Goal: Task Accomplishment & Management: Manage account settings

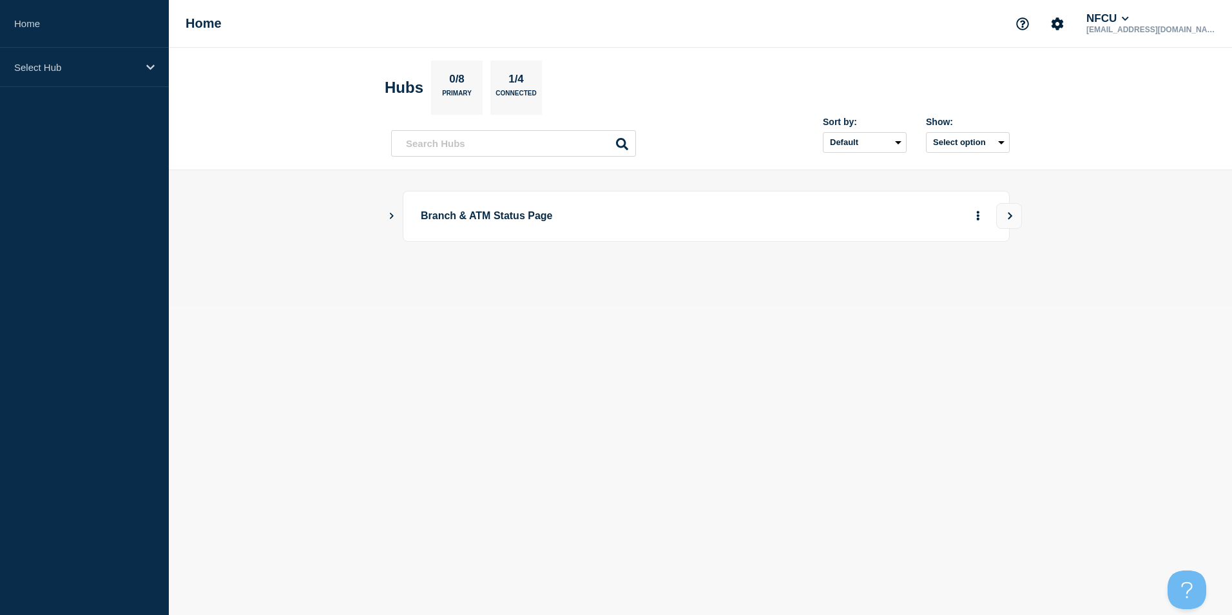
click at [392, 214] on icon "Show Connected Hubs" at bounding box center [391, 215] width 8 height 6
click at [390, 213] on icon "Show Connected Hubs" at bounding box center [391, 215] width 8 height 6
click at [931, 287] on button "See overview" at bounding box center [933, 281] width 68 height 26
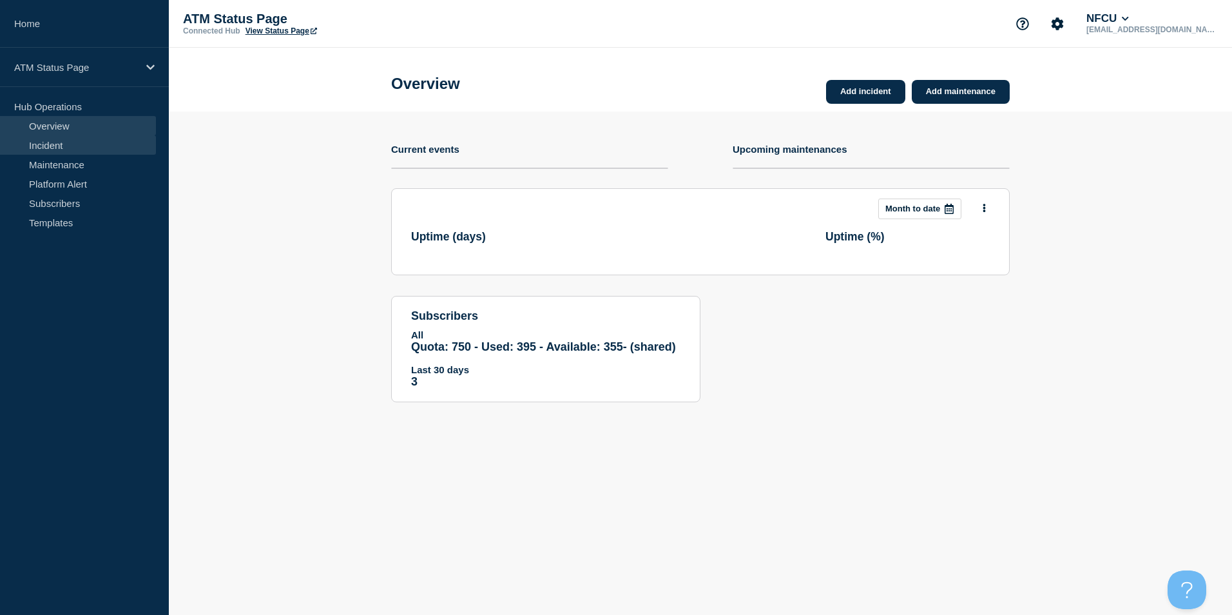
click at [42, 148] on link "Incident" at bounding box center [78, 144] width 156 height 19
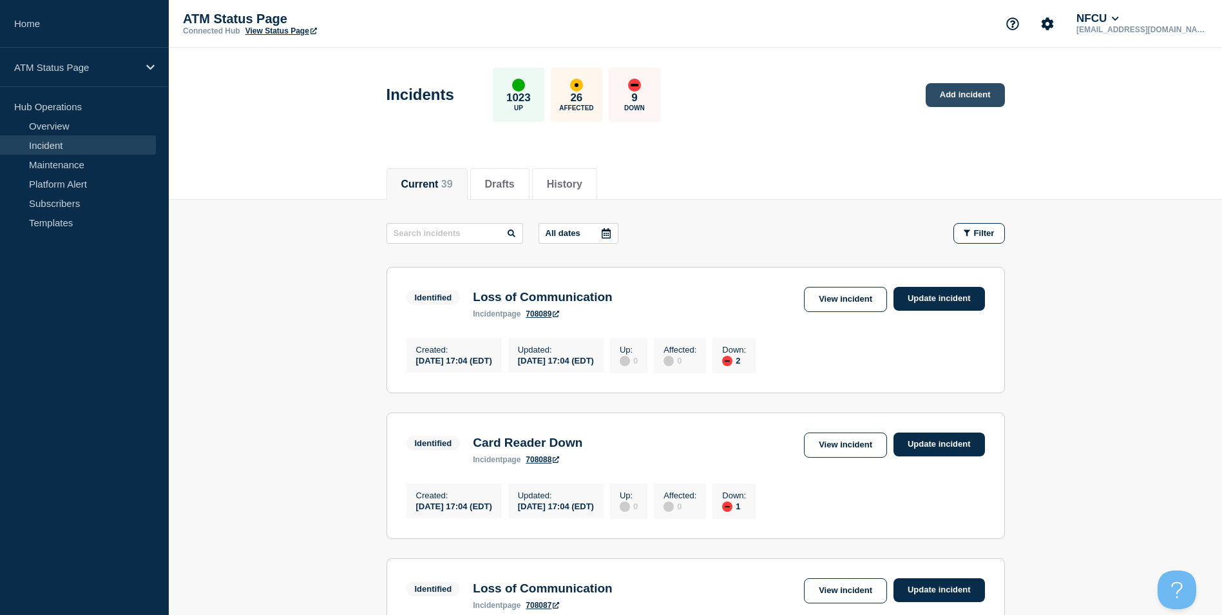
click at [965, 94] on link "Add incident" at bounding box center [965, 95] width 79 height 24
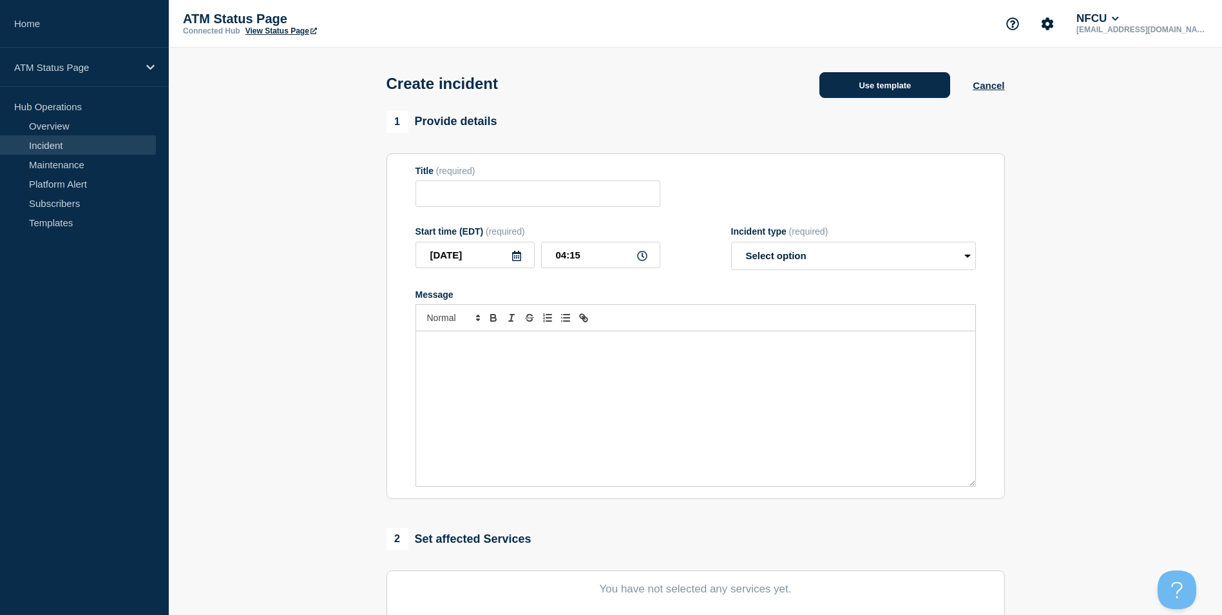
click at [860, 98] on button "Use template" at bounding box center [885, 85] width 131 height 26
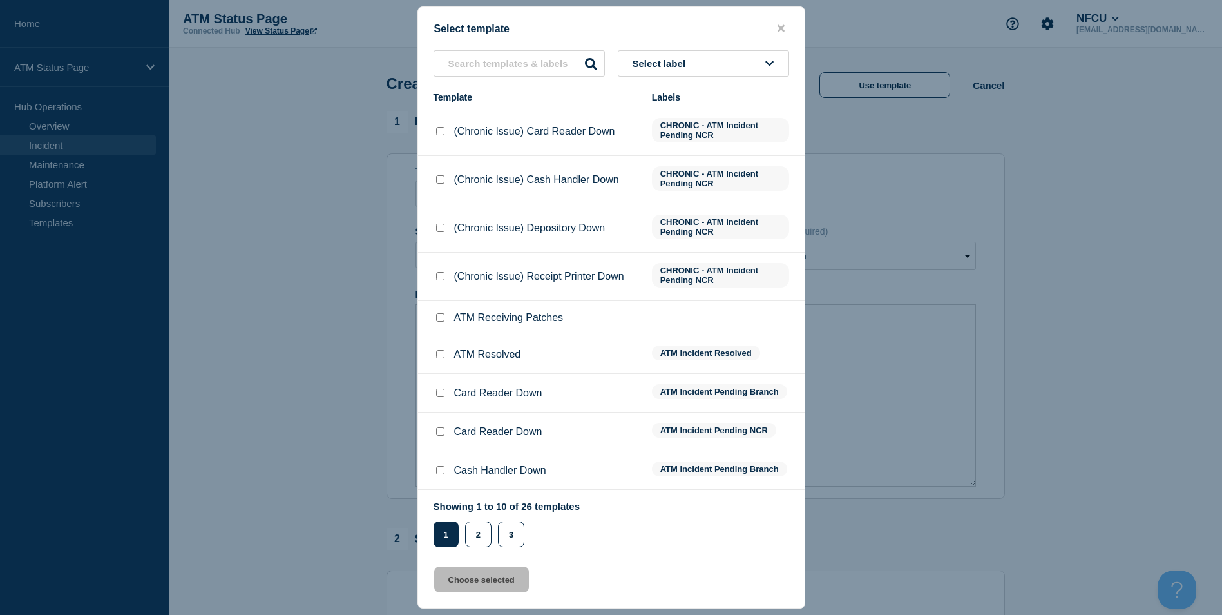
scroll to position [37, 0]
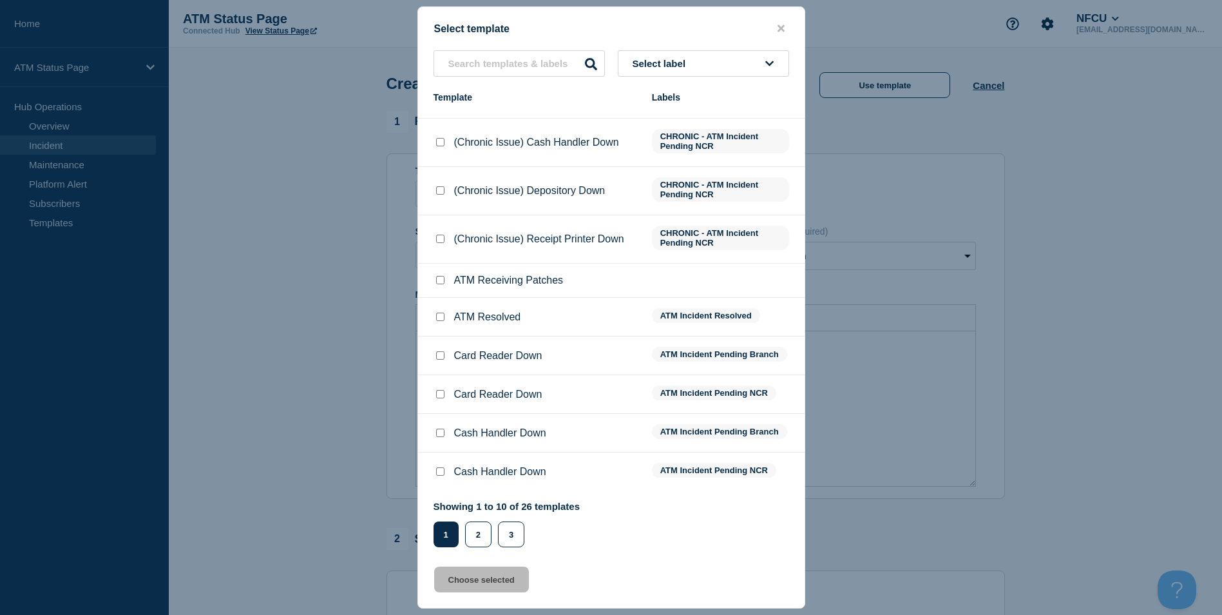
click at [443, 437] on input "Cash Handler Down checkbox" at bounding box center [440, 433] width 8 height 8
checkbox input "true"
click at [512, 585] on button "Choose selected" at bounding box center [481, 579] width 95 height 26
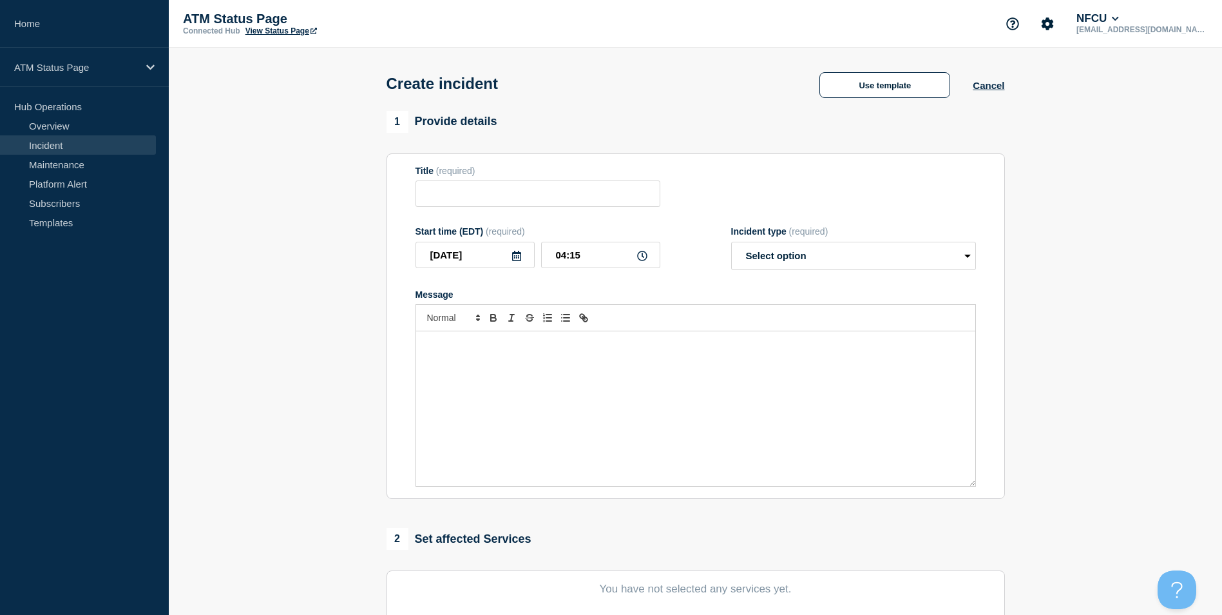
type input "Cash Handler Down"
select select "identified"
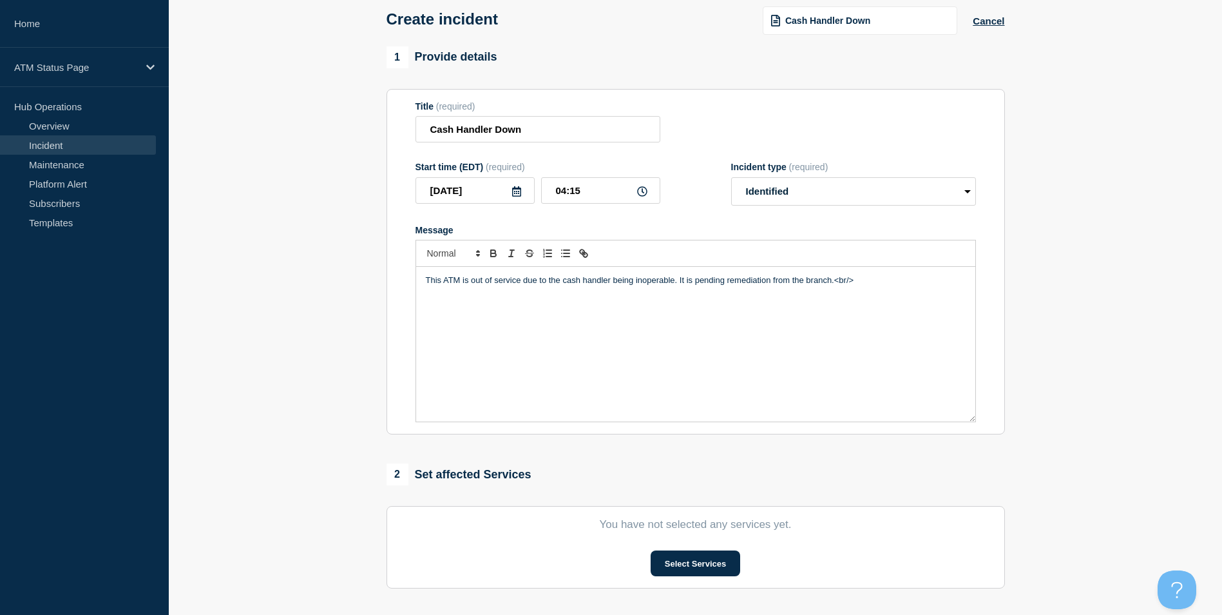
scroll to position [129, 0]
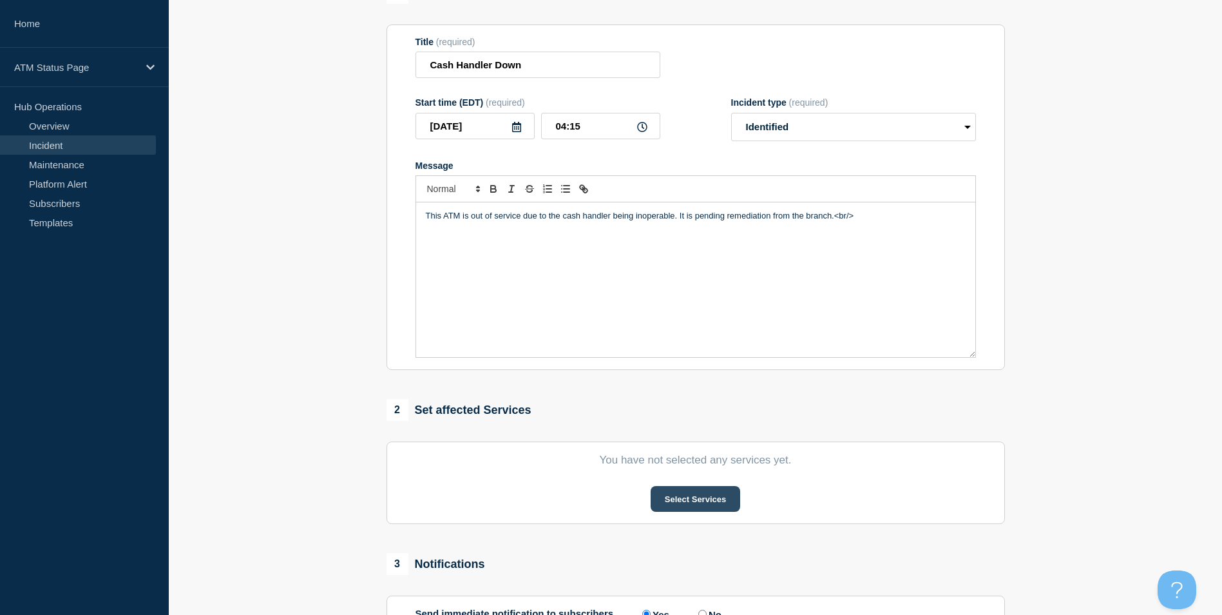
click at [708, 507] on button "Select Services" at bounding box center [696, 499] width 90 height 26
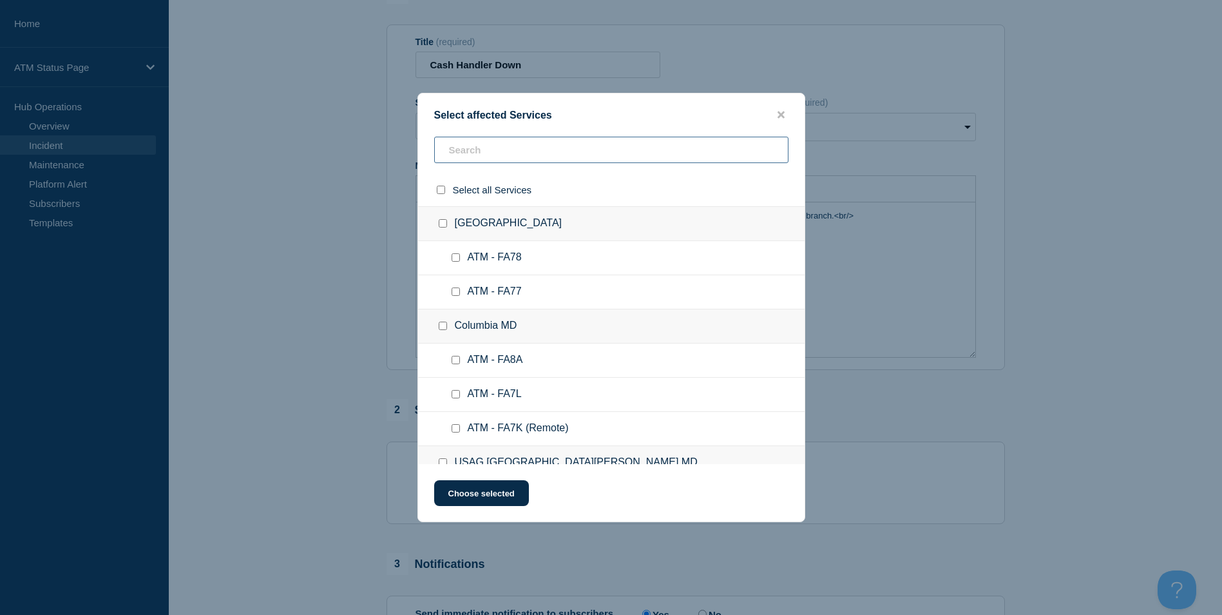
click at [519, 151] on input "text" at bounding box center [611, 150] width 354 height 26
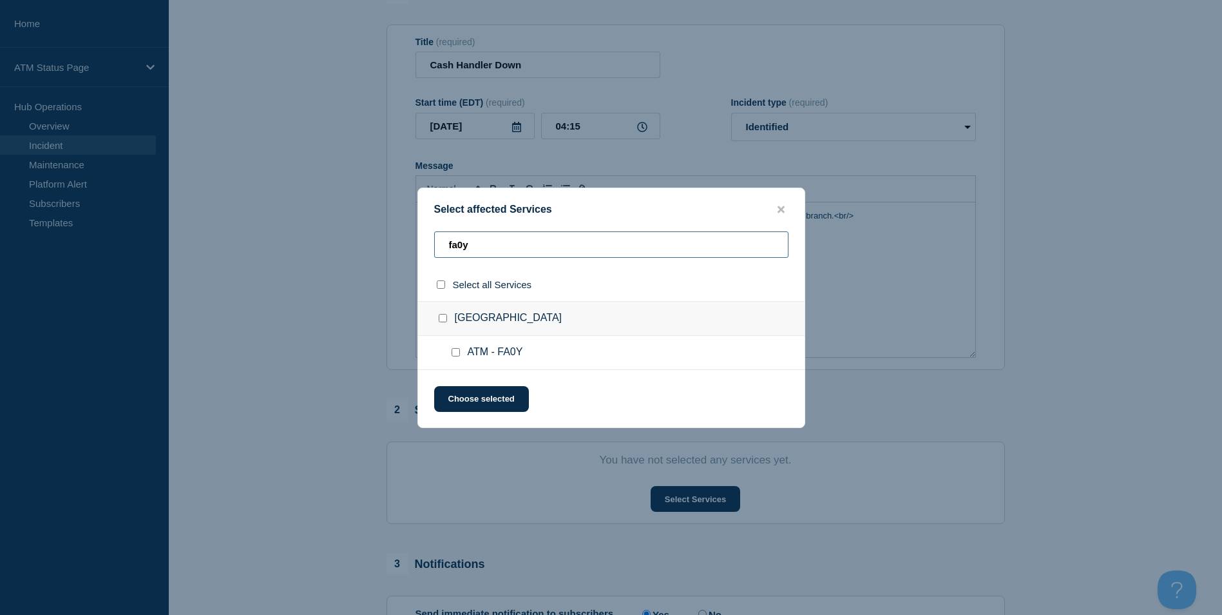
type input "fa0y"
click at [439, 320] on input "East El Paso TX checkbox" at bounding box center [443, 318] width 8 height 8
checkbox input "true"
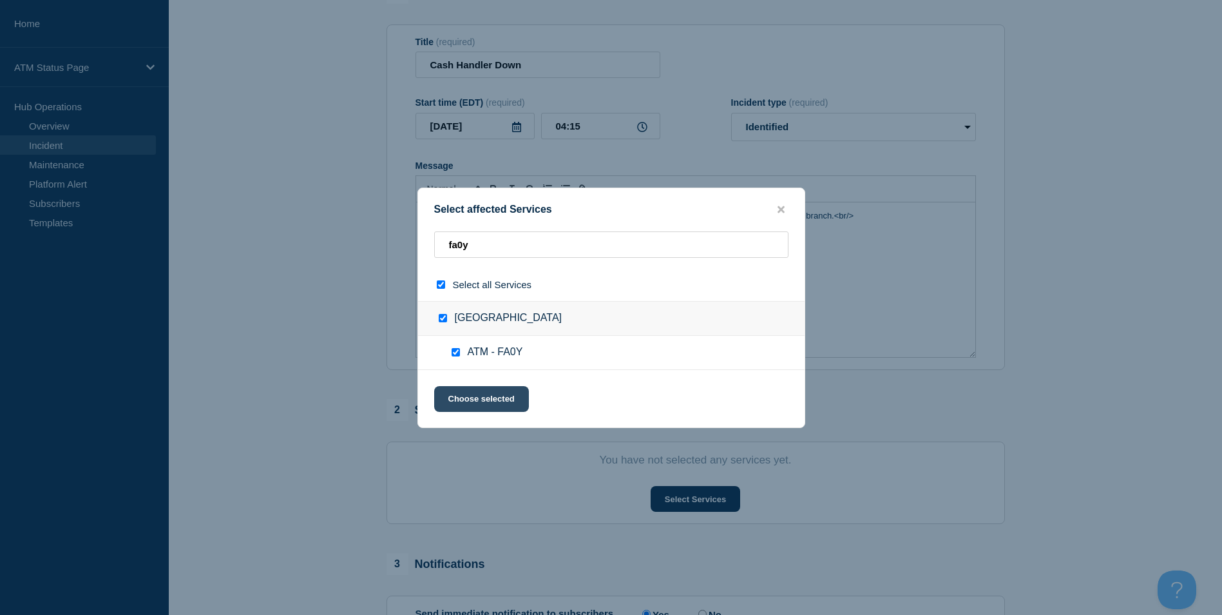
click at [467, 403] on button "Choose selected" at bounding box center [481, 399] width 95 height 26
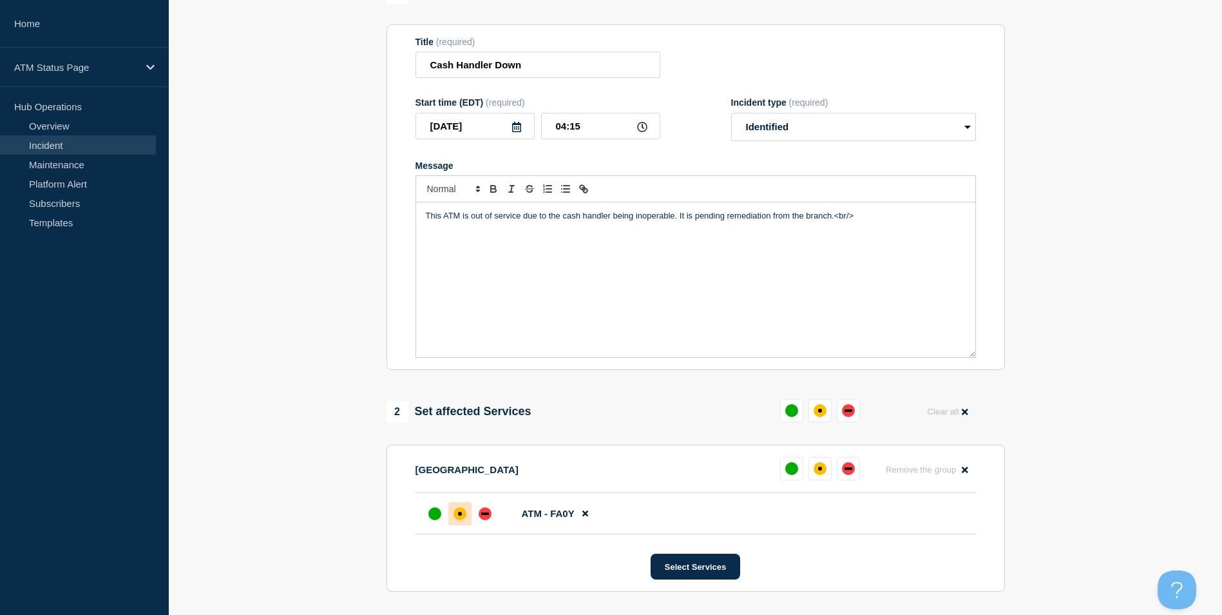
click at [460, 525] on div at bounding box center [459, 513] width 23 height 23
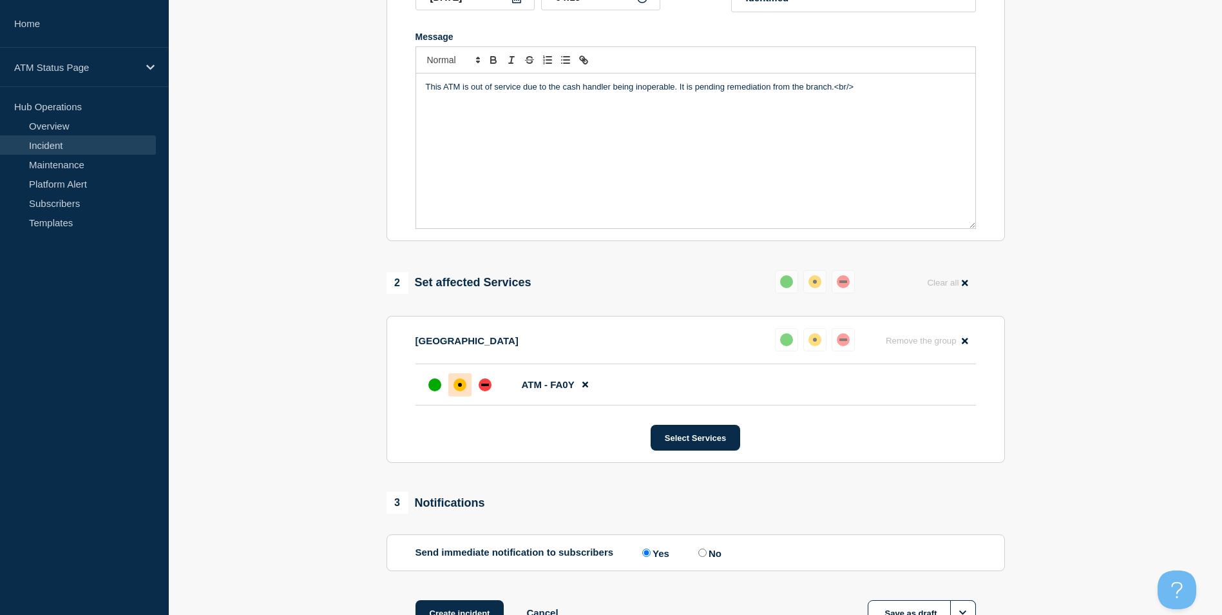
scroll to position [356, 0]
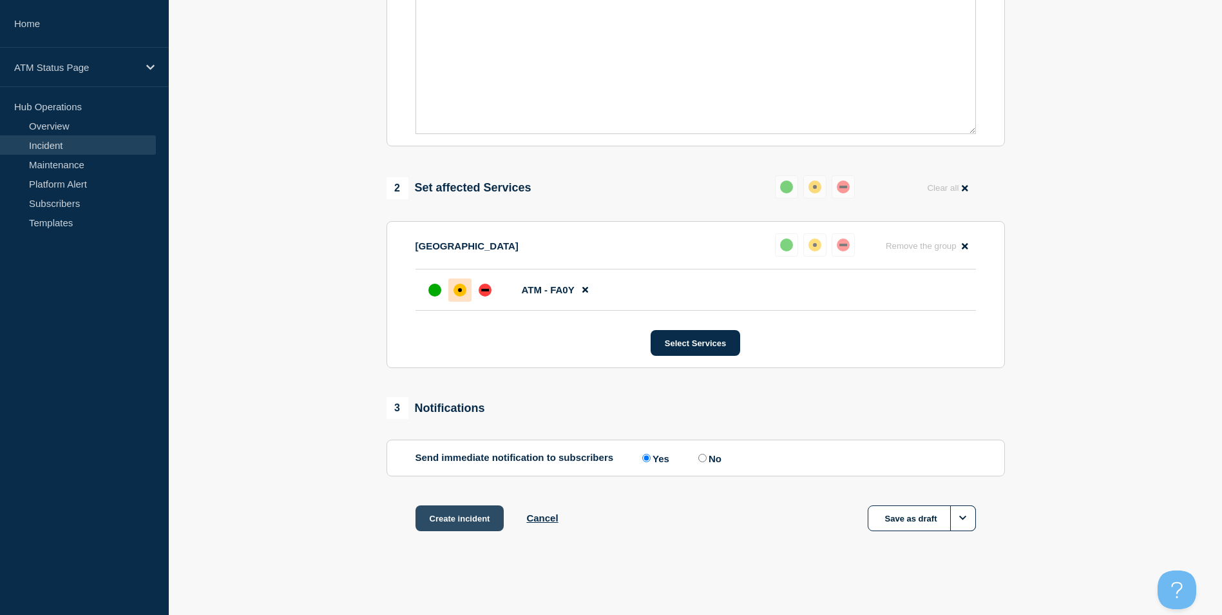
click at [463, 516] on button "Create incident" at bounding box center [460, 518] width 89 height 26
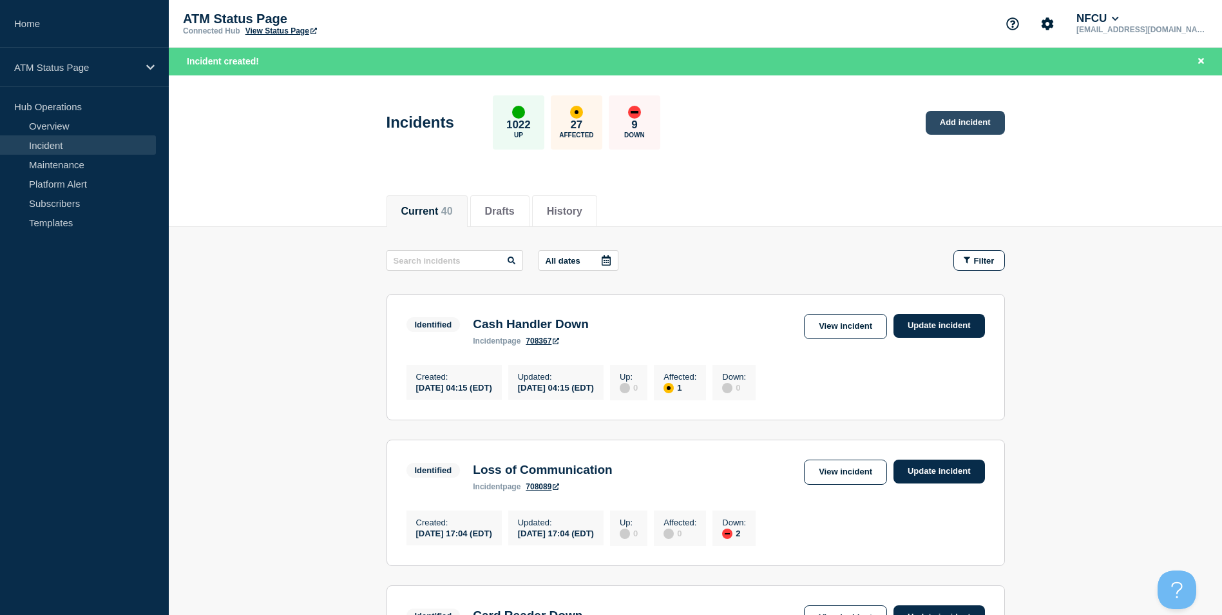
click at [953, 117] on link "Add incident" at bounding box center [965, 123] width 79 height 24
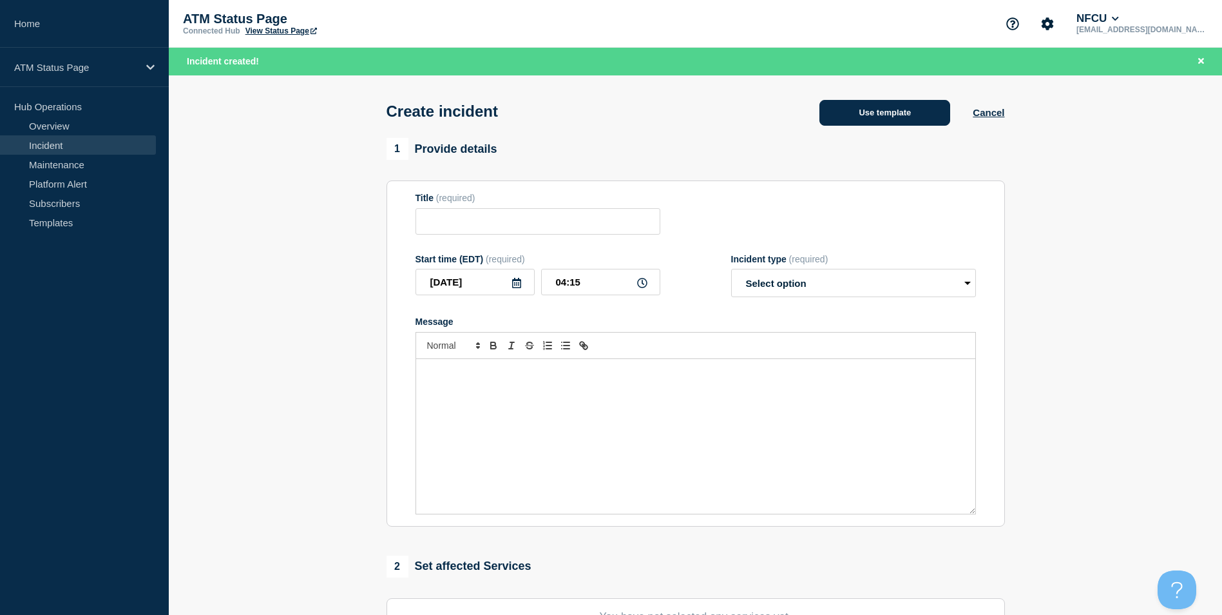
click at [839, 107] on button "Use template" at bounding box center [885, 113] width 131 height 26
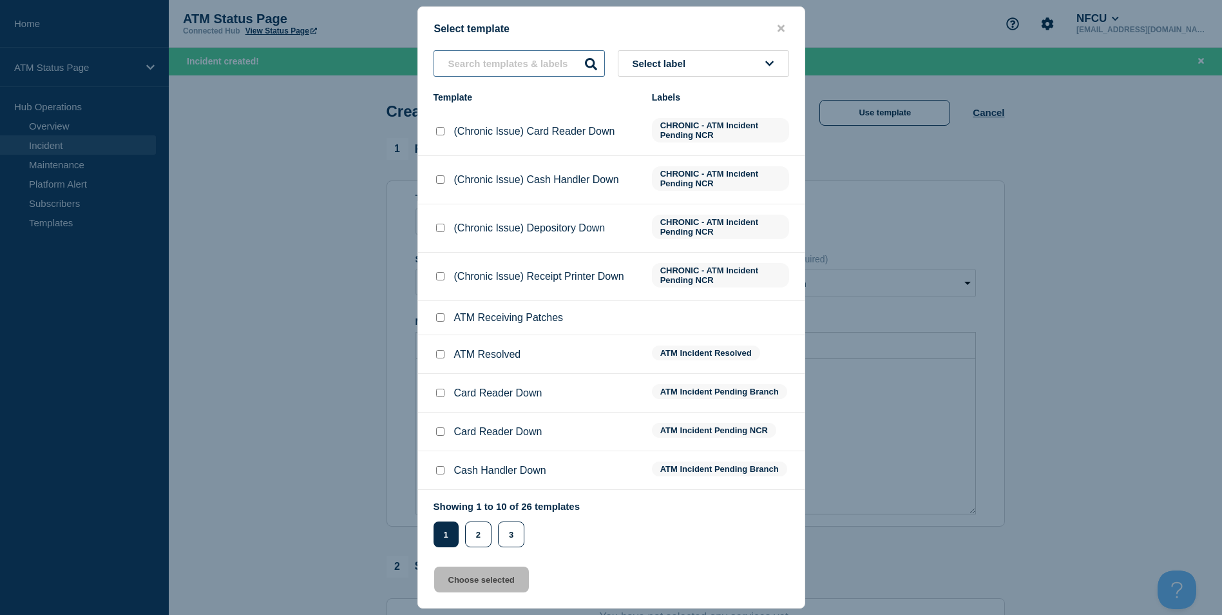
click at [477, 68] on input "text" at bounding box center [519, 63] width 171 height 26
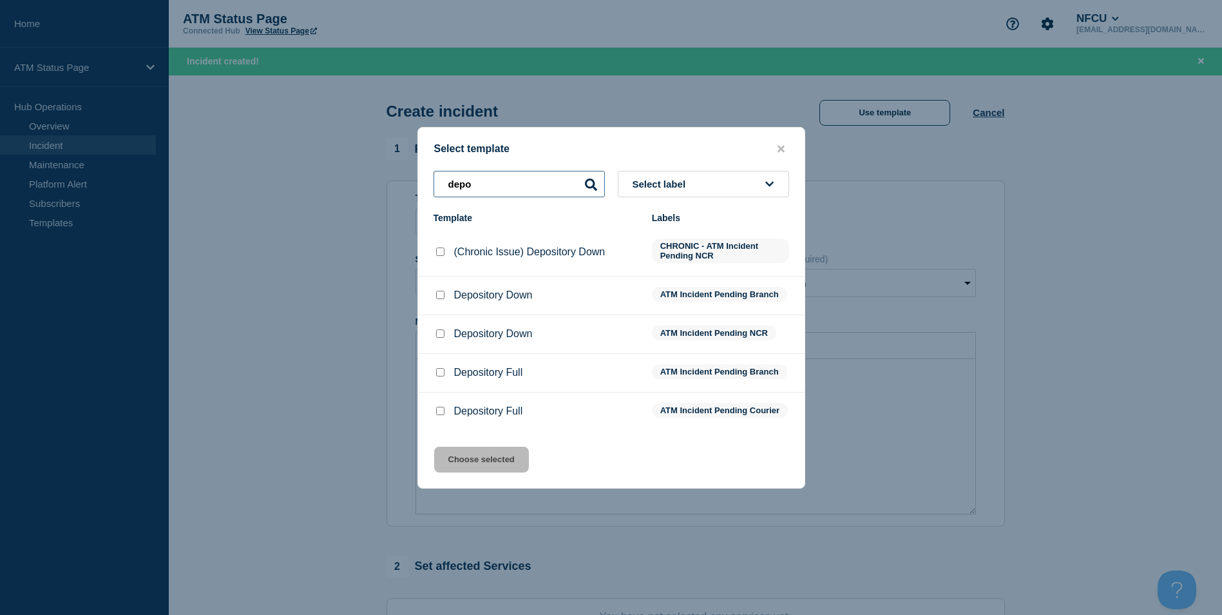
type input "depo"
click at [443, 291] on input "Depository Down checkbox" at bounding box center [440, 295] width 8 height 8
checkbox input "true"
click at [481, 463] on button "Choose selected" at bounding box center [481, 460] width 95 height 26
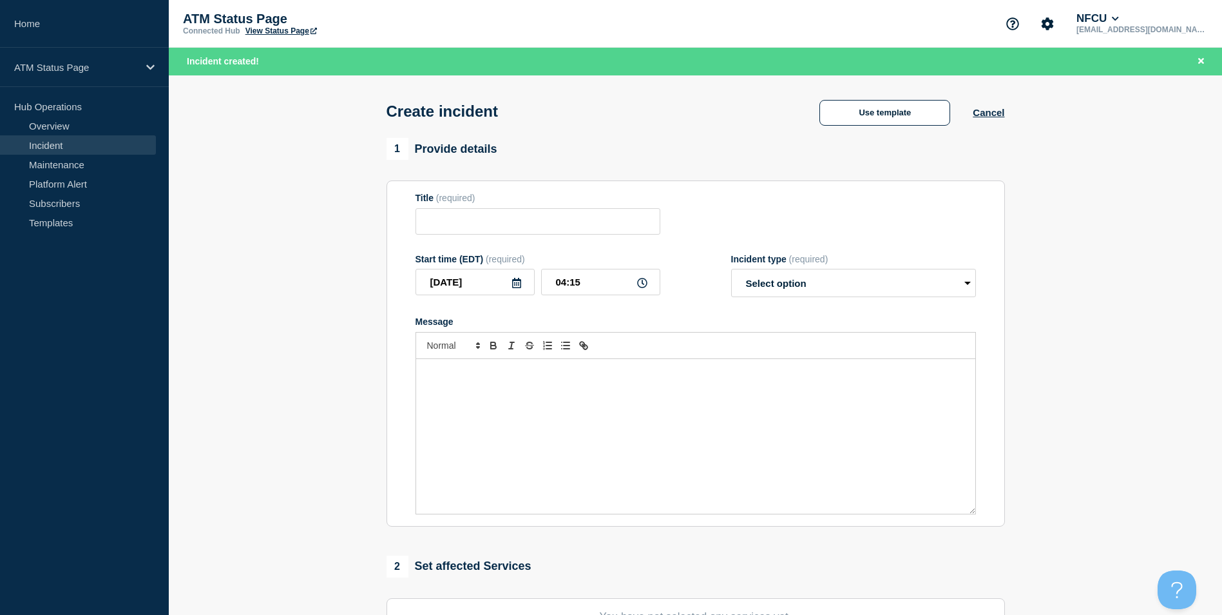
type input "Depository Down"
select select "identified"
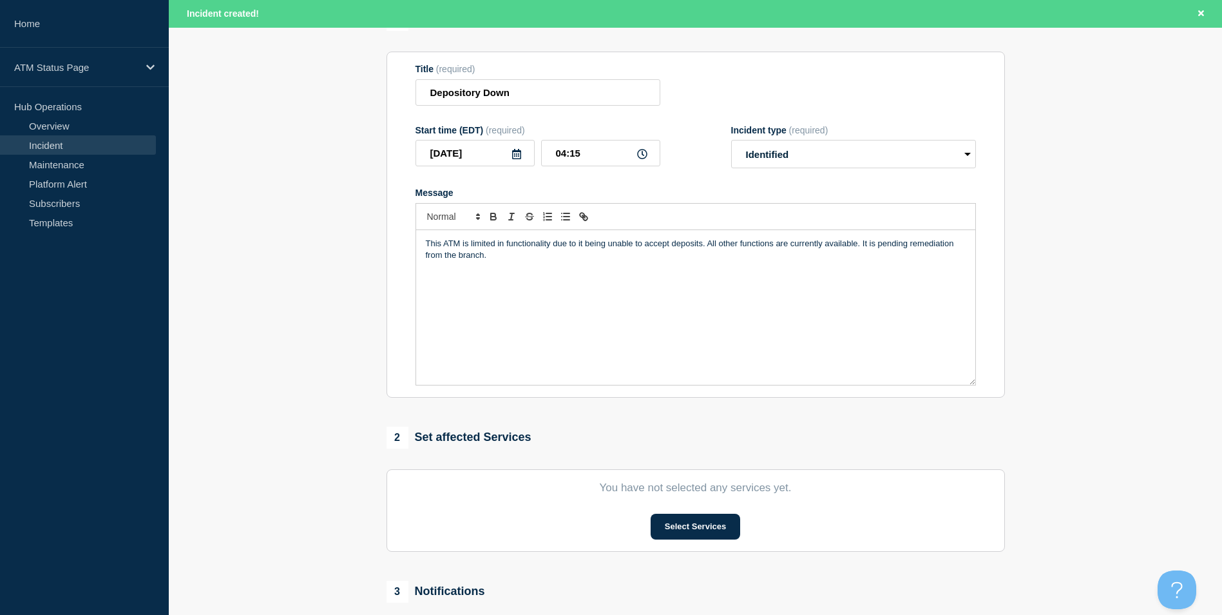
scroll to position [193, 0]
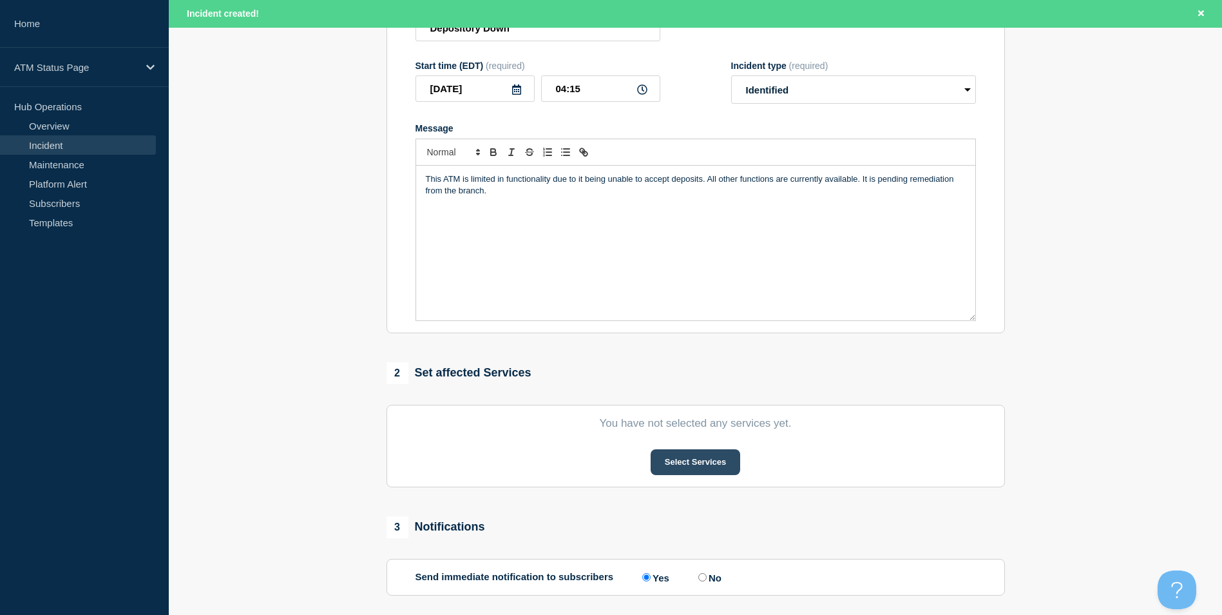
click at [719, 470] on button "Select Services" at bounding box center [696, 462] width 90 height 26
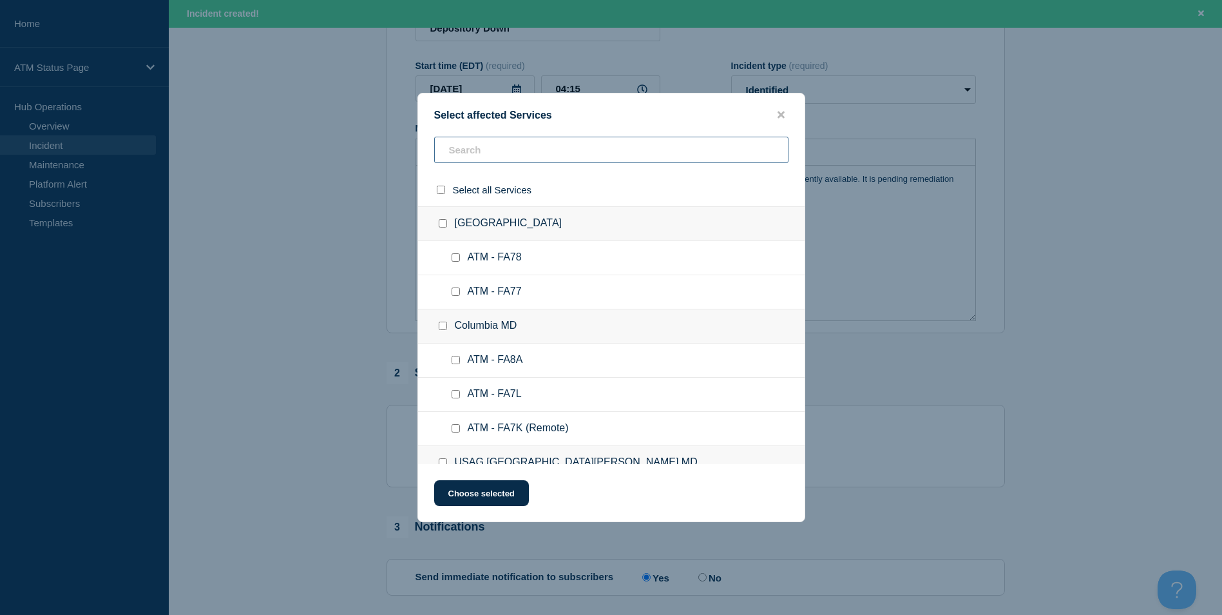
click at [506, 152] on input "text" at bounding box center [611, 150] width 354 height 26
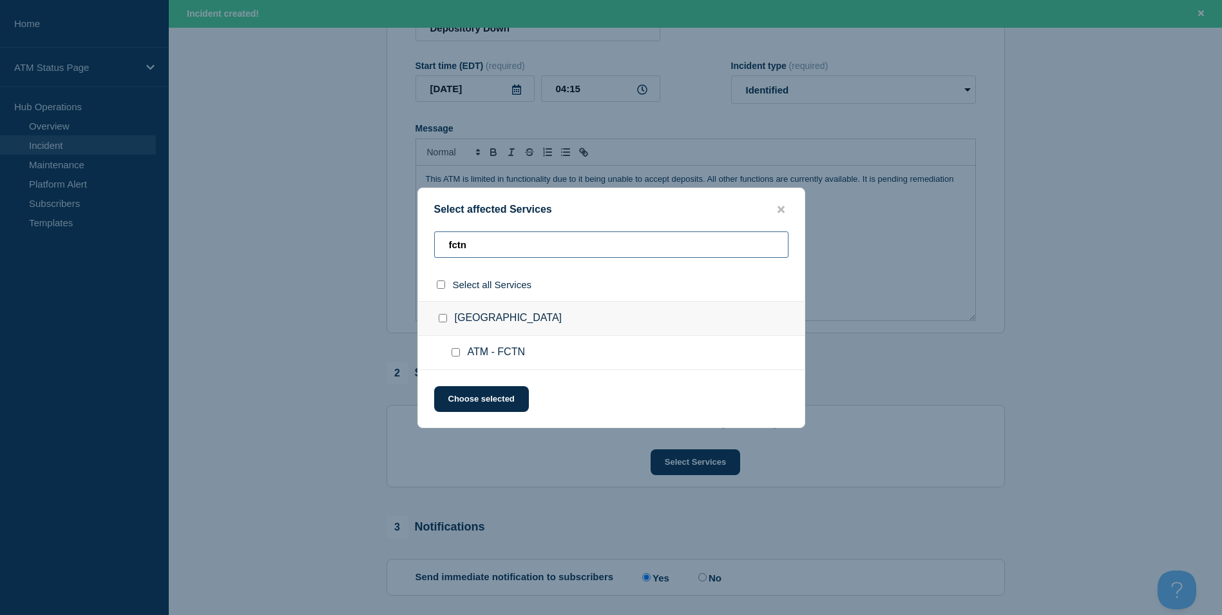
type input "fctn"
click at [439, 320] on input "West Covina CA checkbox" at bounding box center [443, 318] width 8 height 8
checkbox input "true"
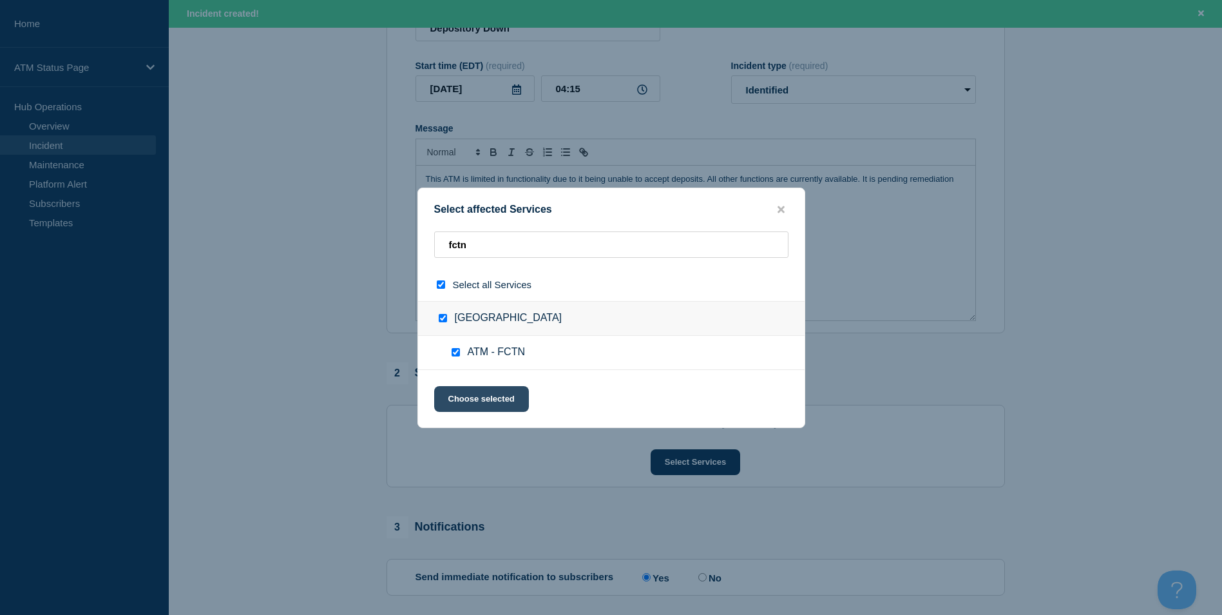
click at [472, 404] on button "Choose selected" at bounding box center [481, 399] width 95 height 26
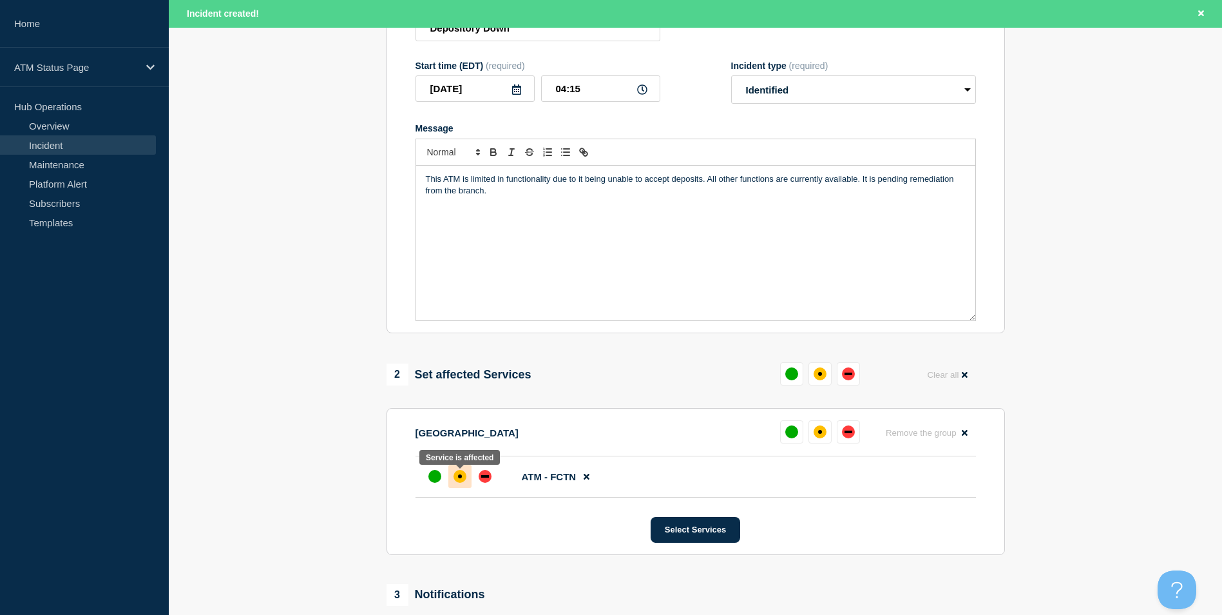
click at [461, 478] on div "affected" at bounding box center [460, 476] width 4 height 4
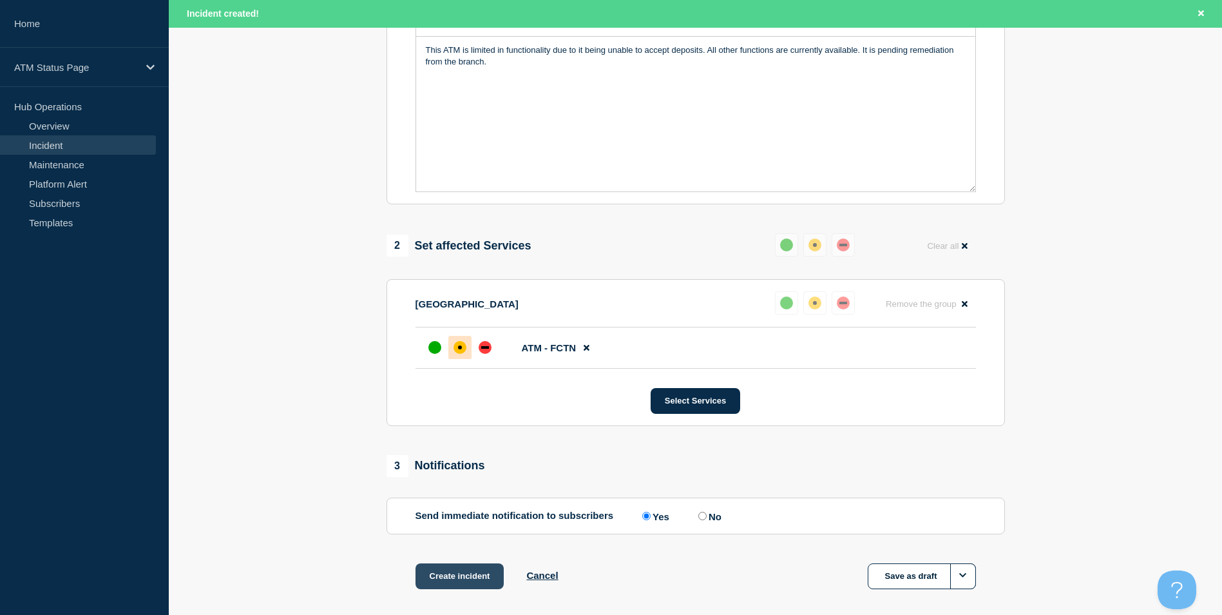
click at [480, 579] on button "Create incident" at bounding box center [460, 576] width 89 height 26
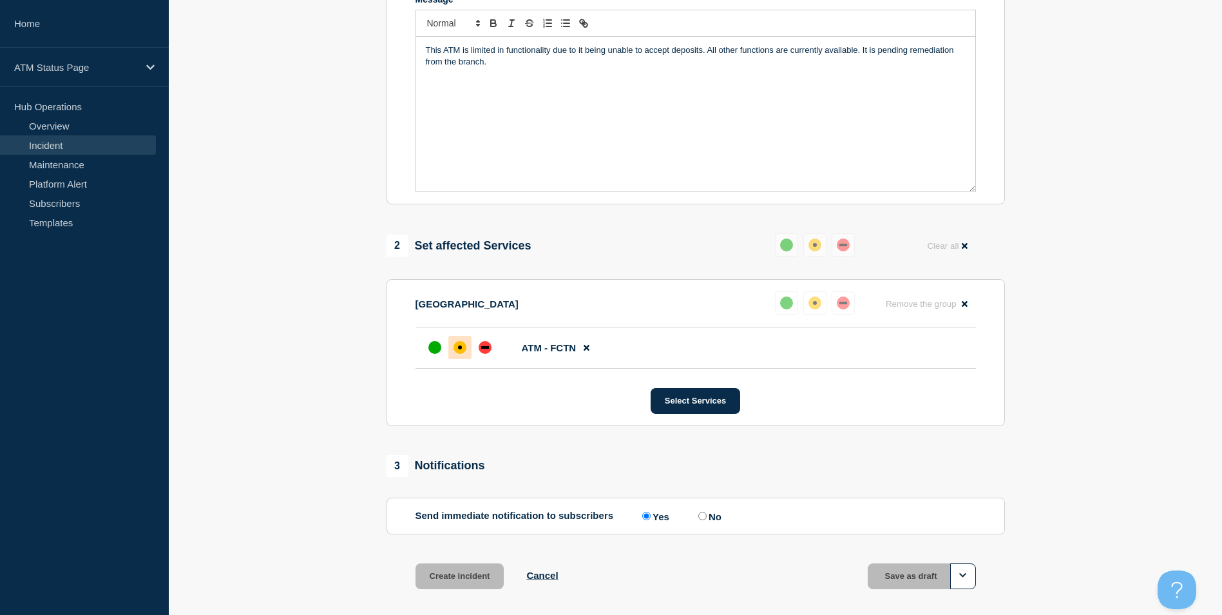
scroll to position [295, 0]
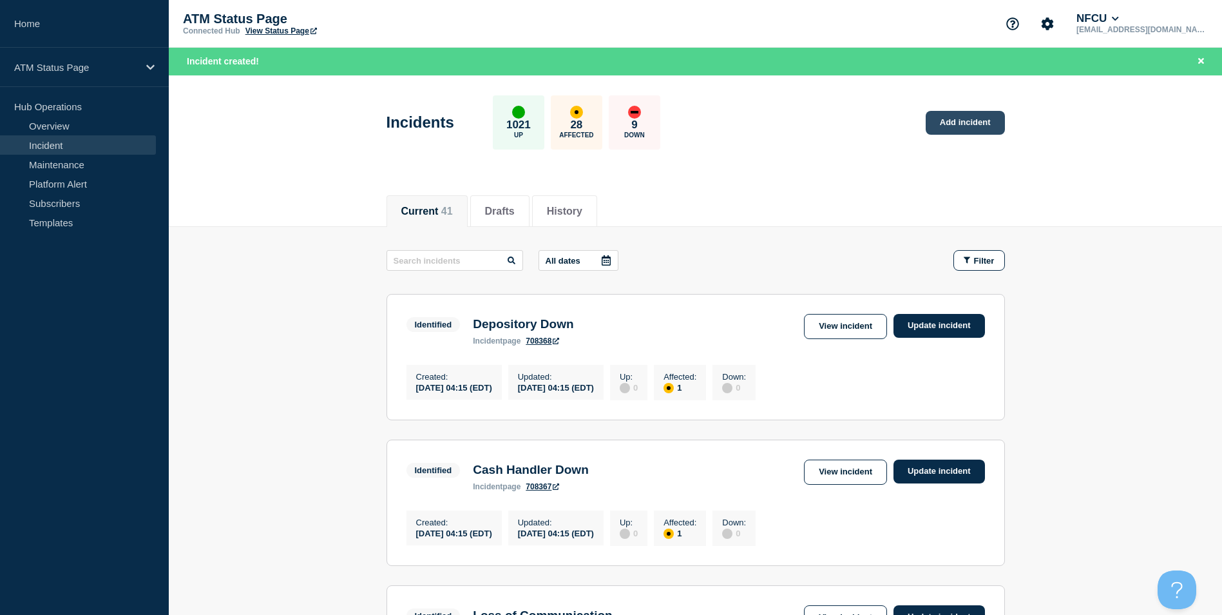
click at [937, 129] on link "Add incident" at bounding box center [965, 123] width 79 height 24
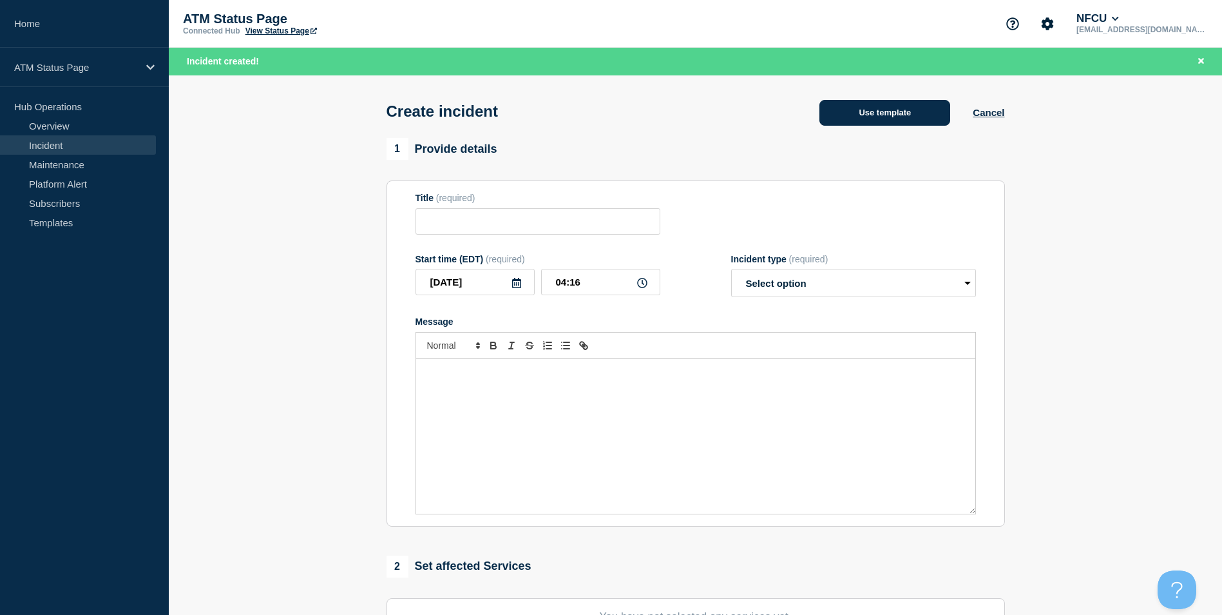
click at [862, 110] on button "Use template" at bounding box center [885, 113] width 131 height 26
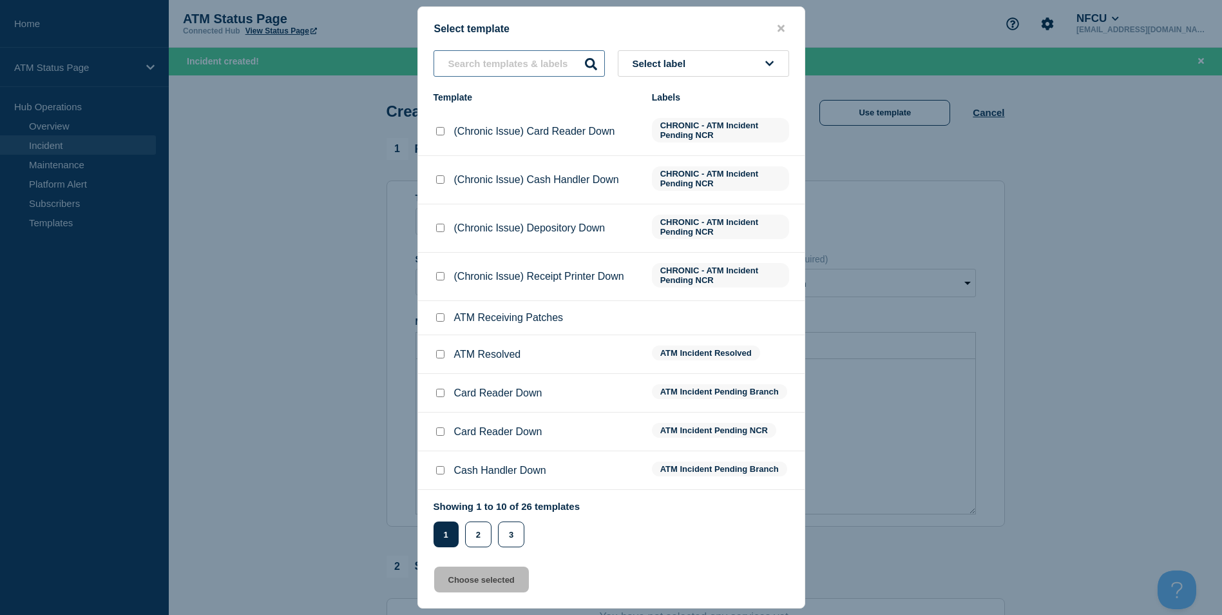
click at [490, 61] on input "text" at bounding box center [519, 63] width 171 height 26
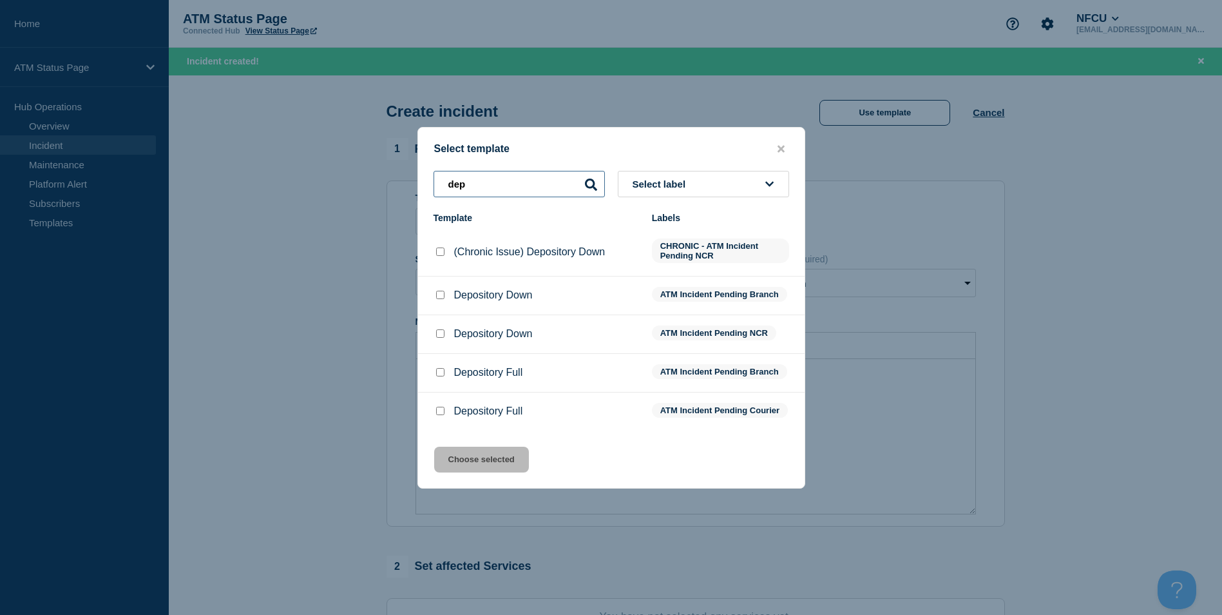
type input "dep"
click at [439, 291] on input "Depository Down checkbox" at bounding box center [440, 295] width 8 height 8
checkbox input "true"
click at [476, 466] on button "Choose selected" at bounding box center [481, 460] width 95 height 26
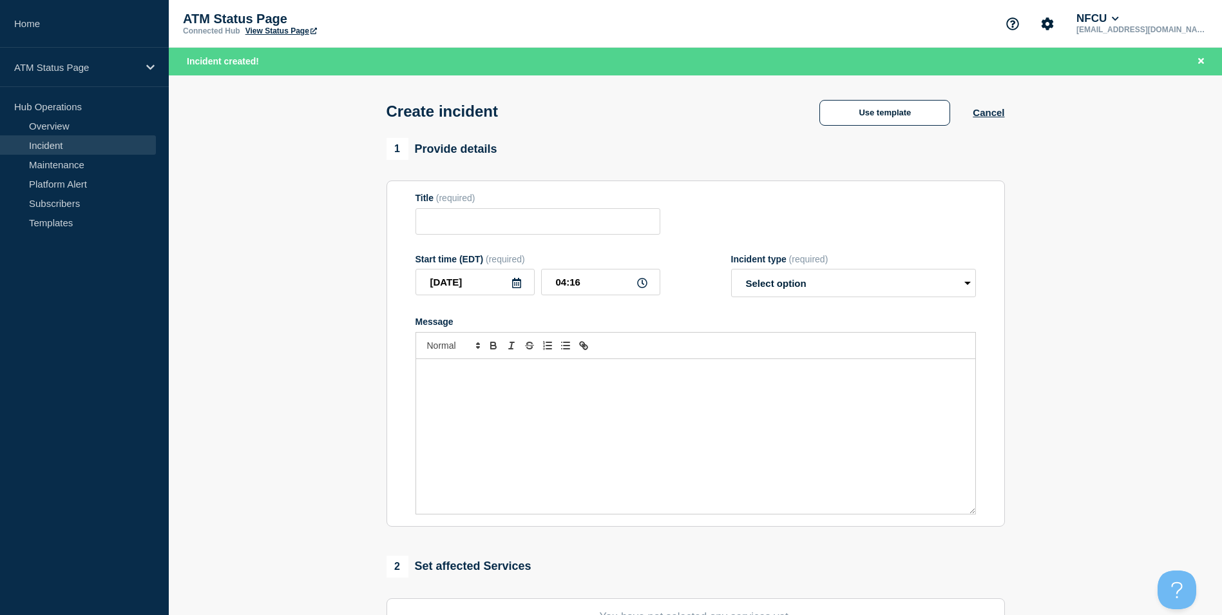
type input "Depository Down"
select select "identified"
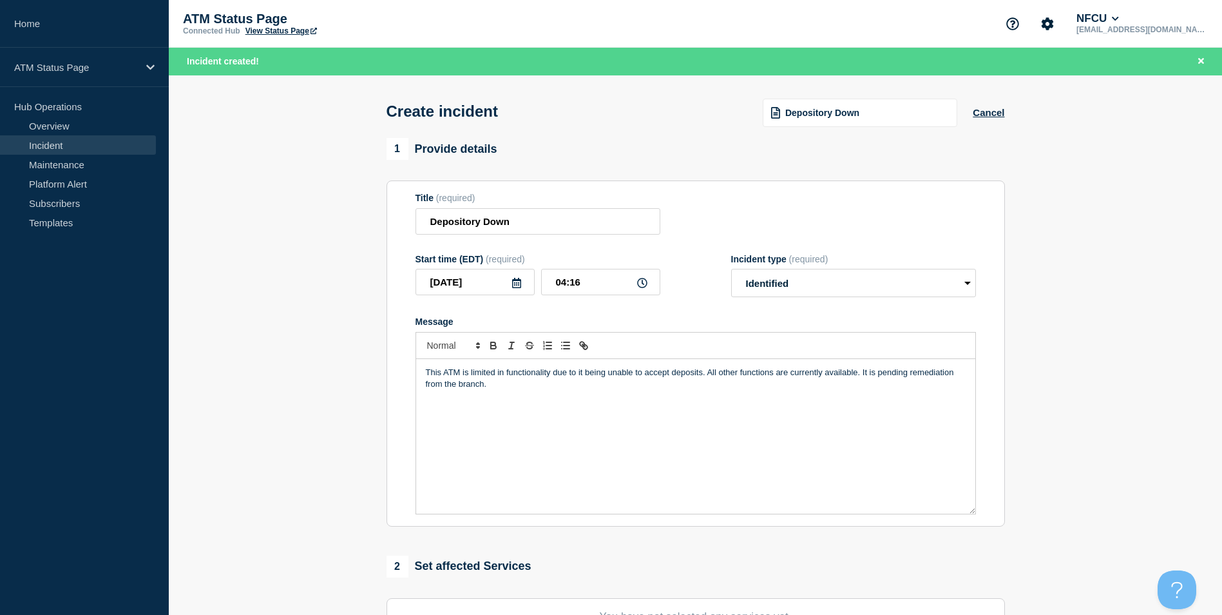
scroll to position [129, 0]
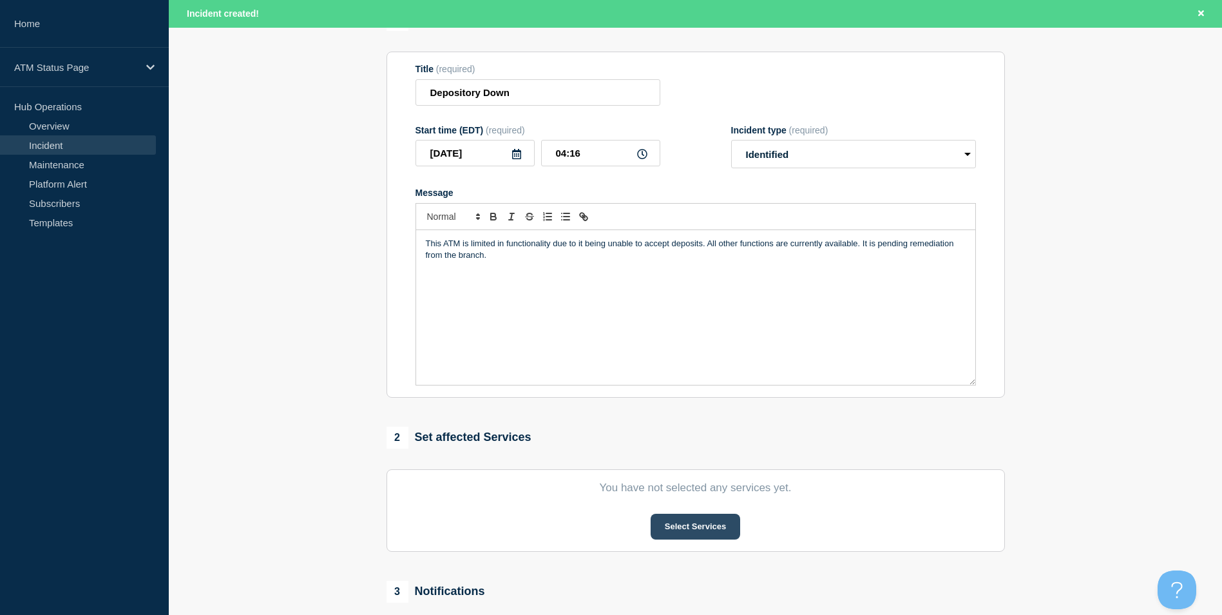
click at [651, 530] on button "Select Services" at bounding box center [696, 527] width 90 height 26
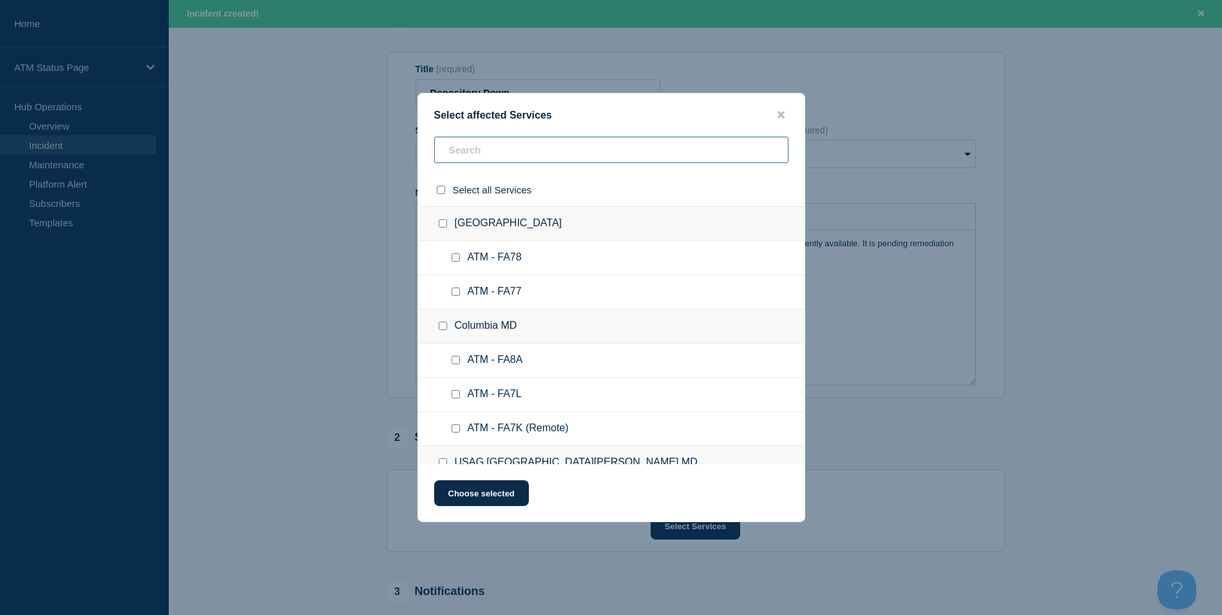
click at [481, 151] on input "text" at bounding box center [611, 150] width 354 height 26
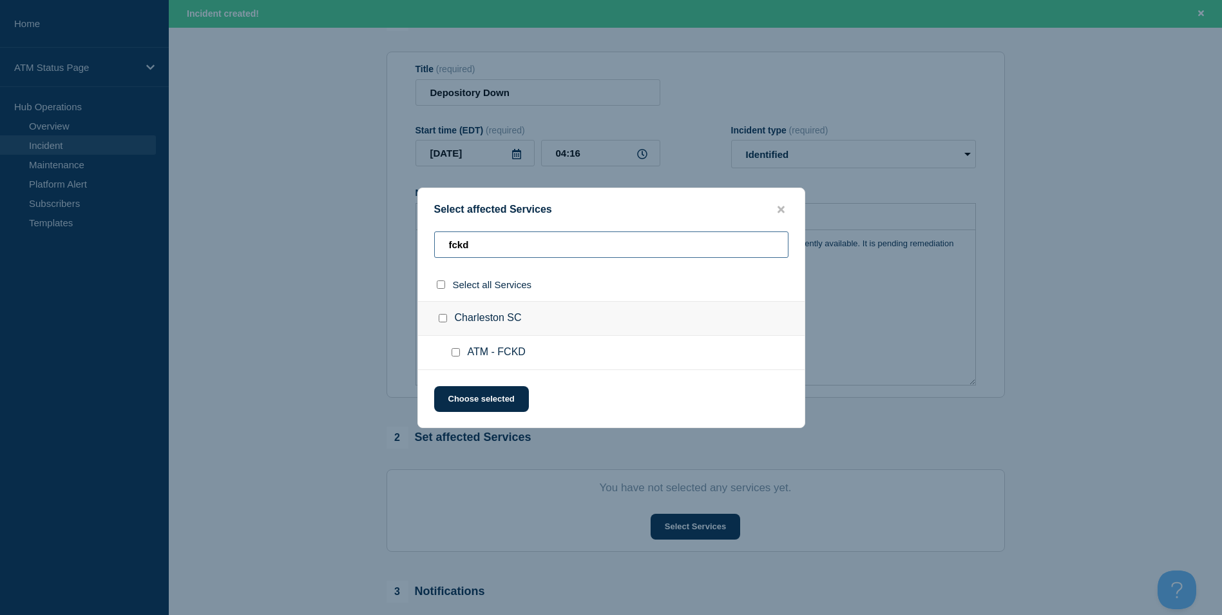
type input "fckd"
click at [443, 322] on input "Charleston SC checkbox" at bounding box center [443, 318] width 8 height 8
checkbox input "true"
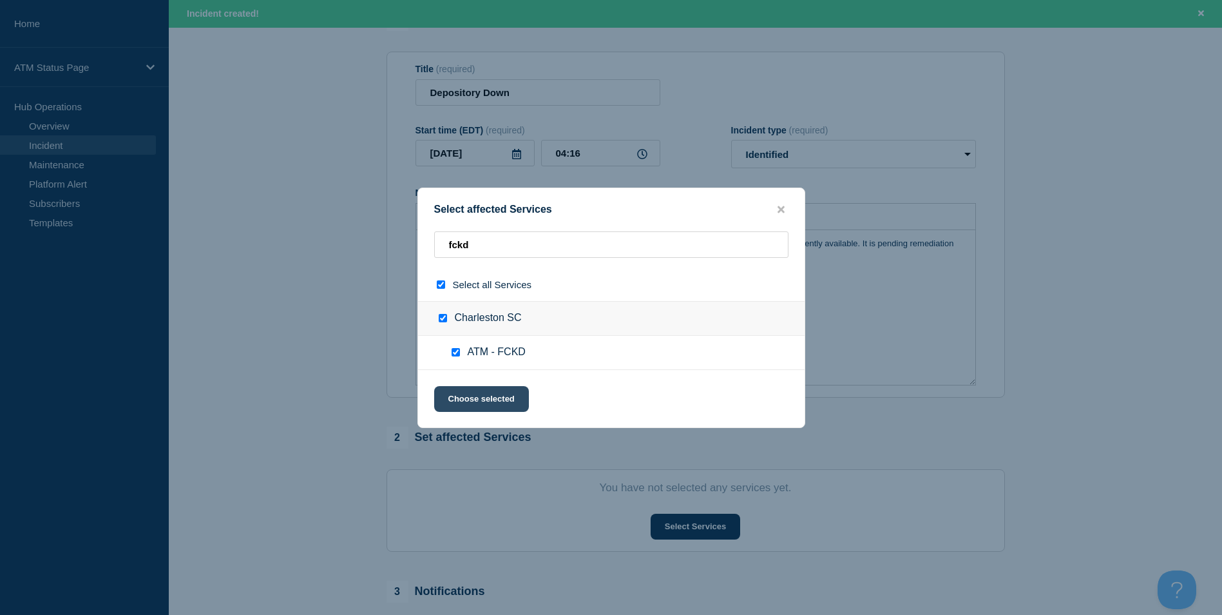
click at [470, 396] on button "Choose selected" at bounding box center [481, 399] width 95 height 26
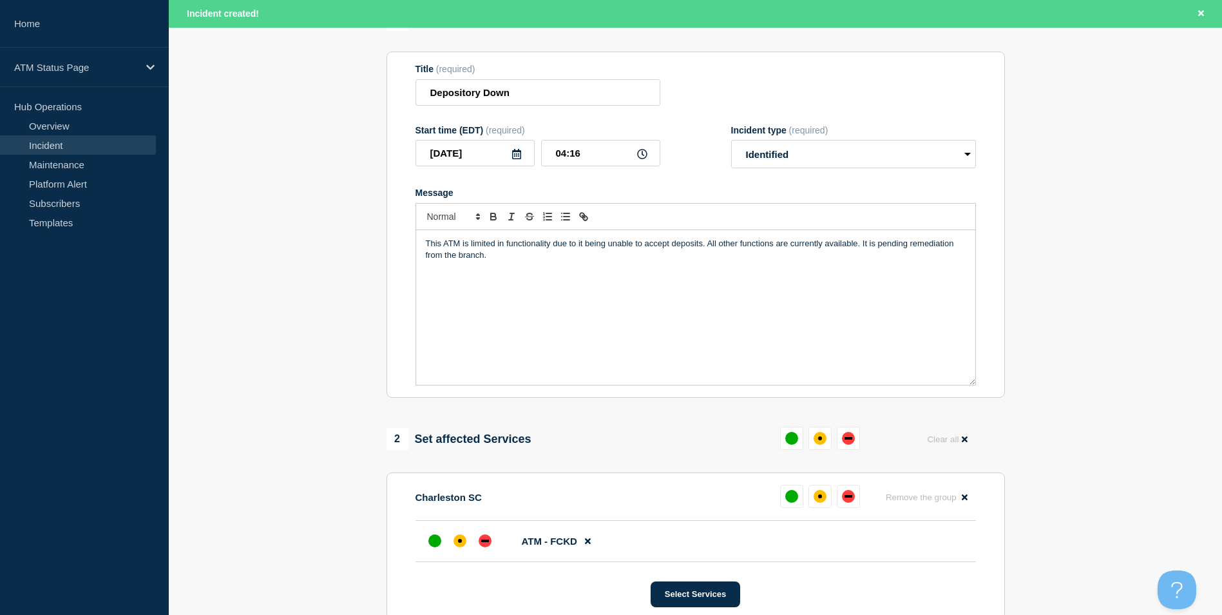
scroll to position [322, 0]
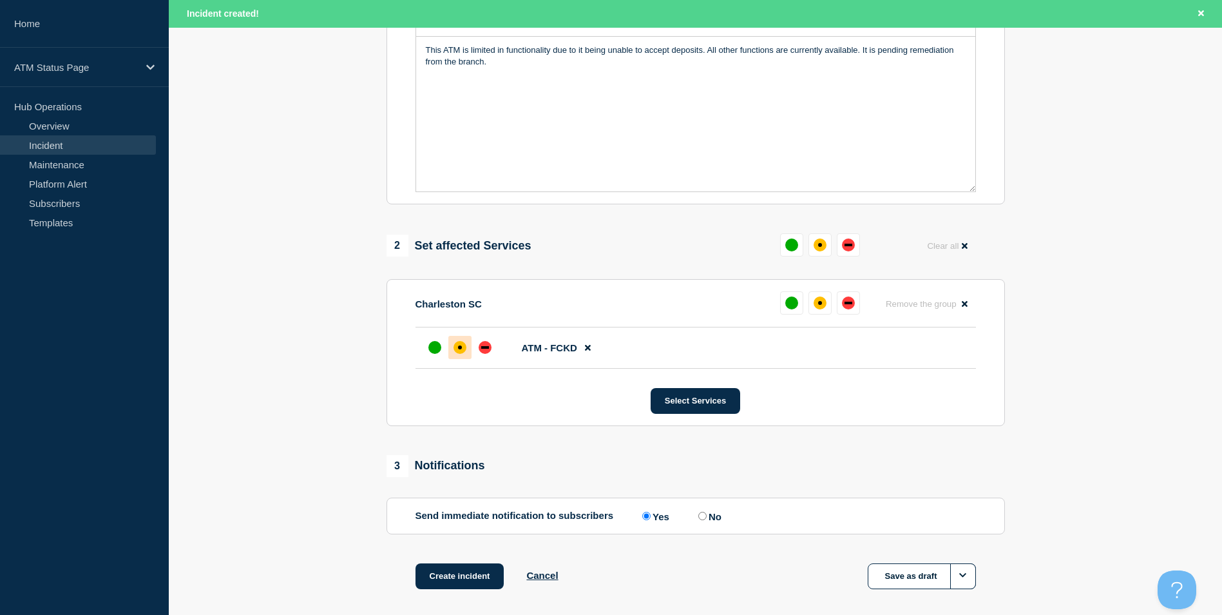
click at [458, 349] on div "affected" at bounding box center [460, 347] width 4 height 4
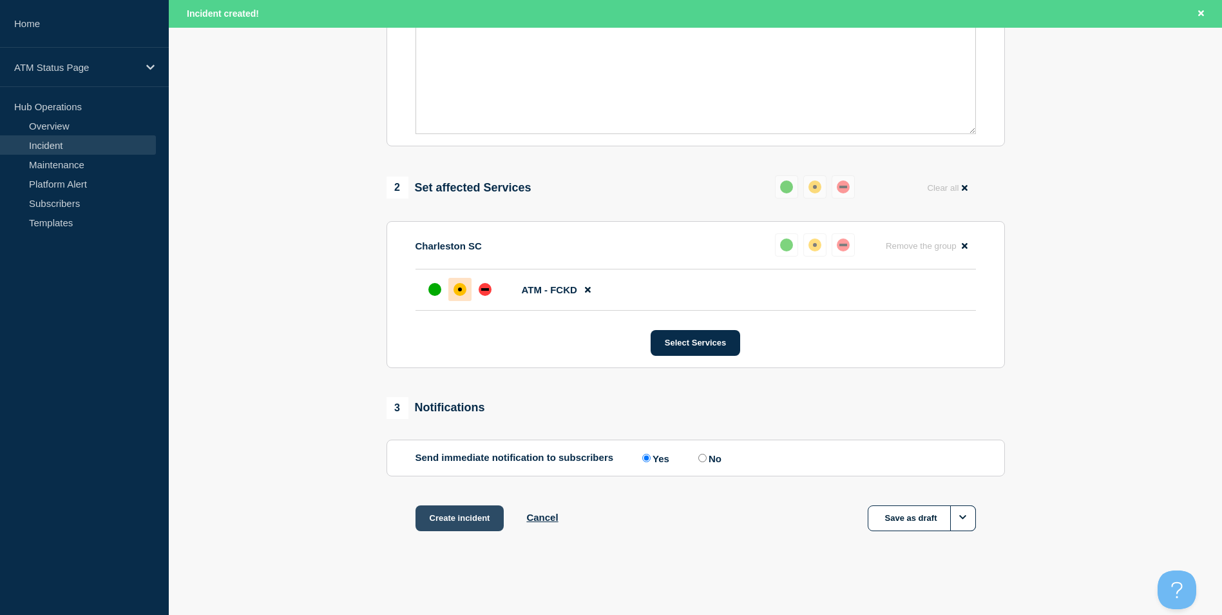
click at [464, 517] on button "Create incident" at bounding box center [460, 518] width 89 height 26
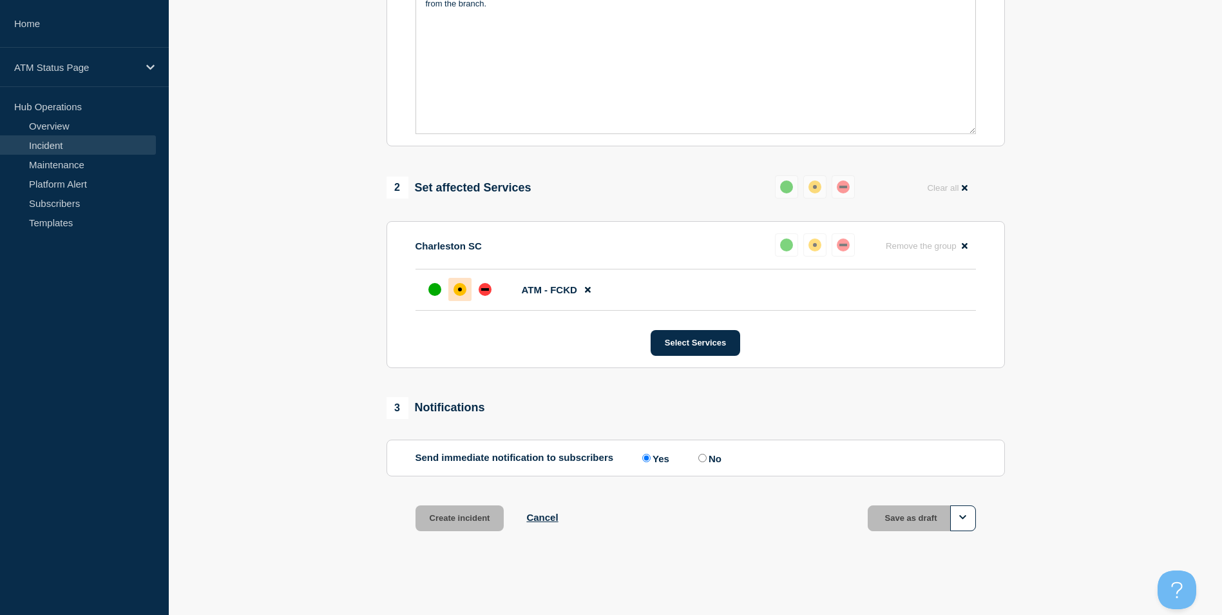
scroll to position [356, 0]
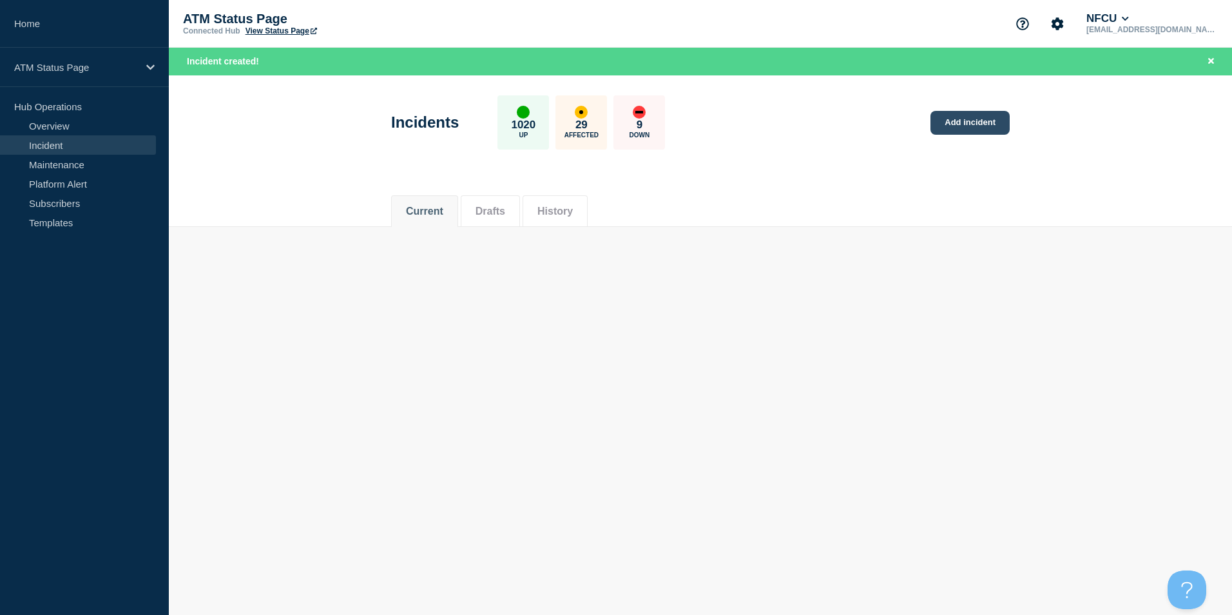
click at [986, 128] on link "Add incident" at bounding box center [969, 123] width 79 height 24
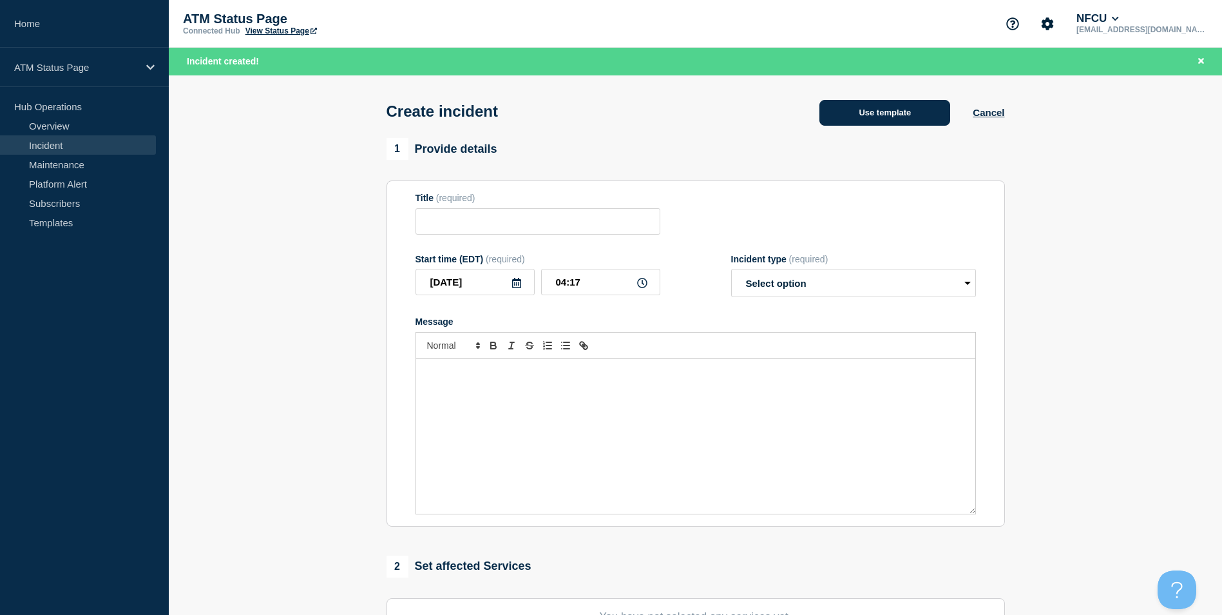
click at [866, 119] on button "Use template" at bounding box center [885, 113] width 131 height 26
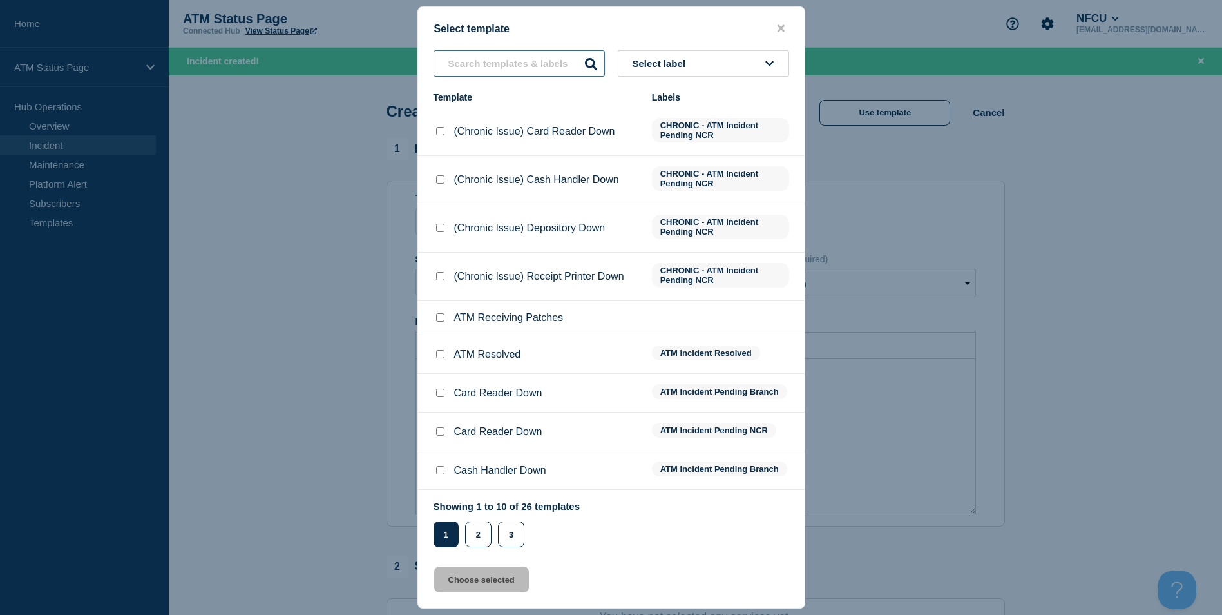
click at [480, 65] on input "text" at bounding box center [519, 63] width 171 height 26
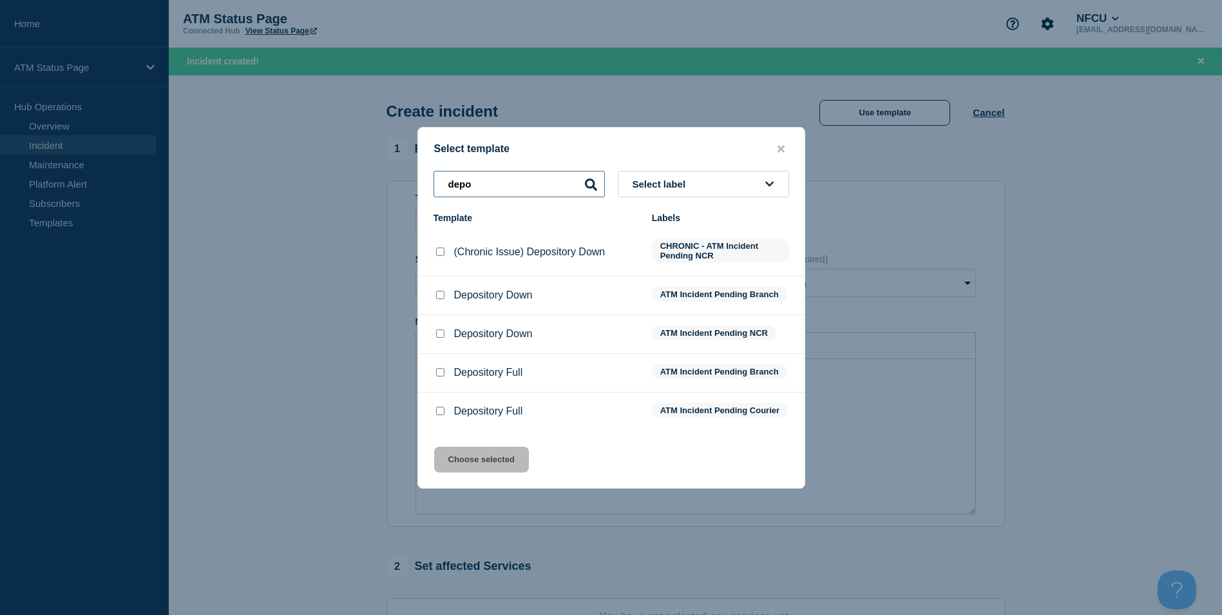
type input "depo"
click at [442, 296] on input "Depository Down checkbox" at bounding box center [440, 295] width 8 height 8
checkbox input "true"
drag, startPoint x: 503, startPoint y: 462, endPoint x: 503, endPoint y: 453, distance: 9.0
click at [503, 462] on button "Choose selected" at bounding box center [481, 460] width 95 height 26
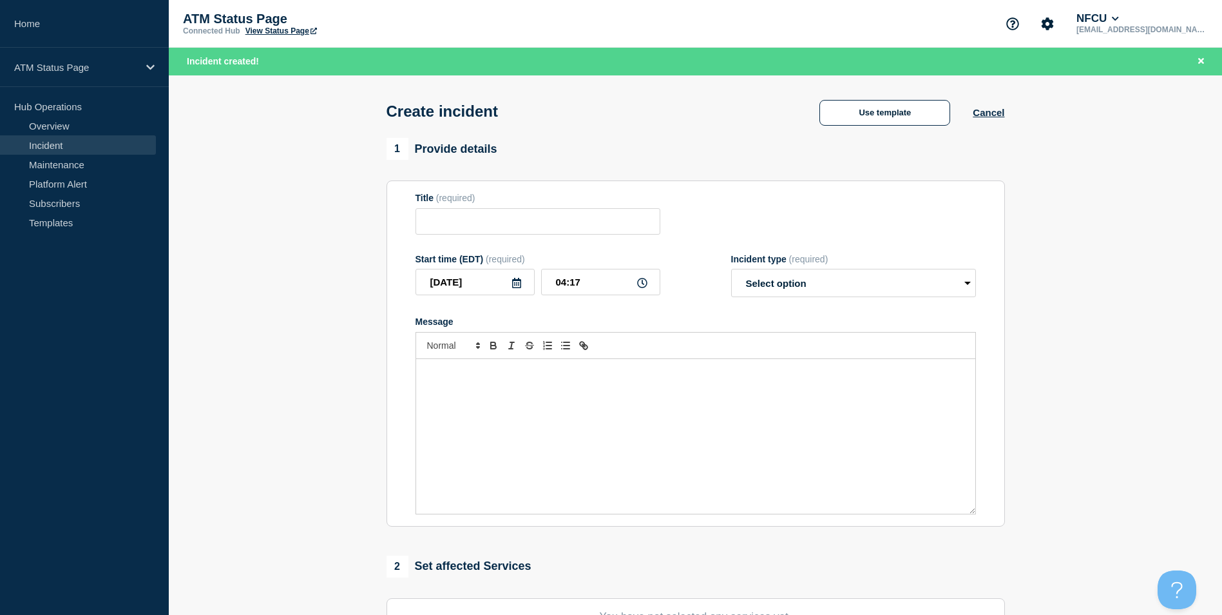
type input "Depository Down"
select select "identified"
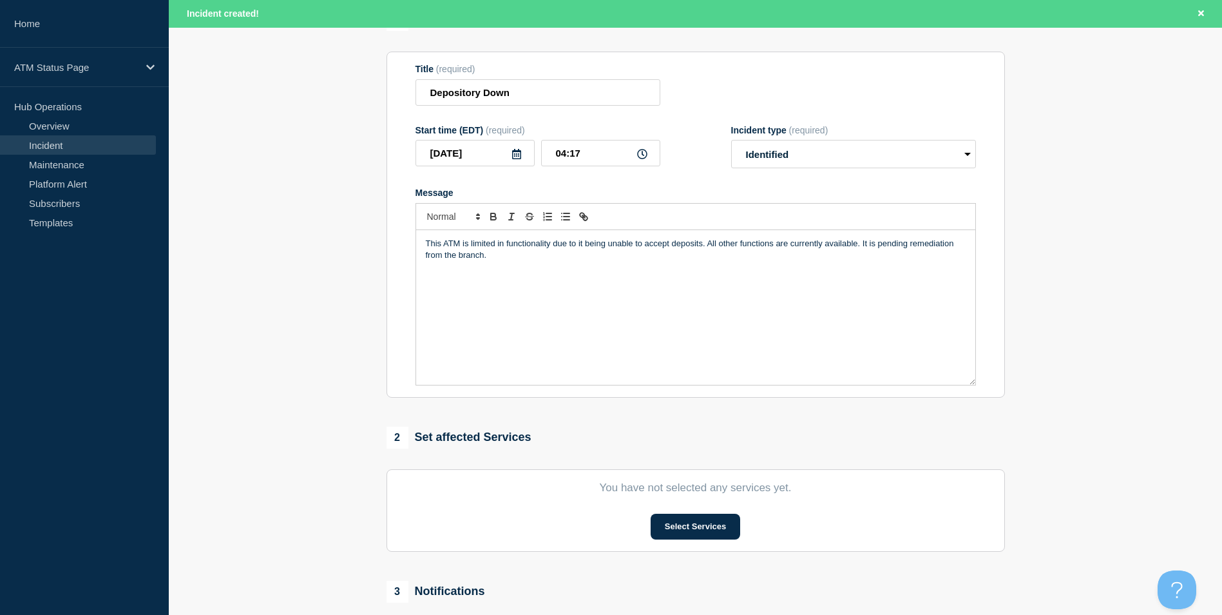
scroll to position [258, 0]
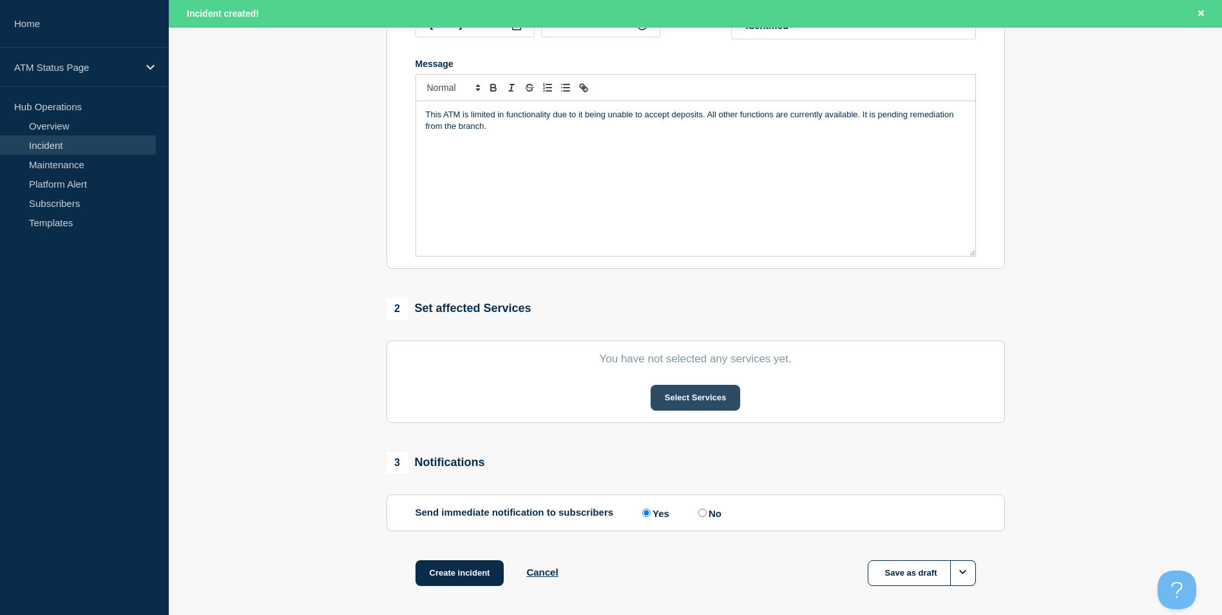
click at [697, 403] on button "Select Services" at bounding box center [696, 398] width 90 height 26
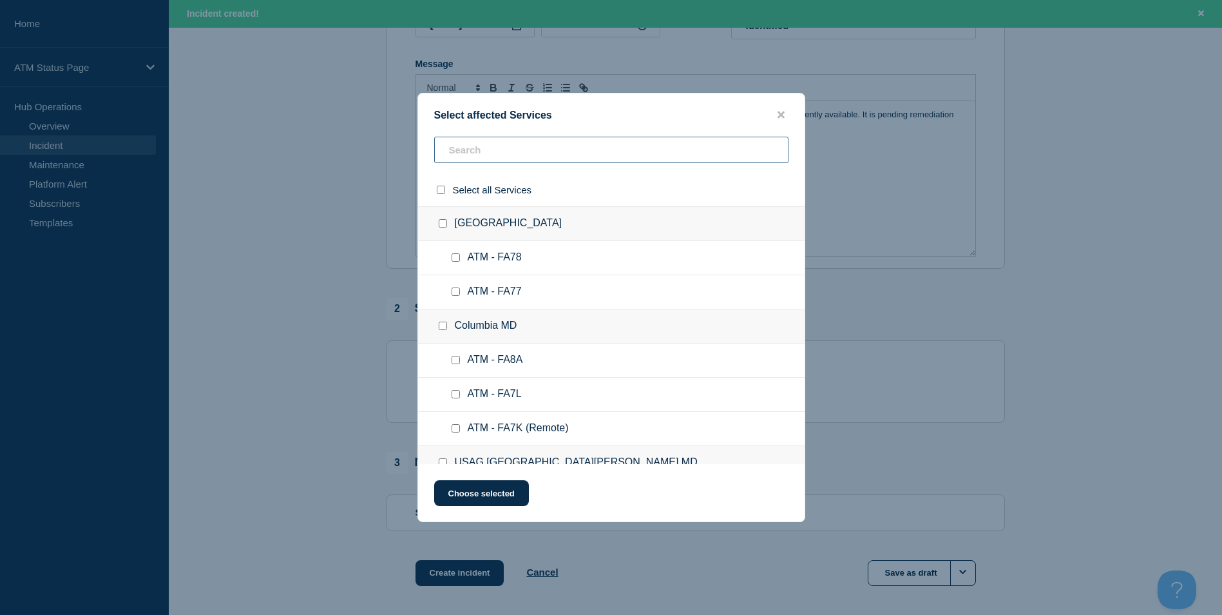
click at [506, 159] on input "text" at bounding box center [611, 150] width 354 height 26
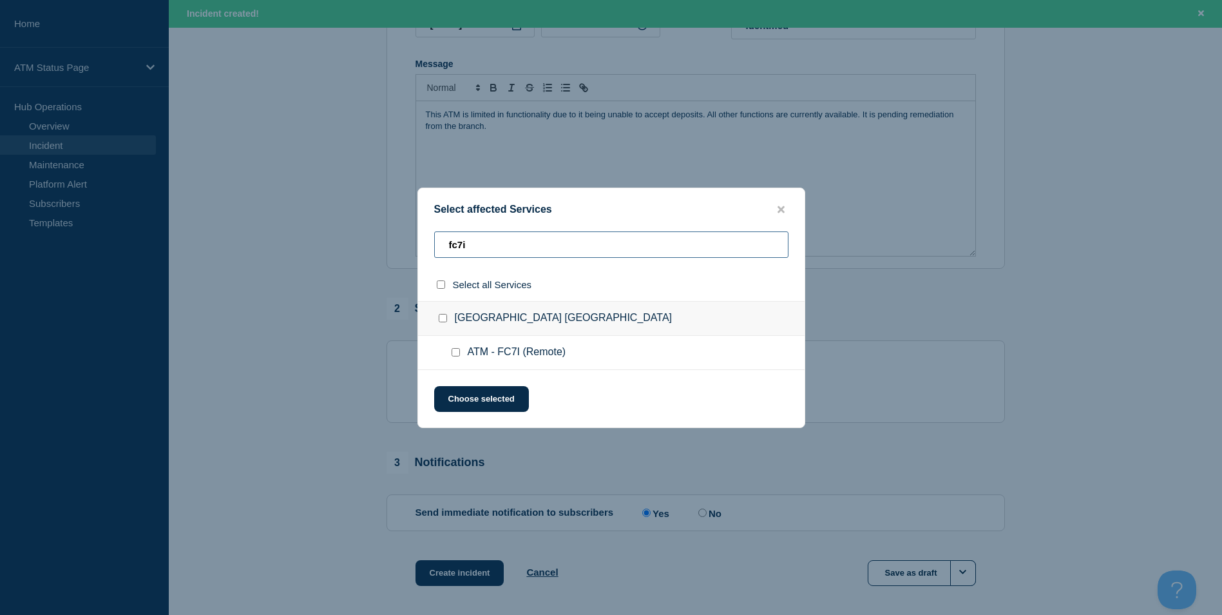
type input "fc7i"
click at [443, 319] on input "Winter Park FL checkbox" at bounding box center [443, 318] width 8 height 8
checkbox input "true"
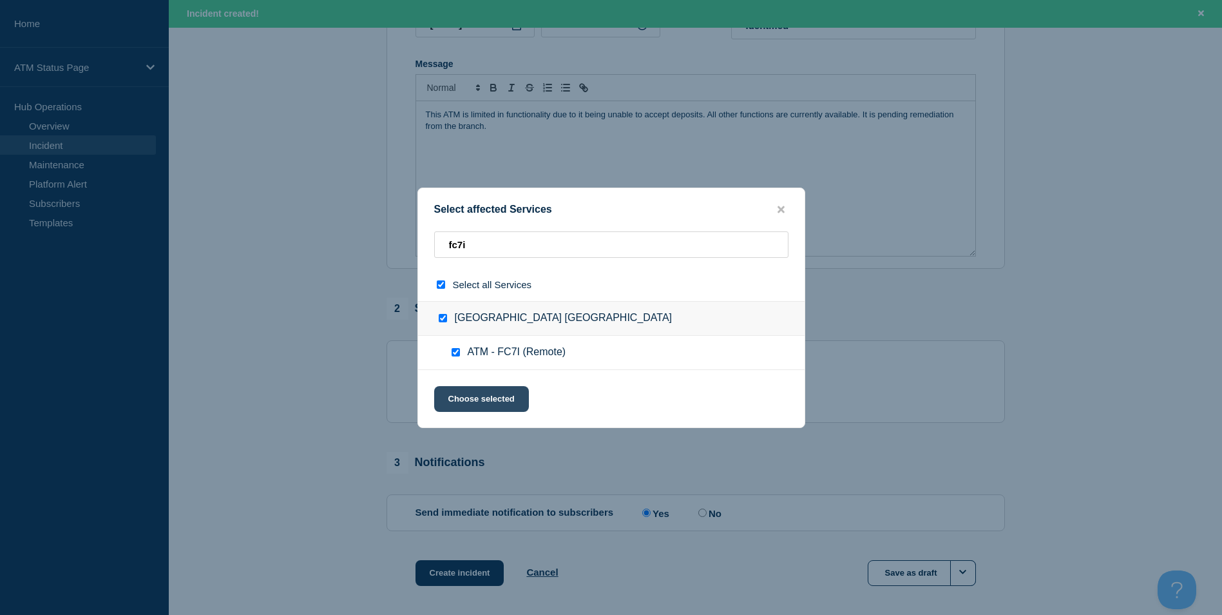
click at [485, 403] on button "Choose selected" at bounding box center [481, 399] width 95 height 26
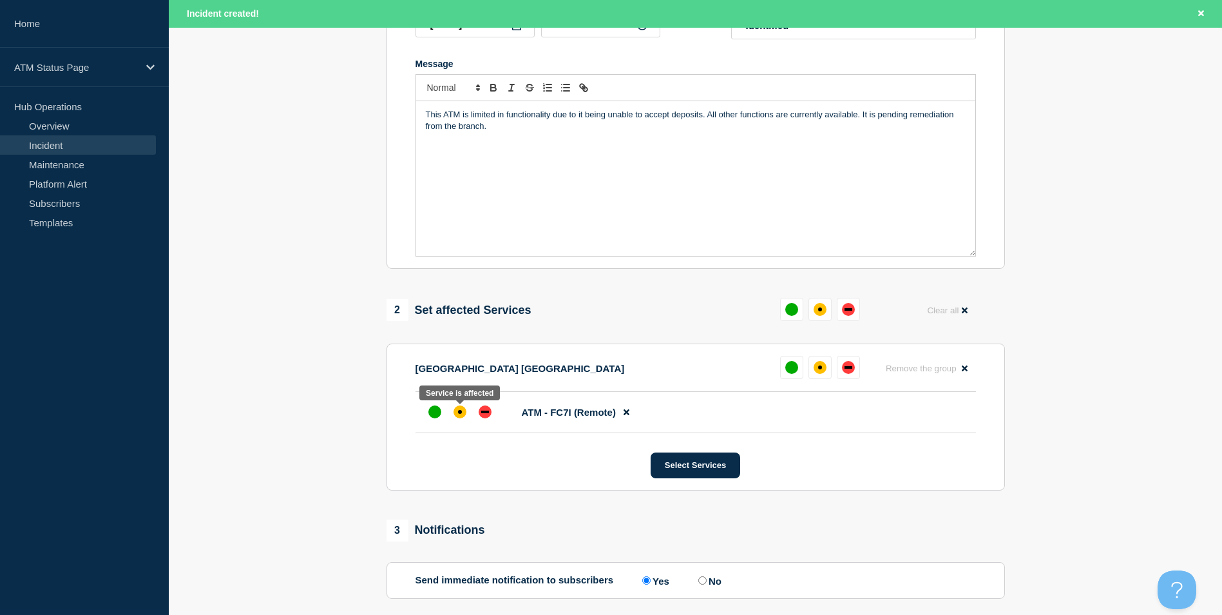
drag, startPoint x: 461, startPoint y: 412, endPoint x: 462, endPoint y: 399, distance: 13.0
click at [459, 408] on div at bounding box center [459, 411] width 23 height 23
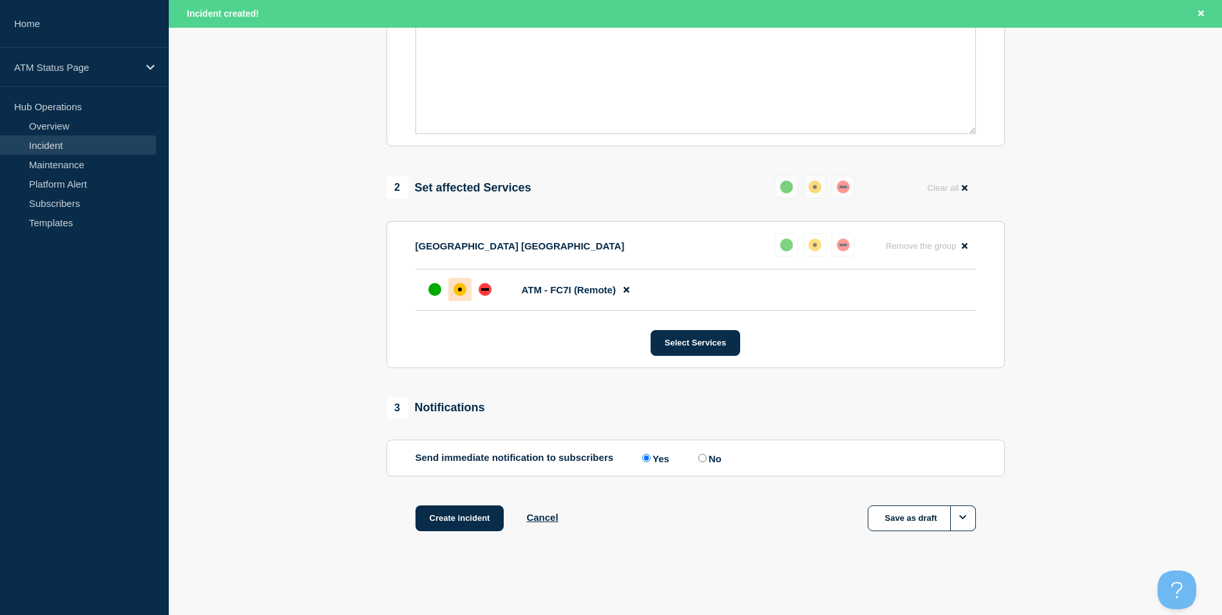
drag, startPoint x: 465, startPoint y: 519, endPoint x: 468, endPoint y: 504, distance: 15.0
click at [465, 519] on button "Create incident" at bounding box center [460, 518] width 89 height 26
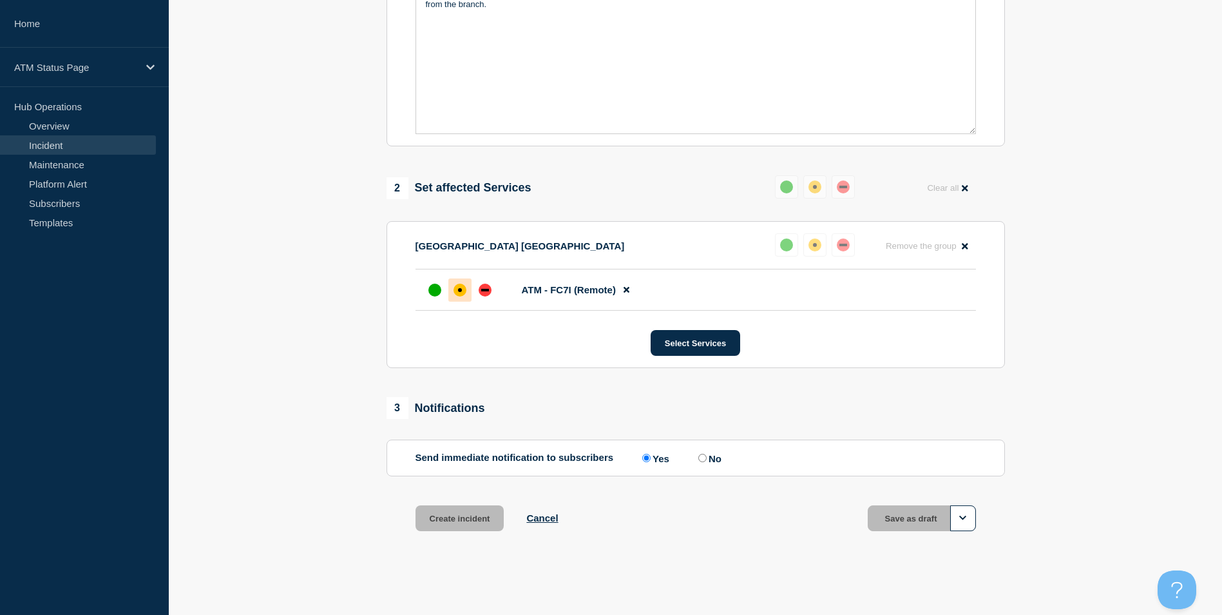
scroll to position [356, 0]
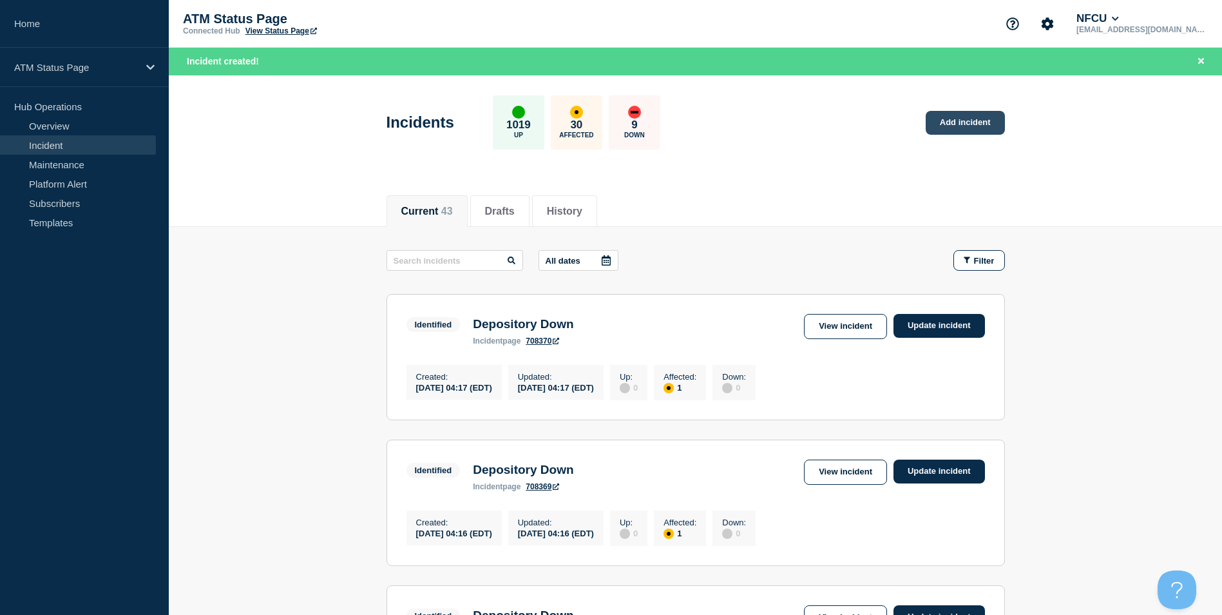
click at [961, 120] on link "Add incident" at bounding box center [965, 123] width 79 height 24
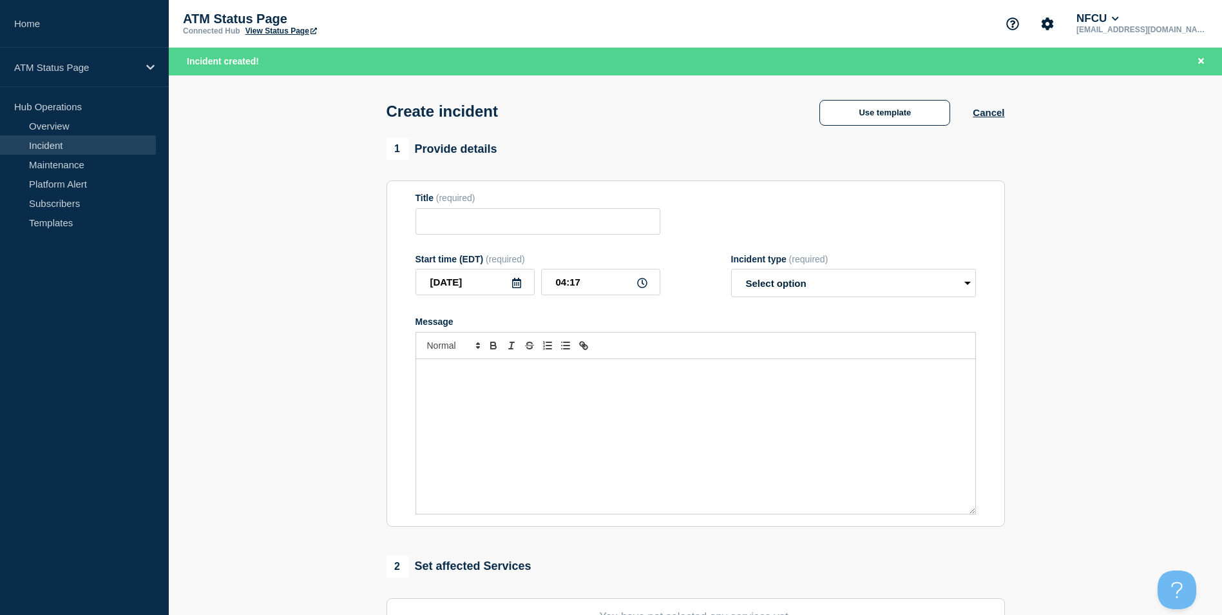
click at [892, 100] on div "Use template Cancel" at bounding box center [900, 112] width 207 height 27
click at [887, 111] on button "Use template" at bounding box center [885, 113] width 131 height 26
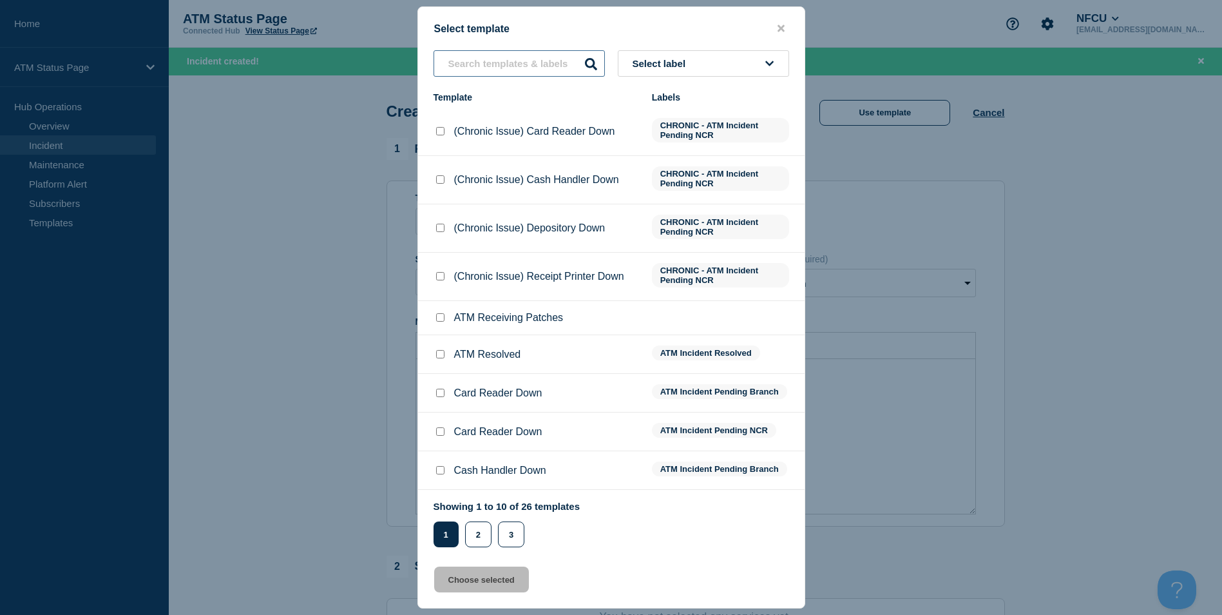
click at [490, 72] on input "text" at bounding box center [519, 63] width 171 height 26
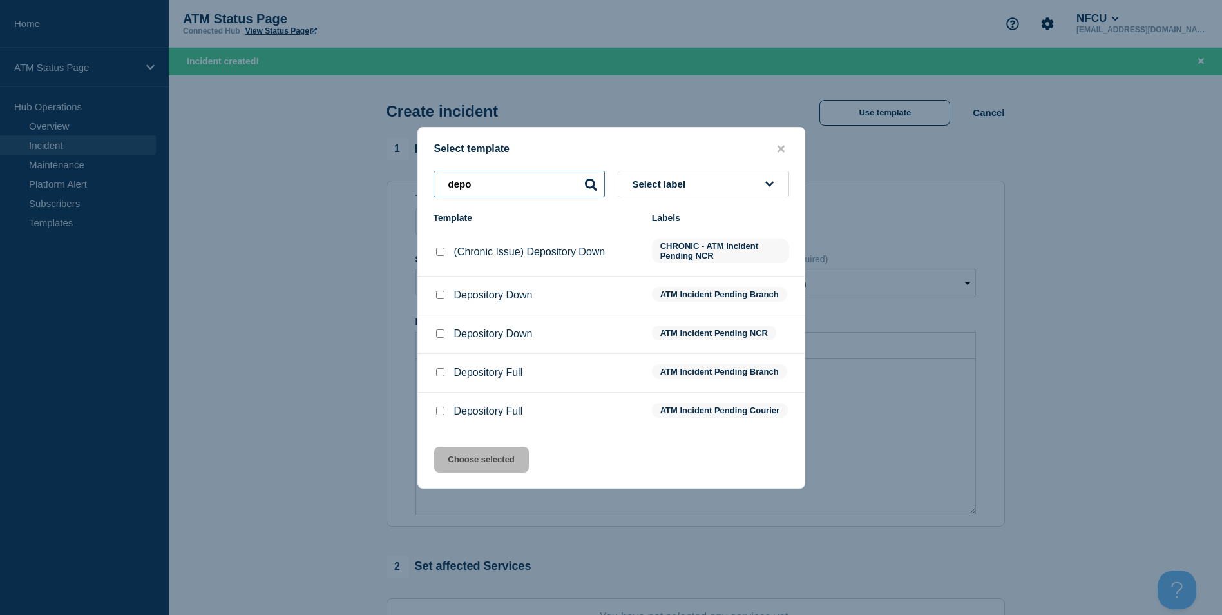
type input "depo"
click at [438, 293] on input "Depository Down checkbox" at bounding box center [440, 295] width 8 height 8
checkbox input "true"
click at [470, 465] on button "Choose selected" at bounding box center [481, 460] width 95 height 26
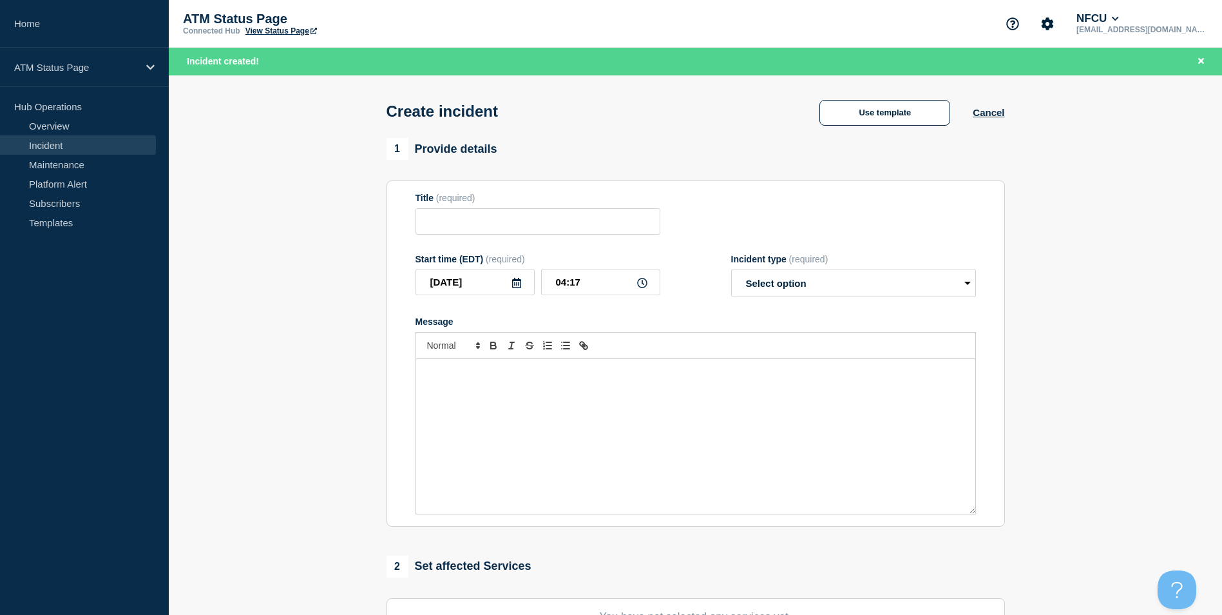
type input "Depository Down"
select select "identified"
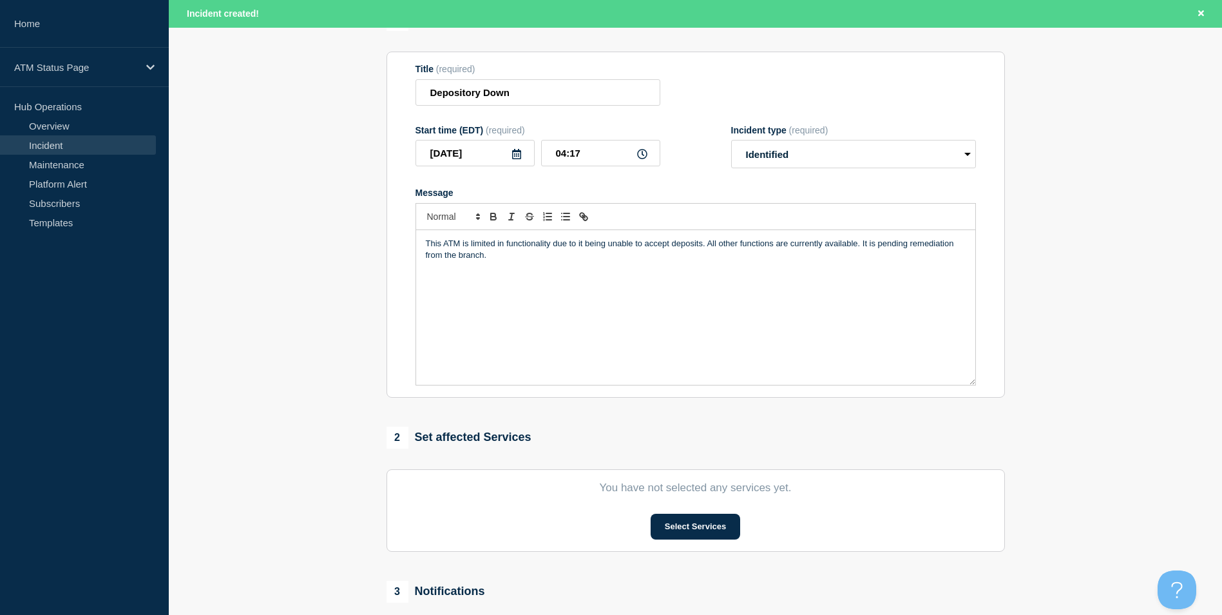
scroll to position [193, 0]
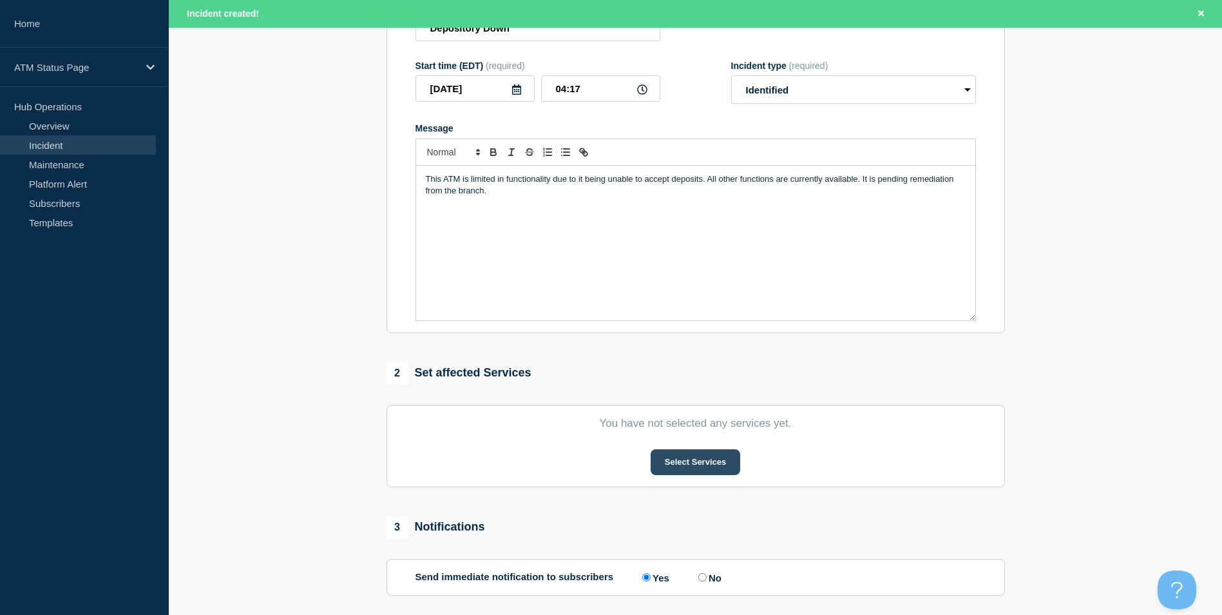
click at [670, 474] on button "Select Services" at bounding box center [696, 462] width 90 height 26
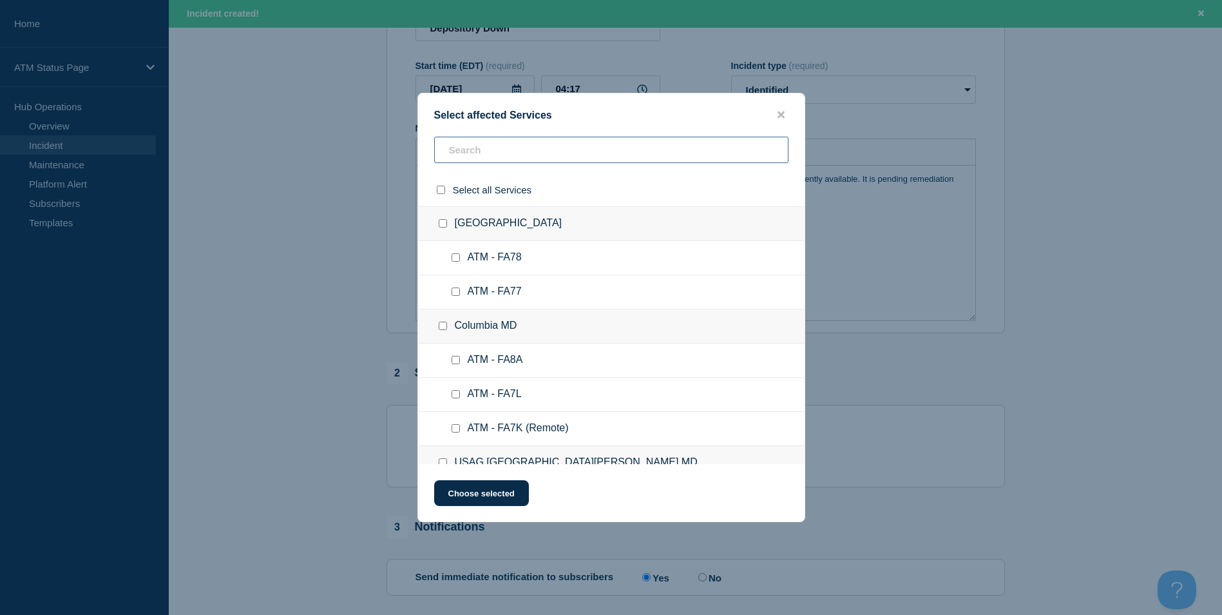
click at [467, 150] on input "text" at bounding box center [611, 150] width 354 height 26
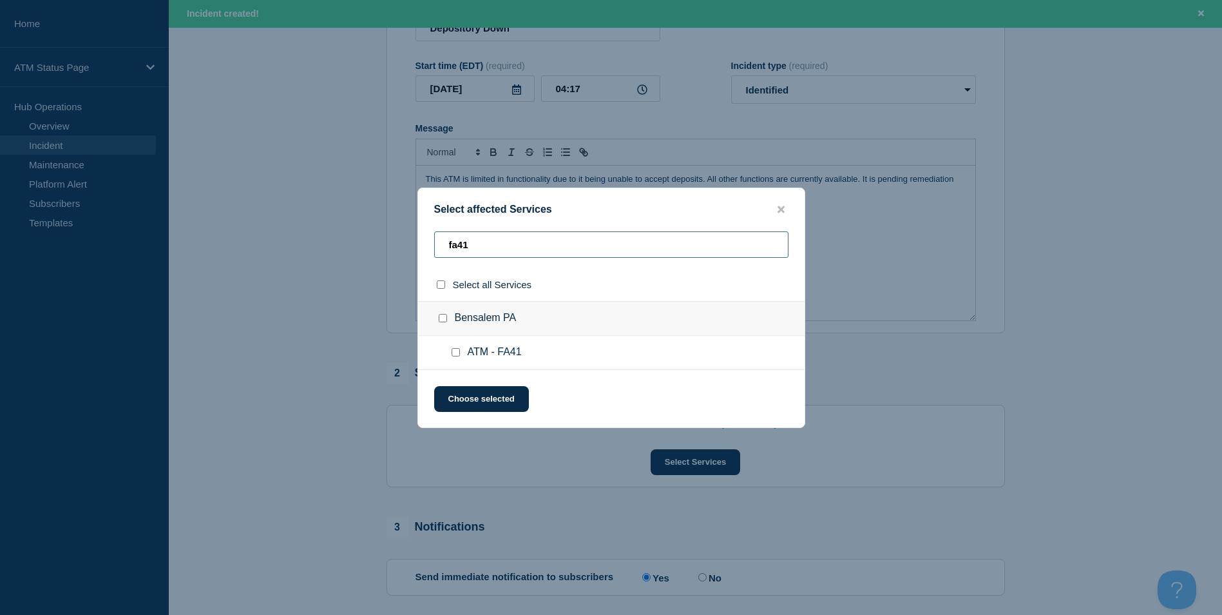
type input "fa41"
click at [441, 321] on input "Bensalem PA checkbox" at bounding box center [443, 318] width 8 height 8
checkbox input "true"
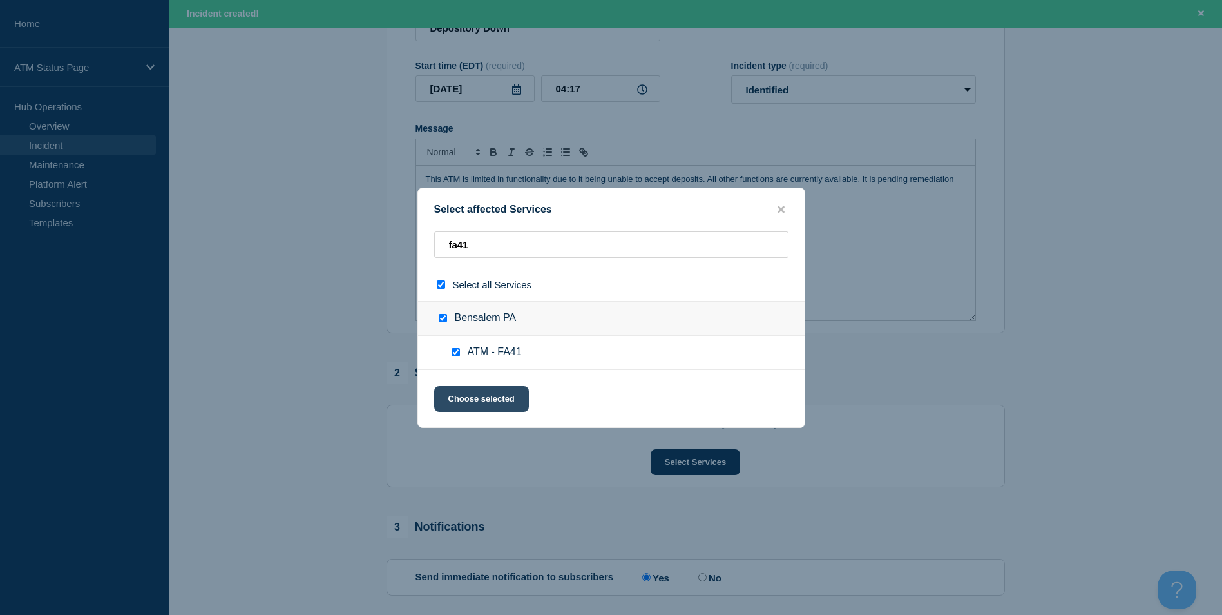
click at [488, 407] on button "Choose selected" at bounding box center [481, 399] width 95 height 26
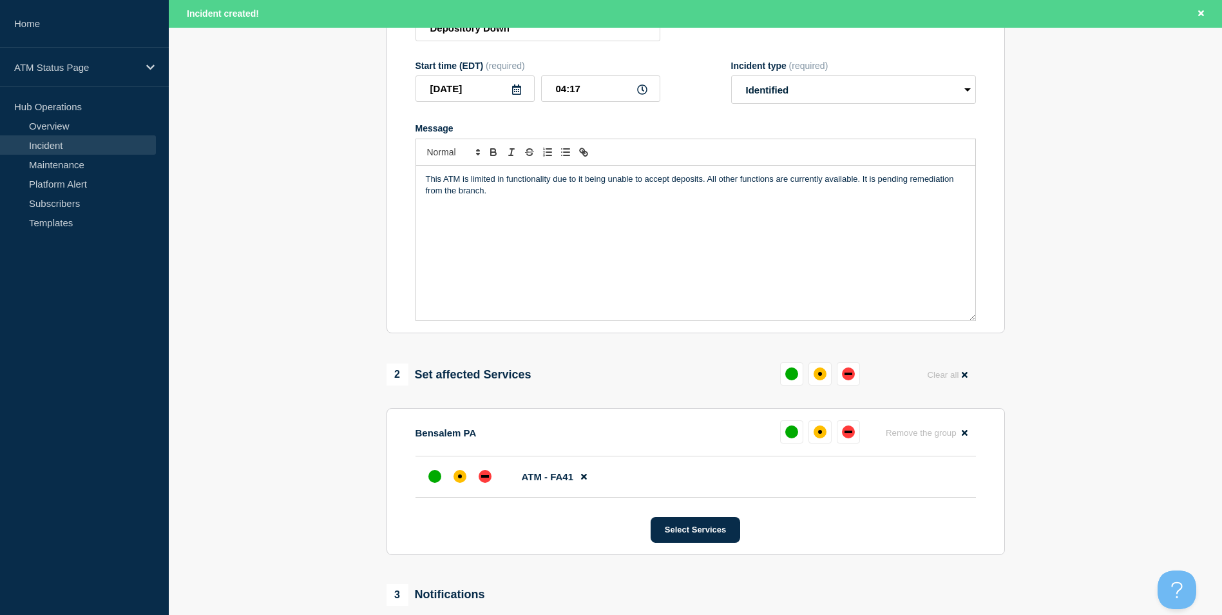
scroll to position [258, 0]
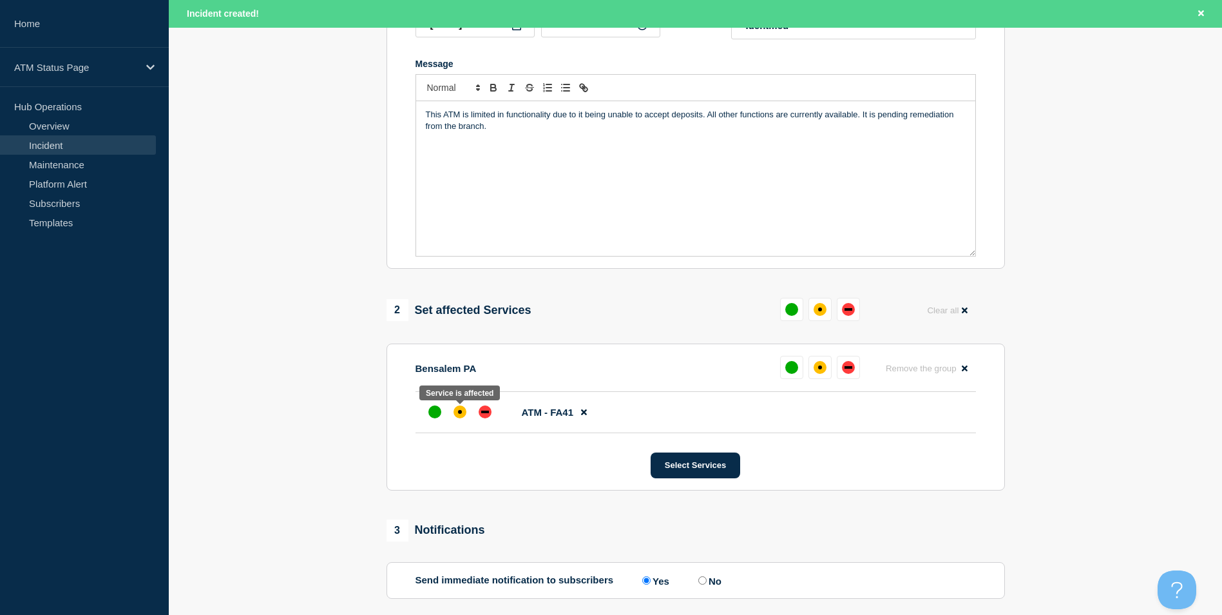
drag, startPoint x: 449, startPoint y: 423, endPoint x: 460, endPoint y: 380, distance: 43.9
click at [449, 417] on div at bounding box center [459, 411] width 23 height 23
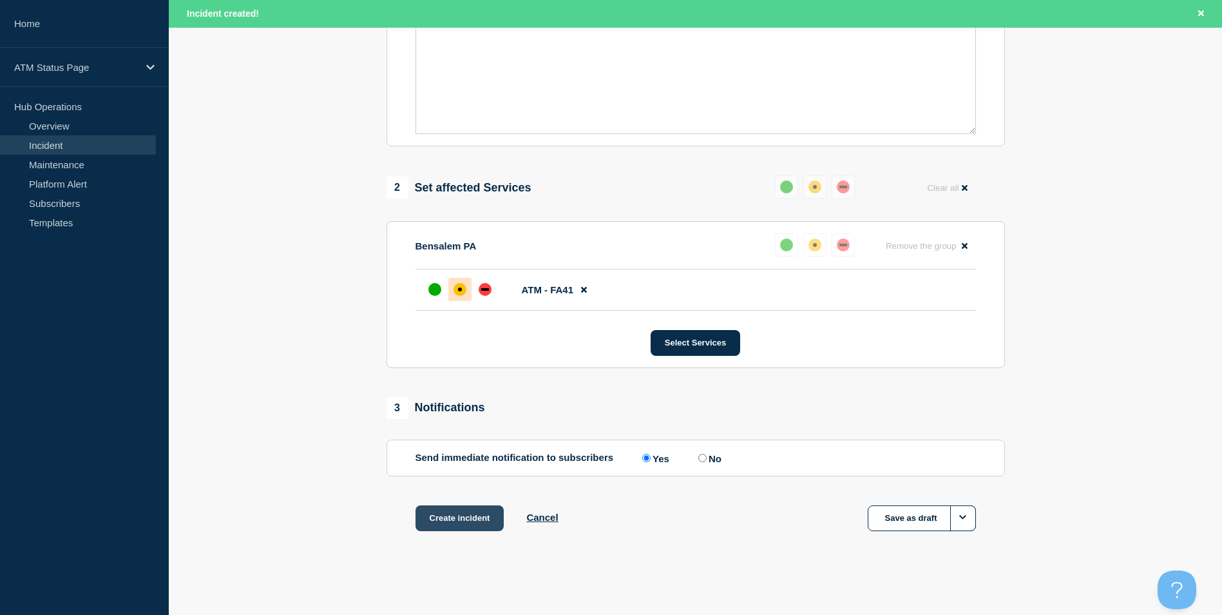
click at [483, 516] on button "Create incident" at bounding box center [460, 518] width 89 height 26
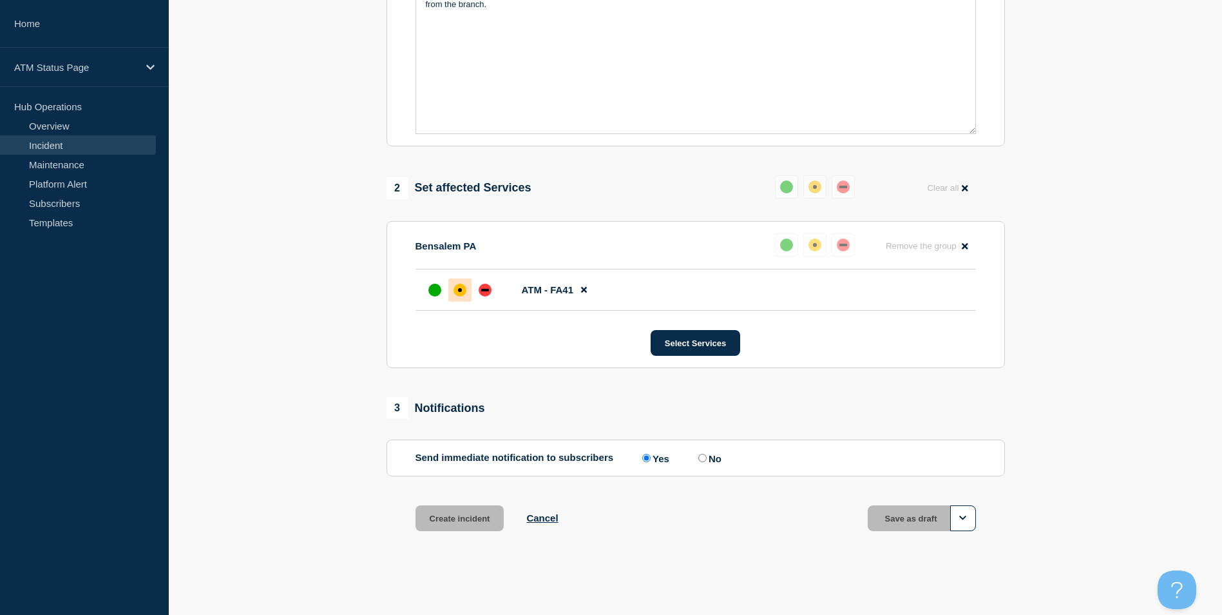
scroll to position [356, 0]
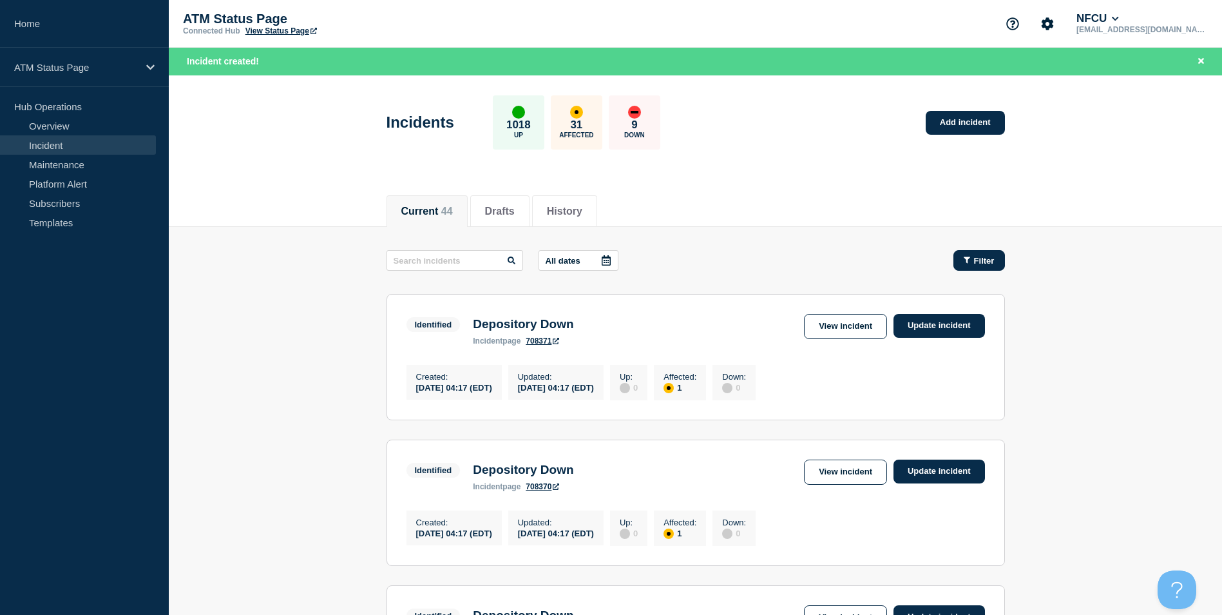
click at [967, 261] on icon "button" at bounding box center [967, 260] width 6 height 6
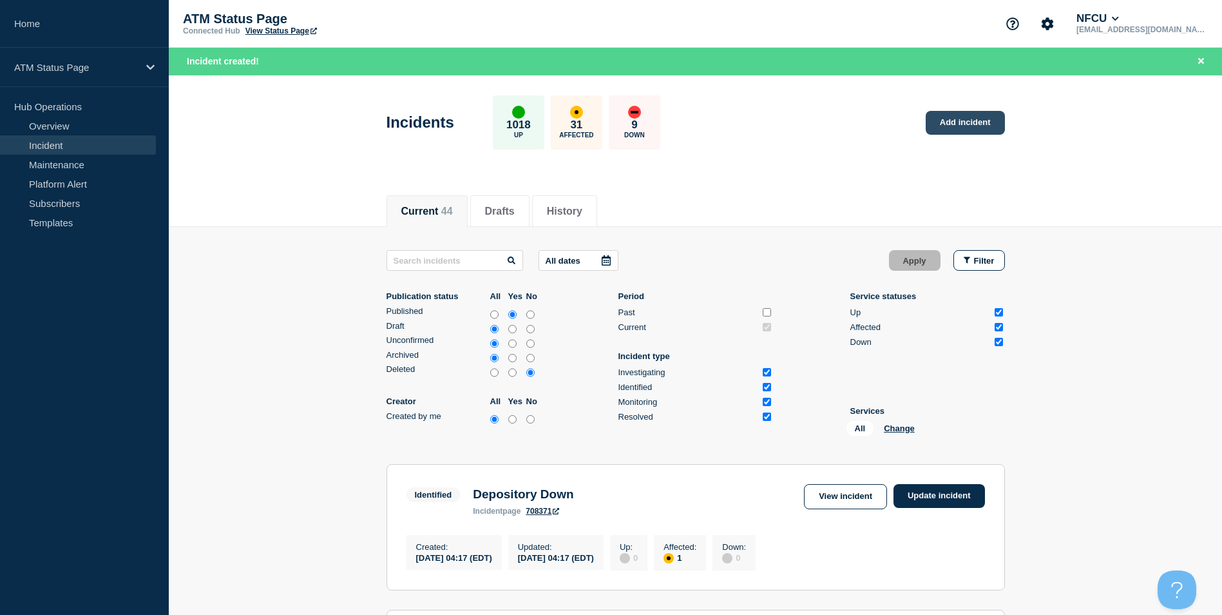
click at [959, 126] on link "Add incident" at bounding box center [965, 123] width 79 height 24
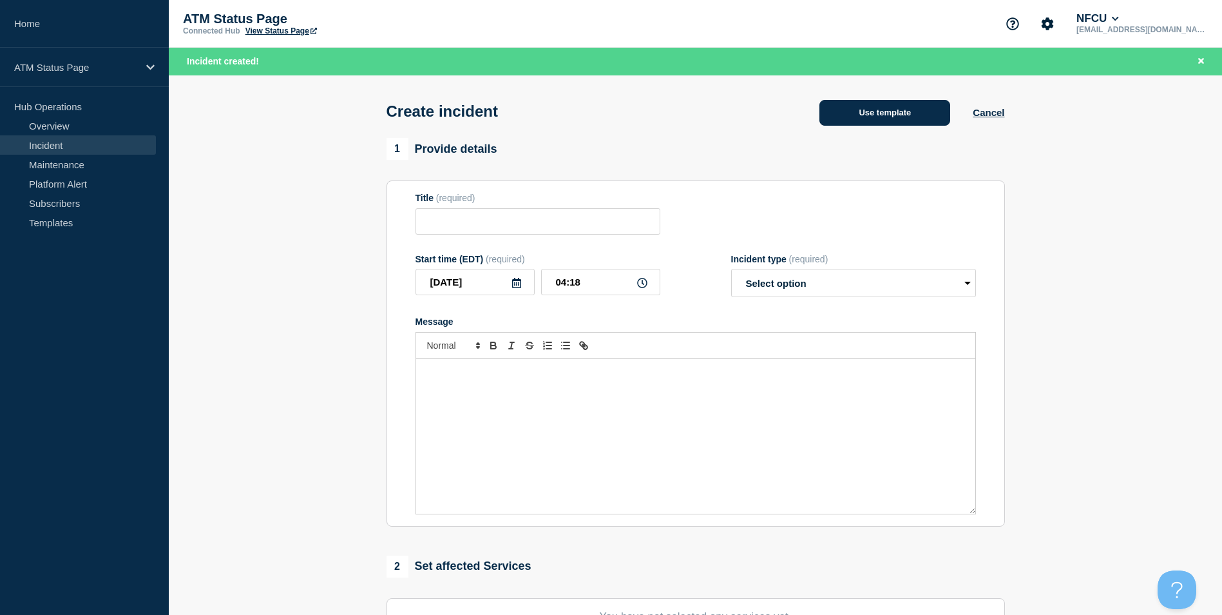
click at [847, 120] on button "Use template" at bounding box center [885, 113] width 131 height 26
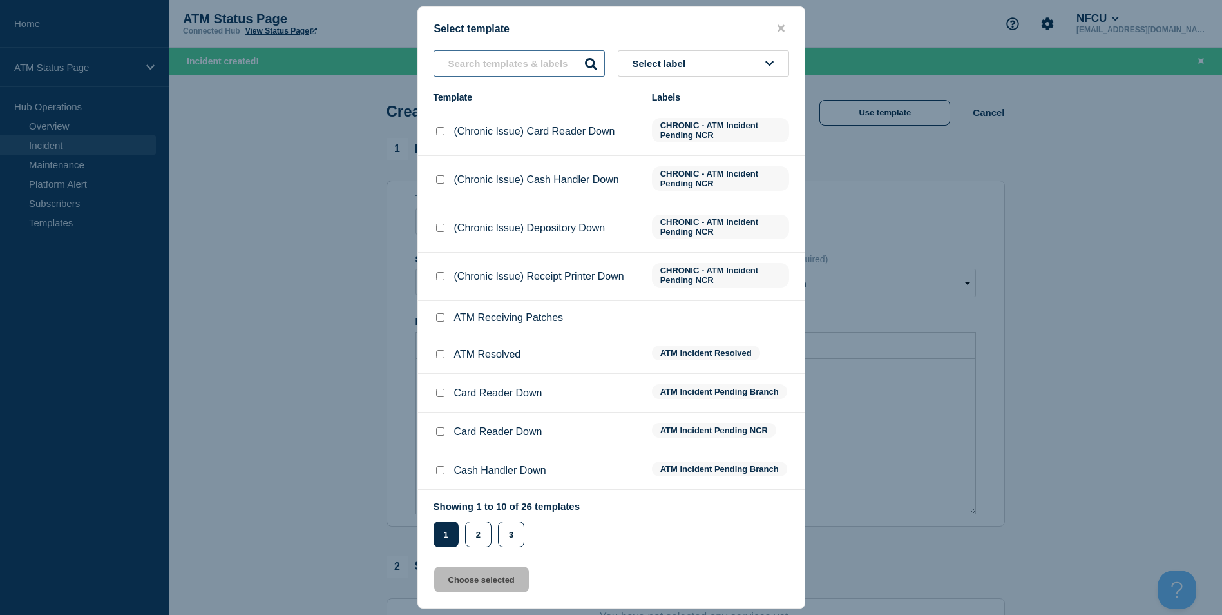
click at [504, 70] on input "text" at bounding box center [519, 63] width 171 height 26
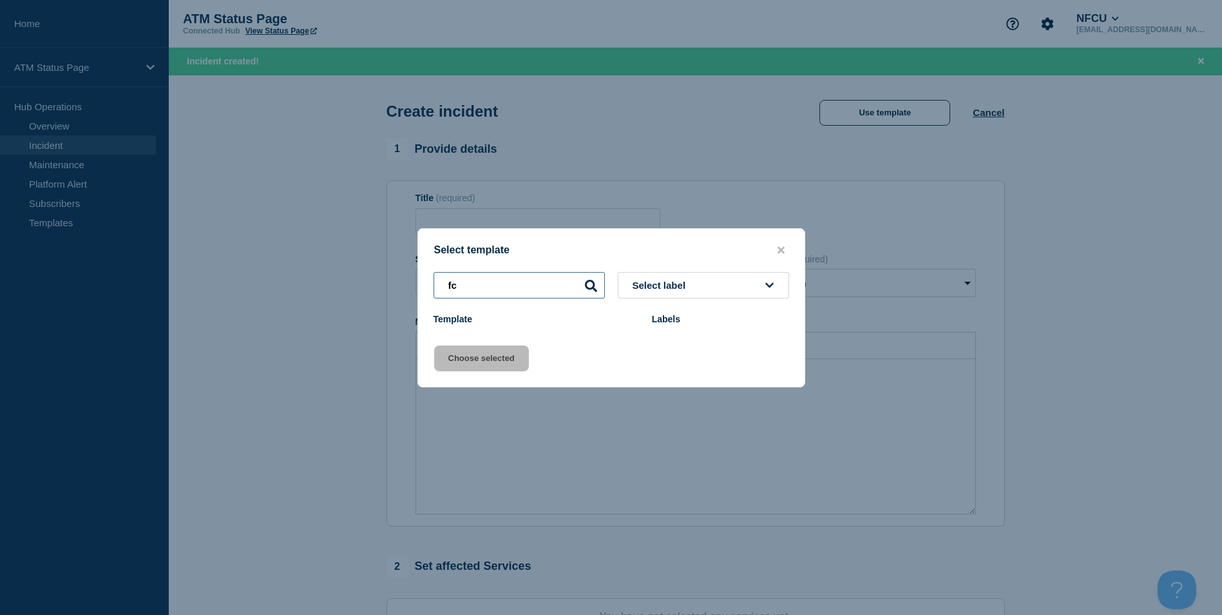
type input "f"
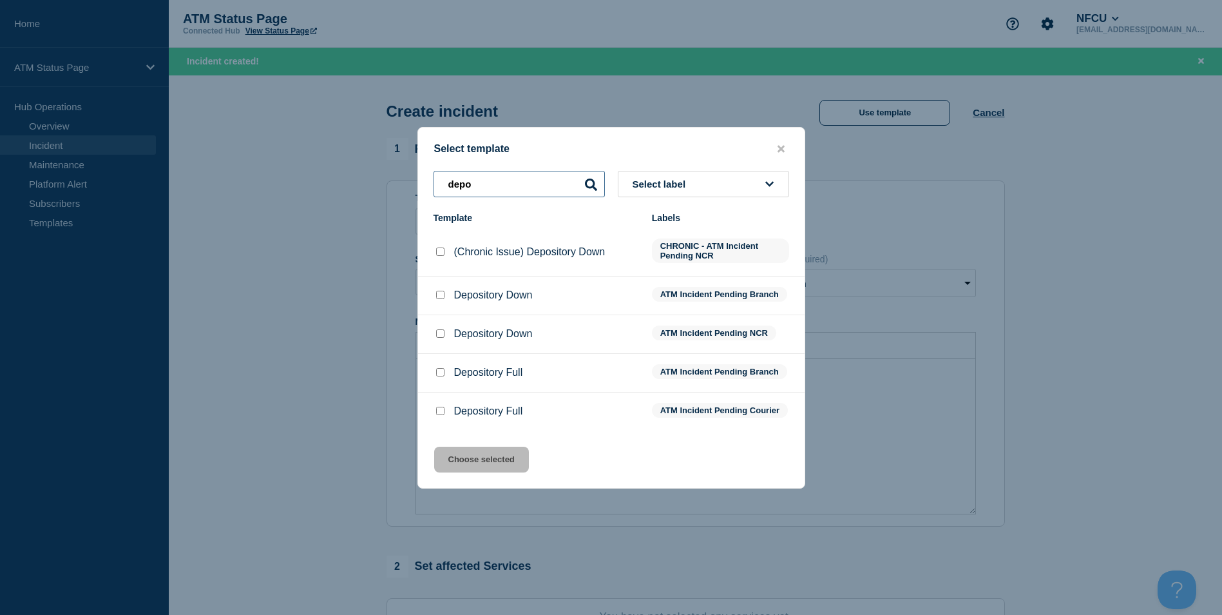
type input "depo"
click at [443, 291] on input "Depository Down checkbox" at bounding box center [440, 295] width 8 height 8
checkbox input "true"
click at [483, 472] on button "Choose selected" at bounding box center [481, 460] width 95 height 26
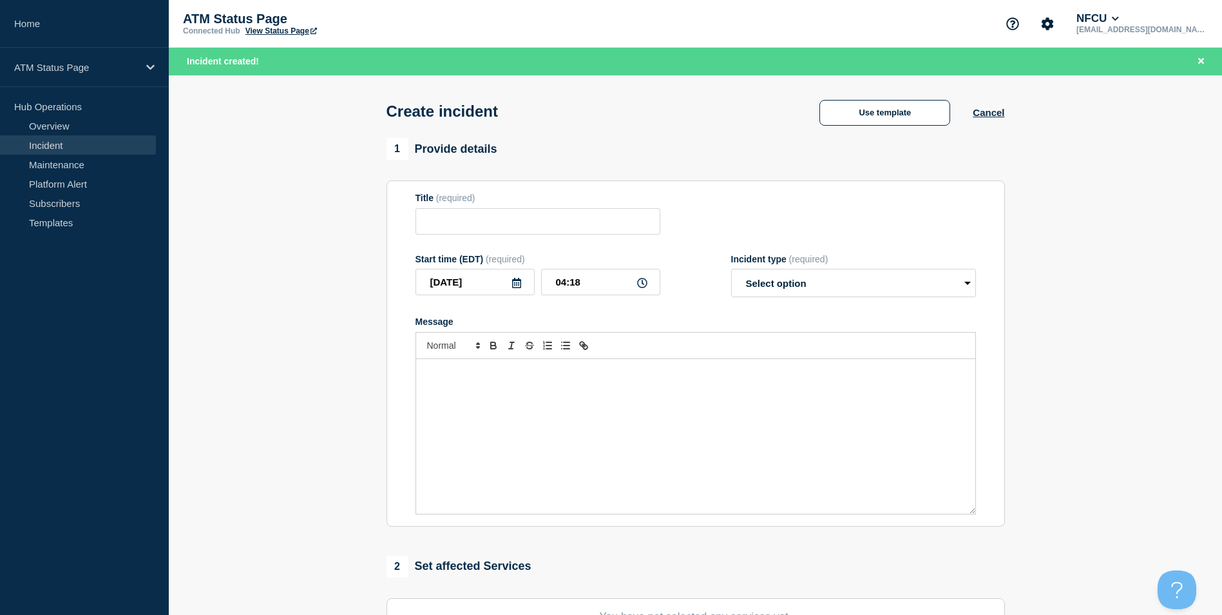
type input "Depository Down"
select select "identified"
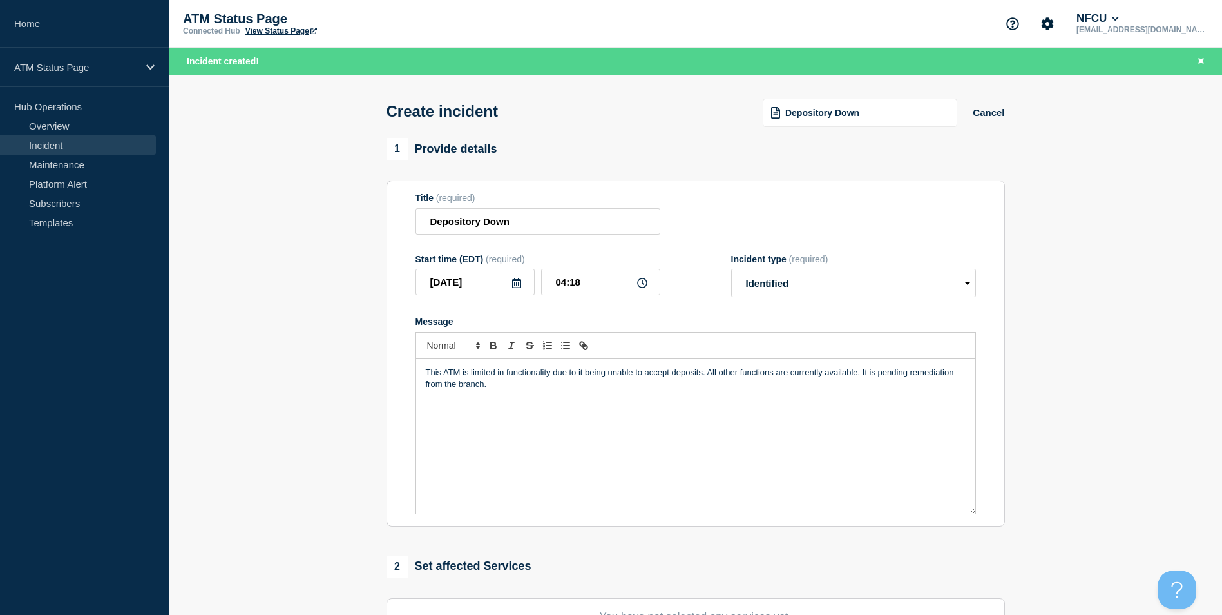
scroll to position [193, 0]
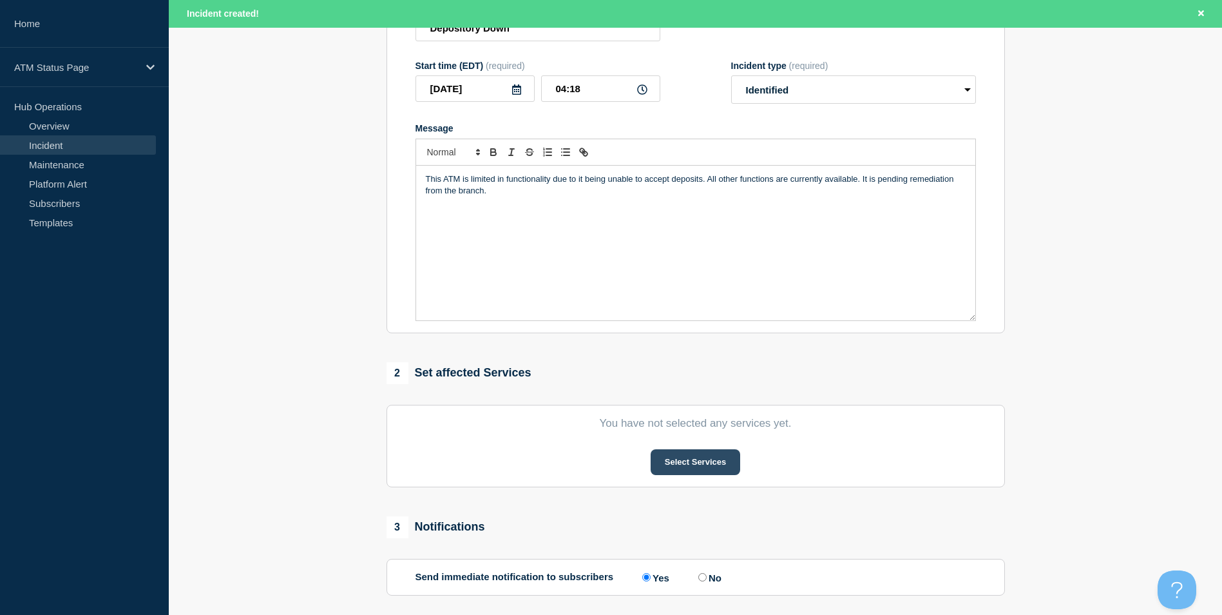
click at [657, 468] on button "Select Services" at bounding box center [696, 462] width 90 height 26
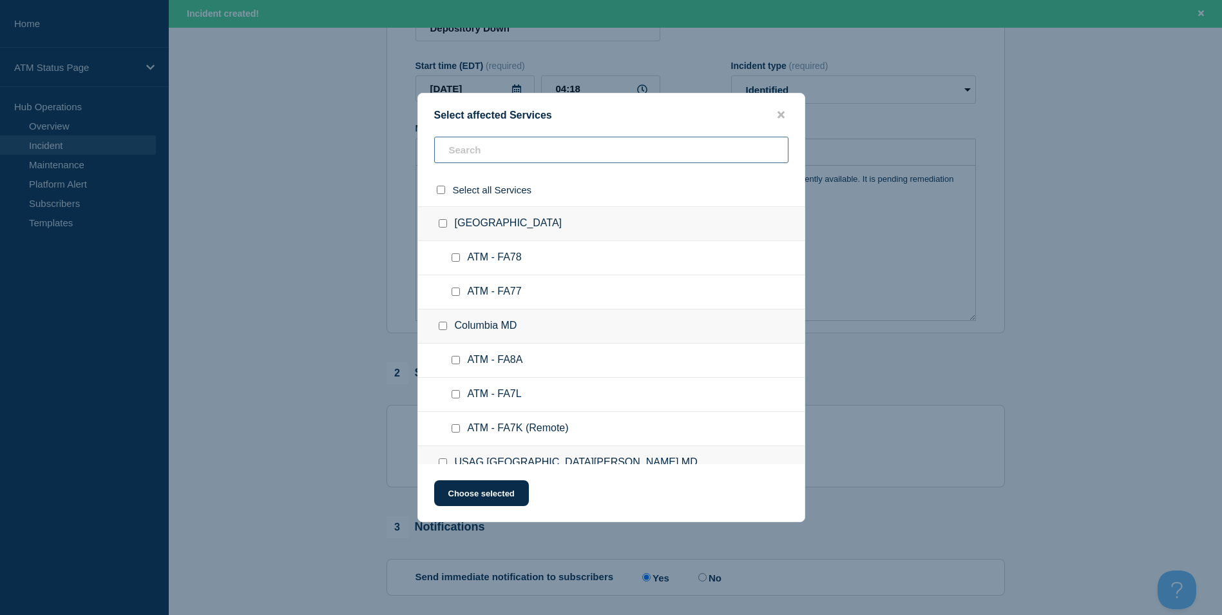
click at [479, 157] on input "text" at bounding box center [611, 150] width 354 height 26
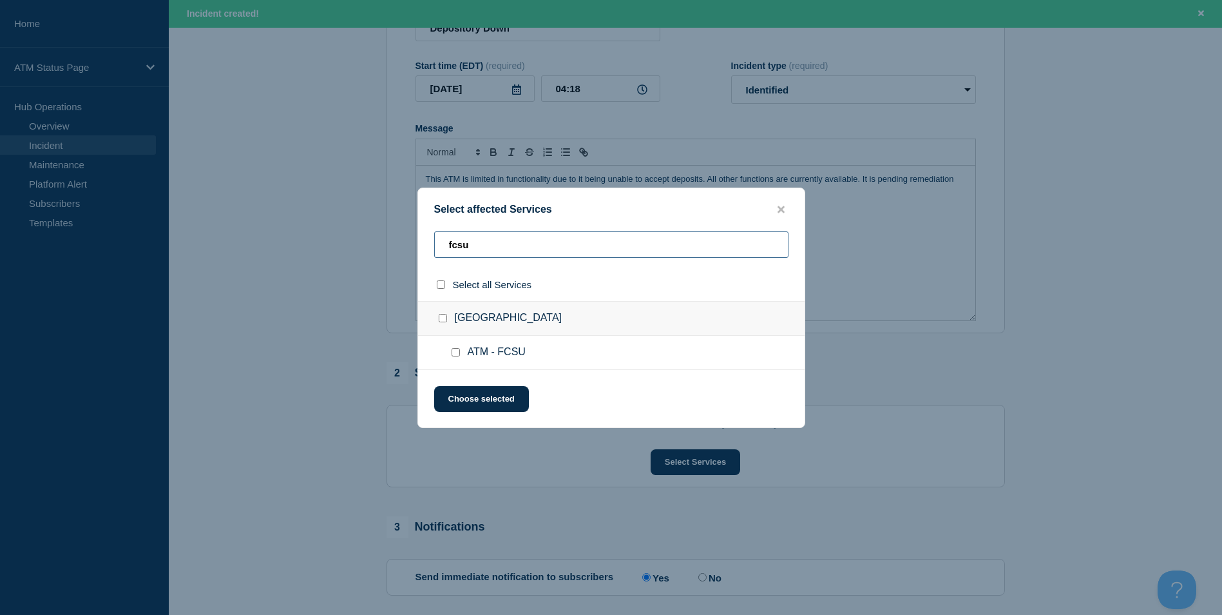
type input "fcsu"
click at [445, 319] on input "St Petersburg FL checkbox" at bounding box center [443, 318] width 8 height 8
checkbox input "true"
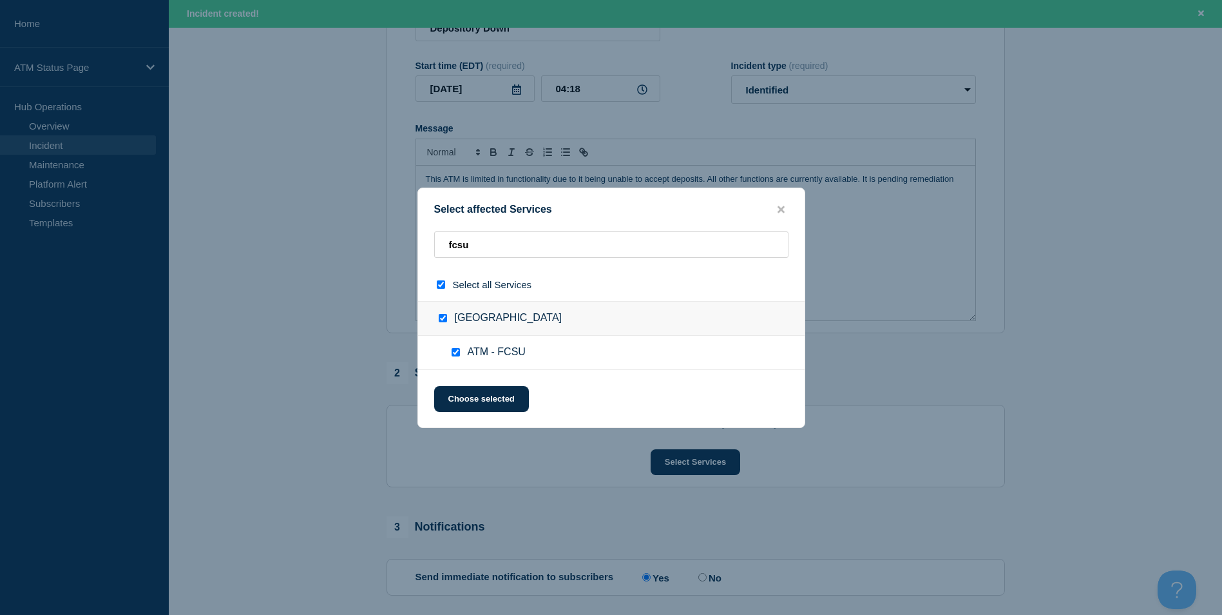
click at [488, 413] on div "Select affected Services fcsu Select all Services [GEOGRAPHIC_DATA] [GEOGRAPHIC…" at bounding box center [612, 308] width 388 height 240
click at [489, 409] on button "Choose selected" at bounding box center [481, 399] width 95 height 26
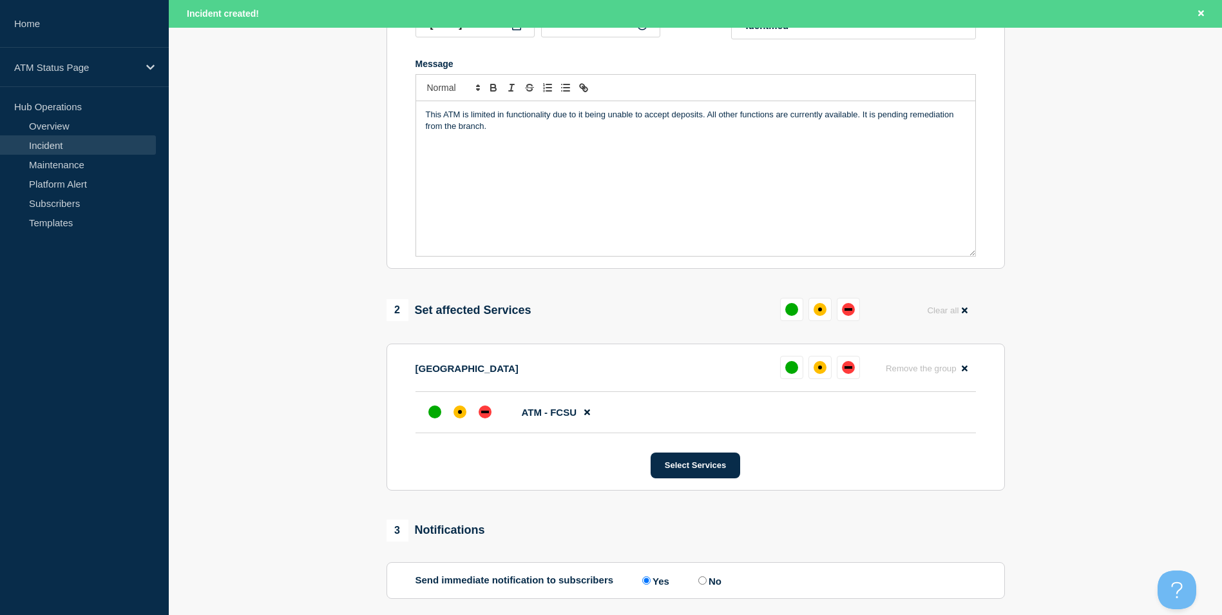
scroll to position [322, 0]
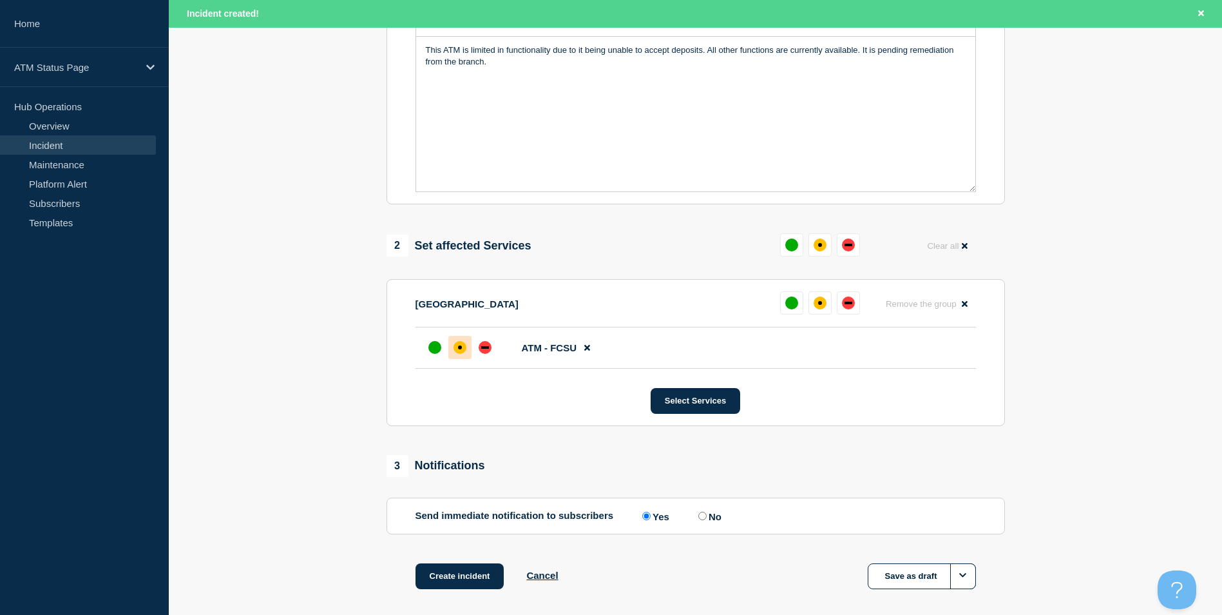
click at [459, 352] on div "affected" at bounding box center [460, 347] width 13 height 13
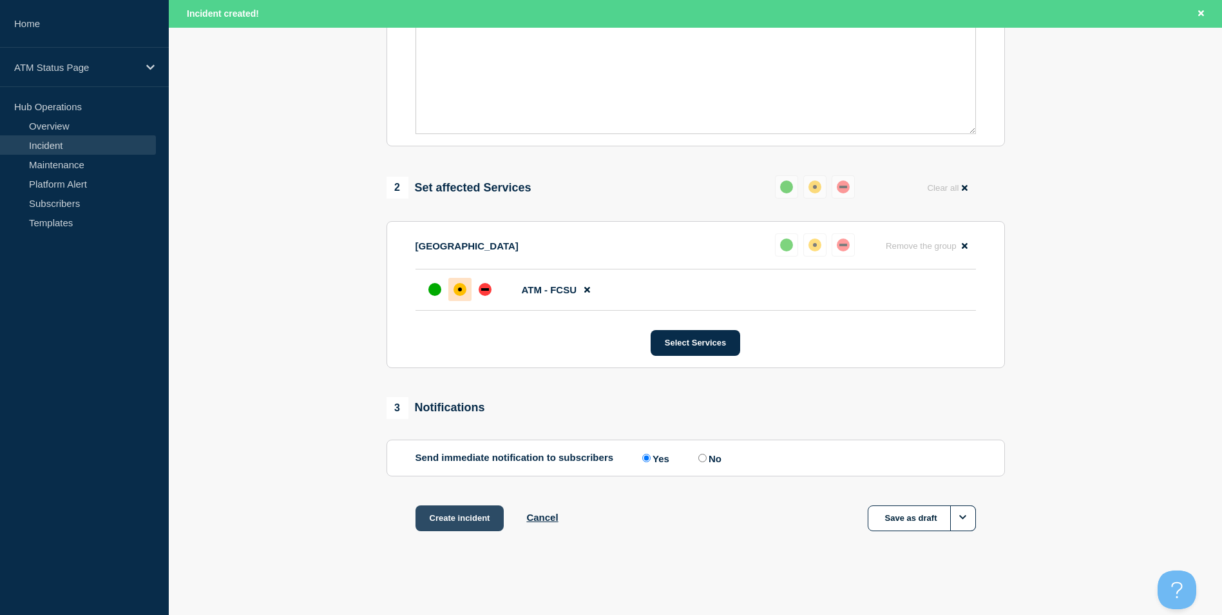
click at [458, 516] on button "Create incident" at bounding box center [460, 518] width 89 height 26
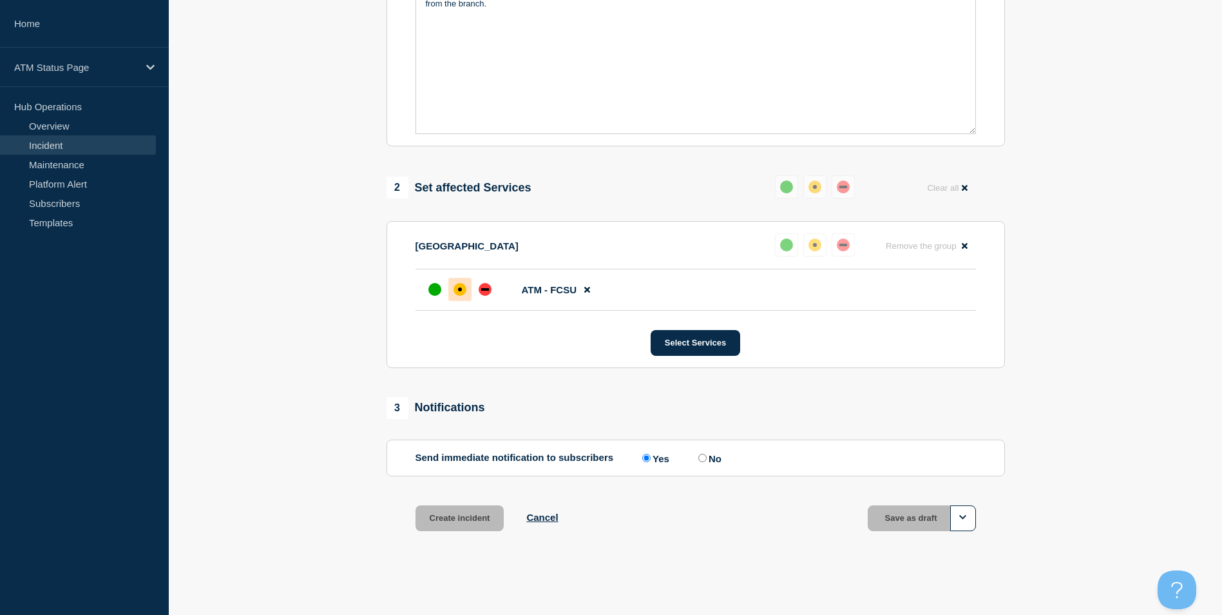
scroll to position [356, 0]
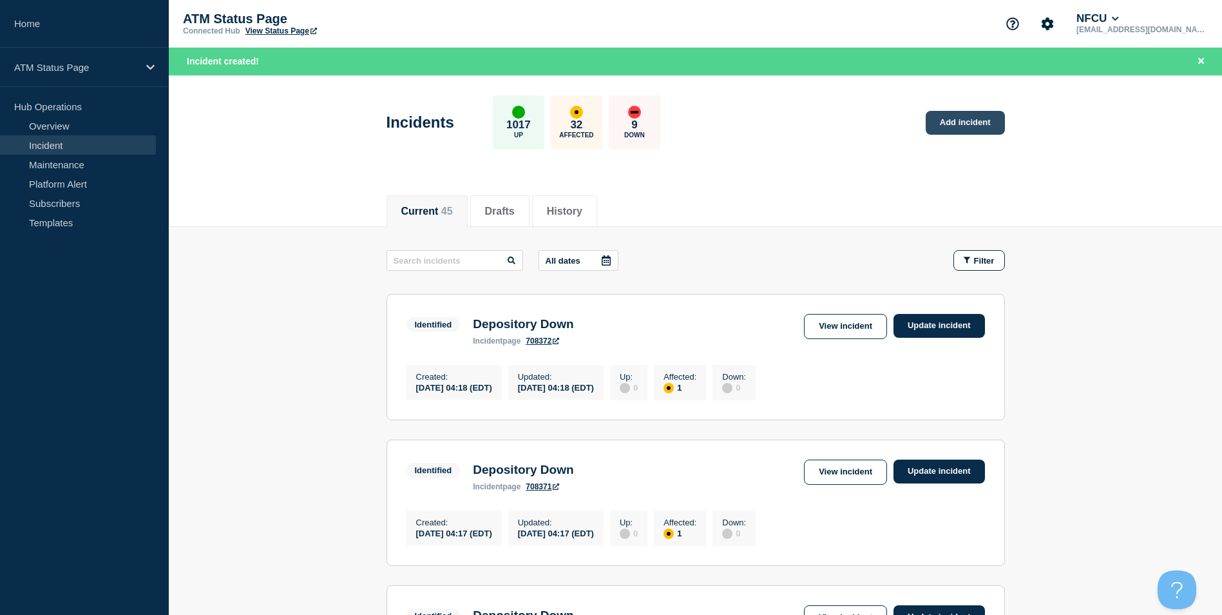
click at [958, 121] on link "Add incident" at bounding box center [965, 123] width 79 height 24
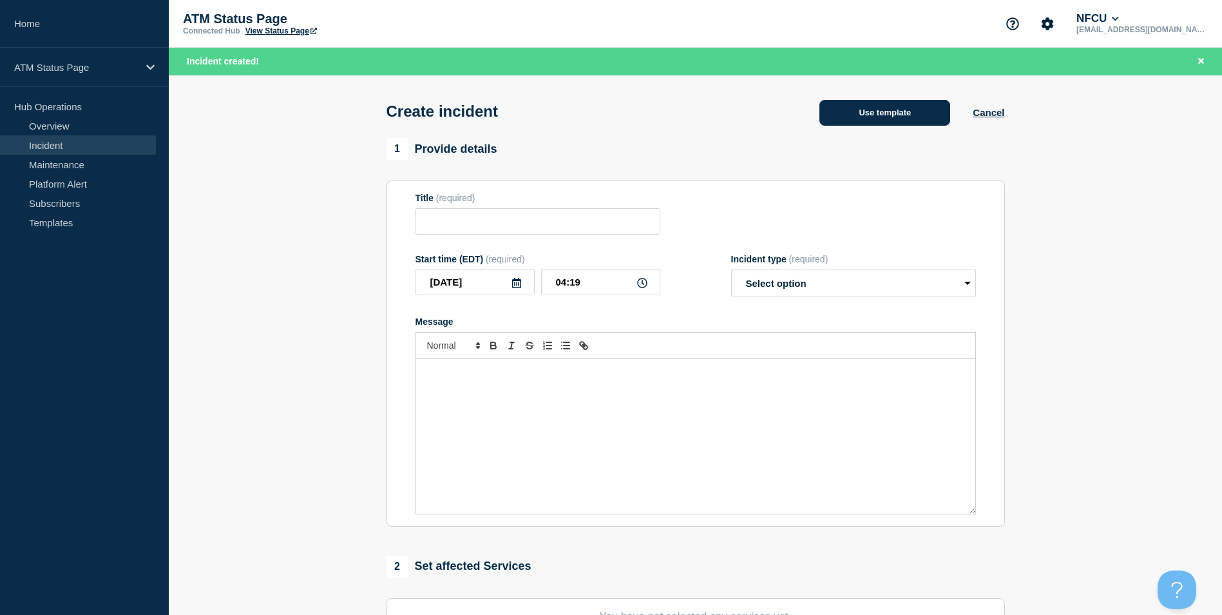
click at [863, 118] on button "Use template" at bounding box center [885, 113] width 131 height 26
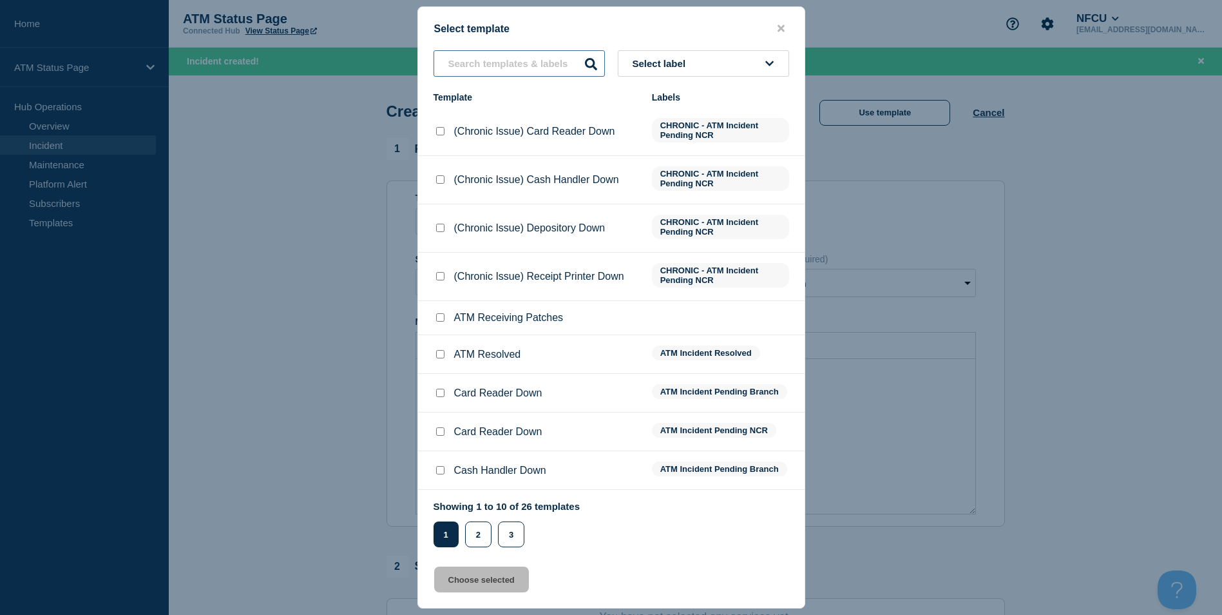
click at [491, 66] on input "text" at bounding box center [519, 63] width 171 height 26
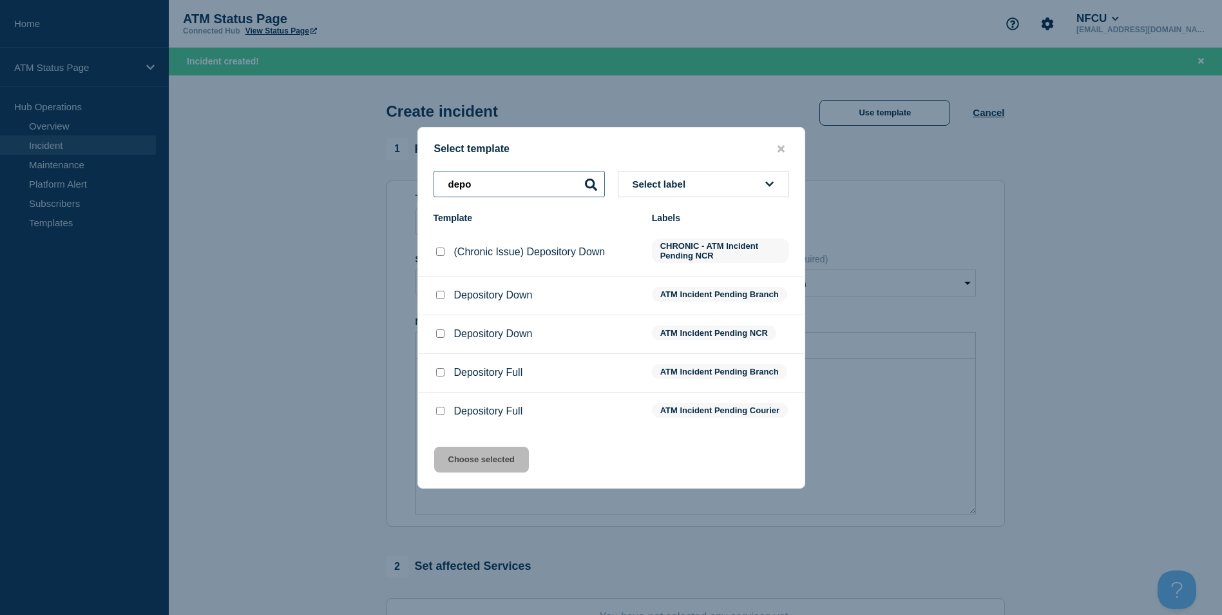
type input "depo"
click at [439, 293] on input "Depository Down checkbox" at bounding box center [440, 295] width 8 height 8
checkbox input "true"
click at [488, 467] on button "Choose selected" at bounding box center [481, 460] width 95 height 26
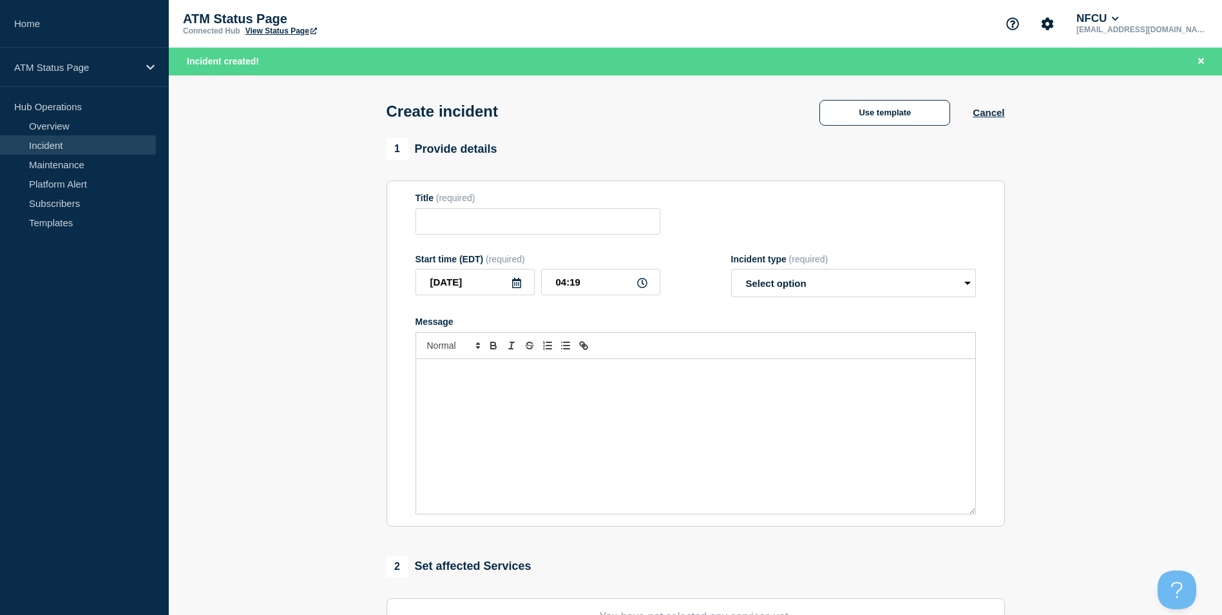
type input "Depository Down"
select select "identified"
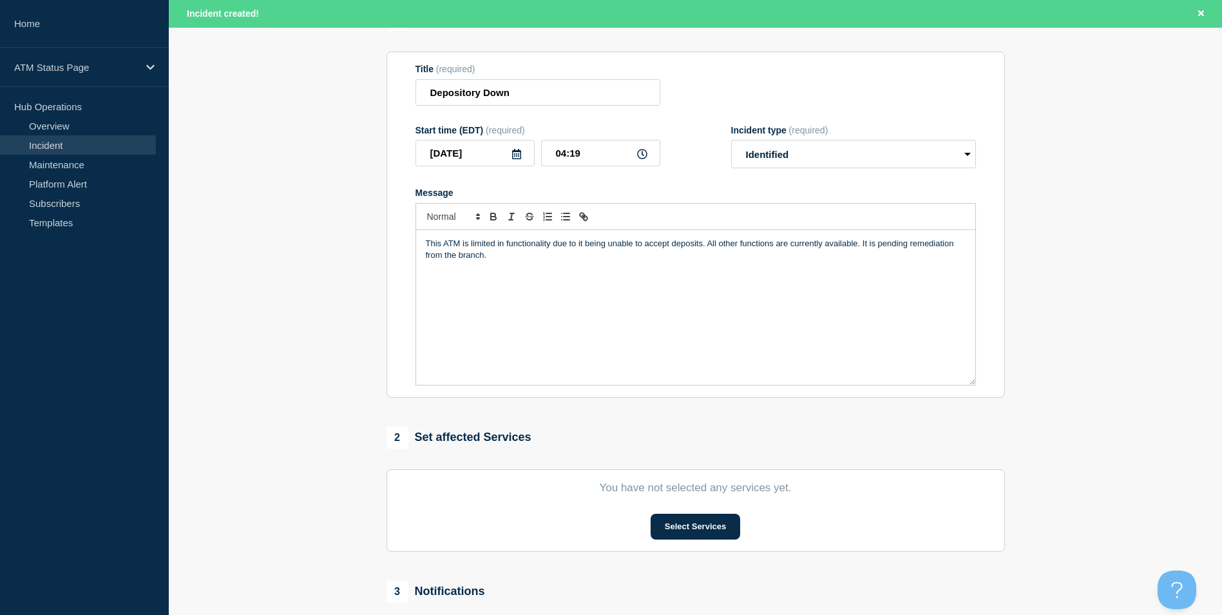
scroll to position [258, 0]
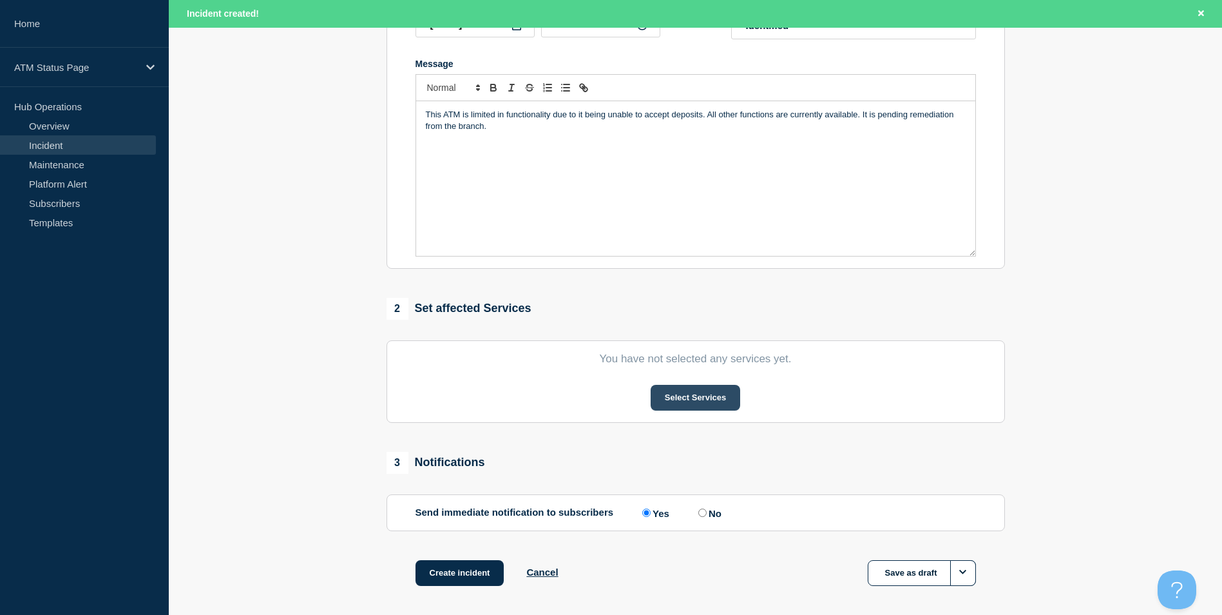
click at [713, 401] on button "Select Services" at bounding box center [696, 398] width 90 height 26
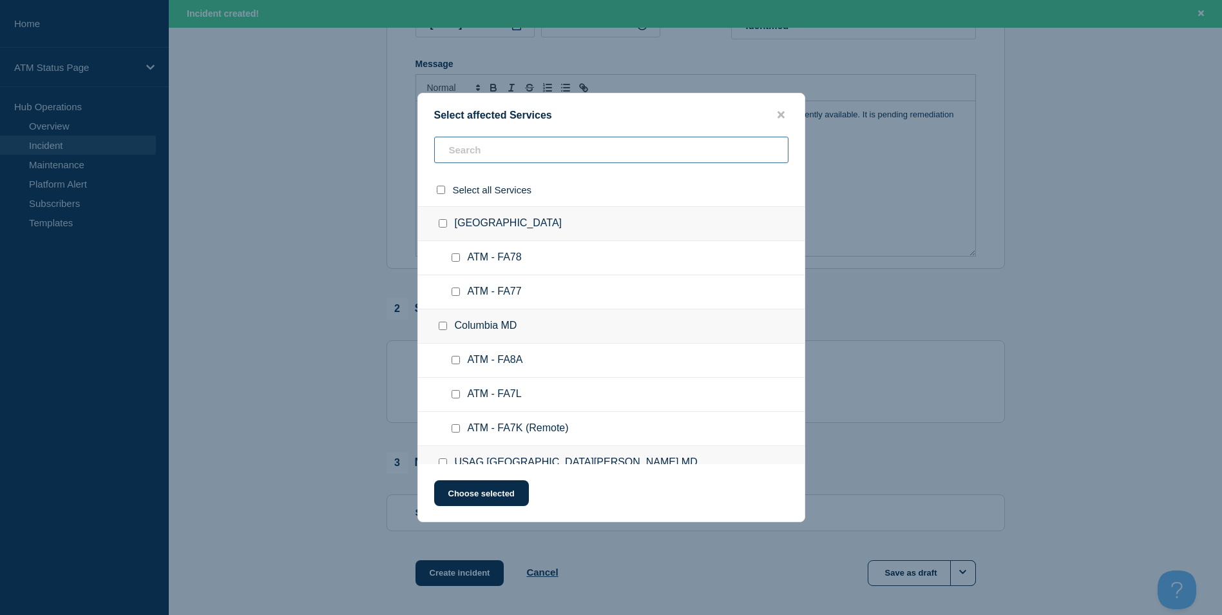
click at [468, 149] on input "text" at bounding box center [611, 150] width 354 height 26
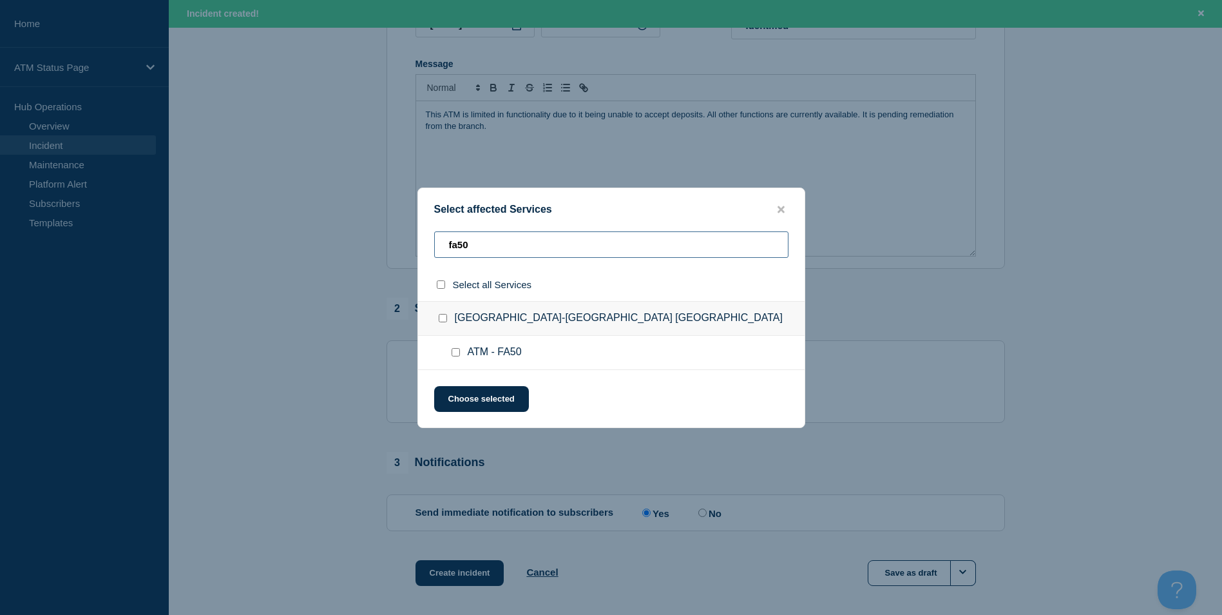
type input "fa50"
click at [444, 323] on div at bounding box center [445, 318] width 19 height 13
click at [443, 319] on input "Camp Creek Pkwy-Atlanta GA checkbox" at bounding box center [443, 318] width 8 height 8
checkbox input "true"
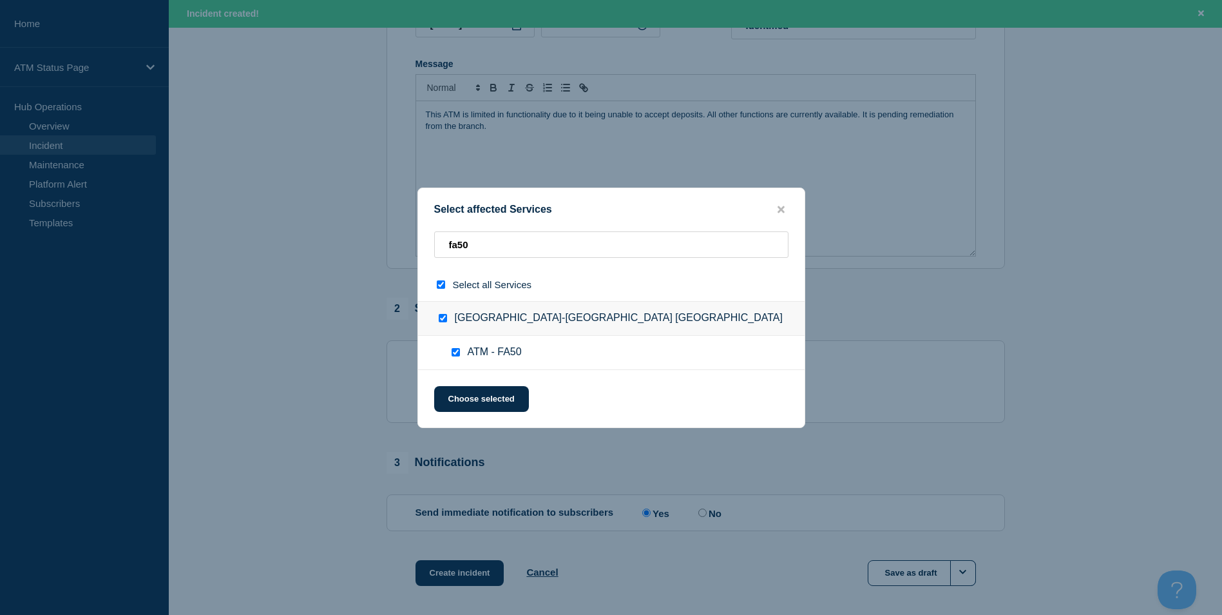
checkbox input "true"
click at [479, 395] on button "Choose selected" at bounding box center [481, 399] width 95 height 26
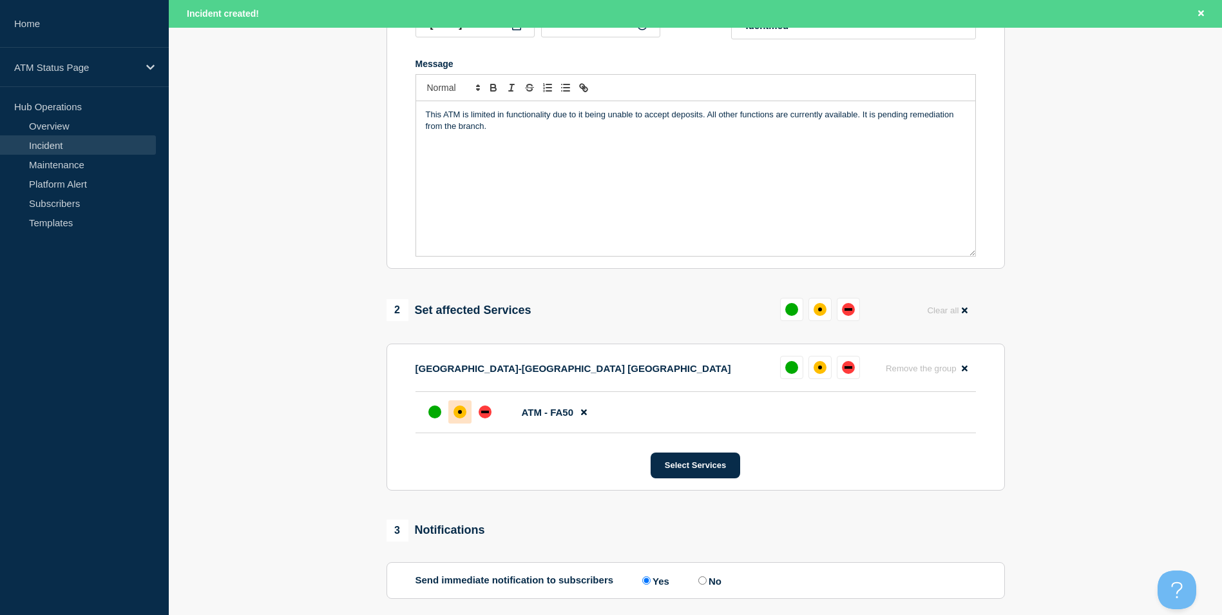
click at [458, 412] on div "affected" at bounding box center [460, 411] width 13 height 13
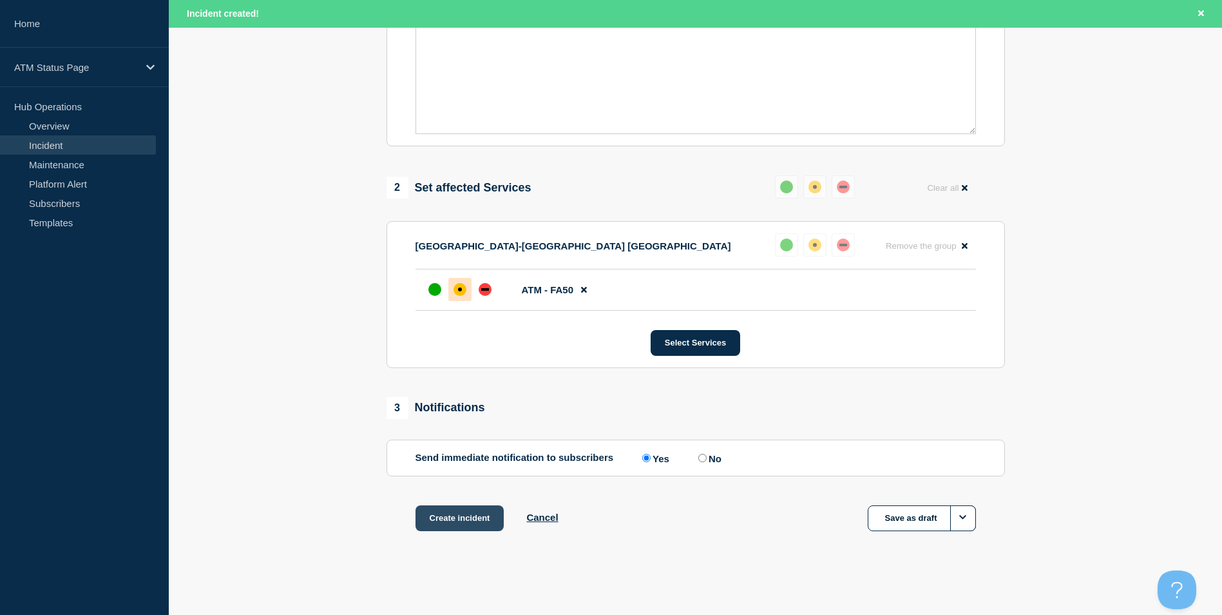
click at [471, 519] on button "Create incident" at bounding box center [460, 518] width 89 height 26
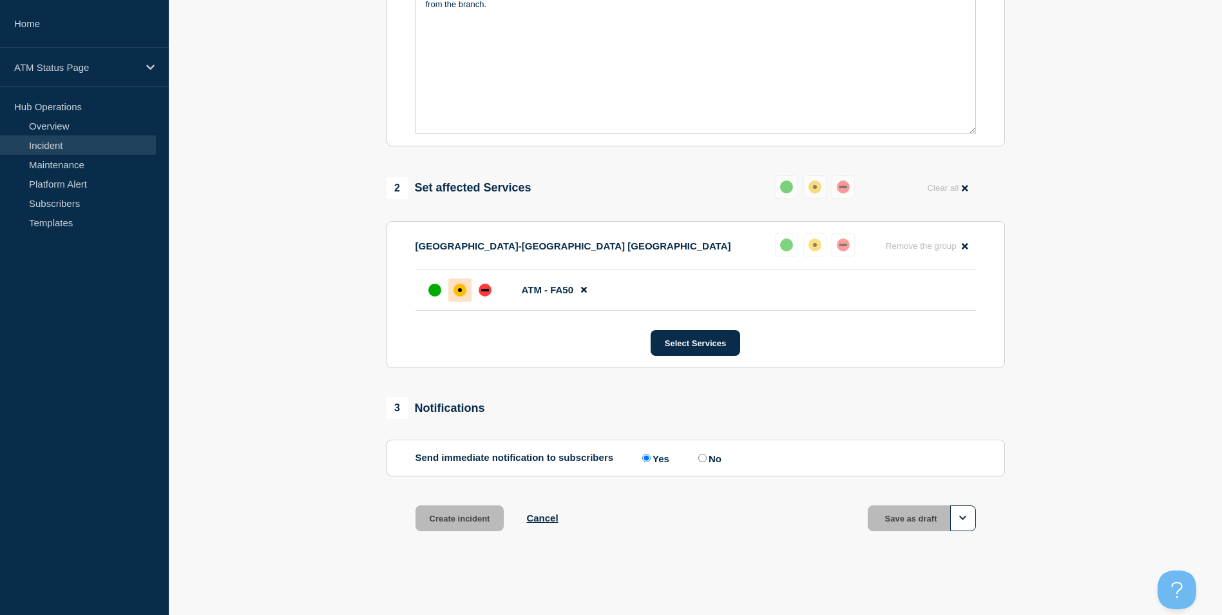
scroll to position [356, 0]
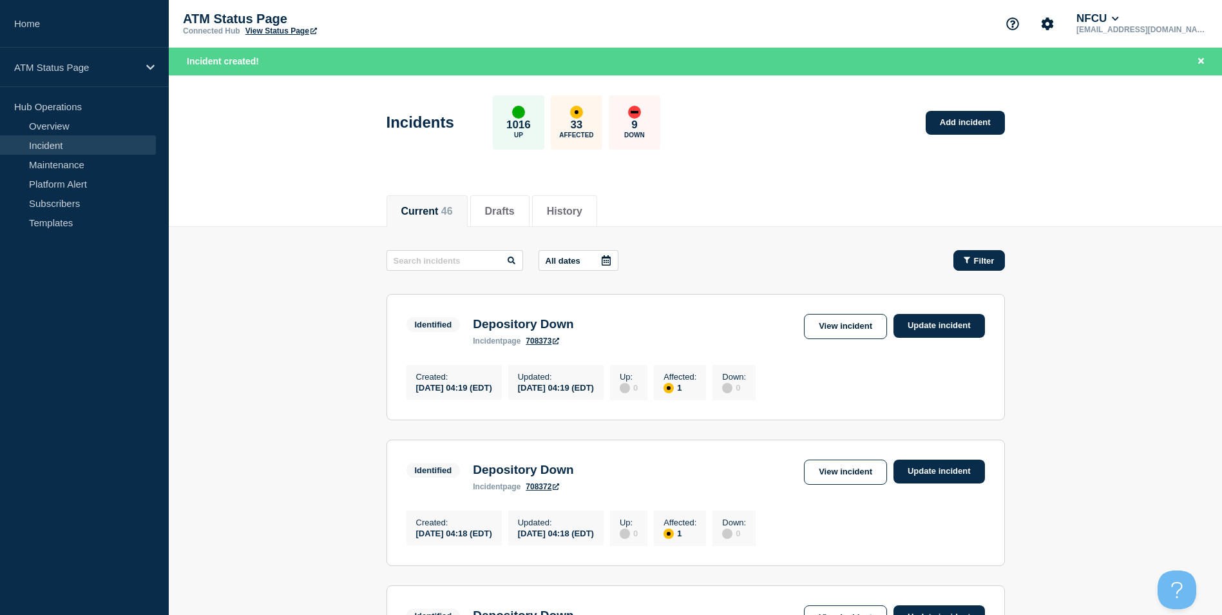
click at [965, 258] on icon "button" at bounding box center [967, 260] width 6 height 6
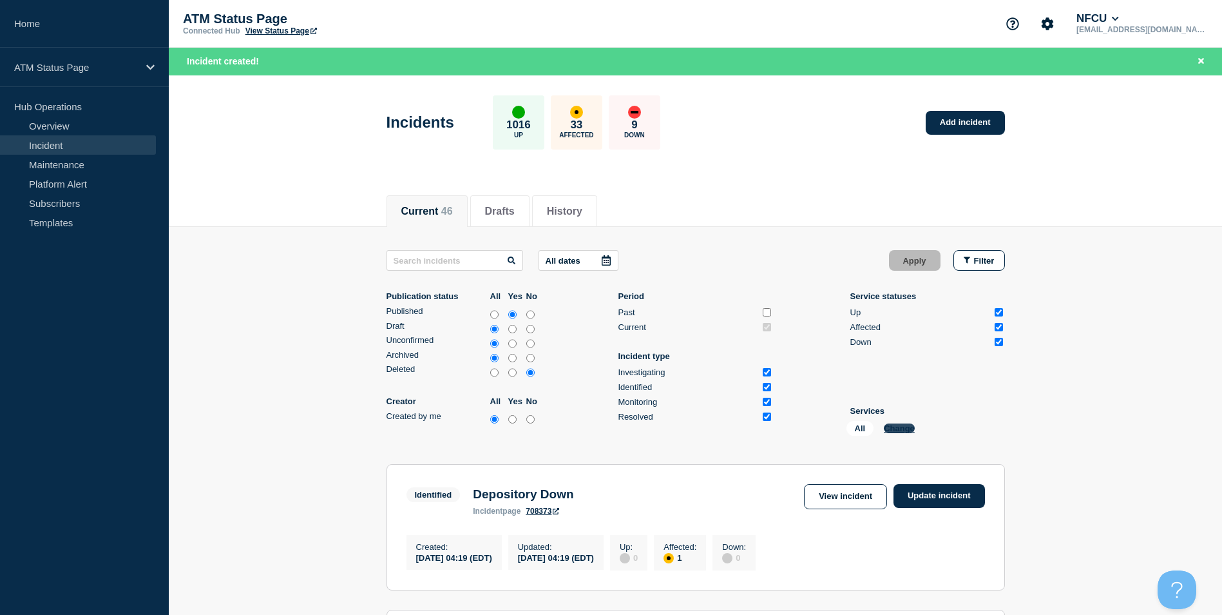
click at [891, 425] on button "Change" at bounding box center [899, 428] width 31 height 10
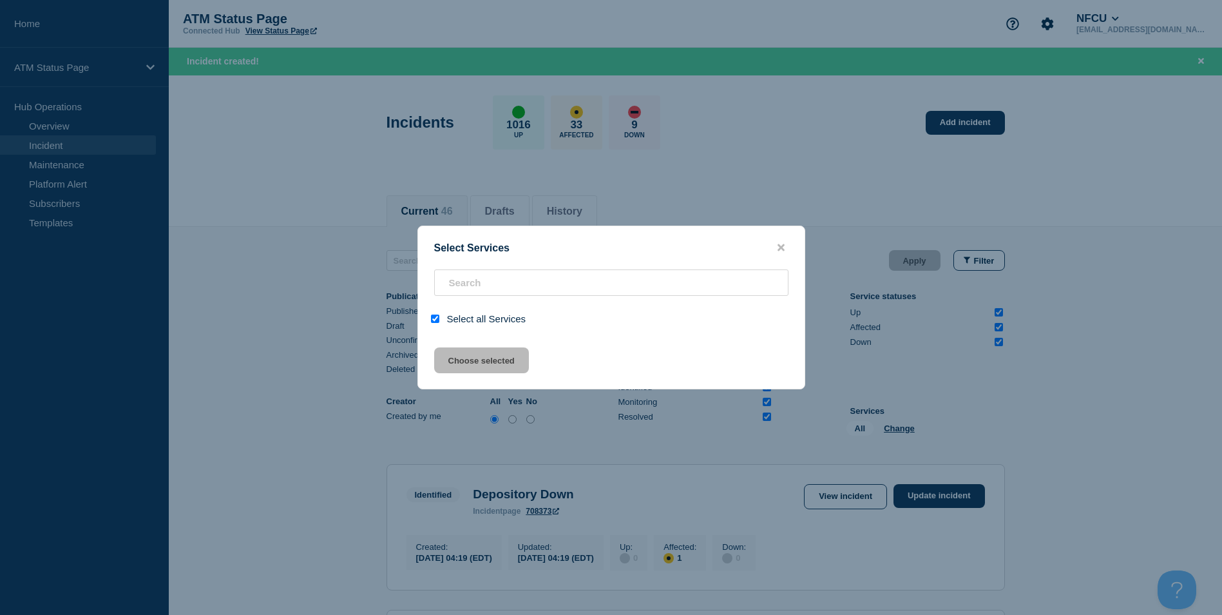
checkbox input "true"
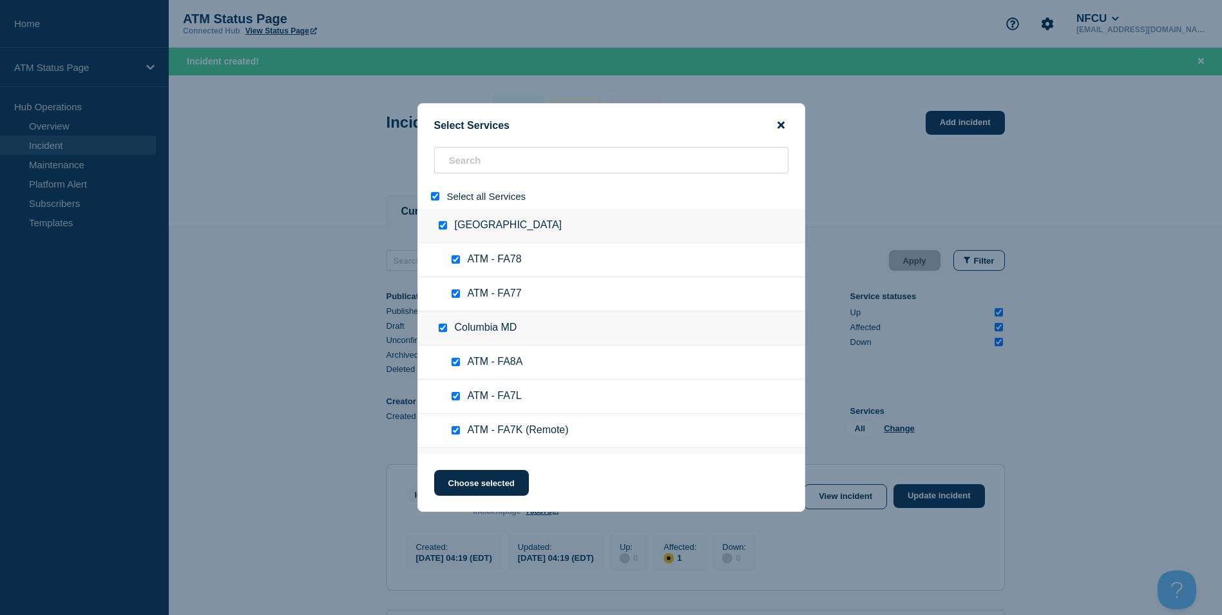
click at [780, 127] on icon "close button" at bounding box center [781, 125] width 7 height 7
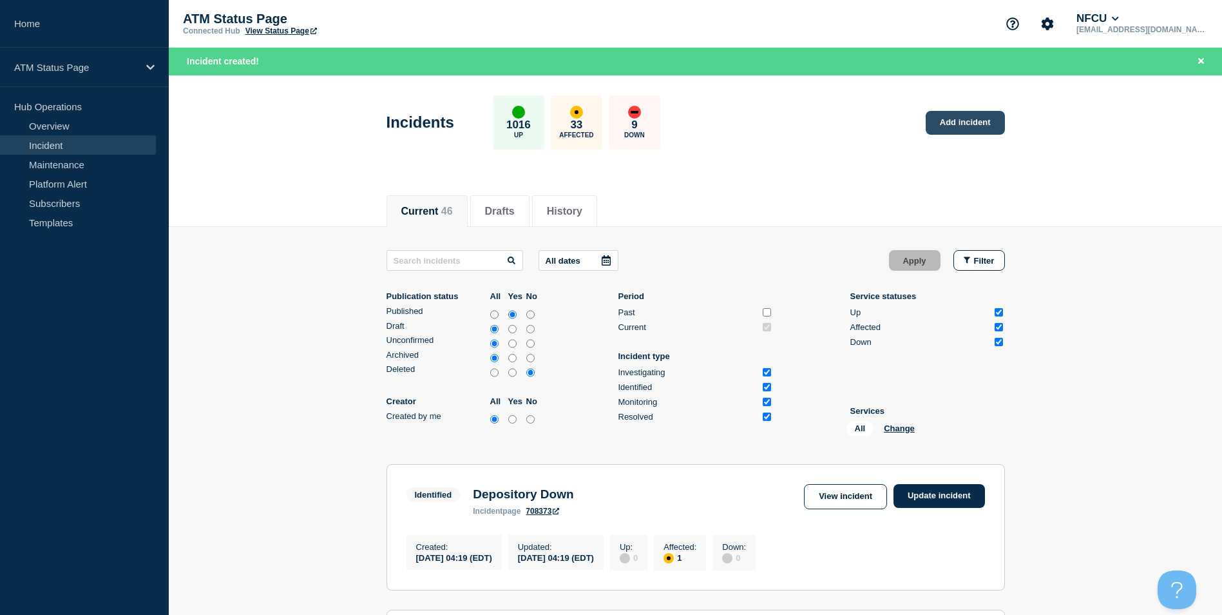
click at [950, 124] on link "Add incident" at bounding box center [965, 123] width 79 height 24
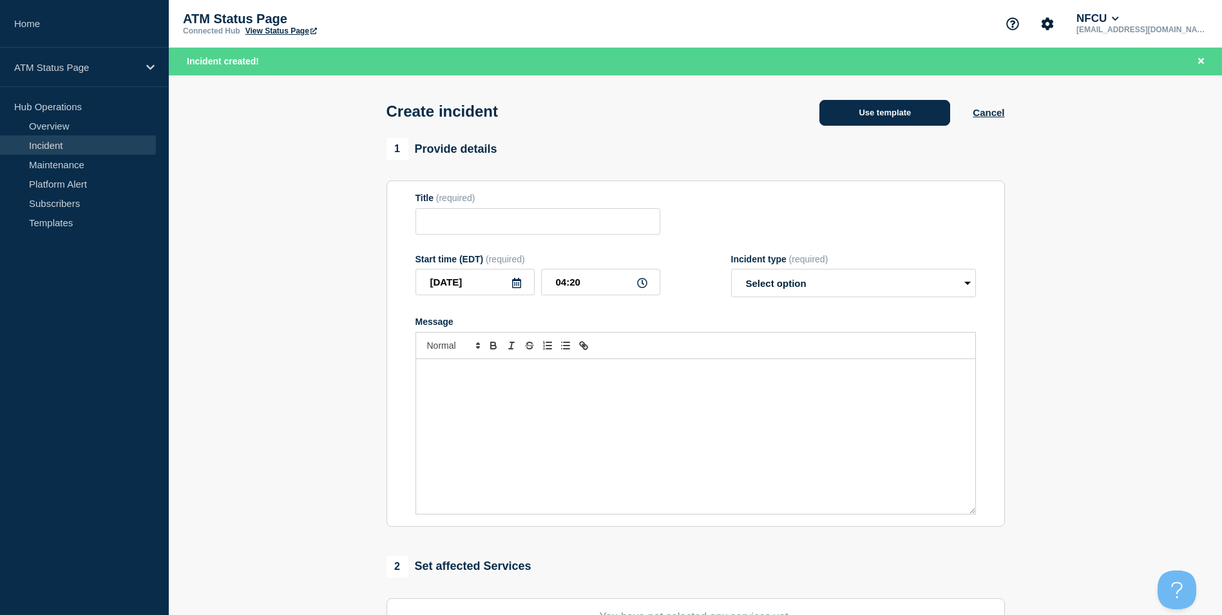
click at [885, 119] on button "Use template" at bounding box center [885, 113] width 131 height 26
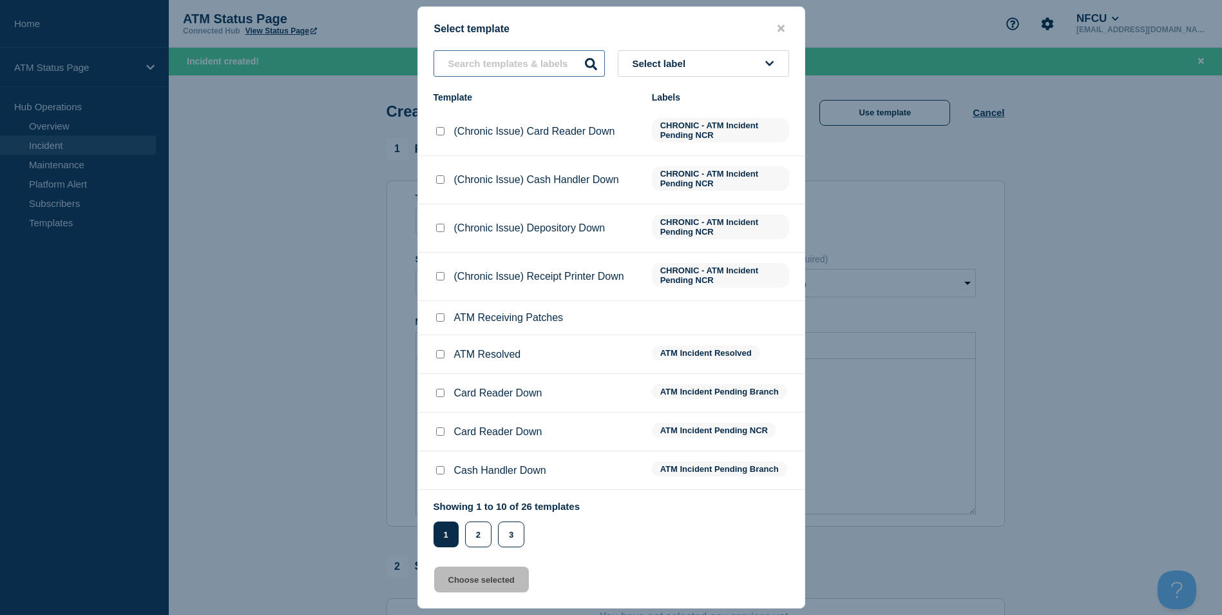
click at [496, 63] on input "text" at bounding box center [519, 63] width 171 height 26
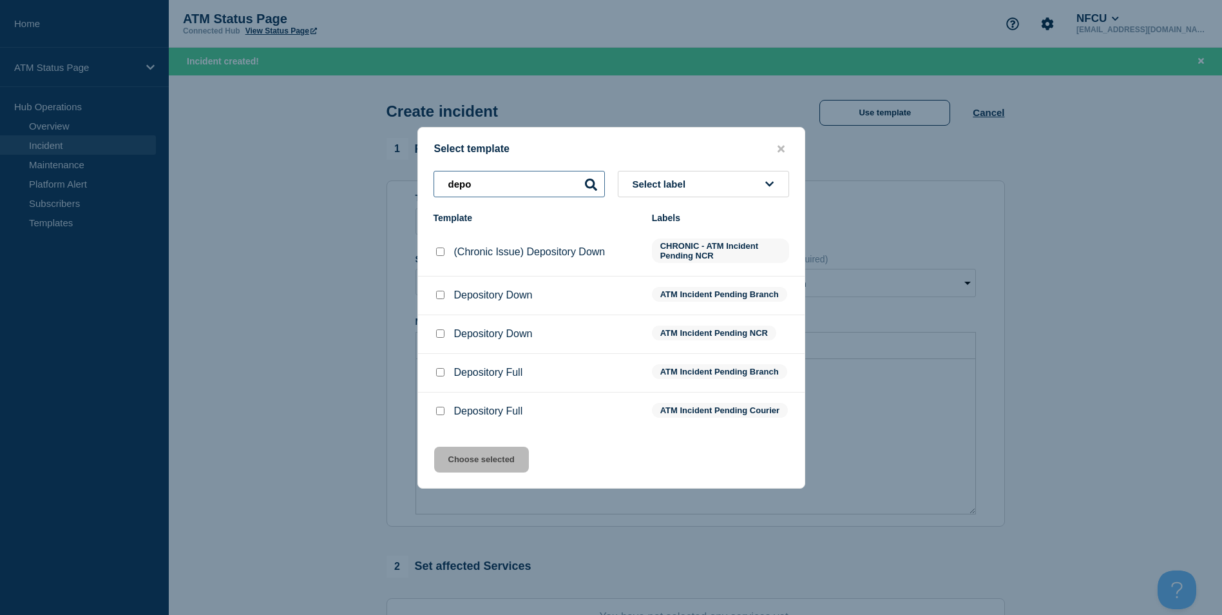
type input "depo"
click at [445, 369] on div at bounding box center [440, 372] width 13 height 13
click at [443, 371] on input "Depository Full checkbox" at bounding box center [440, 372] width 8 height 8
checkbox input "true"
click at [489, 467] on button "Choose selected" at bounding box center [481, 460] width 95 height 26
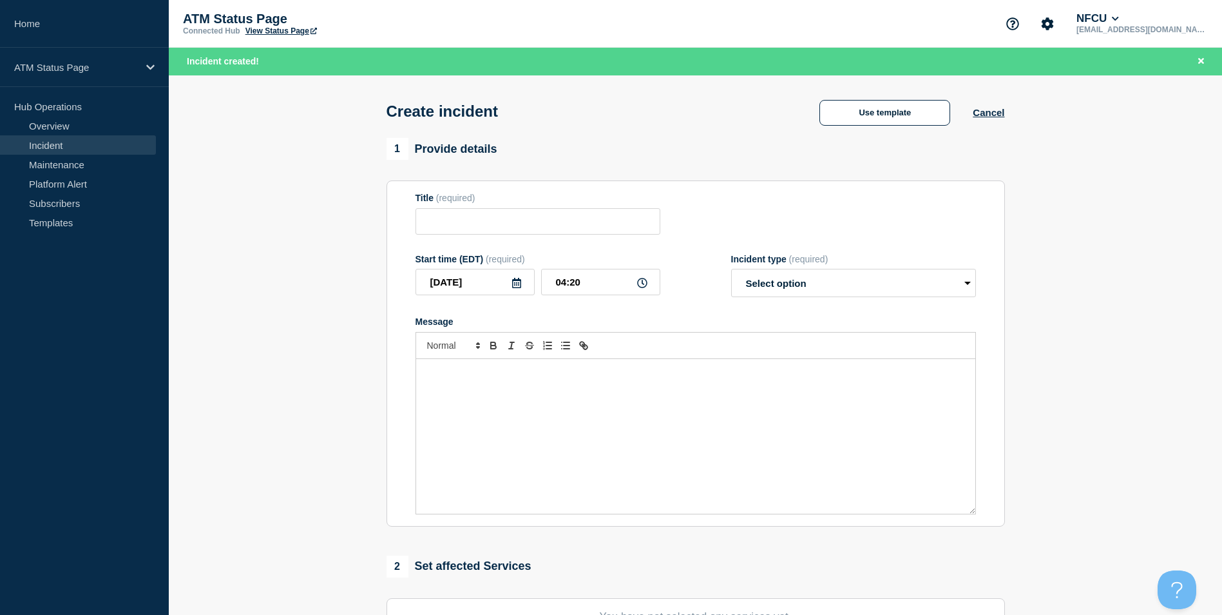
type input "Depository Full"
select select "identified"
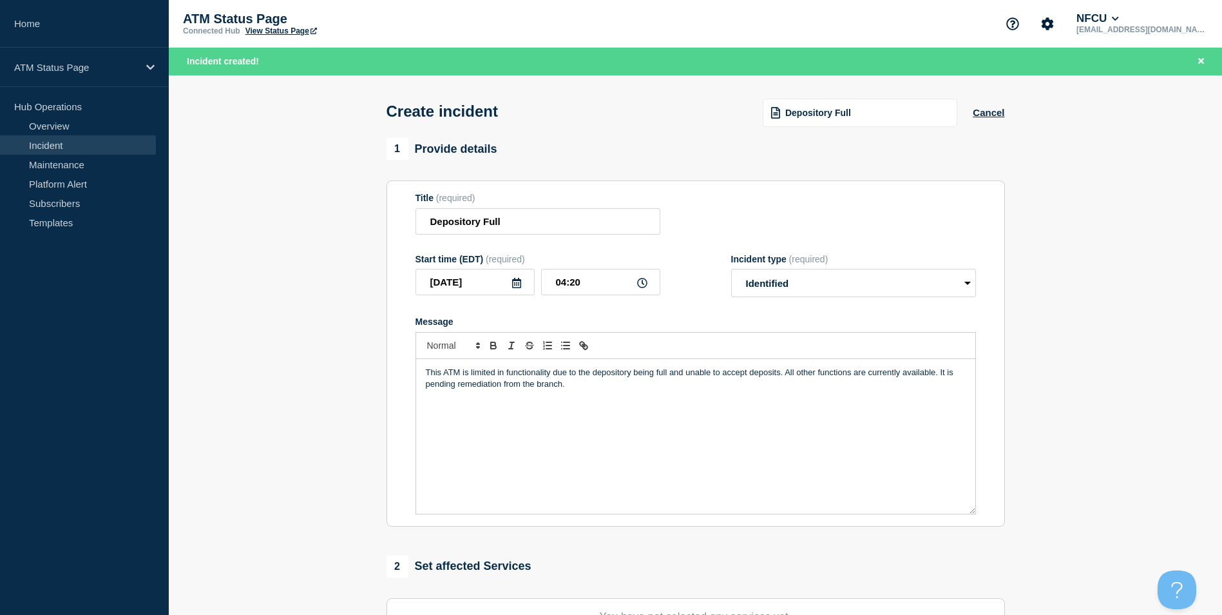
scroll to position [258, 0]
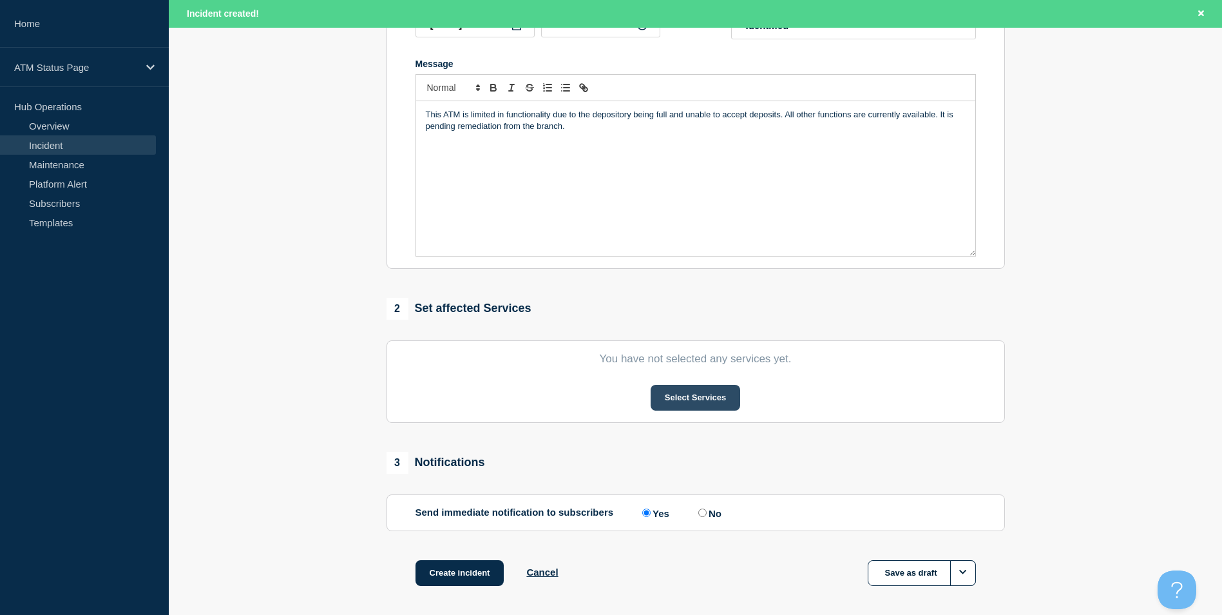
click at [686, 396] on button "Select Services" at bounding box center [696, 398] width 90 height 26
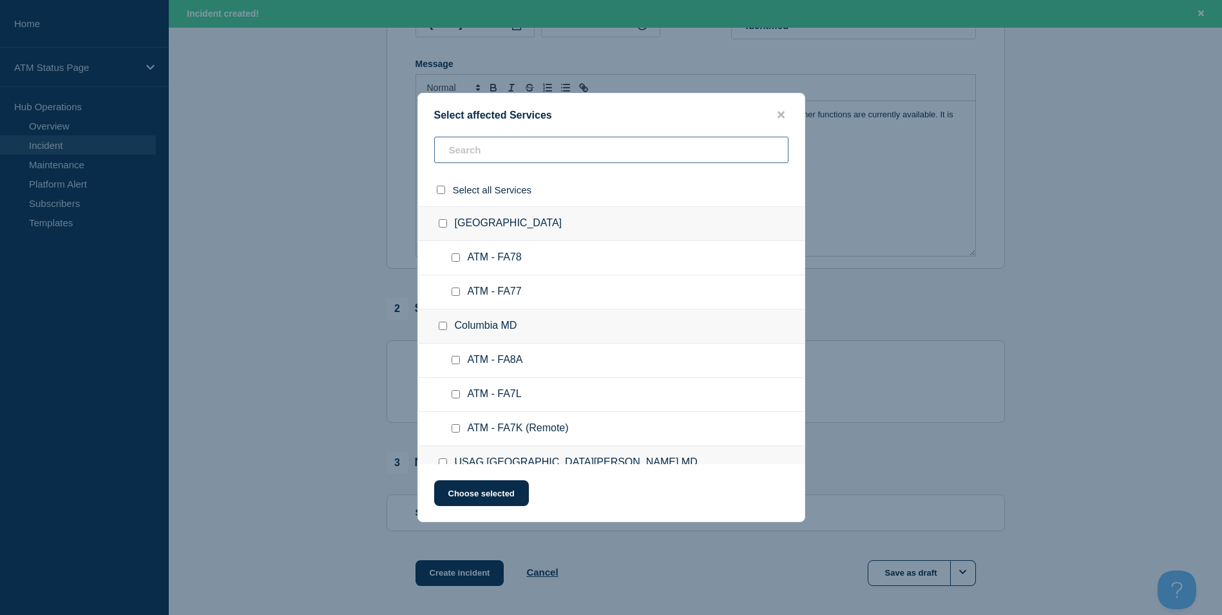
click at [513, 144] on input "text" at bounding box center [611, 150] width 354 height 26
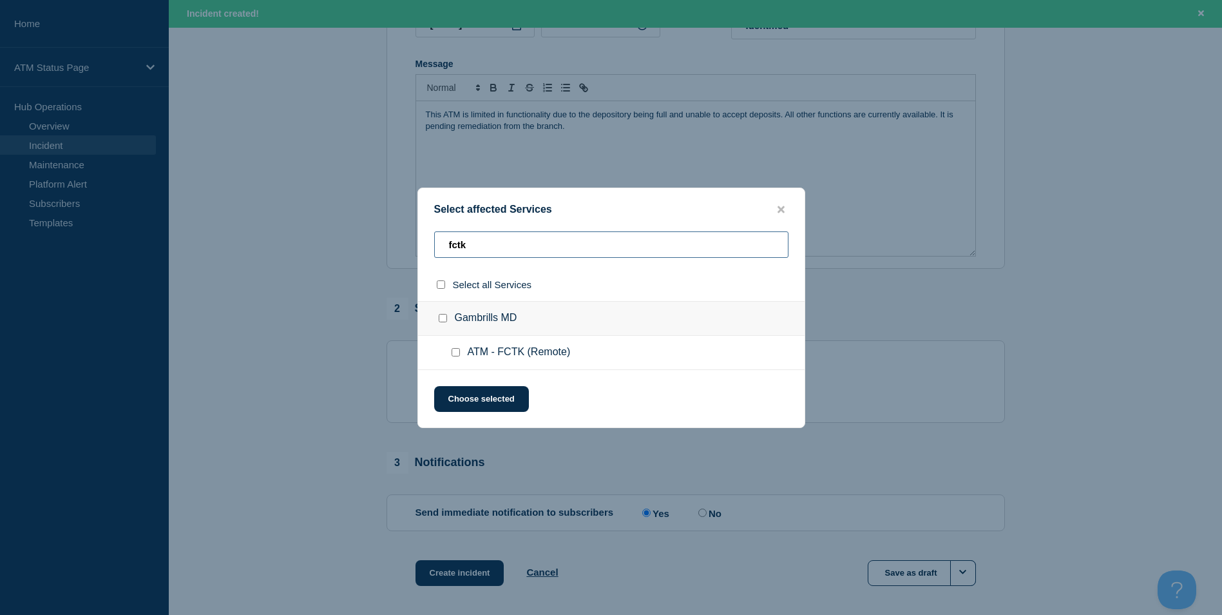
type input "fctk"
click at [439, 318] on input "Gambrills MD checkbox" at bounding box center [443, 318] width 8 height 8
checkbox input "true"
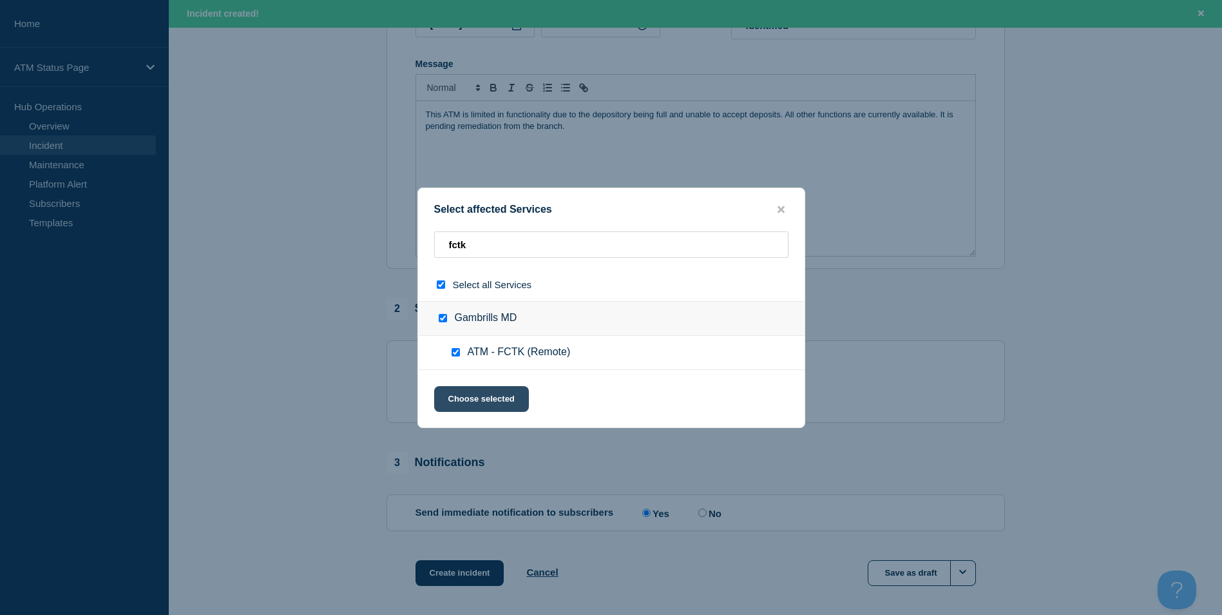
click at [457, 389] on button "Choose selected" at bounding box center [481, 399] width 95 height 26
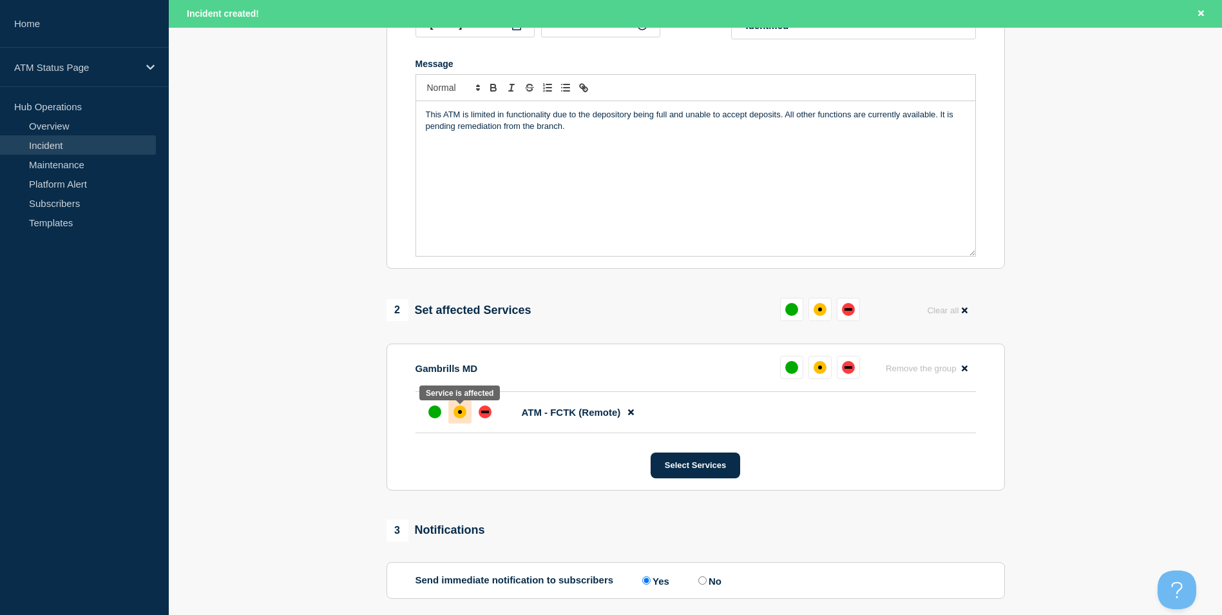
click at [460, 407] on div at bounding box center [459, 411] width 23 height 23
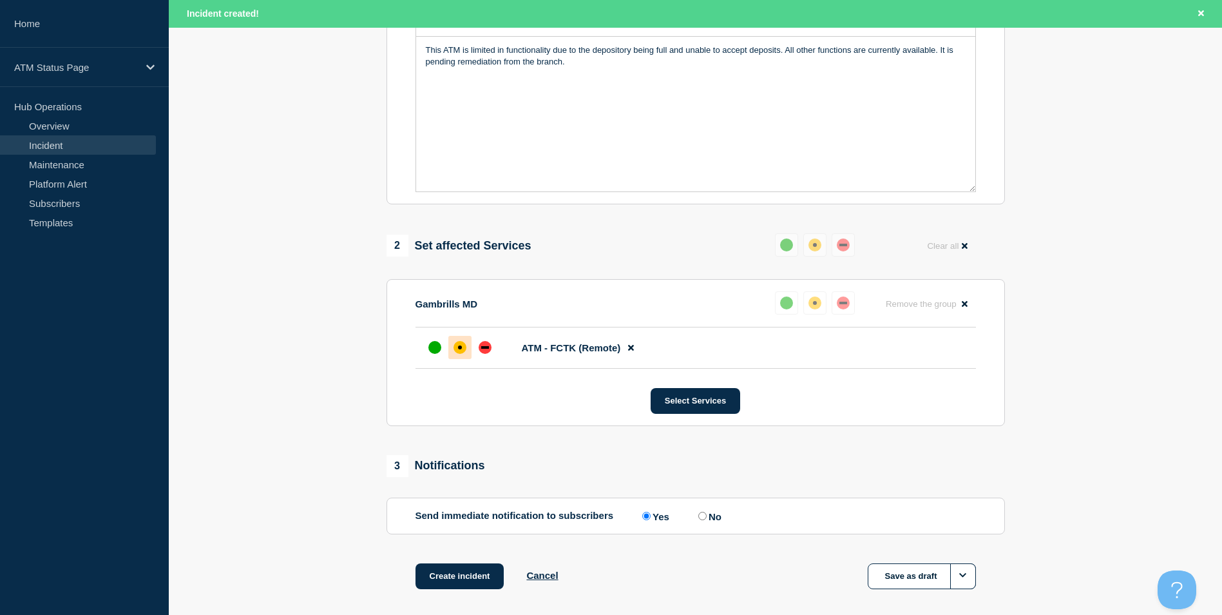
scroll to position [383, 0]
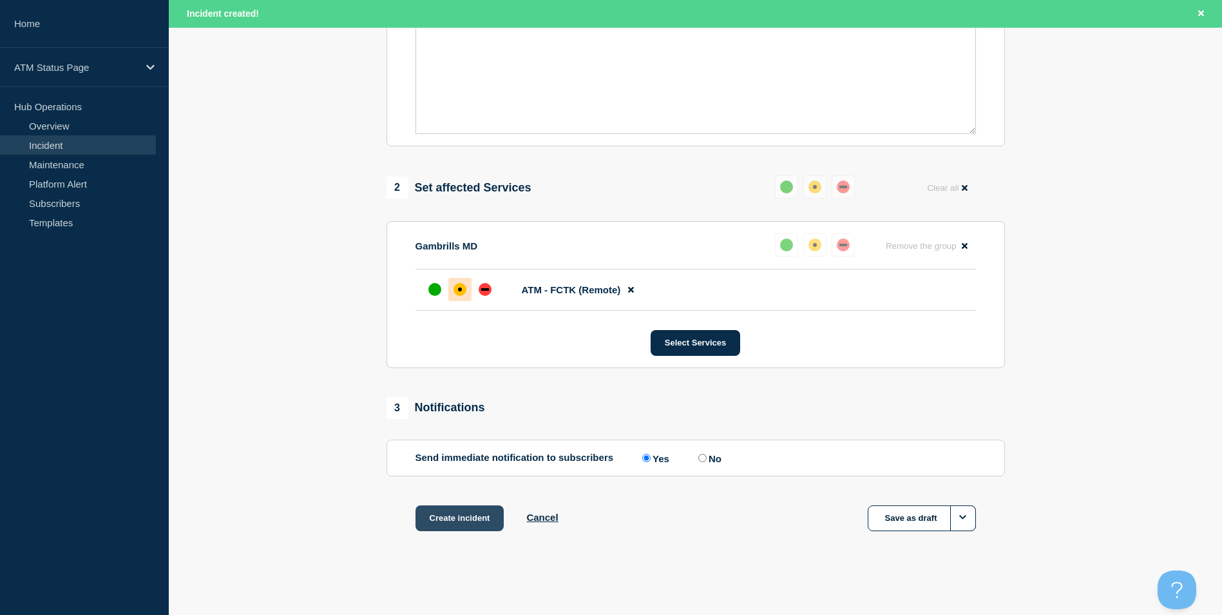
click at [480, 516] on button "Create incident" at bounding box center [460, 518] width 89 height 26
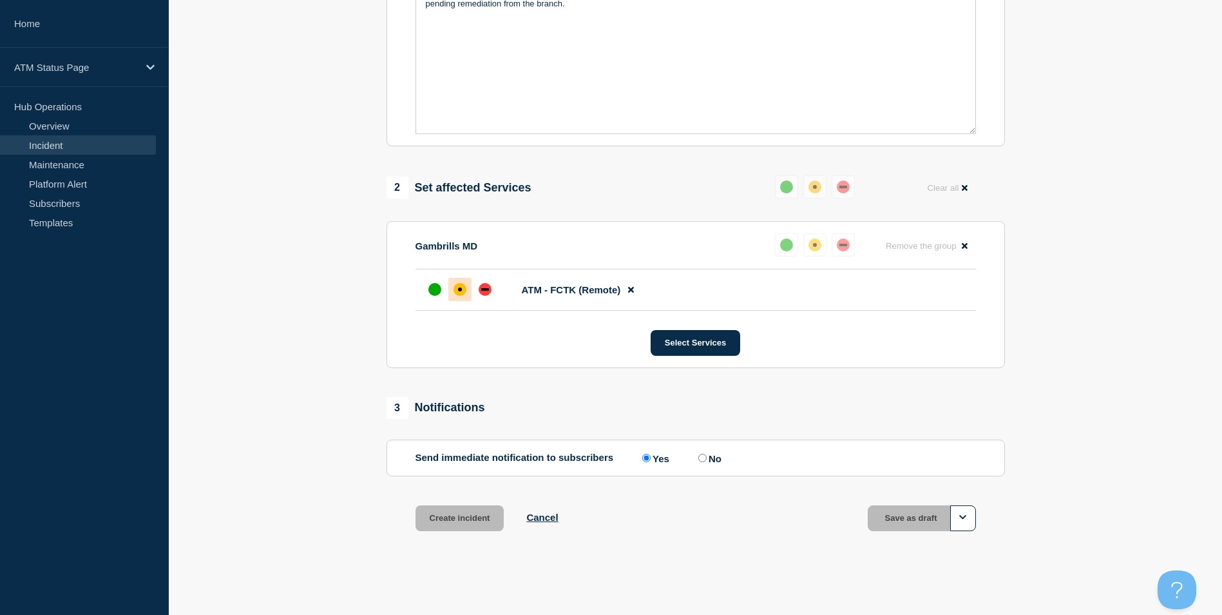
scroll to position [356, 0]
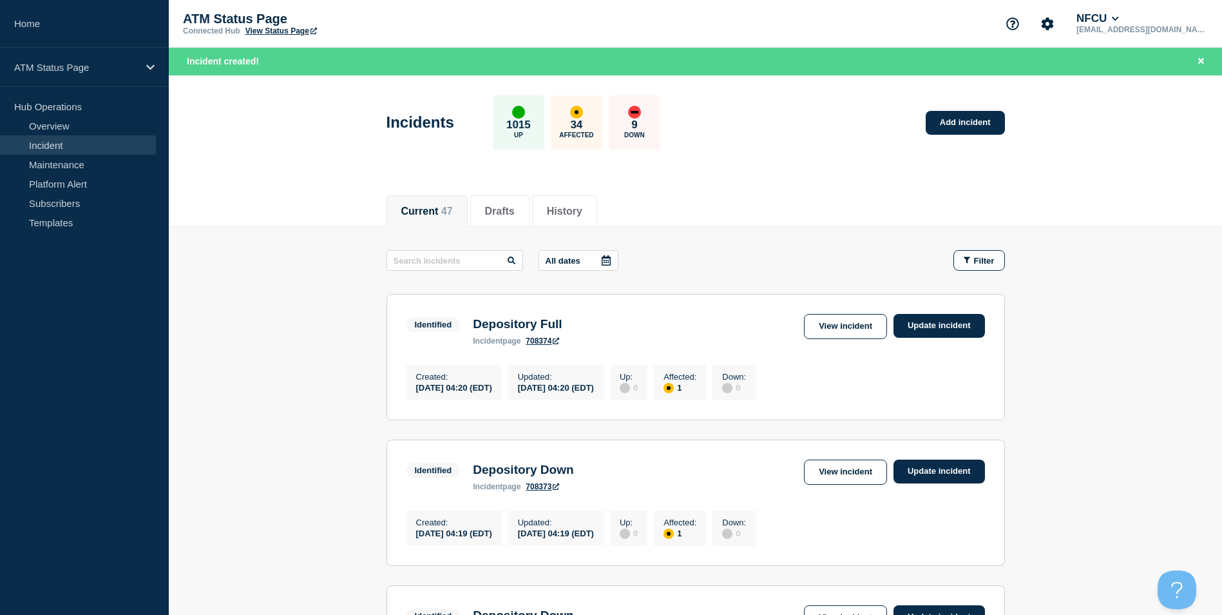
click at [289, 28] on link "View Status Page" at bounding box center [282, 30] width 72 height 9
click at [976, 264] on span "Filter" at bounding box center [984, 261] width 21 height 10
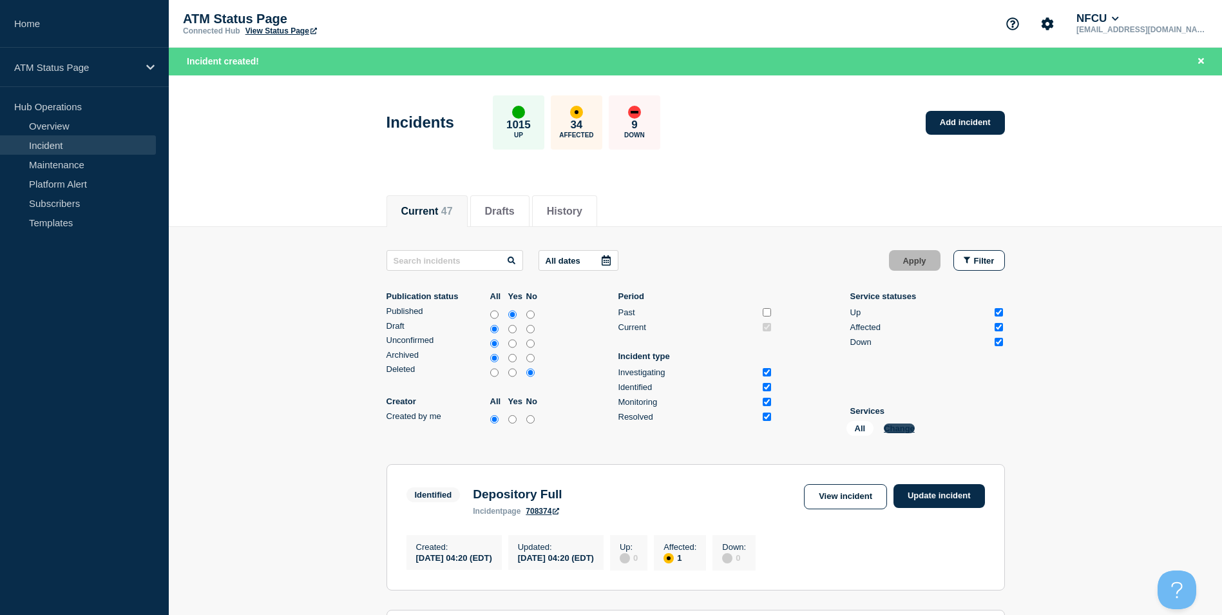
click at [902, 430] on button "Change" at bounding box center [899, 428] width 31 height 10
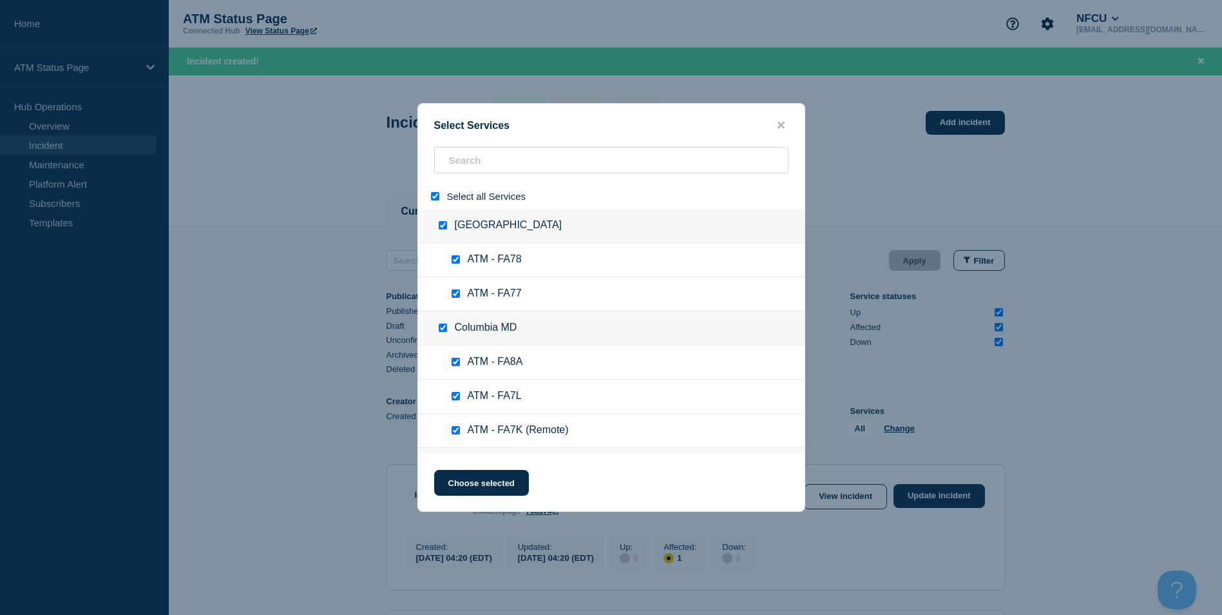
click at [433, 197] on input "select all" at bounding box center [435, 196] width 8 height 8
checkbox input "false"
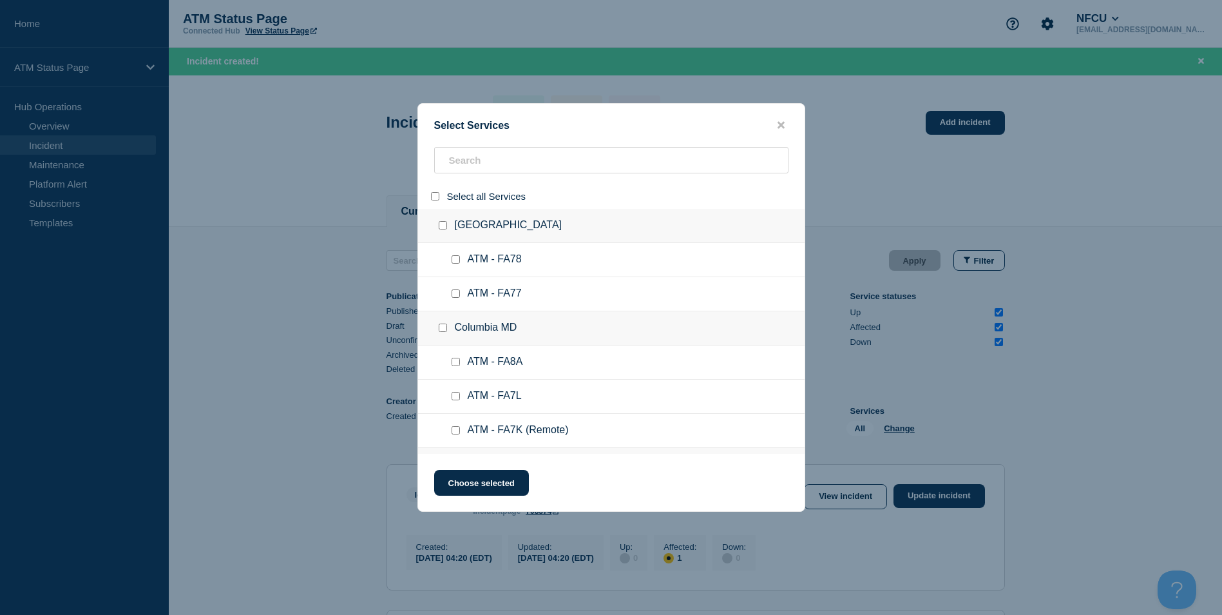
checkbox input "false"
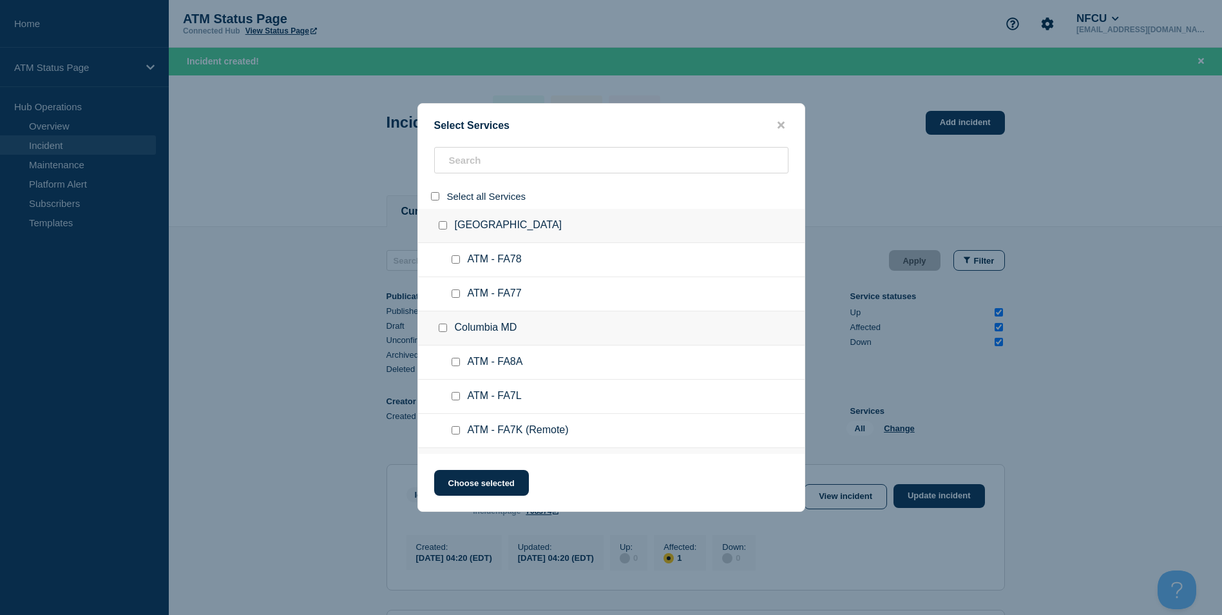
checkbox input "false"
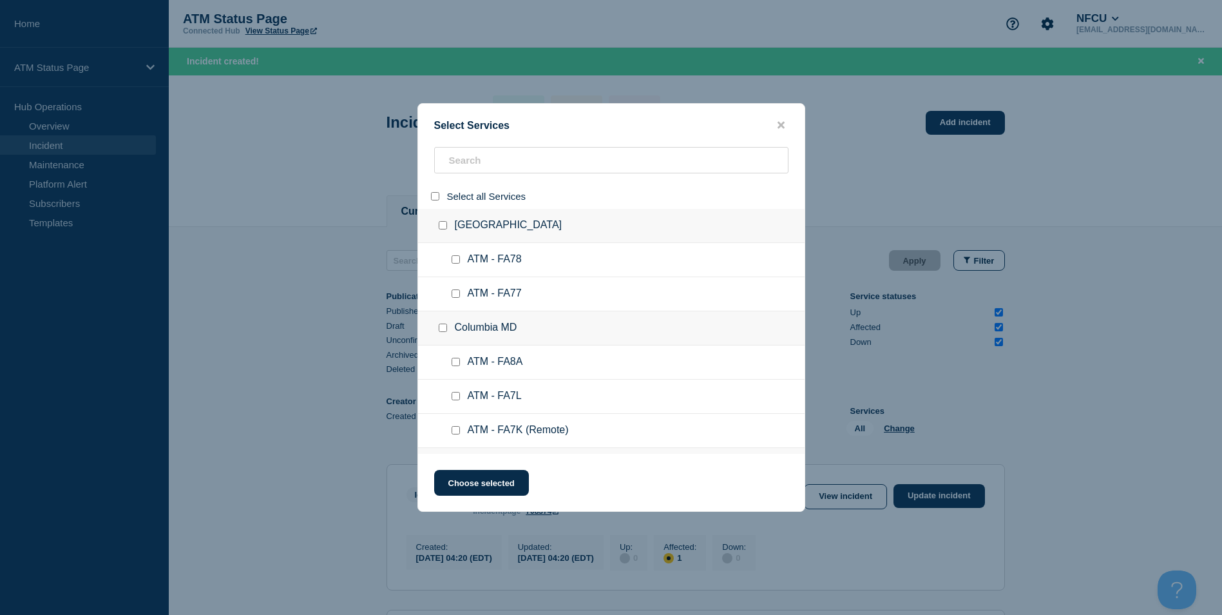
checkbox input "false"
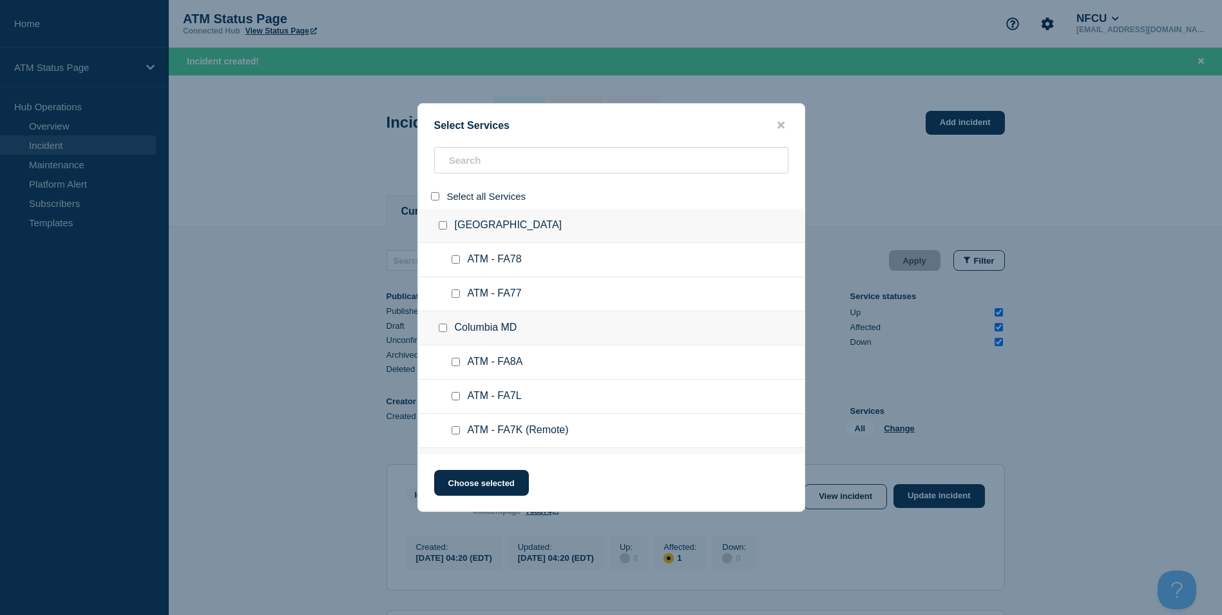
checkbox input "false"
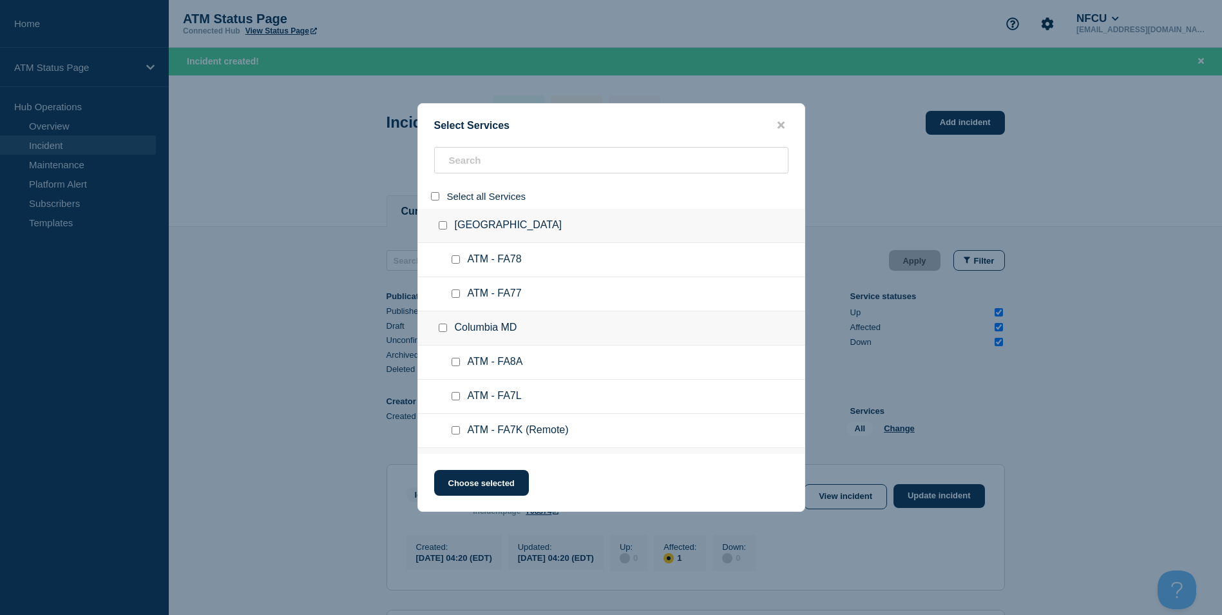
checkbox input "false"
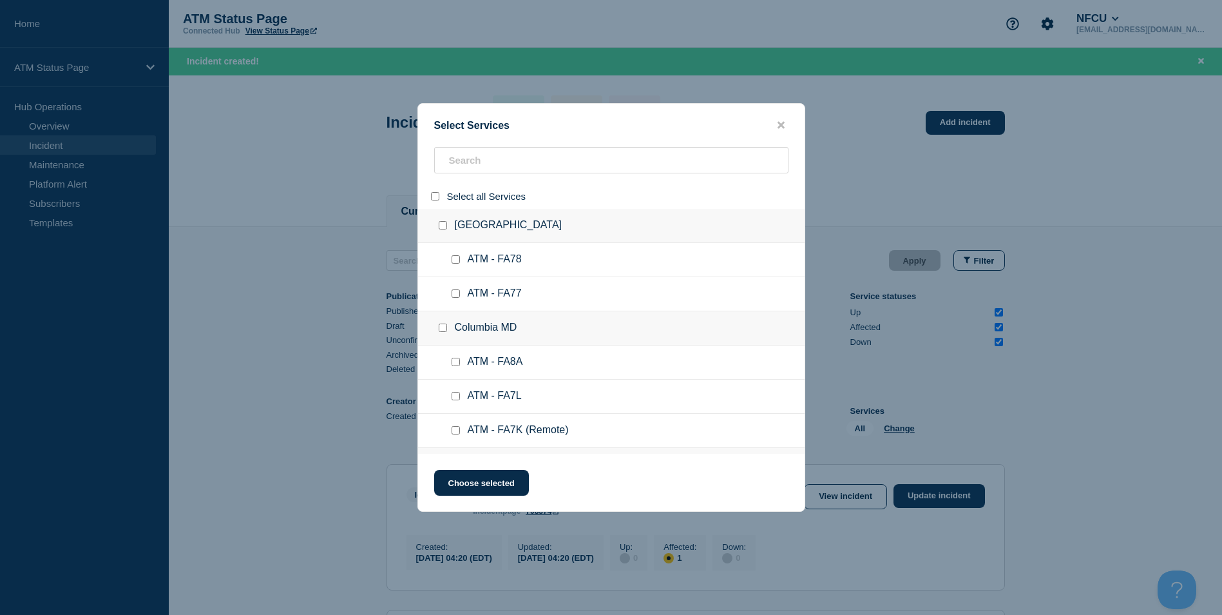
checkbox input "false"
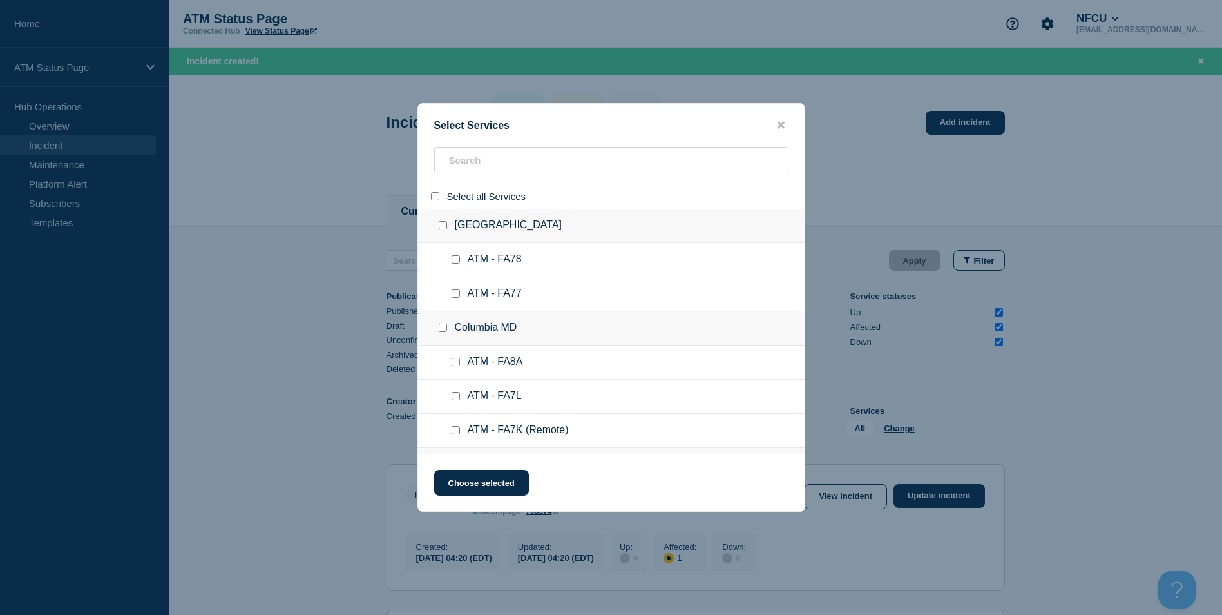
checkbox input "false"
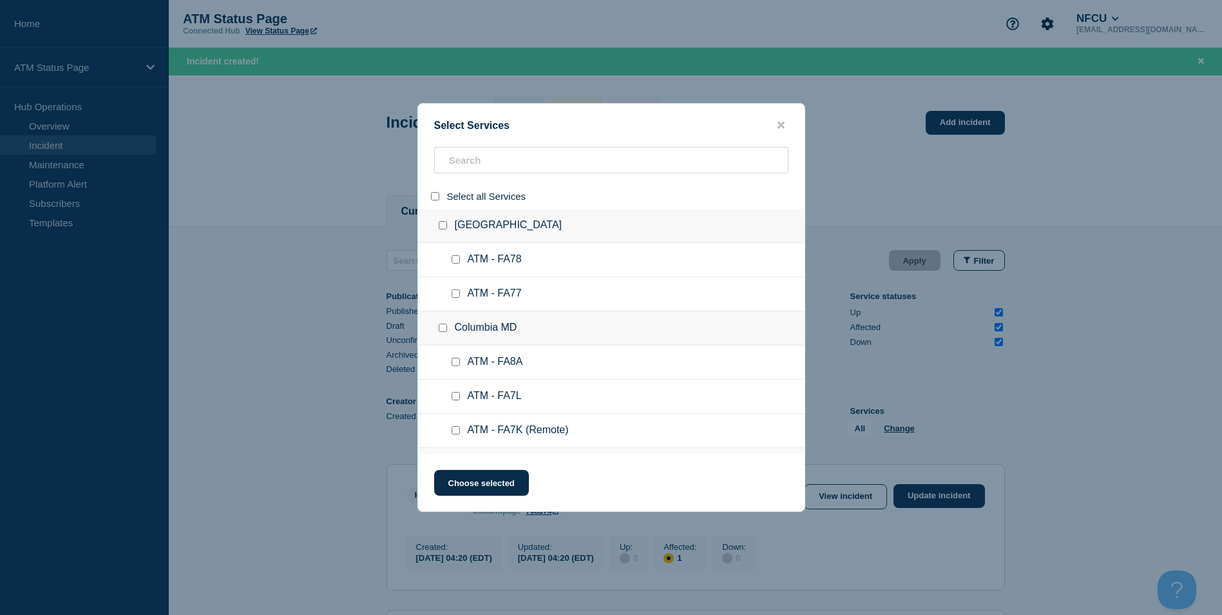
checkbox input "false"
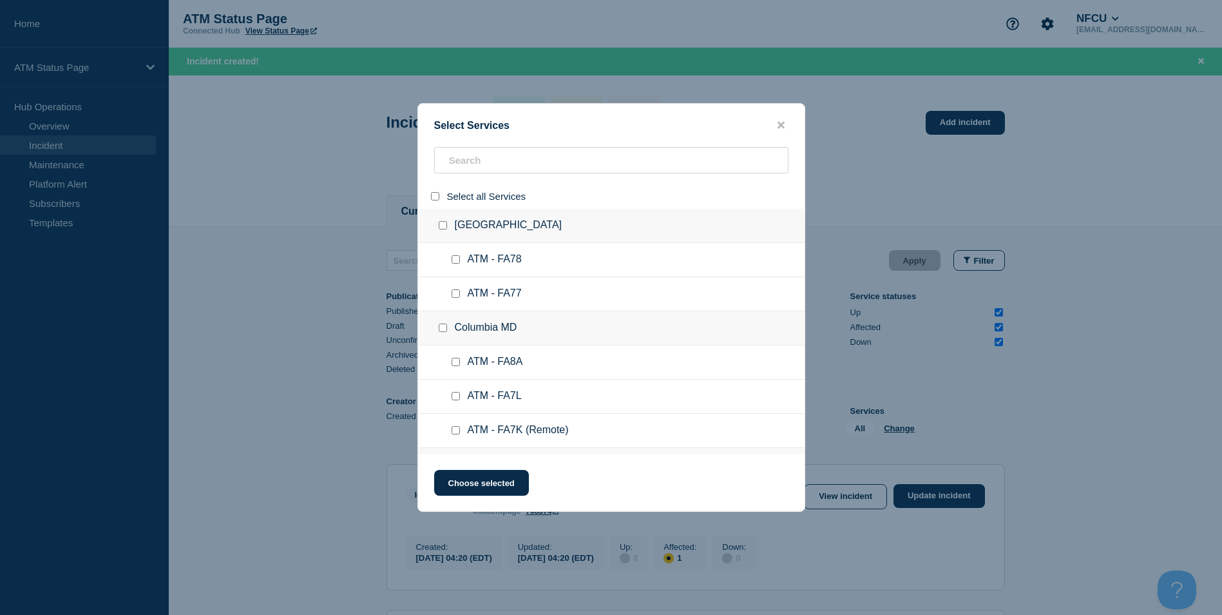
checkbox input "false"
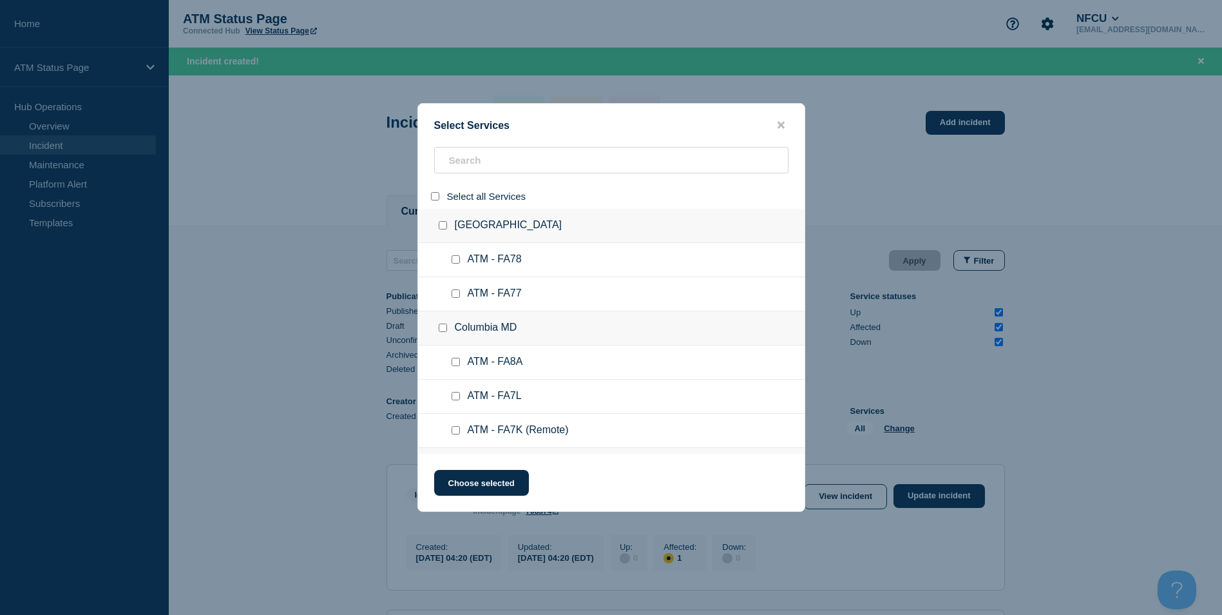
checkbox input "false"
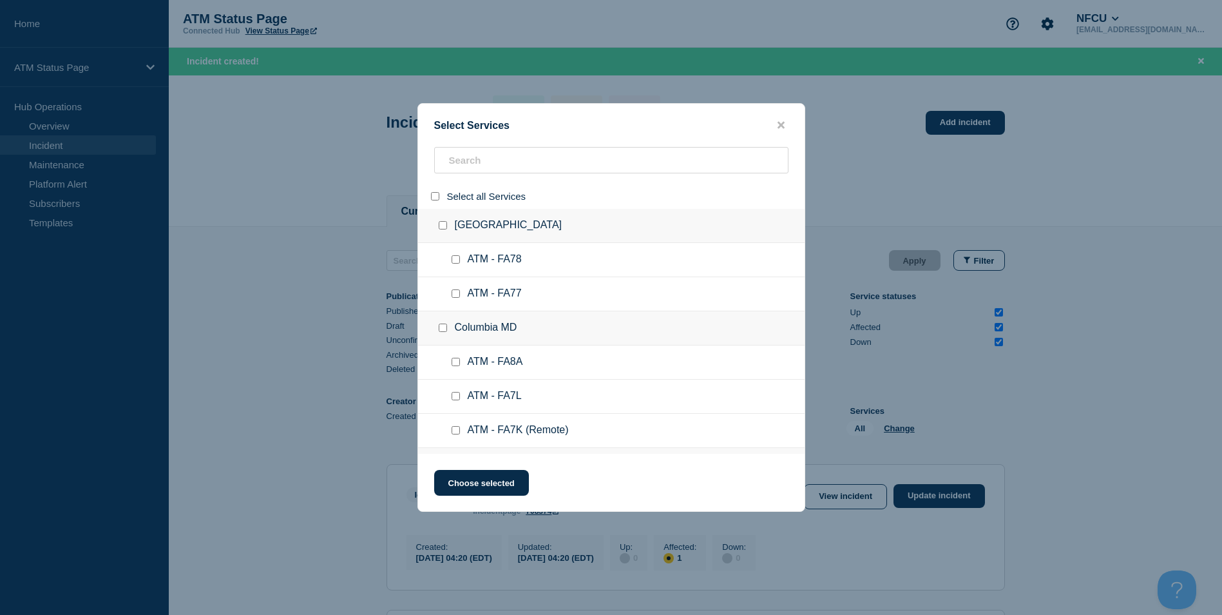
checkbox input "false"
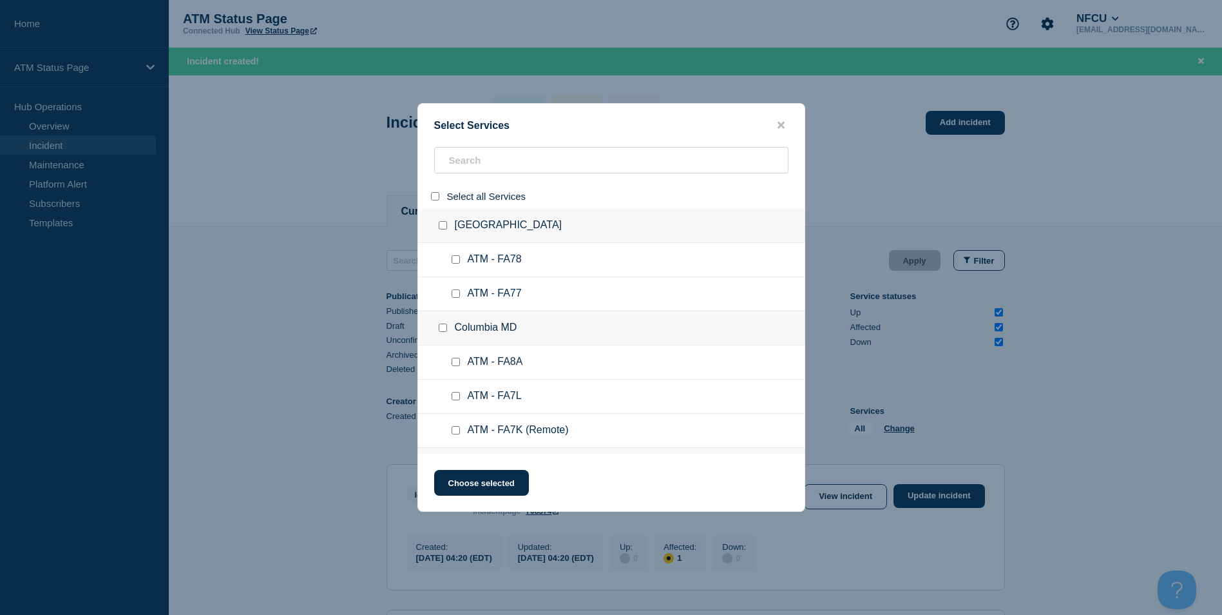
checkbox input "false"
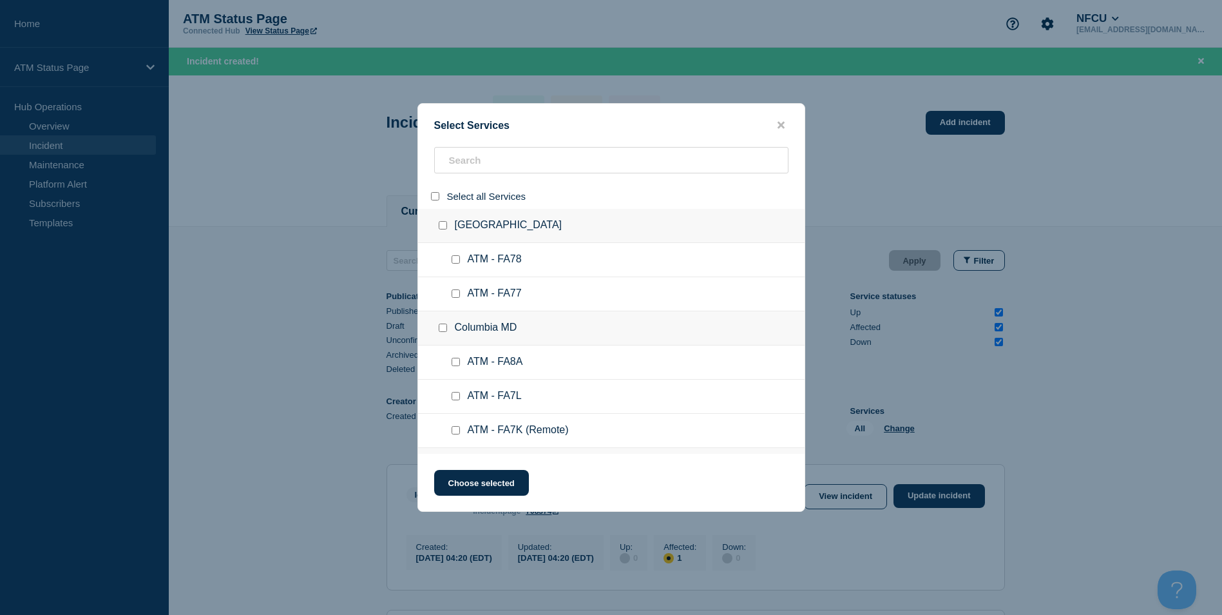
checkbox input "false"
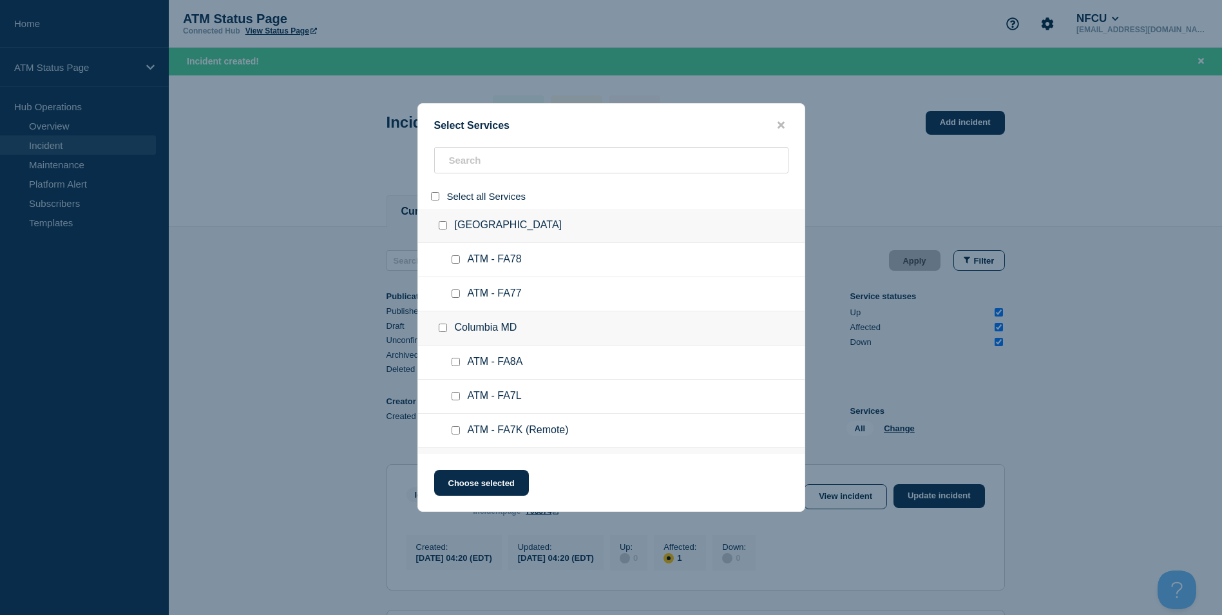
checkbox input "false"
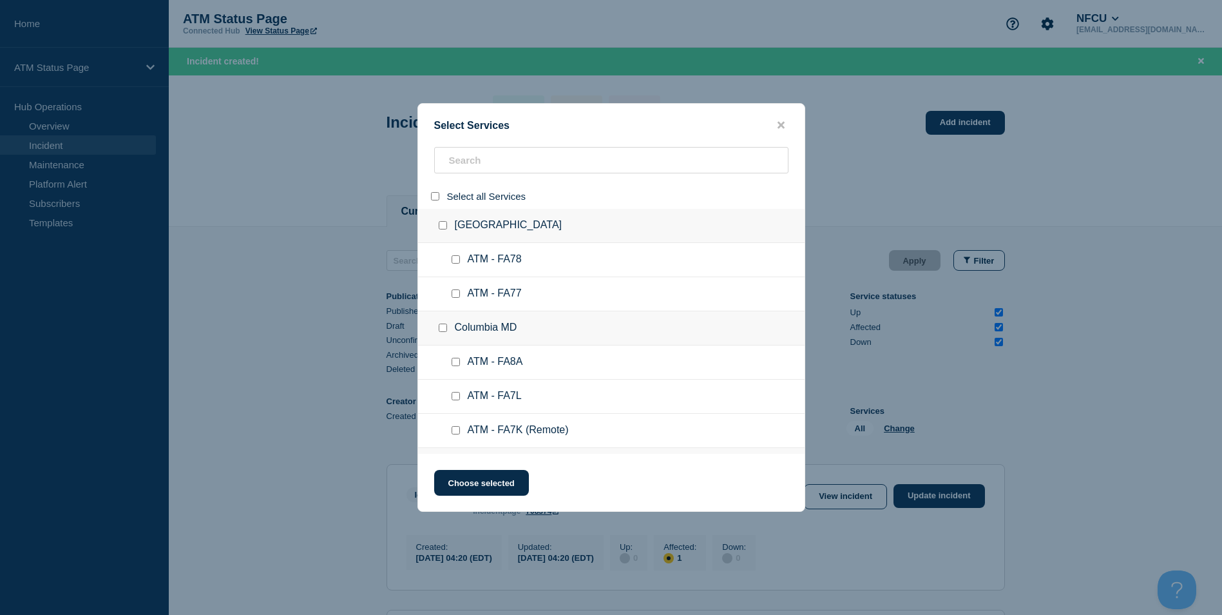
checkbox input "false"
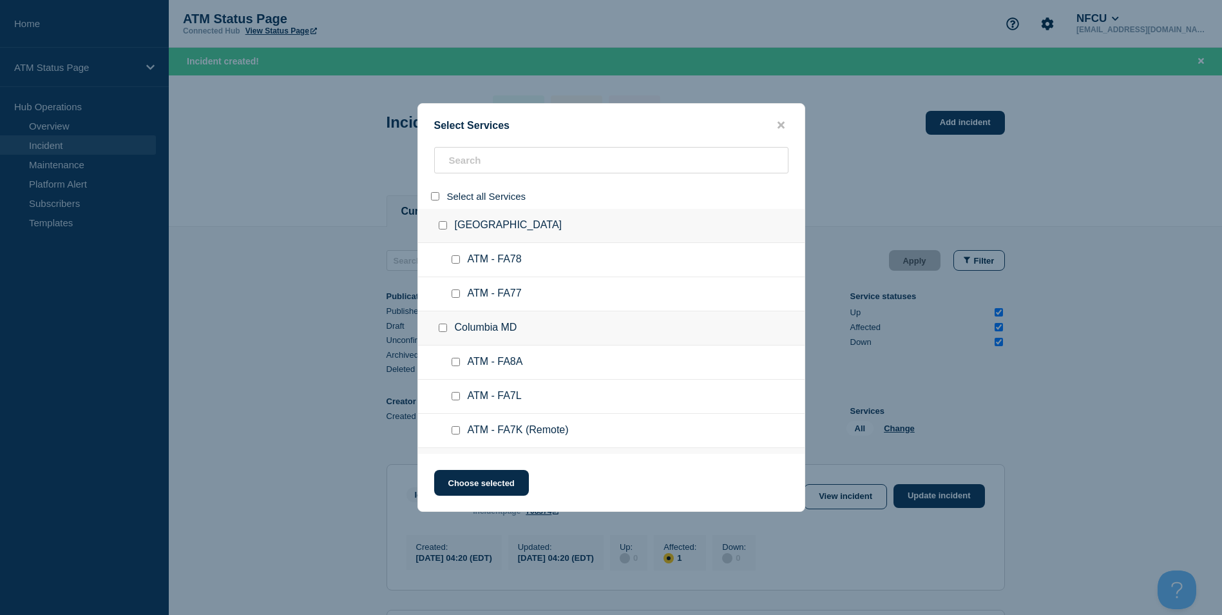
checkbox input "false"
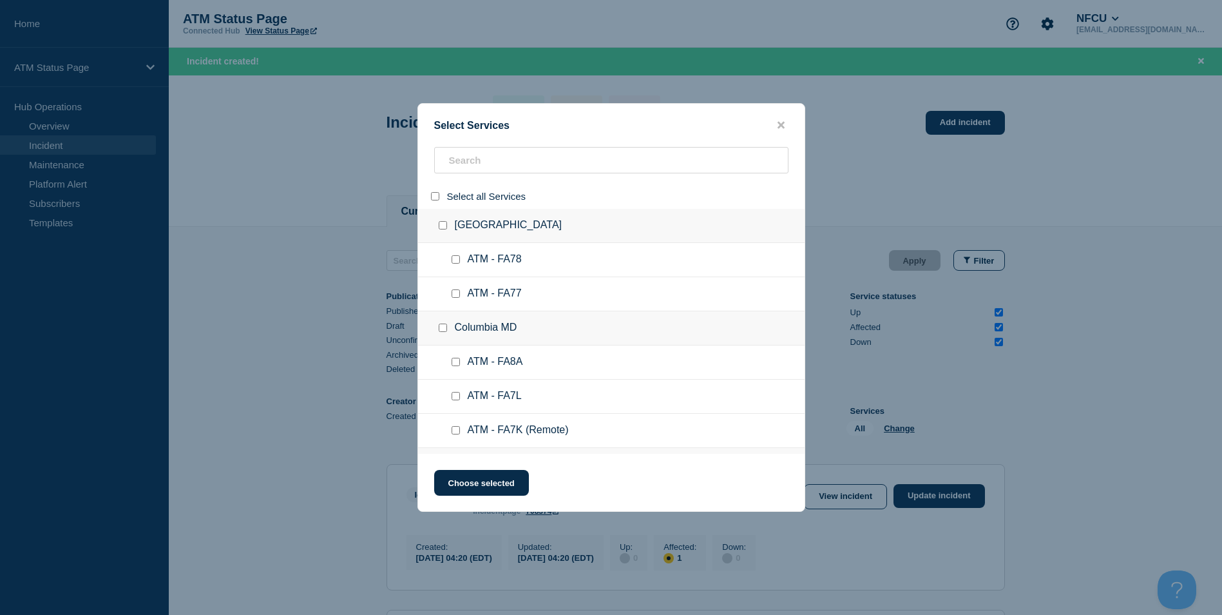
checkbox input "false"
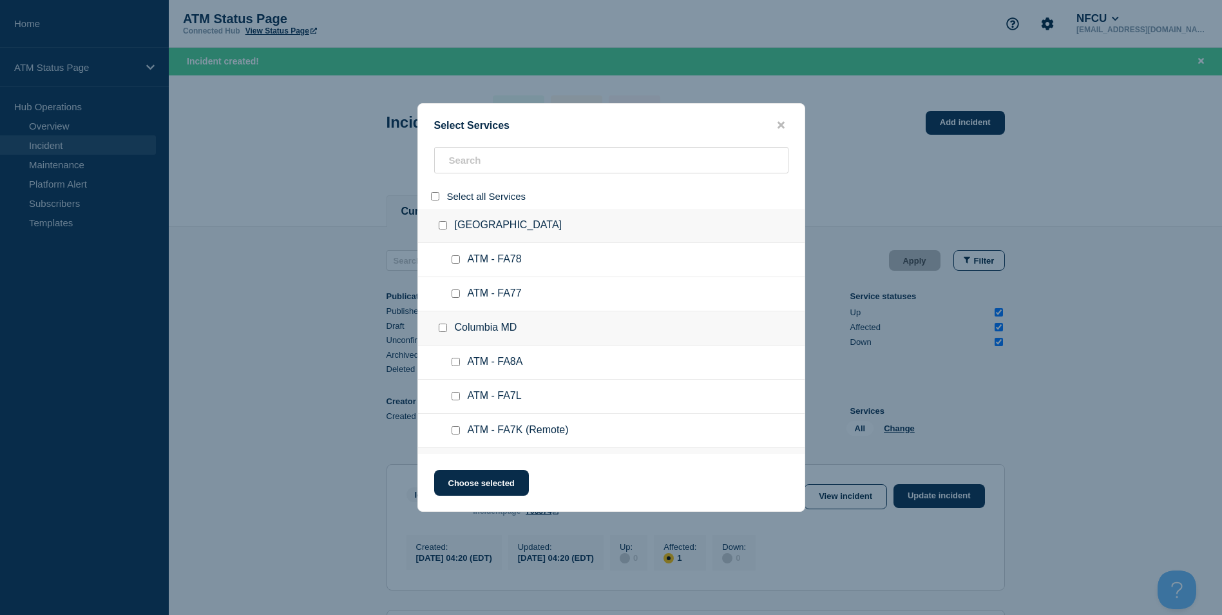
checkbox input "false"
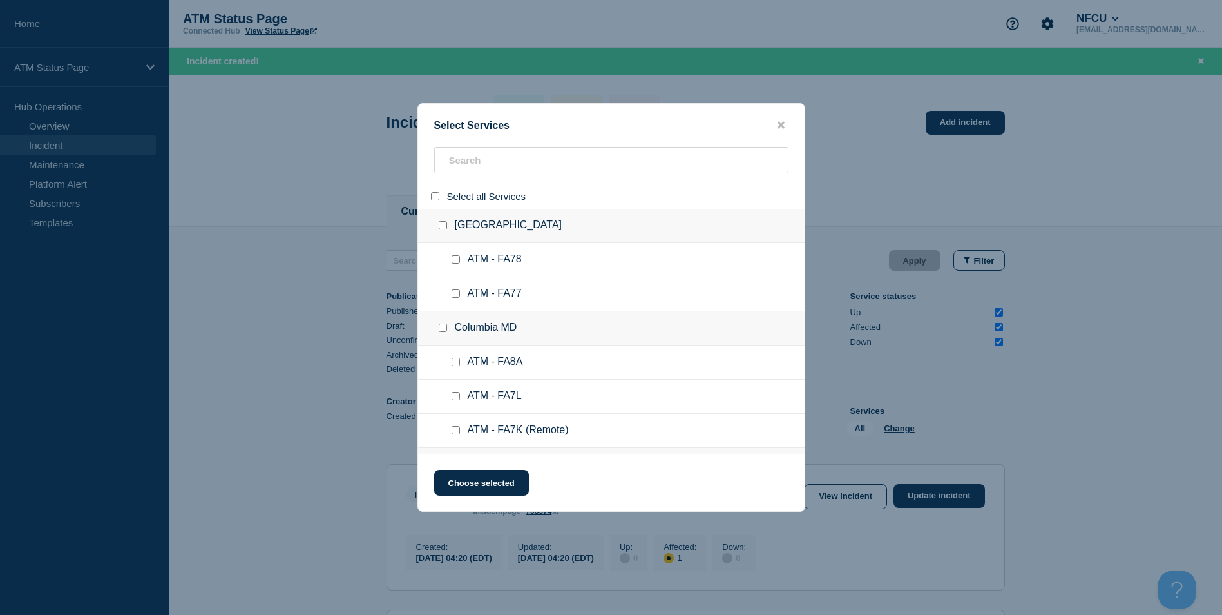
checkbox input "false"
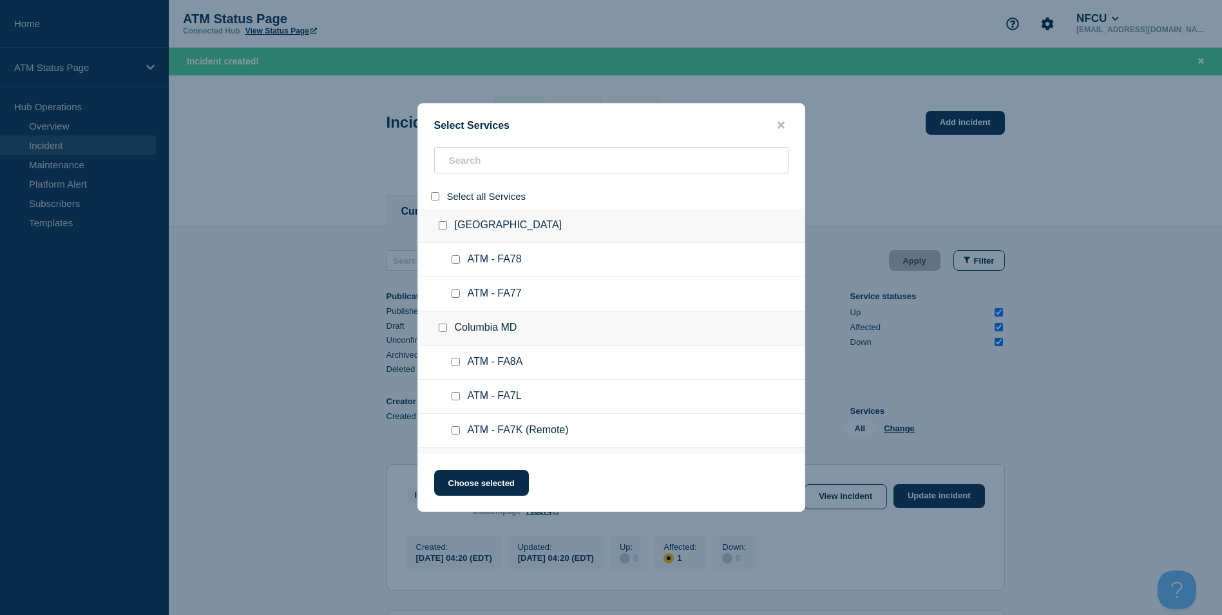
checkbox input "false"
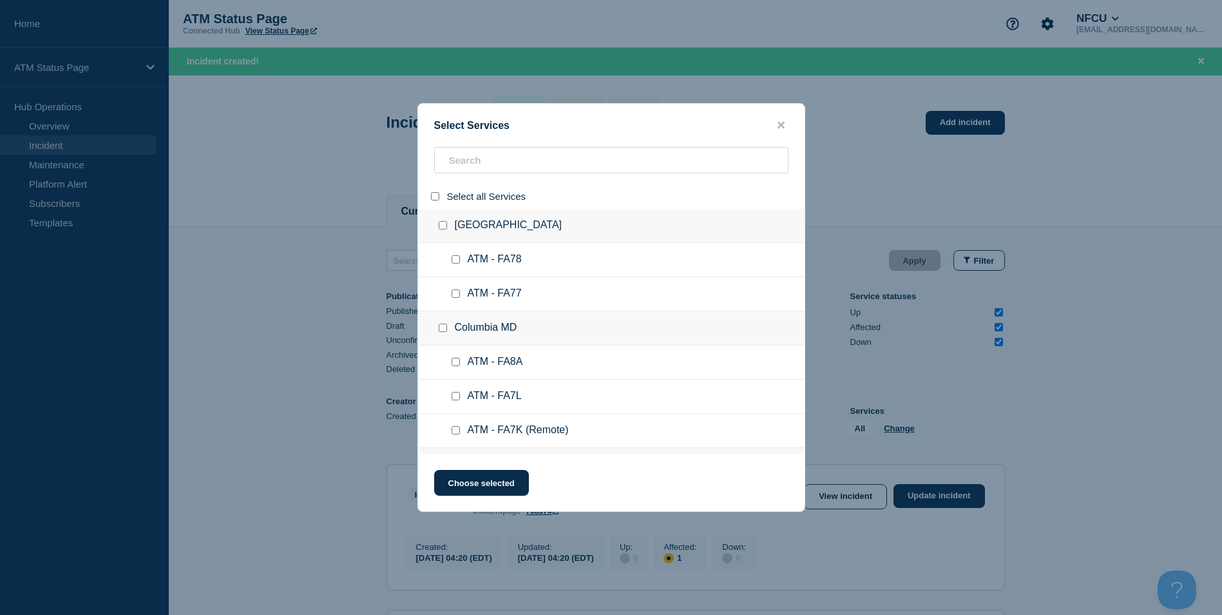
checkbox input "false"
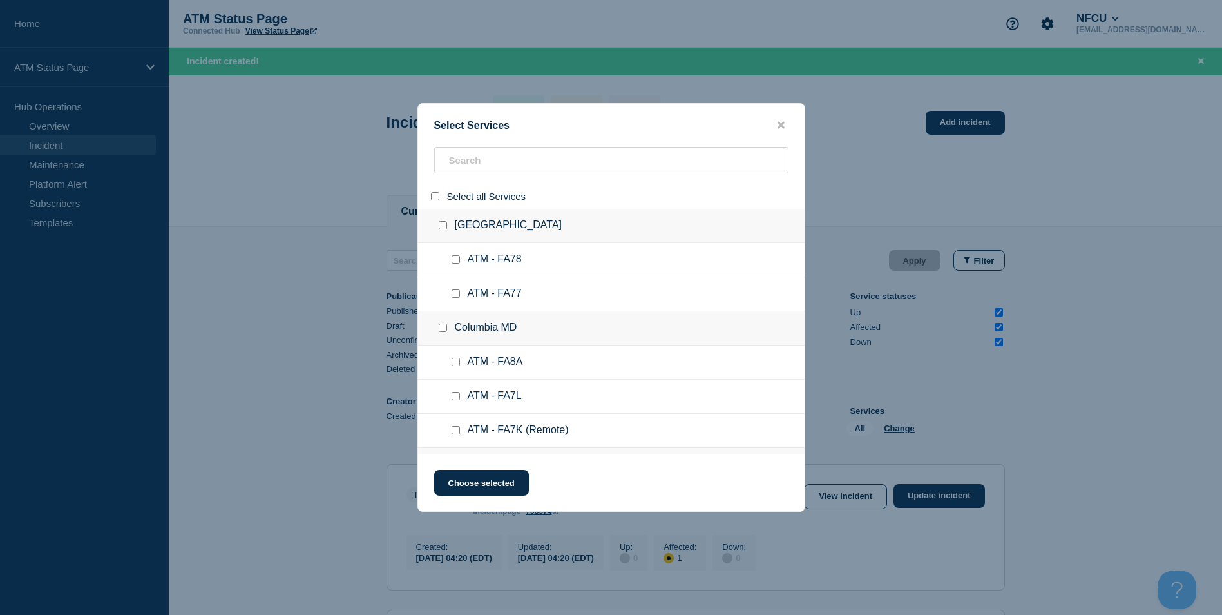
checkbox input "false"
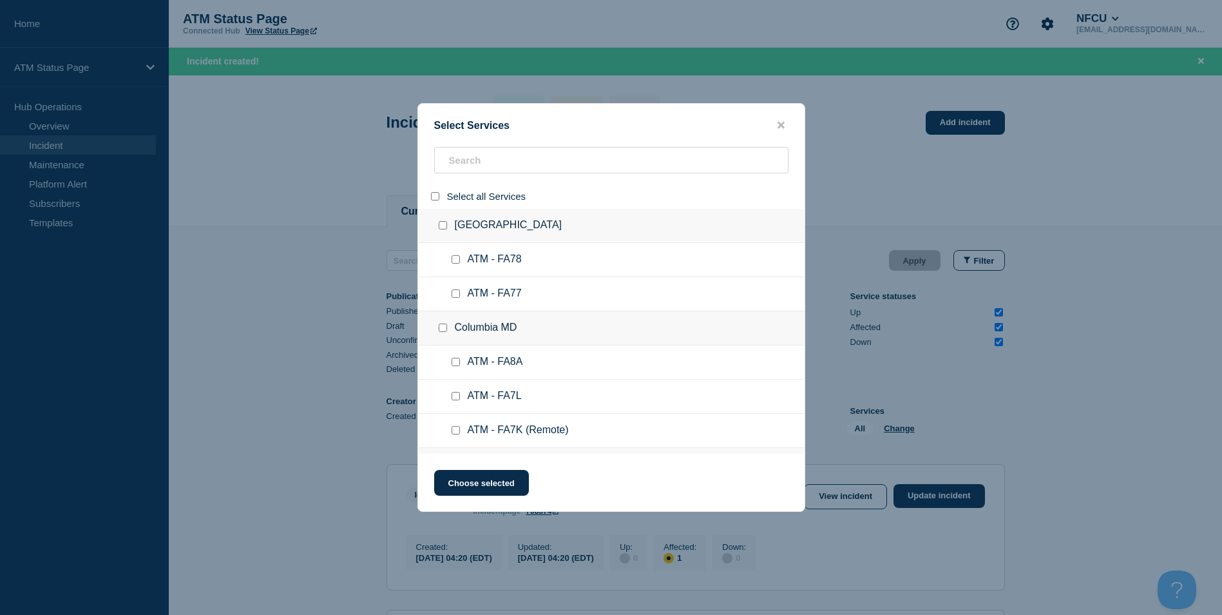
checkbox input "false"
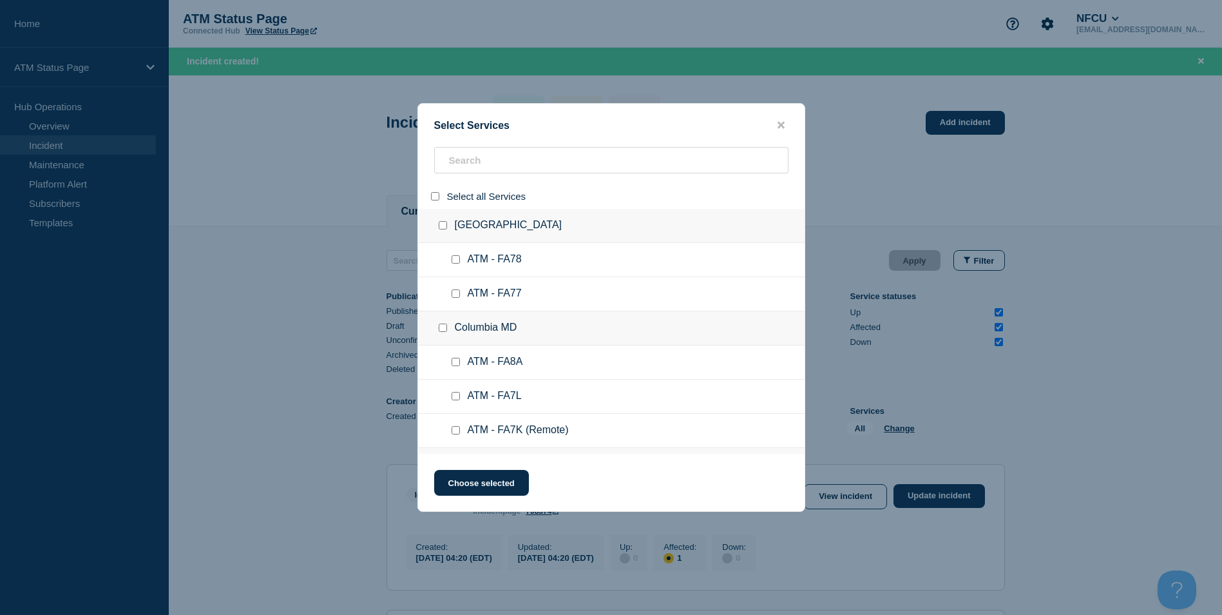
checkbox input "false"
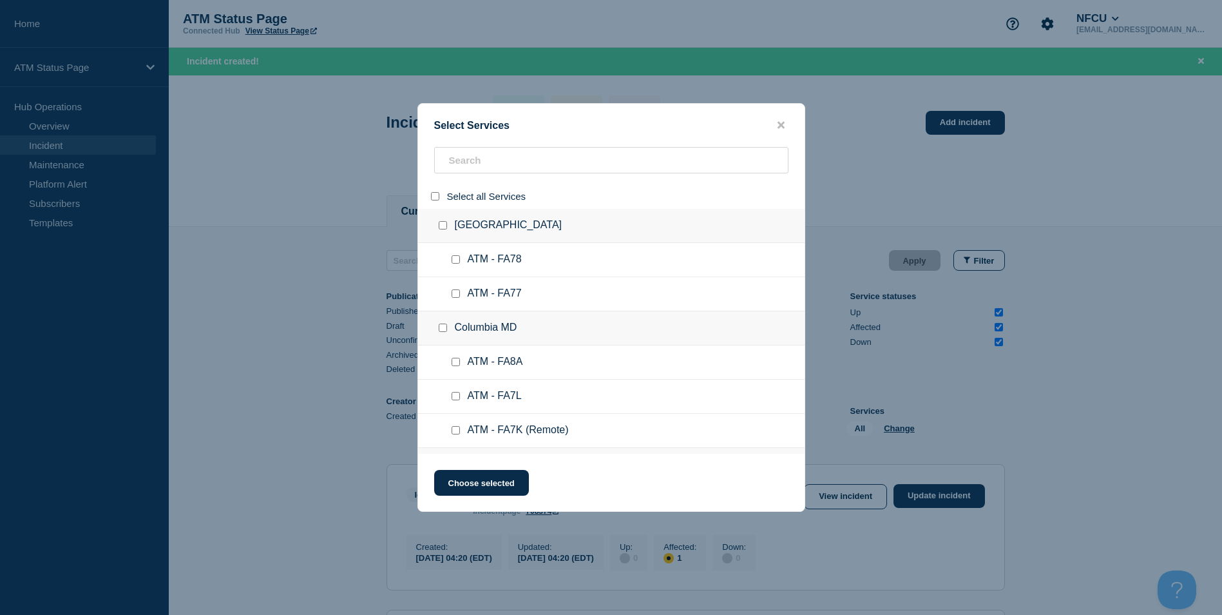
checkbox input "false"
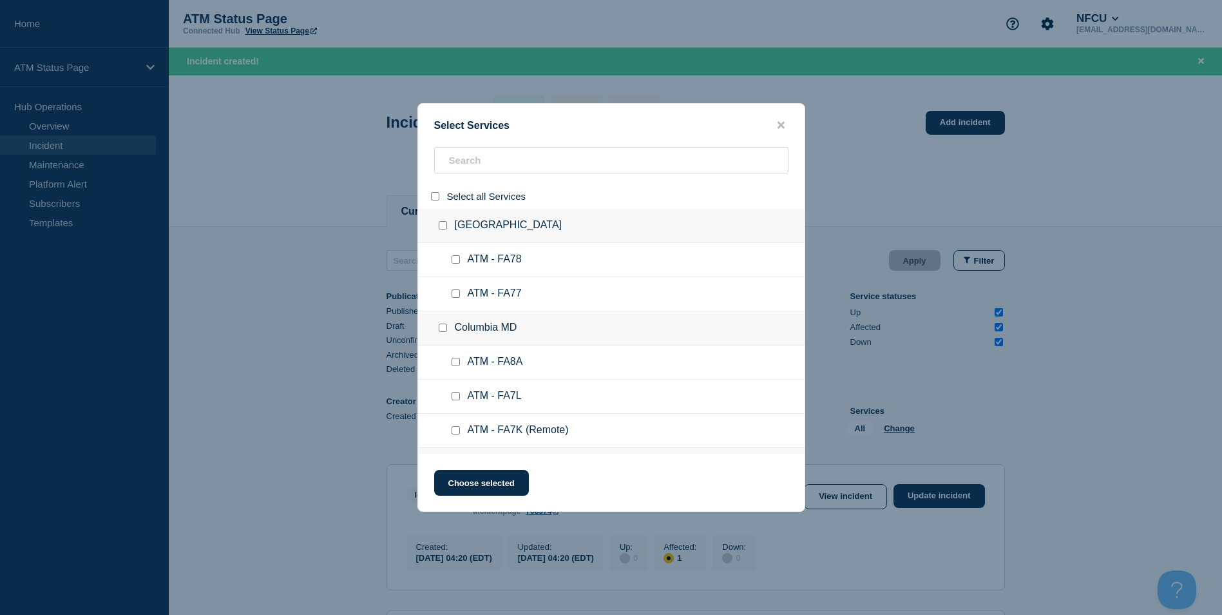
checkbox input "false"
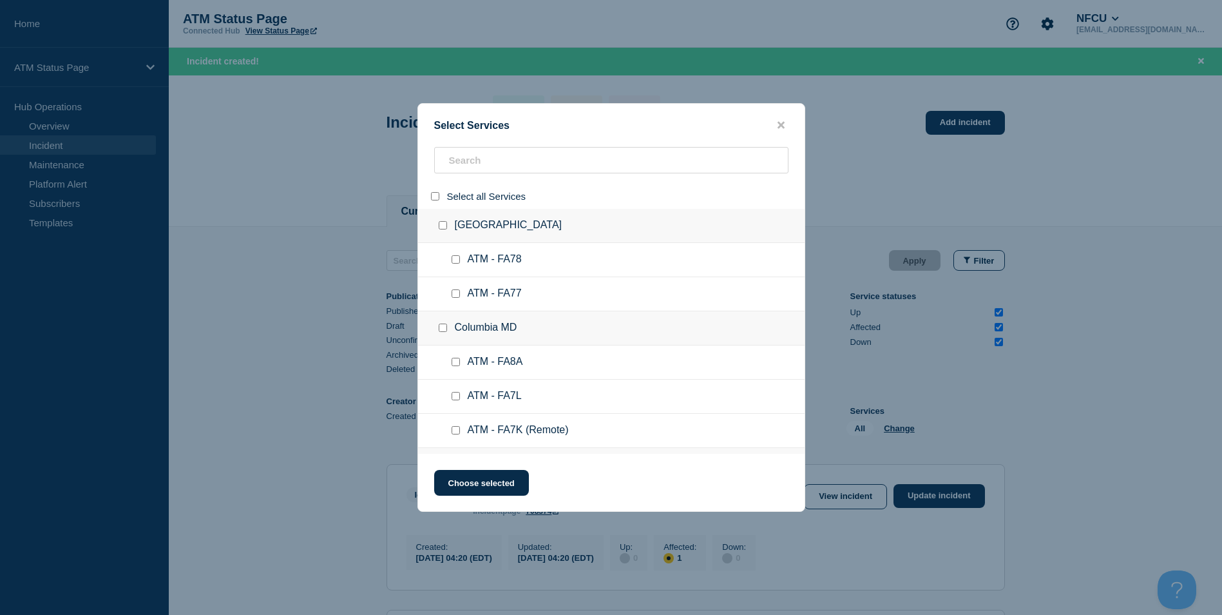
checkbox input "false"
click at [477, 148] on input "search" at bounding box center [611, 160] width 354 height 26
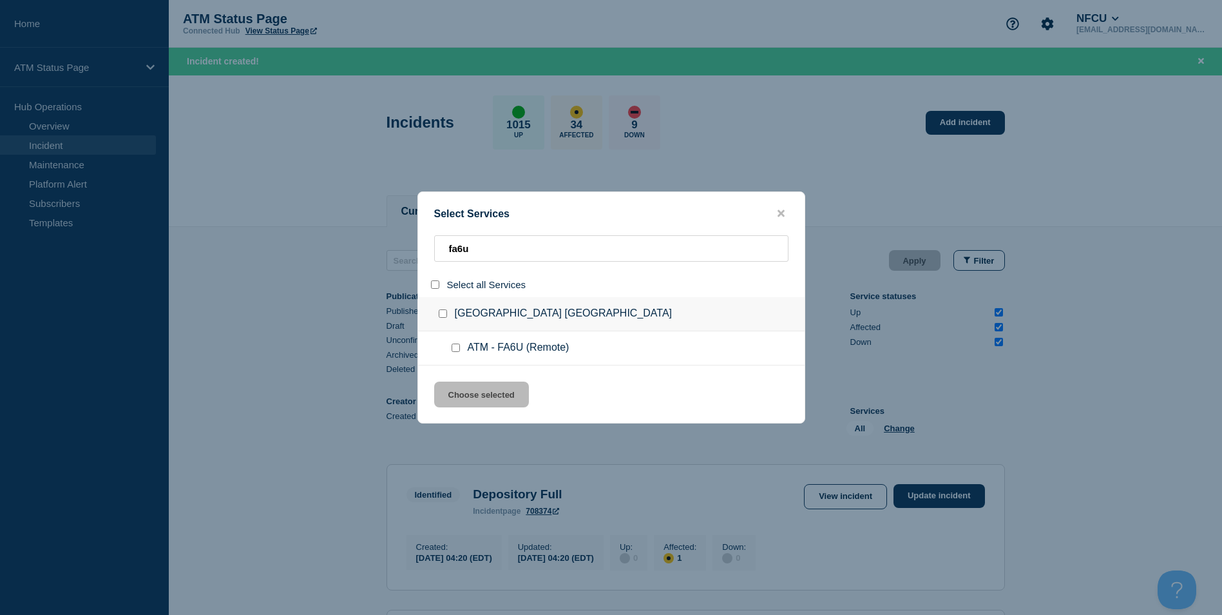
click at [447, 312] on input "group: Colonial Heights VA" at bounding box center [443, 313] width 8 height 8
drag, startPoint x: 474, startPoint y: 395, endPoint x: 483, endPoint y: 392, distance: 10.0
click at [472, 394] on button "Choose selected" at bounding box center [481, 394] width 95 height 26
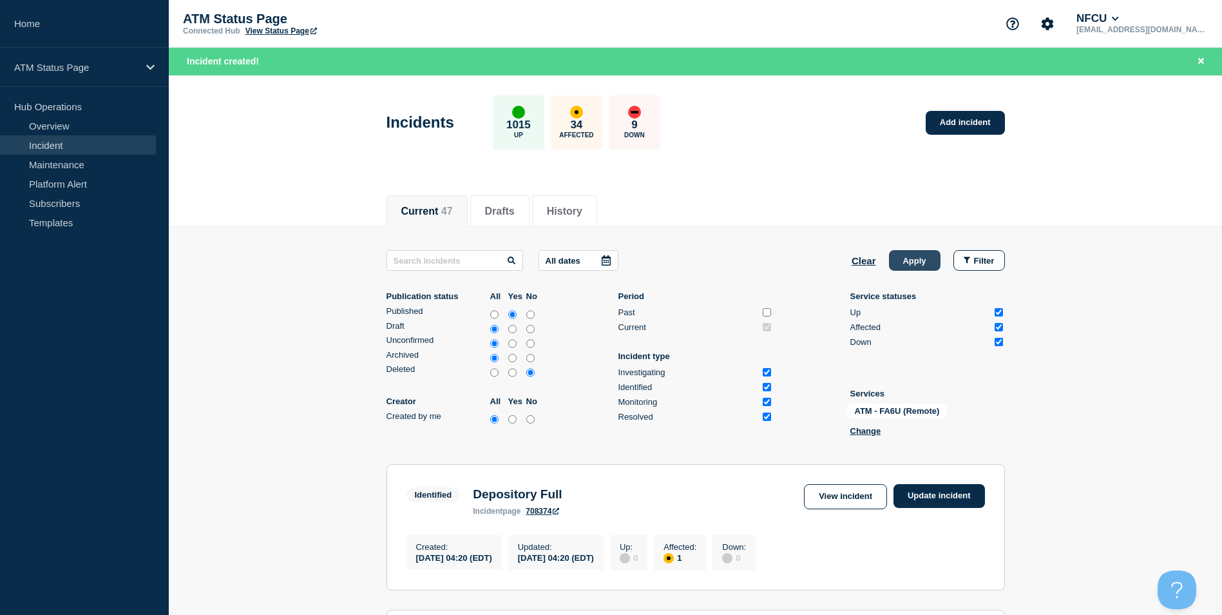
click at [903, 262] on button "Apply" at bounding box center [915, 260] width 52 height 21
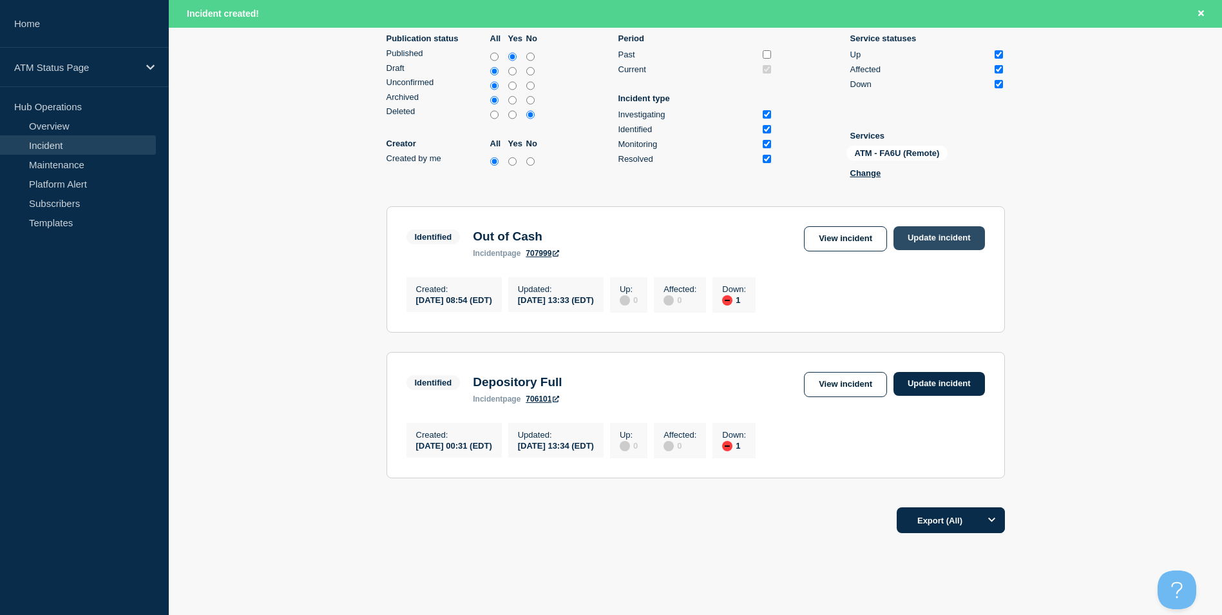
click at [942, 240] on link "Update incident" at bounding box center [940, 238] width 92 height 24
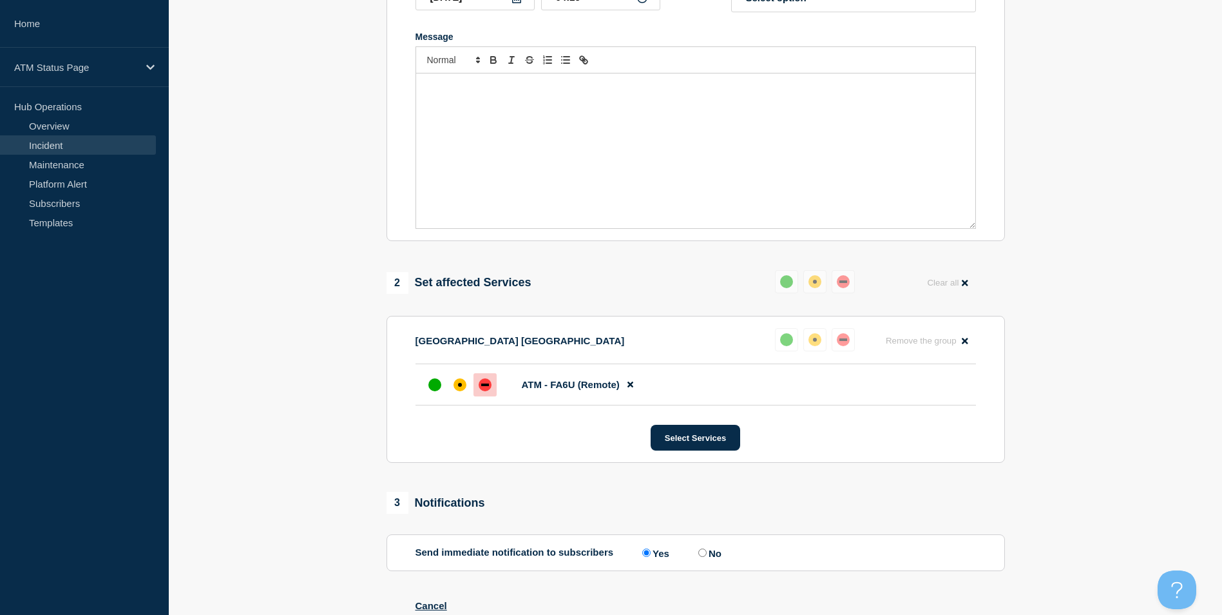
scroll to position [64, 0]
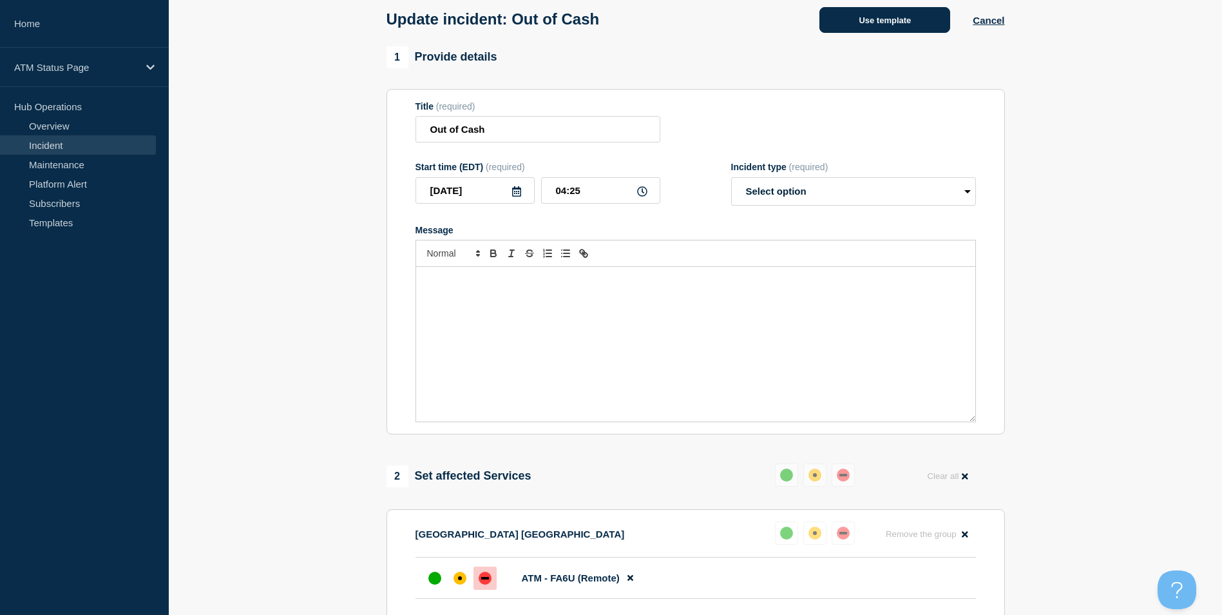
click at [858, 30] on button "Use template" at bounding box center [885, 20] width 131 height 26
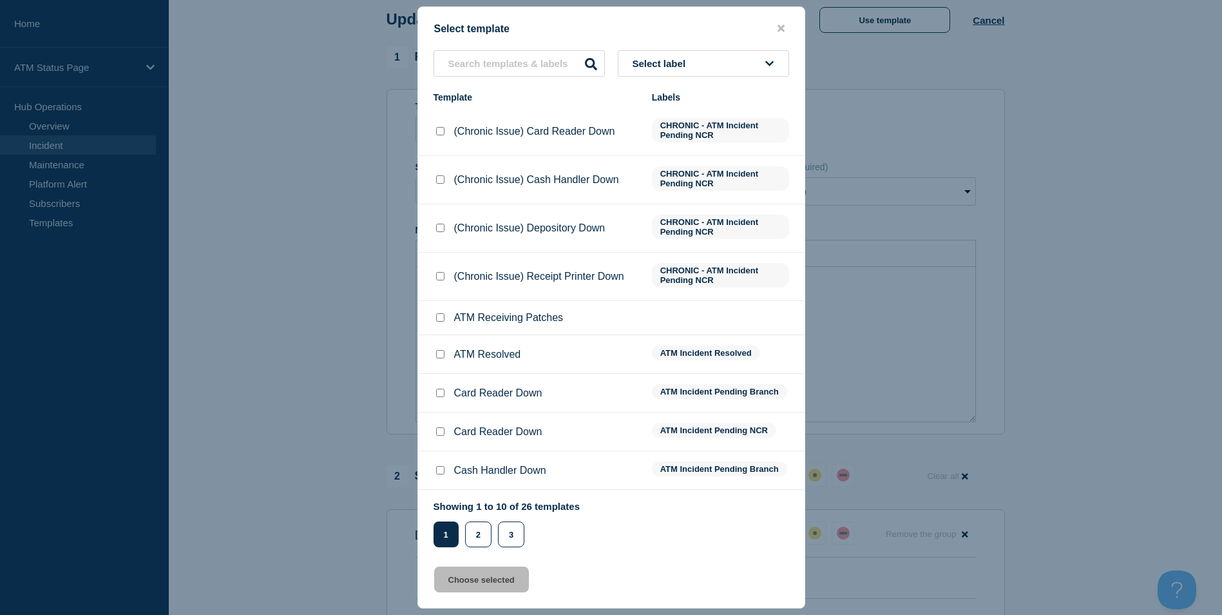
click at [438, 356] on input "ATM Resolved checkbox" at bounding box center [440, 354] width 8 height 8
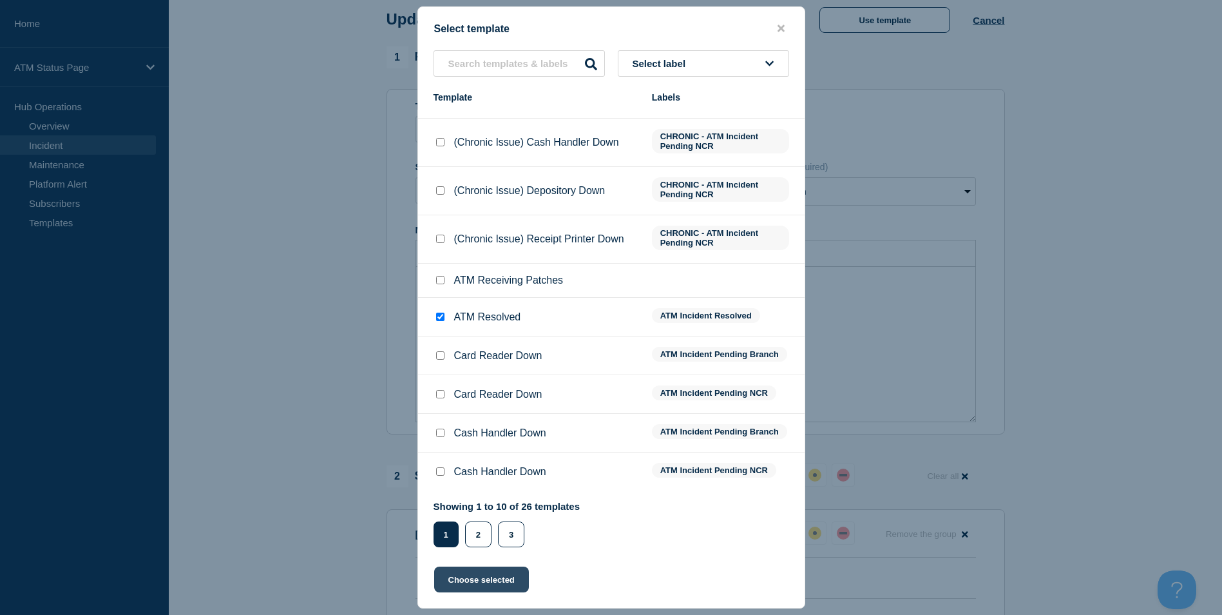
click at [500, 577] on button "Choose selected" at bounding box center [481, 579] width 95 height 26
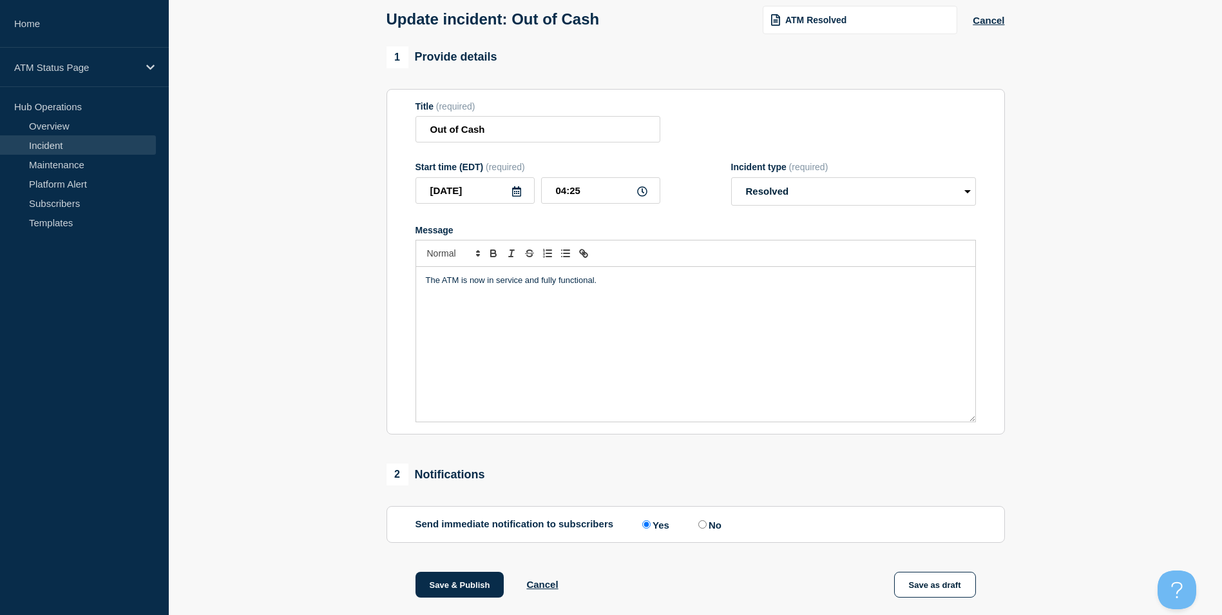
scroll to position [129, 0]
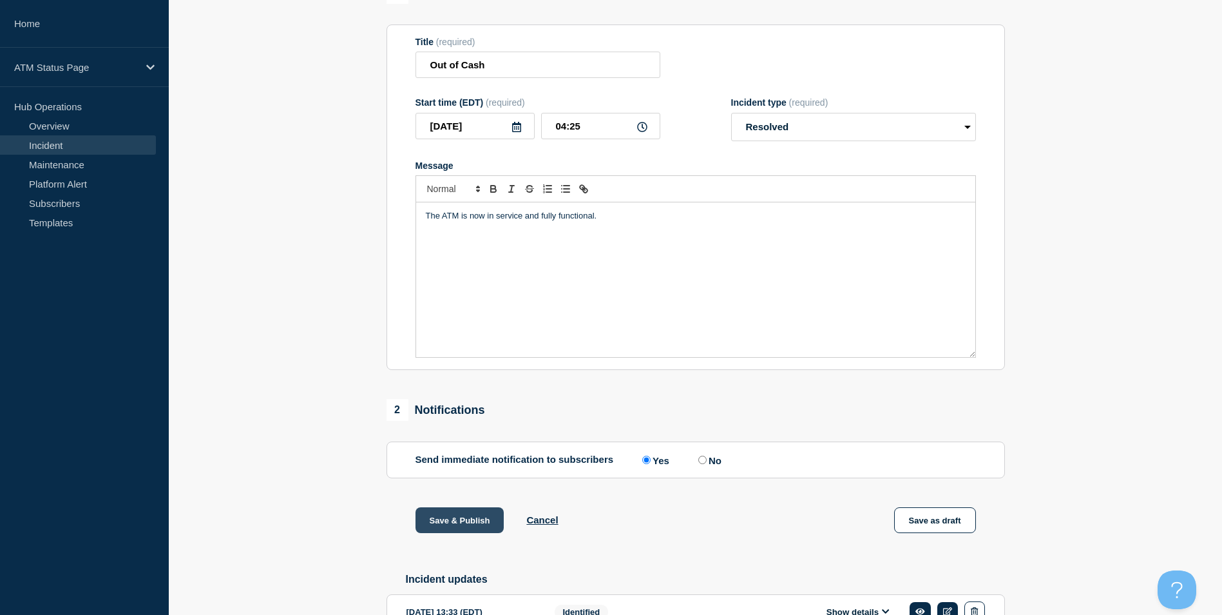
click at [485, 527] on button "Save & Publish" at bounding box center [460, 520] width 89 height 26
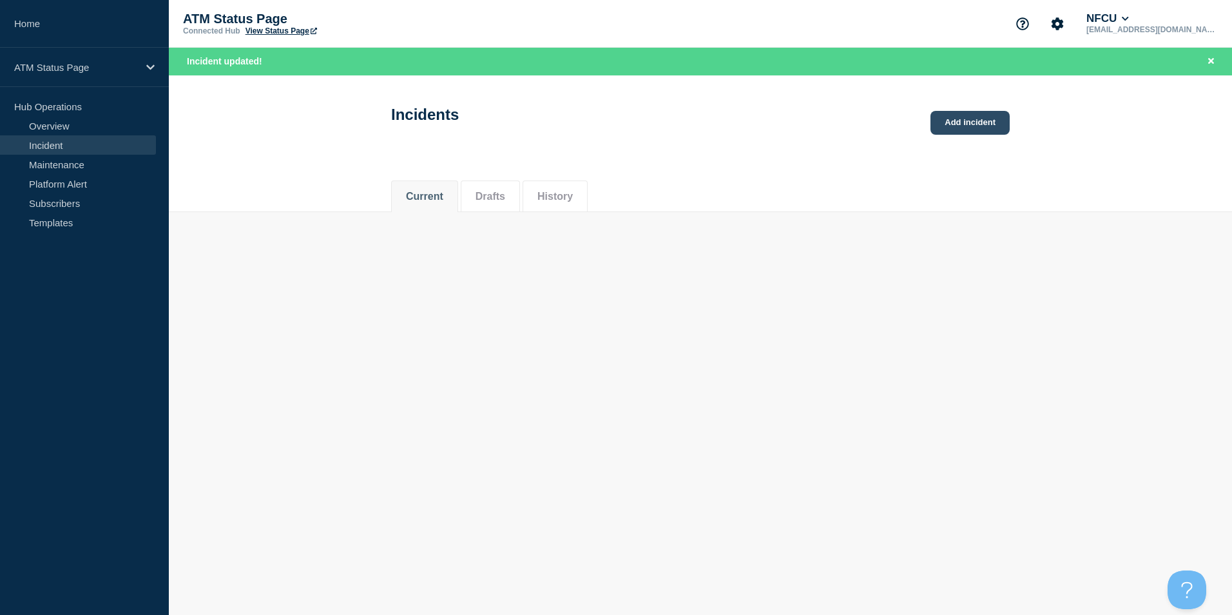
click at [953, 126] on link "Add incident" at bounding box center [969, 123] width 79 height 24
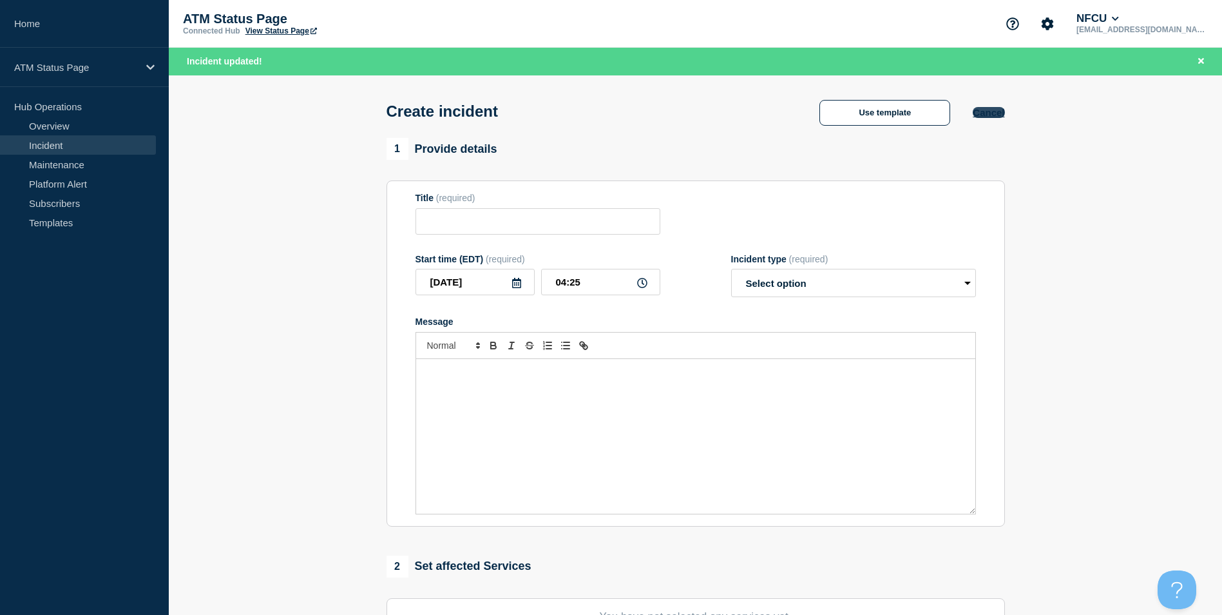
click at [1003, 116] on button "Cancel" at bounding box center [989, 112] width 32 height 11
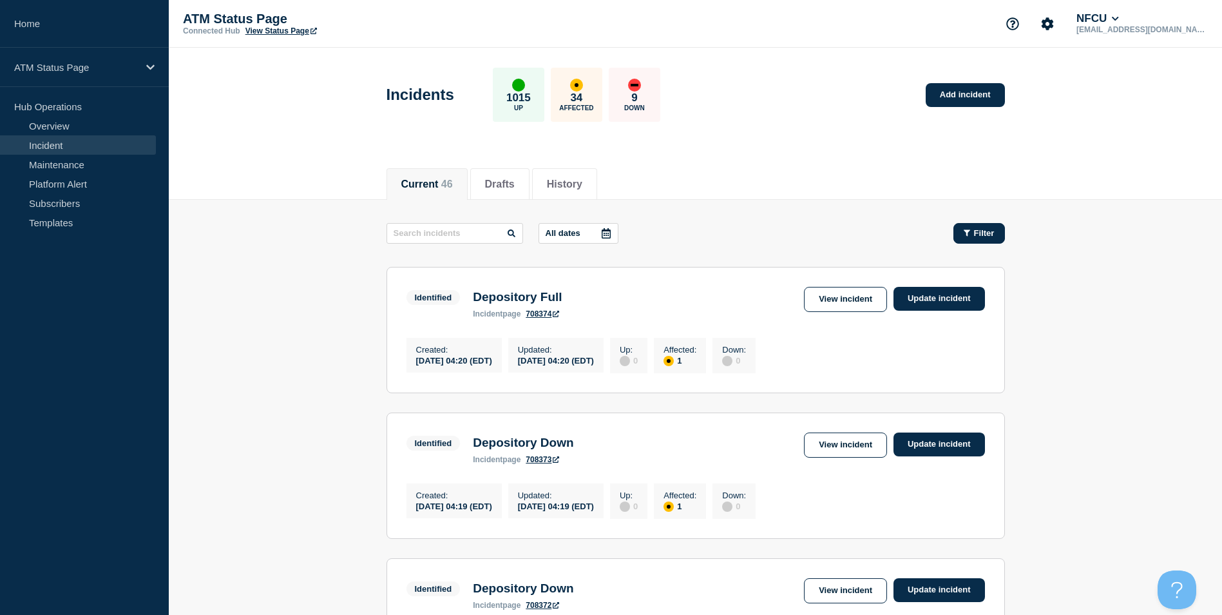
click at [986, 235] on span "Filter" at bounding box center [984, 233] width 21 height 10
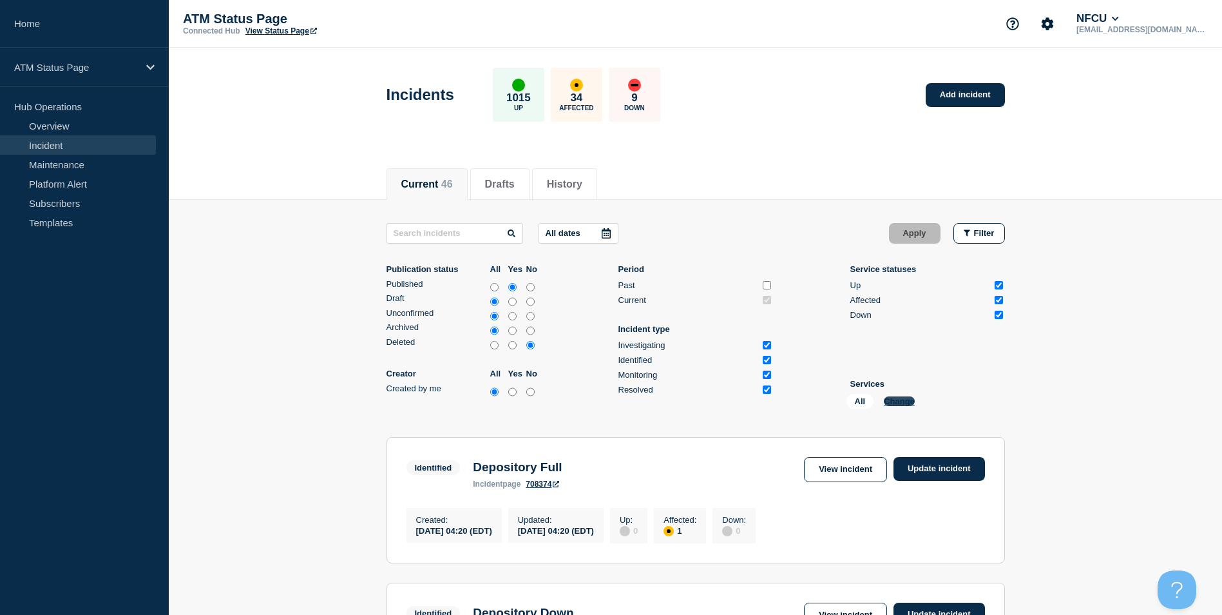
click at [894, 404] on button "Change" at bounding box center [899, 401] width 31 height 10
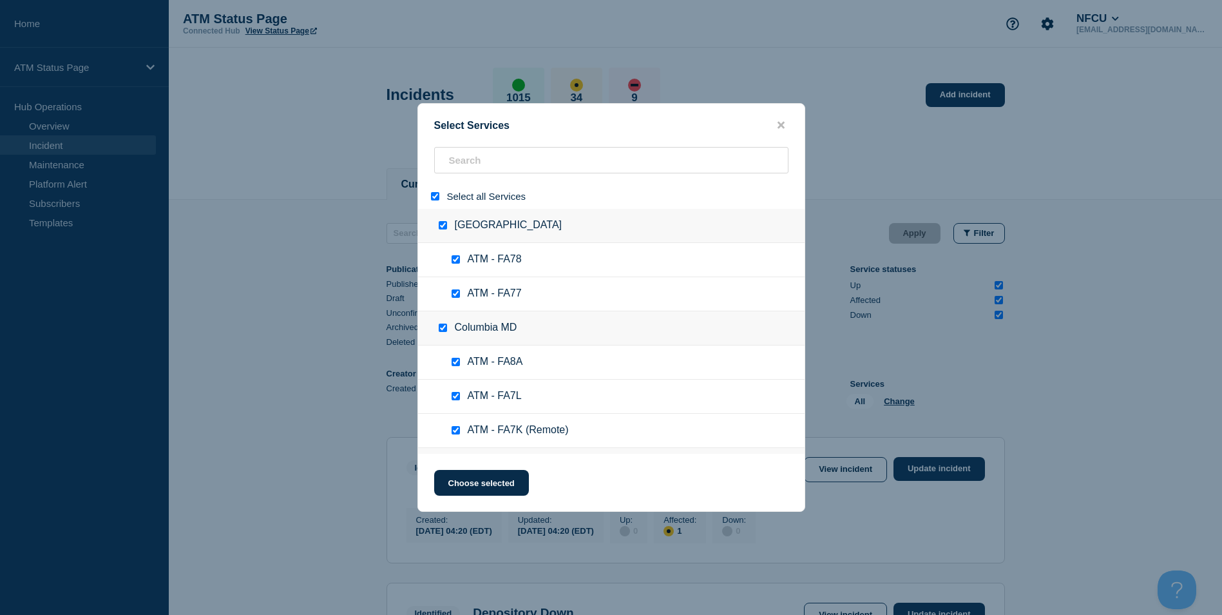
click at [436, 202] on div at bounding box center [438, 196] width 19 height 12
click at [435, 197] on input "select all" at bounding box center [435, 196] width 8 height 8
click at [458, 176] on div at bounding box center [611, 165] width 387 height 37
click at [470, 169] on input "search" at bounding box center [611, 160] width 354 height 26
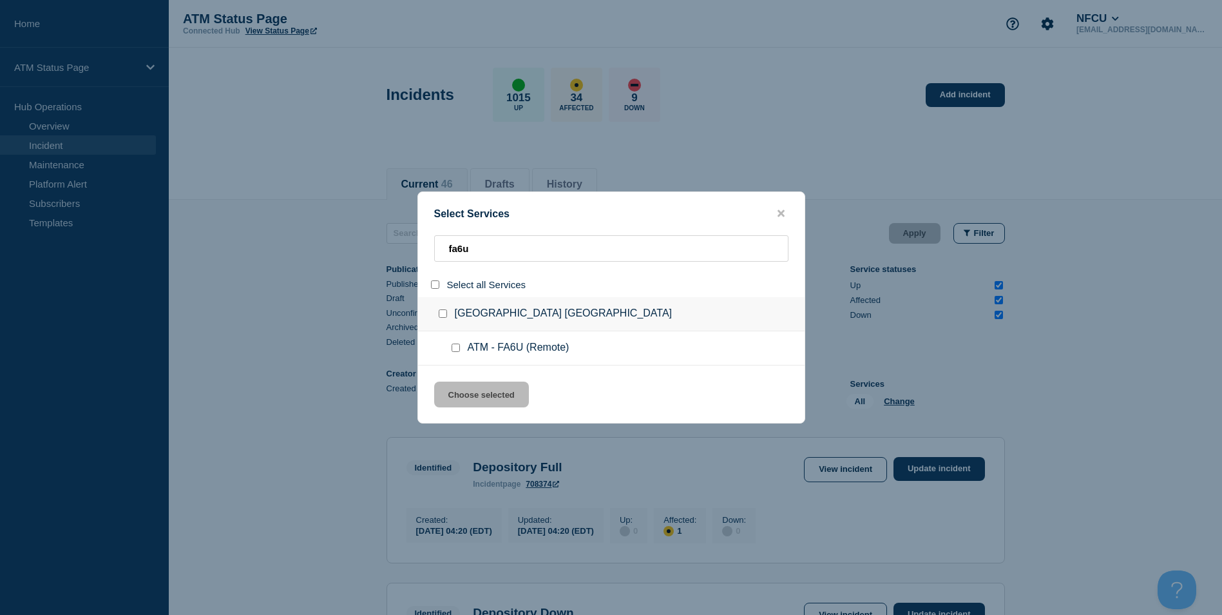
click at [439, 311] on input "group: Colonial Heights VA" at bounding box center [443, 313] width 8 height 8
click at [482, 398] on button "Choose selected" at bounding box center [481, 394] width 95 height 26
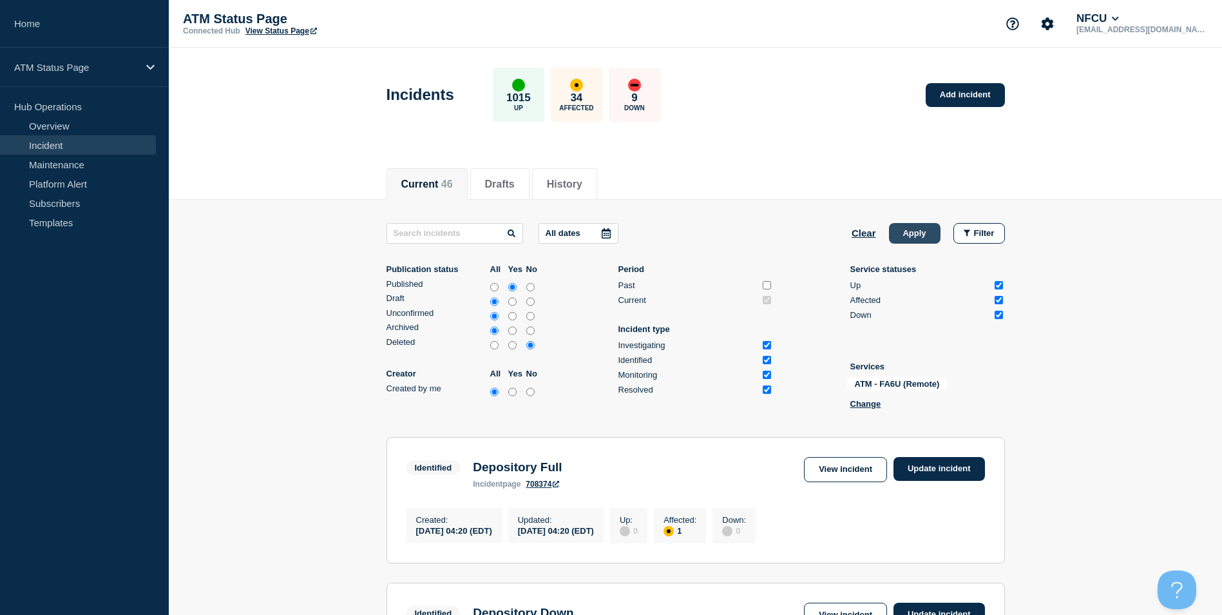
click at [917, 231] on button "Apply" at bounding box center [915, 233] width 52 height 21
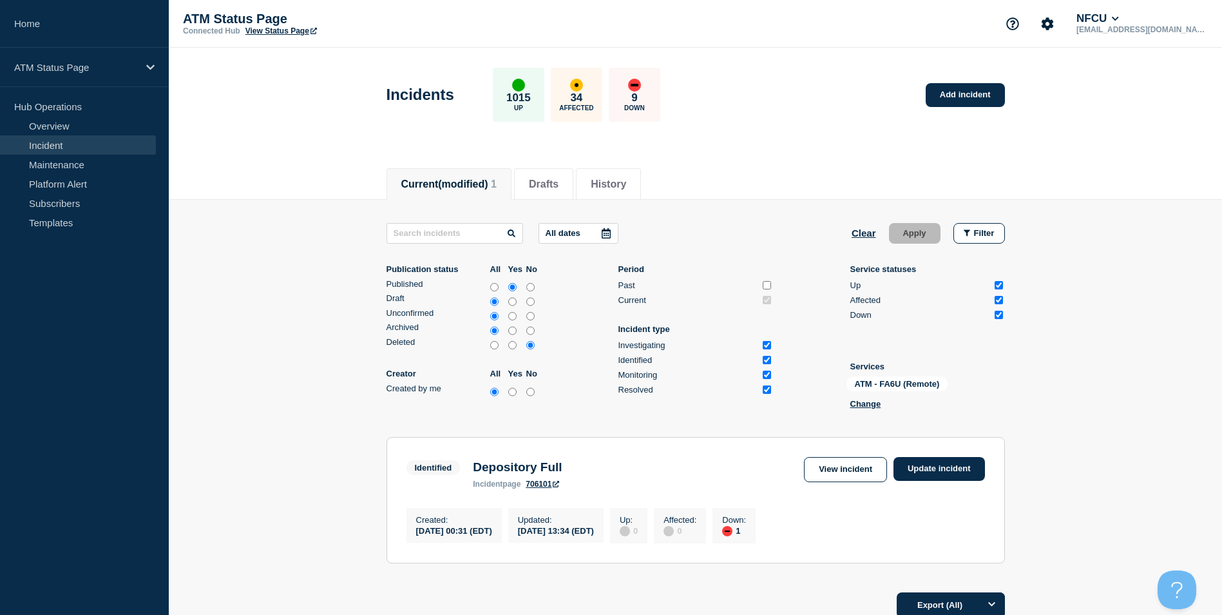
scroll to position [125, 0]
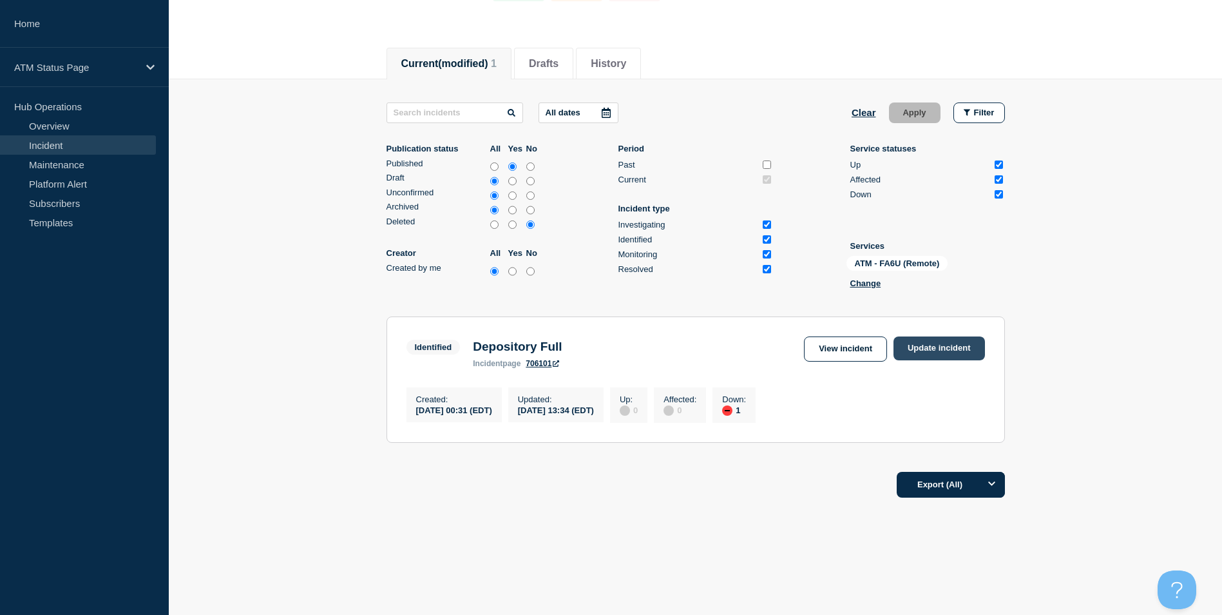
click at [905, 345] on link "Update incident" at bounding box center [940, 348] width 92 height 24
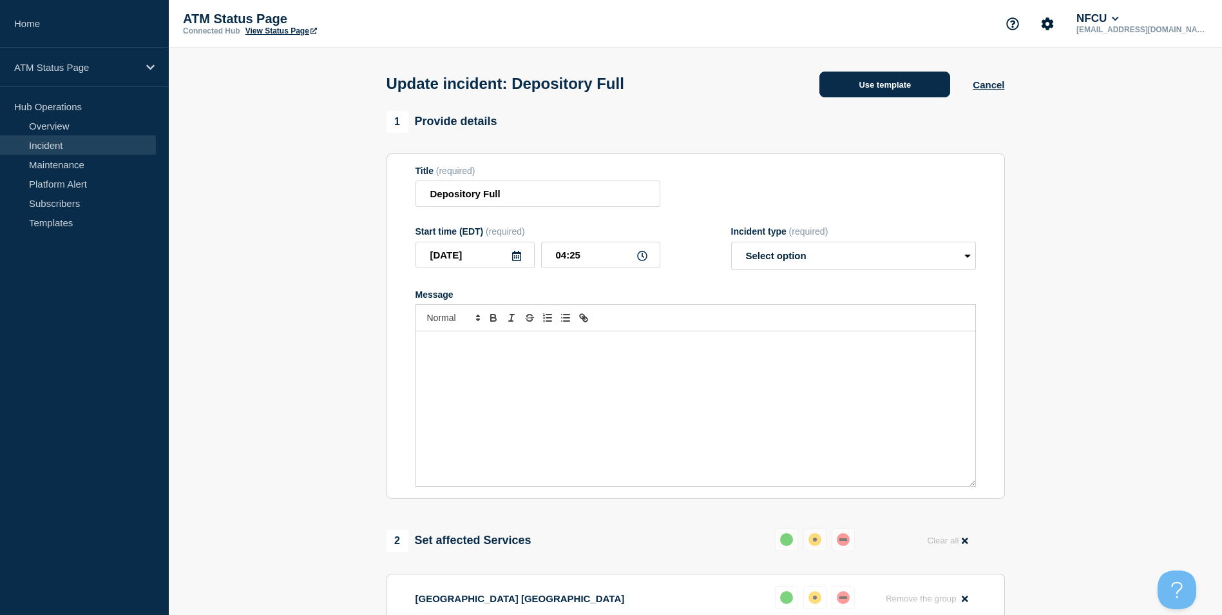
click at [854, 88] on button "Use template" at bounding box center [885, 85] width 131 height 26
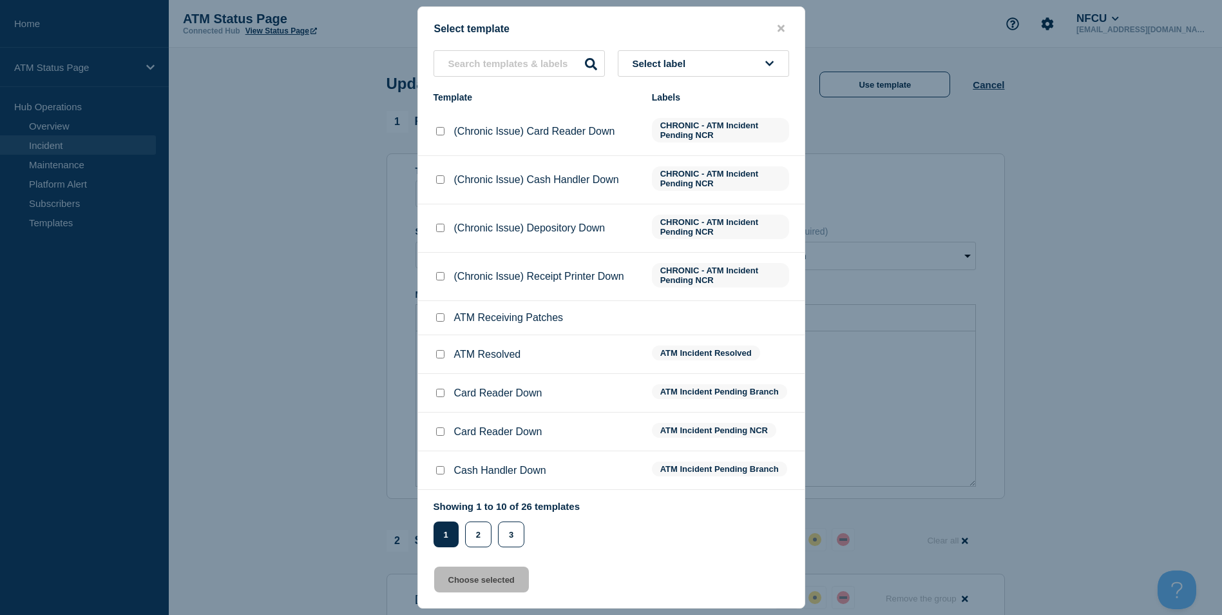
click at [437, 356] on input "ATM Resolved checkbox" at bounding box center [440, 354] width 8 height 8
click at [488, 579] on button "Choose selected" at bounding box center [481, 579] width 95 height 26
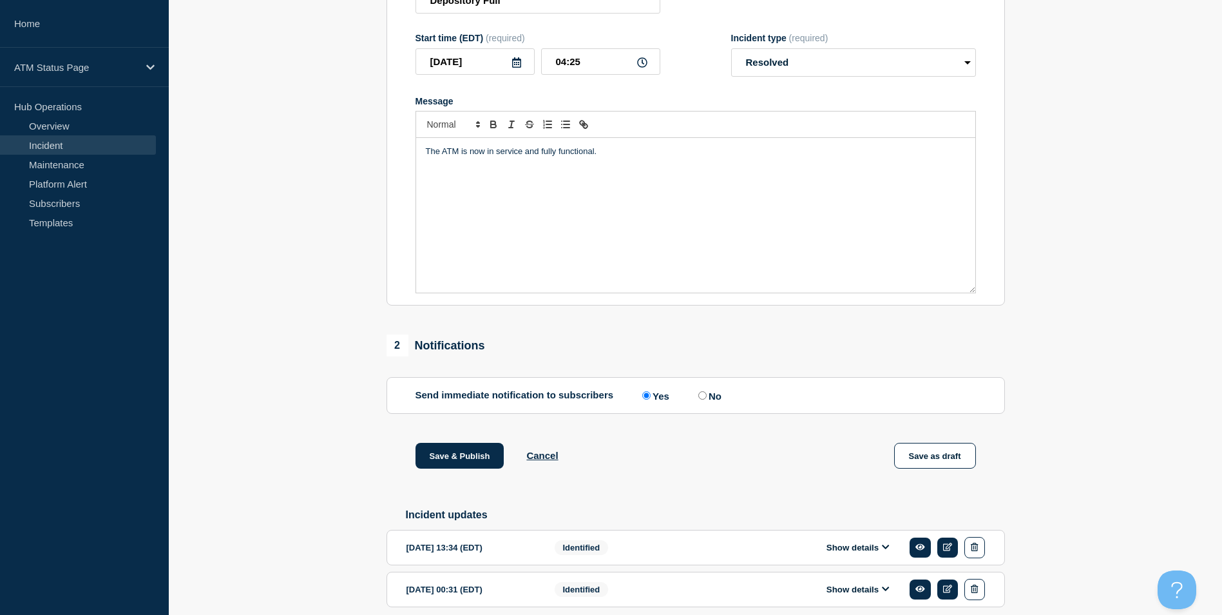
scroll to position [252, 0]
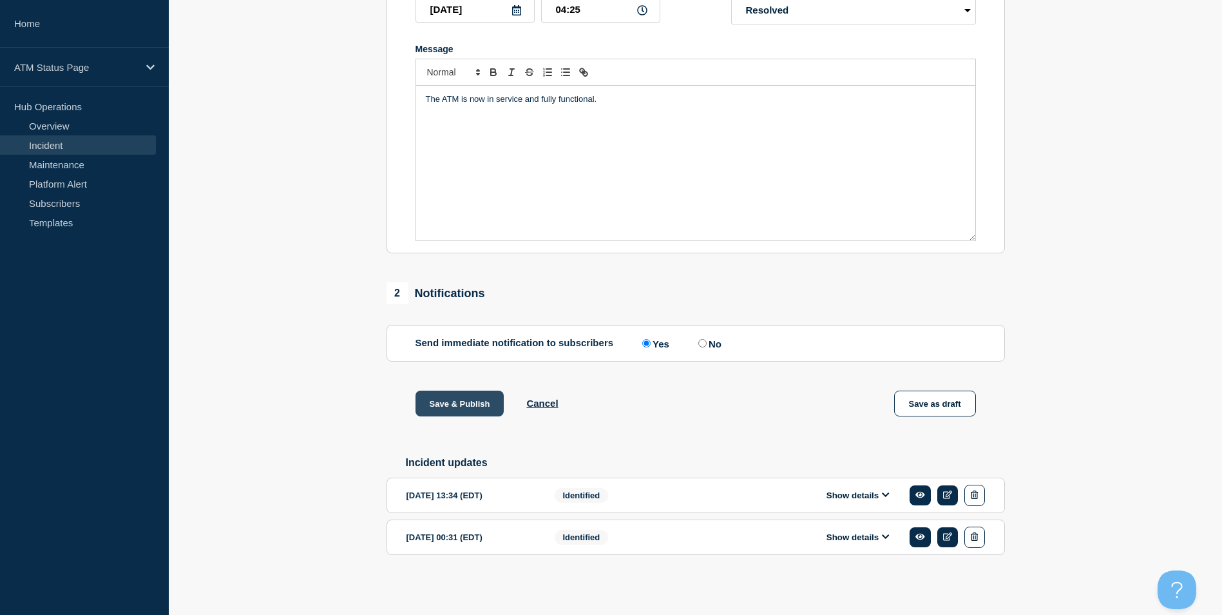
click at [465, 403] on button "Save & Publish" at bounding box center [460, 403] width 89 height 26
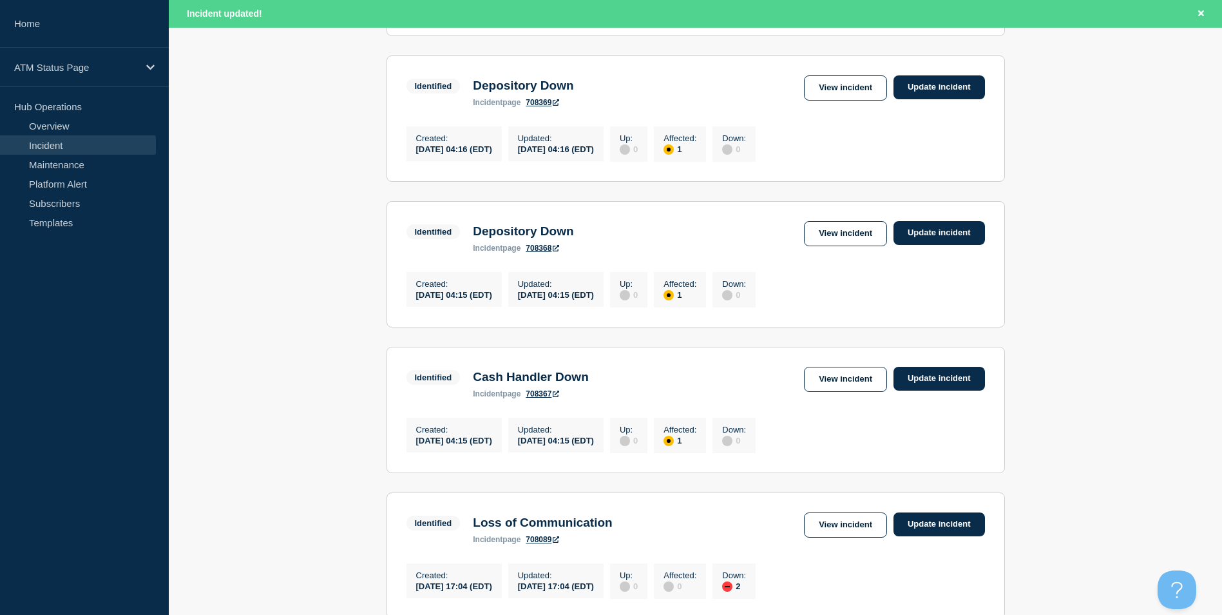
scroll to position [1095, 0]
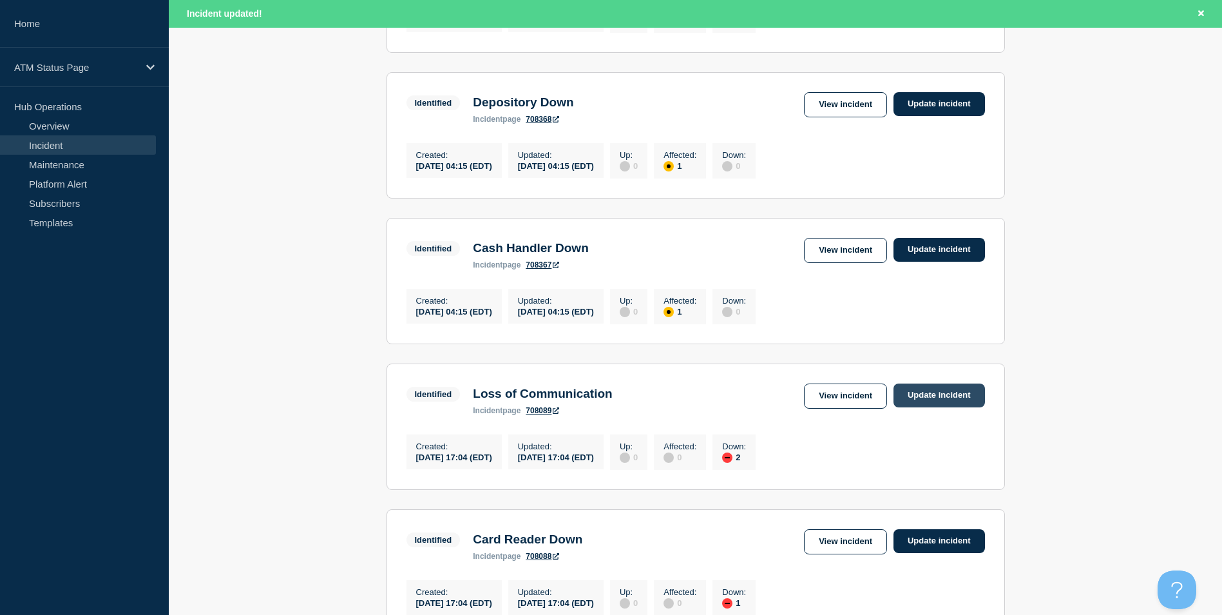
click at [914, 407] on link "Update incident" at bounding box center [940, 395] width 92 height 24
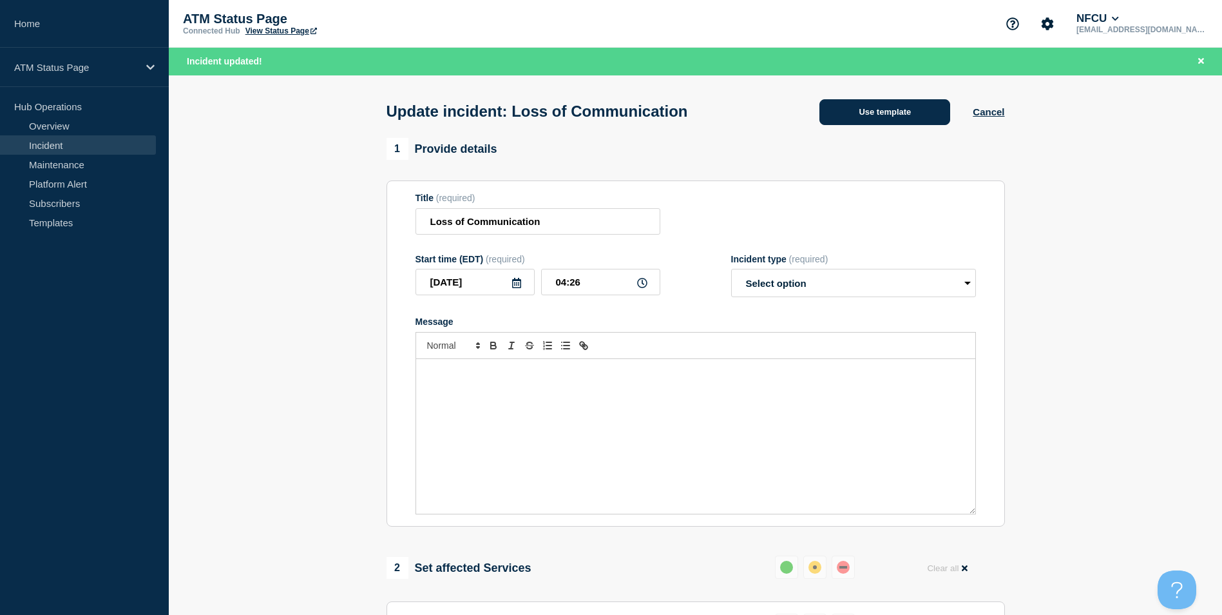
click at [853, 108] on button "Use template" at bounding box center [885, 112] width 131 height 26
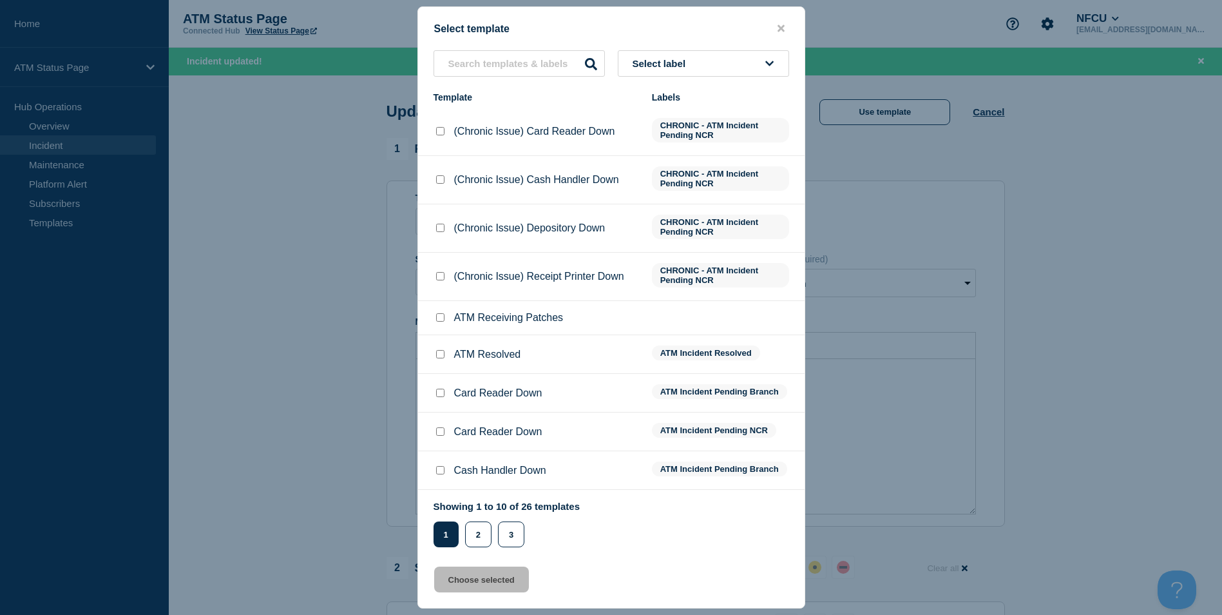
click at [437, 354] on input "ATM Resolved checkbox" at bounding box center [440, 354] width 8 height 8
click at [471, 579] on button "Choose selected" at bounding box center [481, 579] width 95 height 26
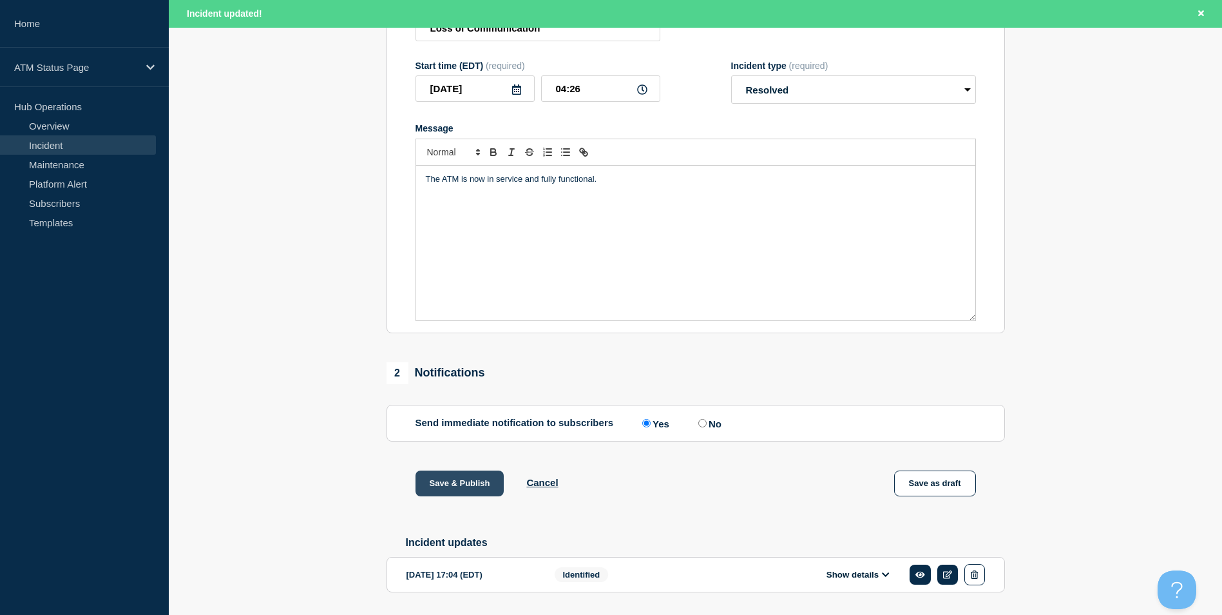
scroll to position [237, 0]
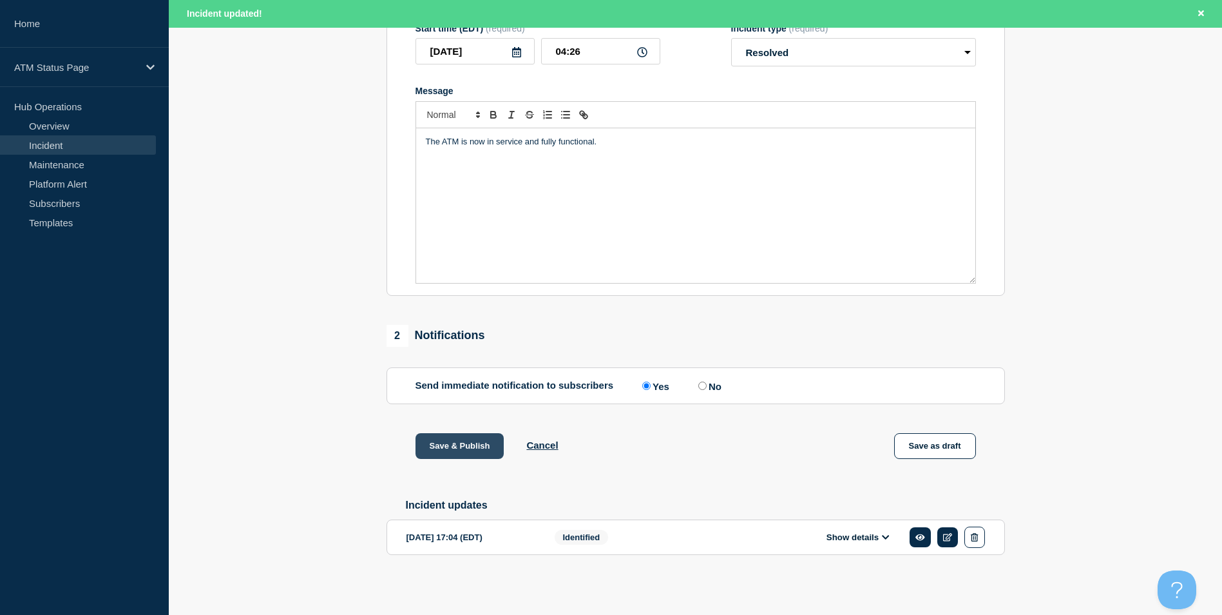
click at [482, 447] on button "Save & Publish" at bounding box center [460, 446] width 89 height 26
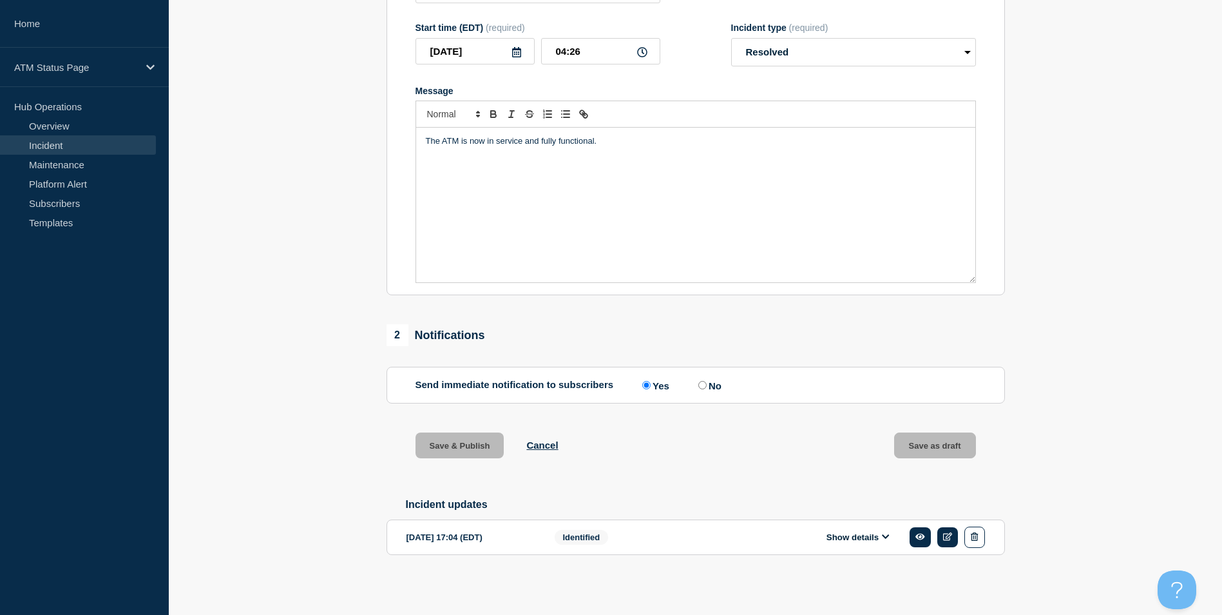
scroll to position [209, 0]
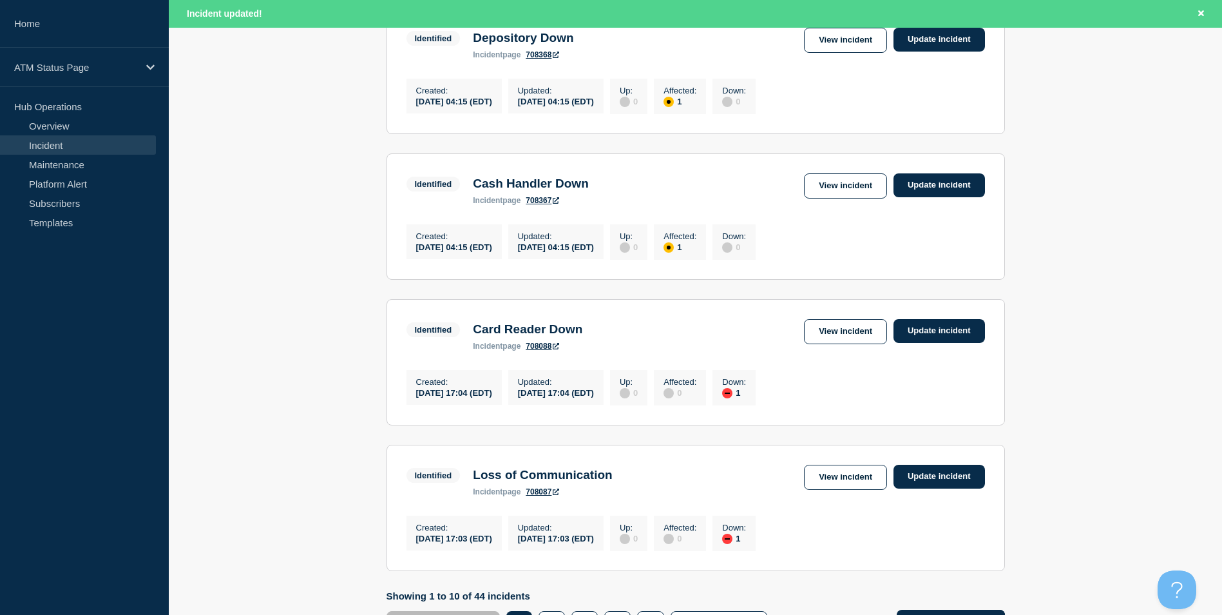
scroll to position [1289, 0]
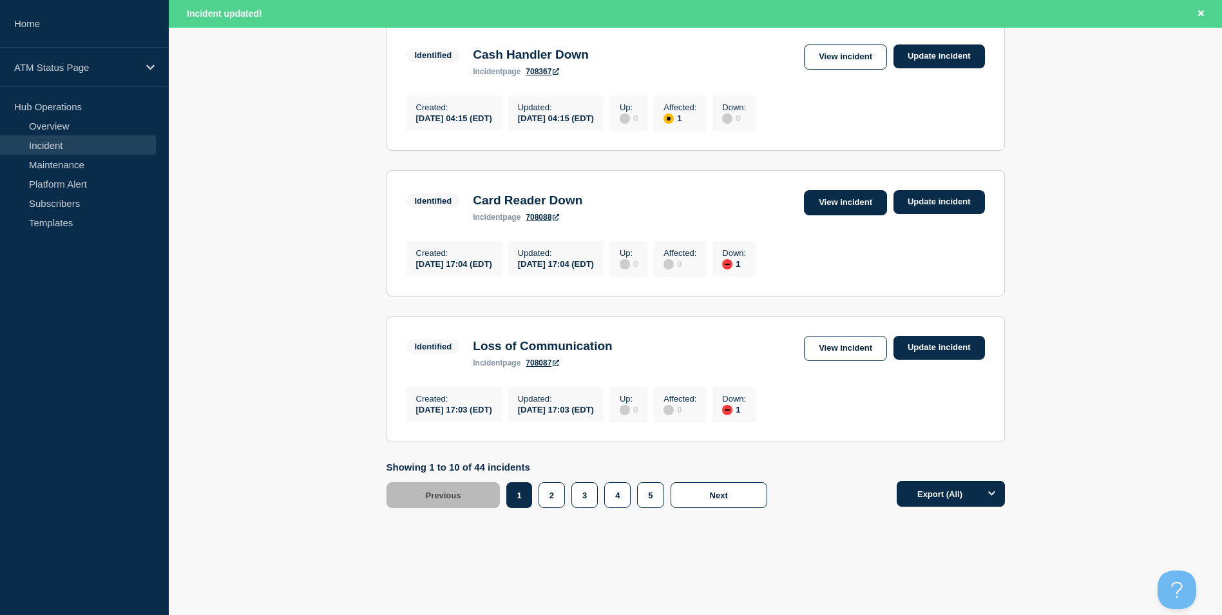
click at [866, 215] on link "View incident" at bounding box center [845, 202] width 83 height 25
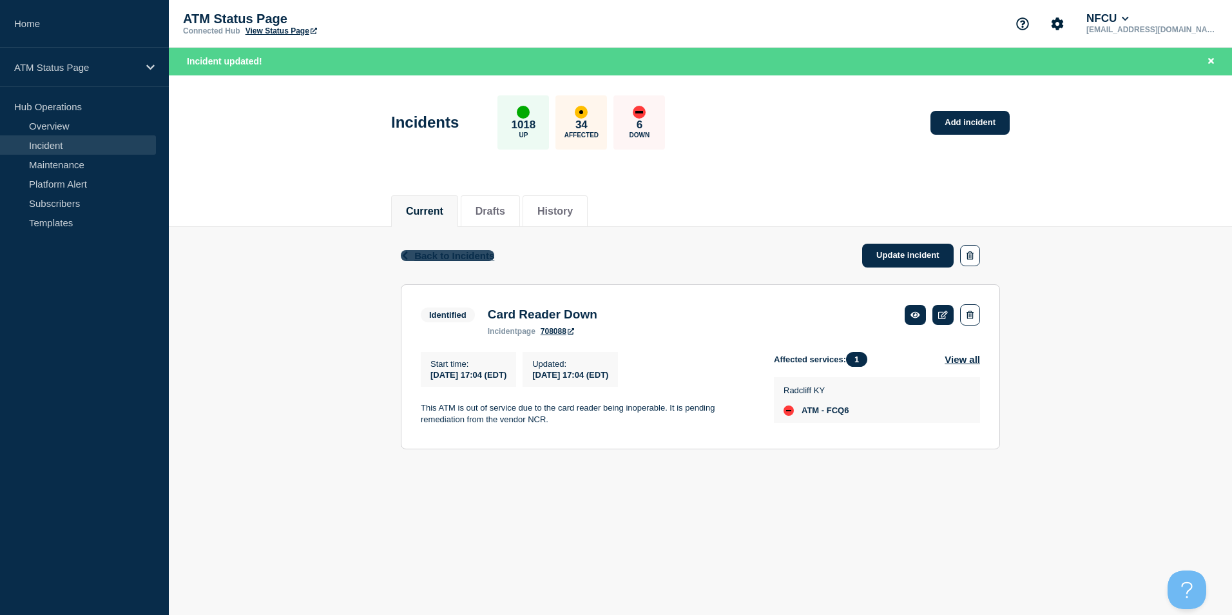
click at [436, 251] on span "Back to Incidents" at bounding box center [454, 255] width 80 height 11
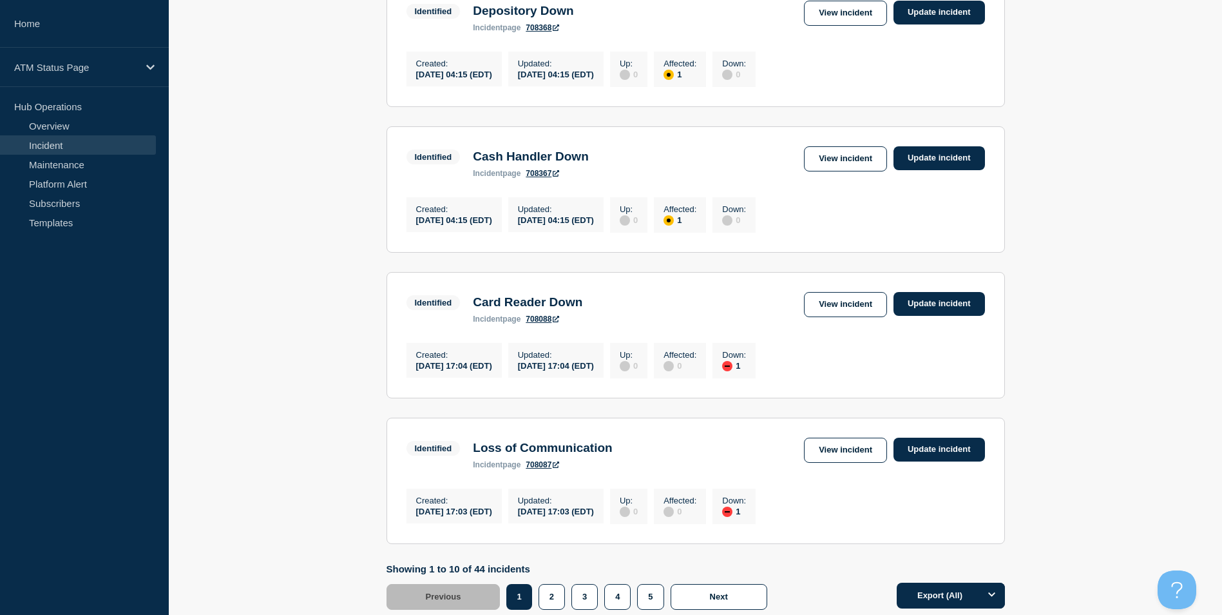
scroll to position [1289, 0]
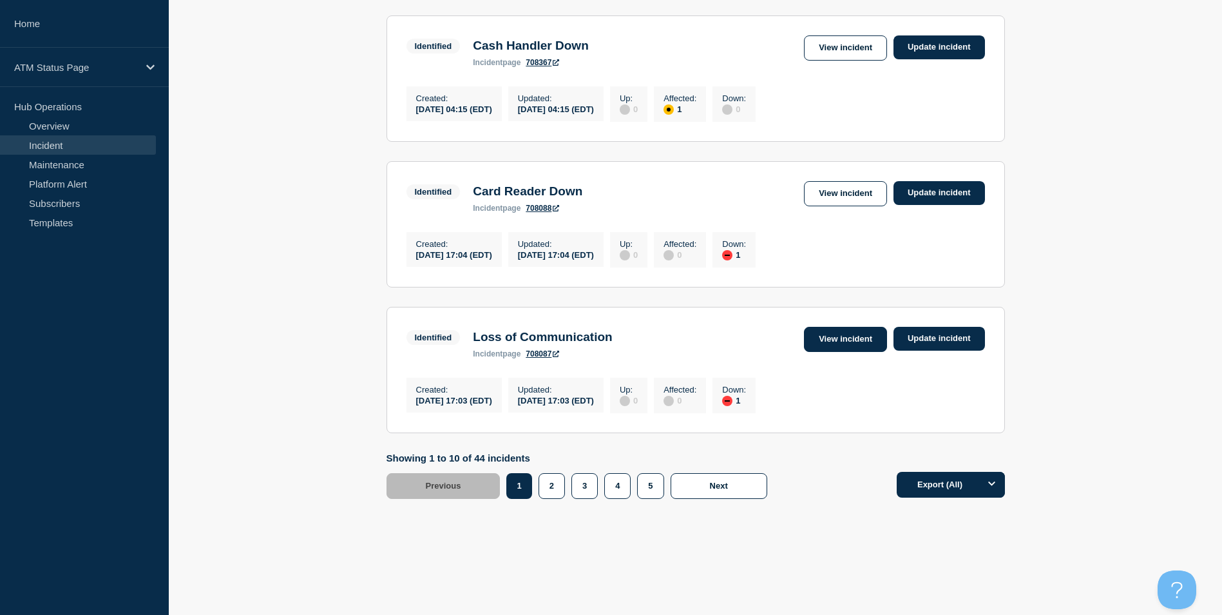
click at [820, 352] on link "View incident" at bounding box center [845, 339] width 83 height 25
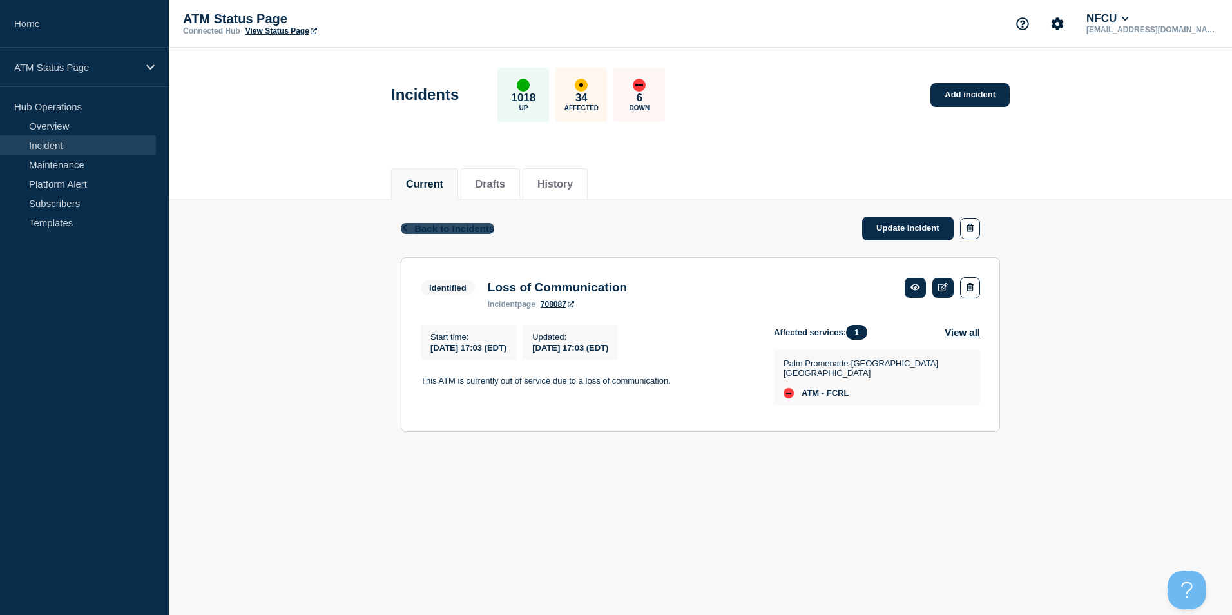
click at [404, 224] on icon "button" at bounding box center [405, 228] width 10 height 8
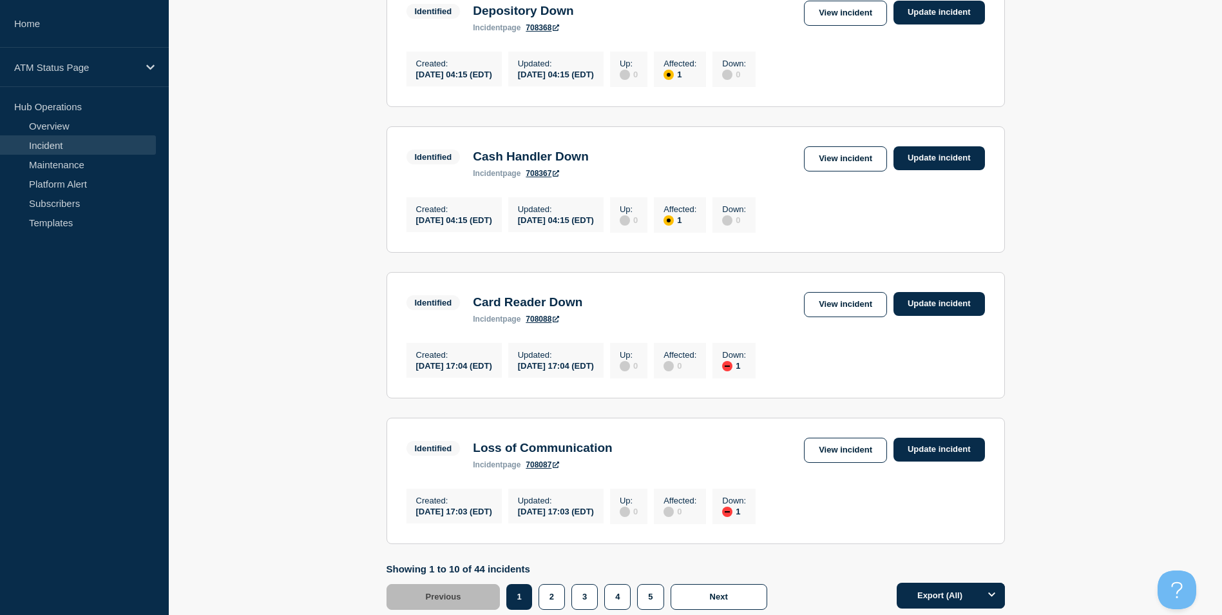
scroll to position [1289, 0]
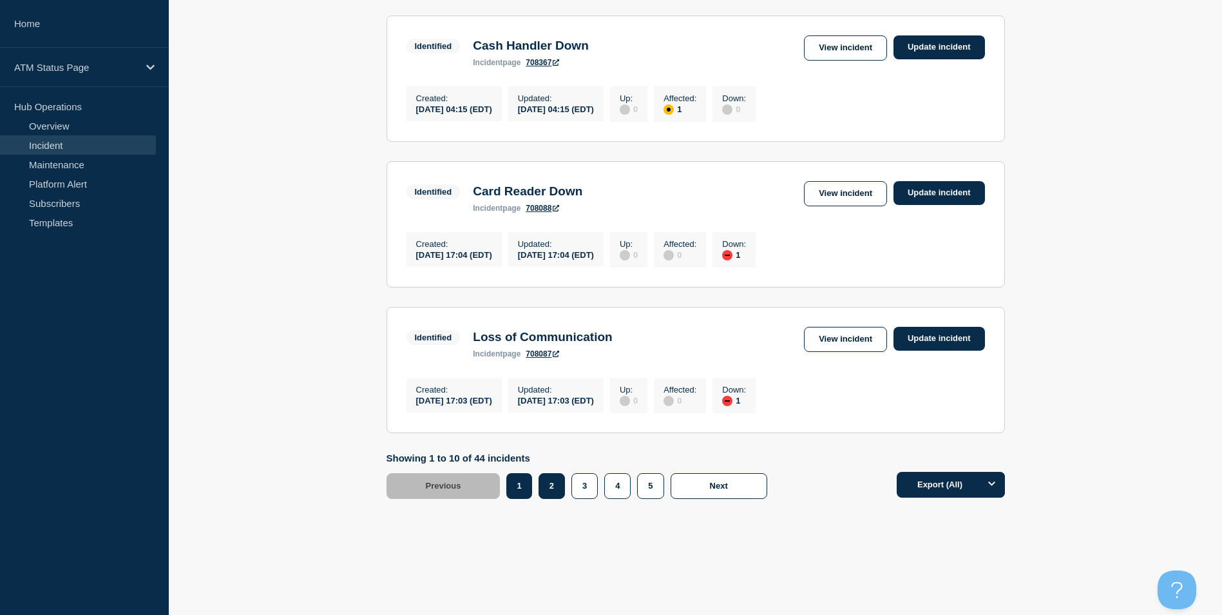
click at [559, 499] on button "2" at bounding box center [552, 486] width 26 height 26
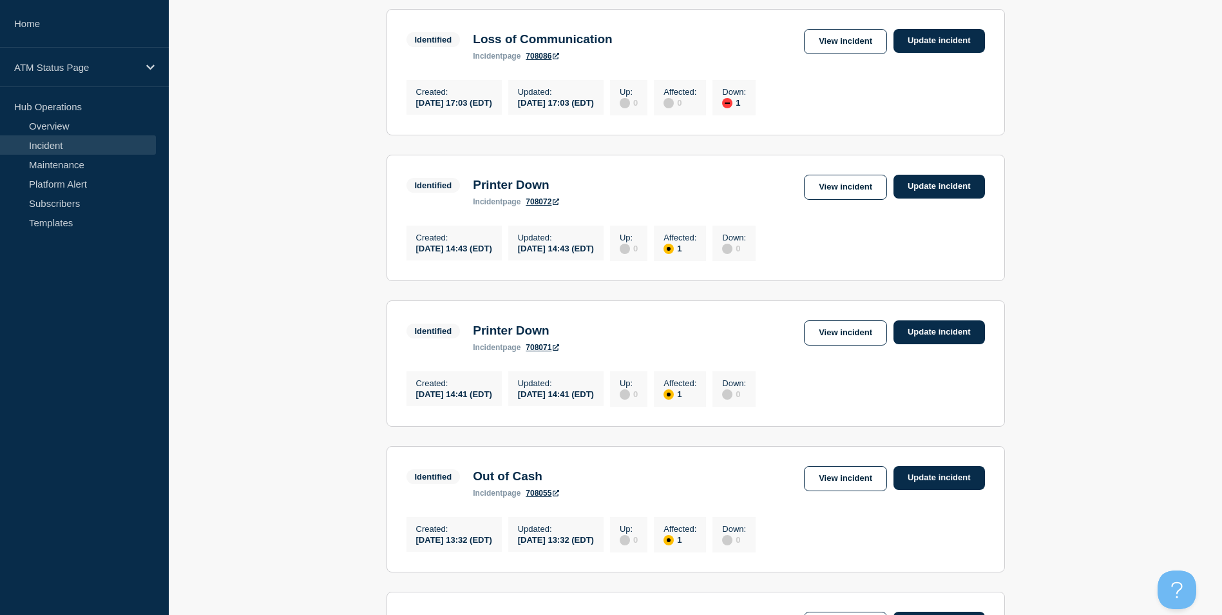
scroll to position [129, 0]
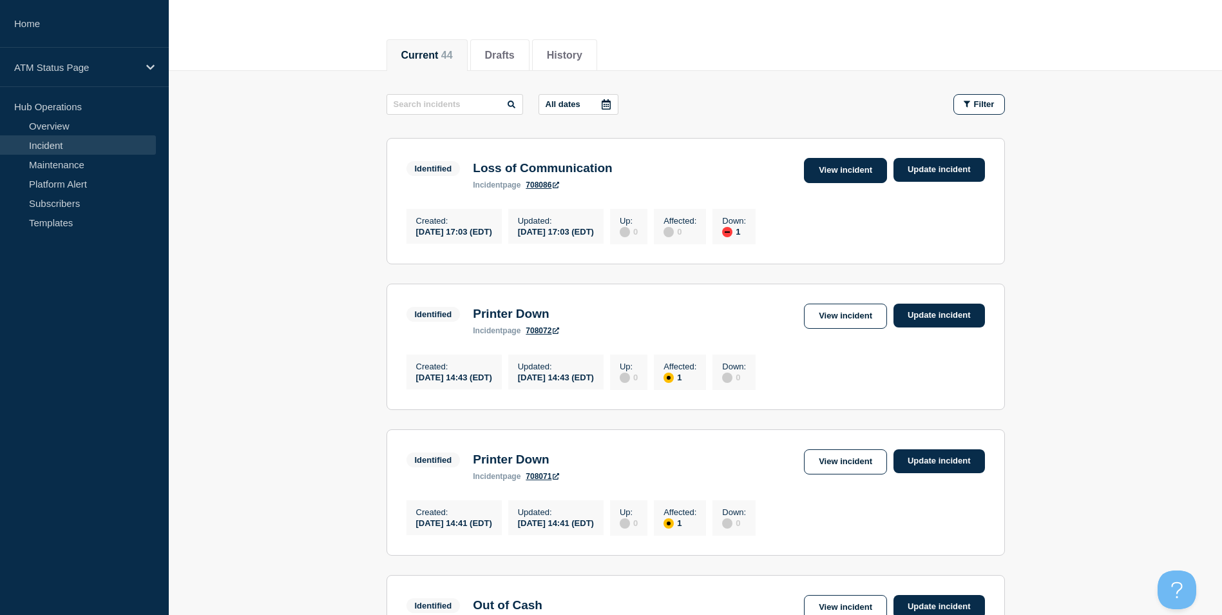
click at [818, 178] on link "View incident" at bounding box center [845, 170] width 83 height 25
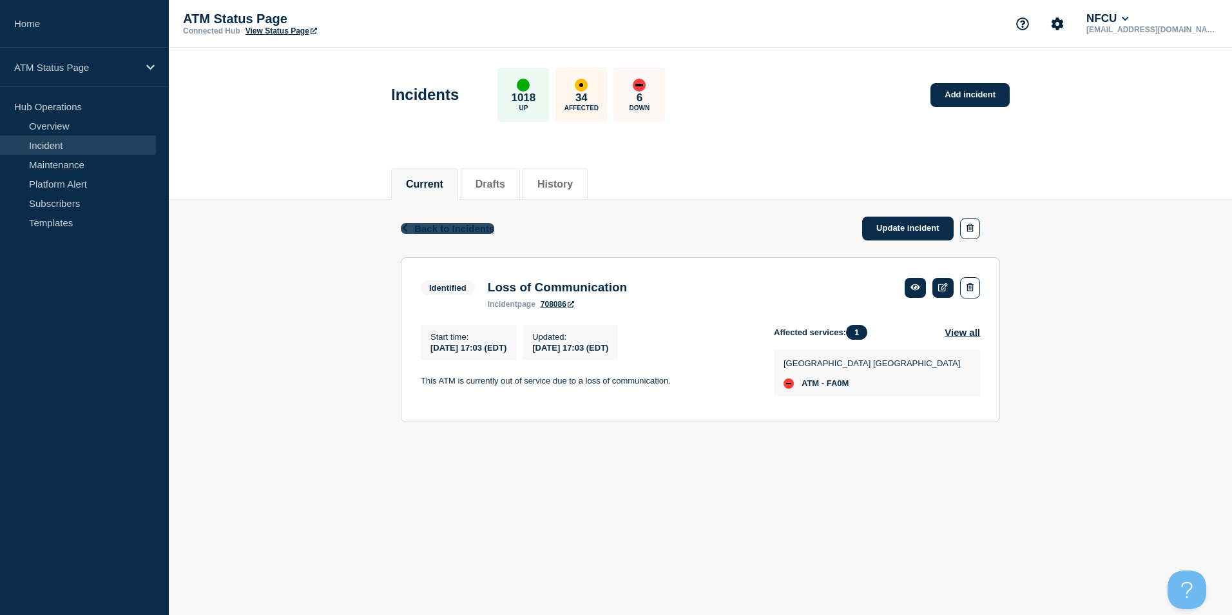
click at [429, 227] on span "Back to Incidents" at bounding box center [454, 228] width 80 height 11
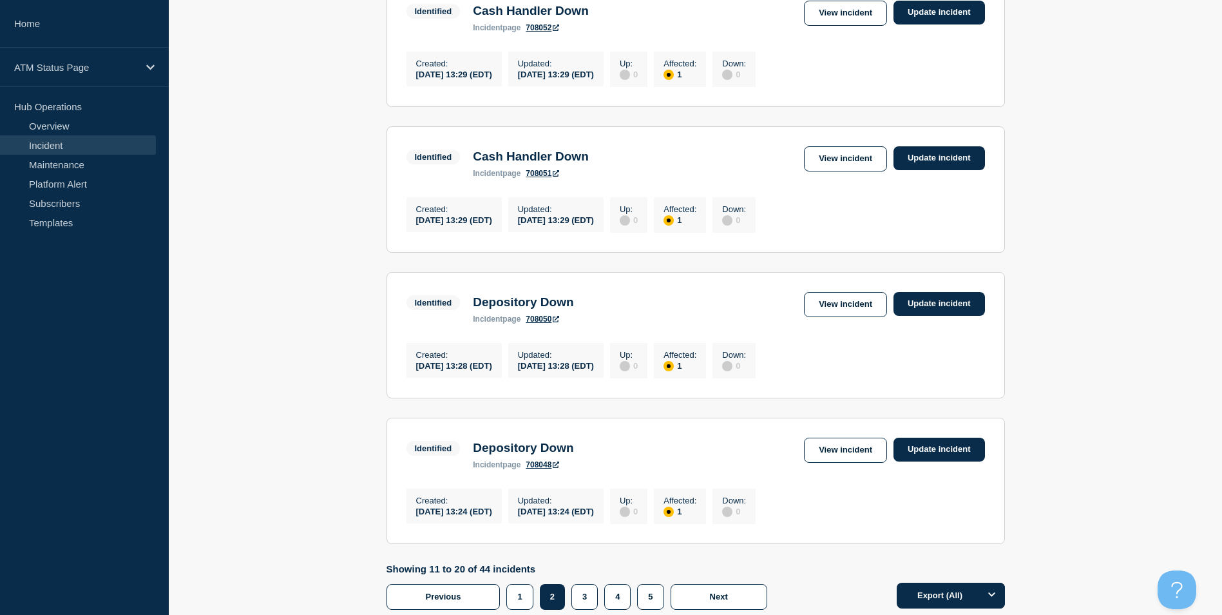
scroll to position [1316, 0]
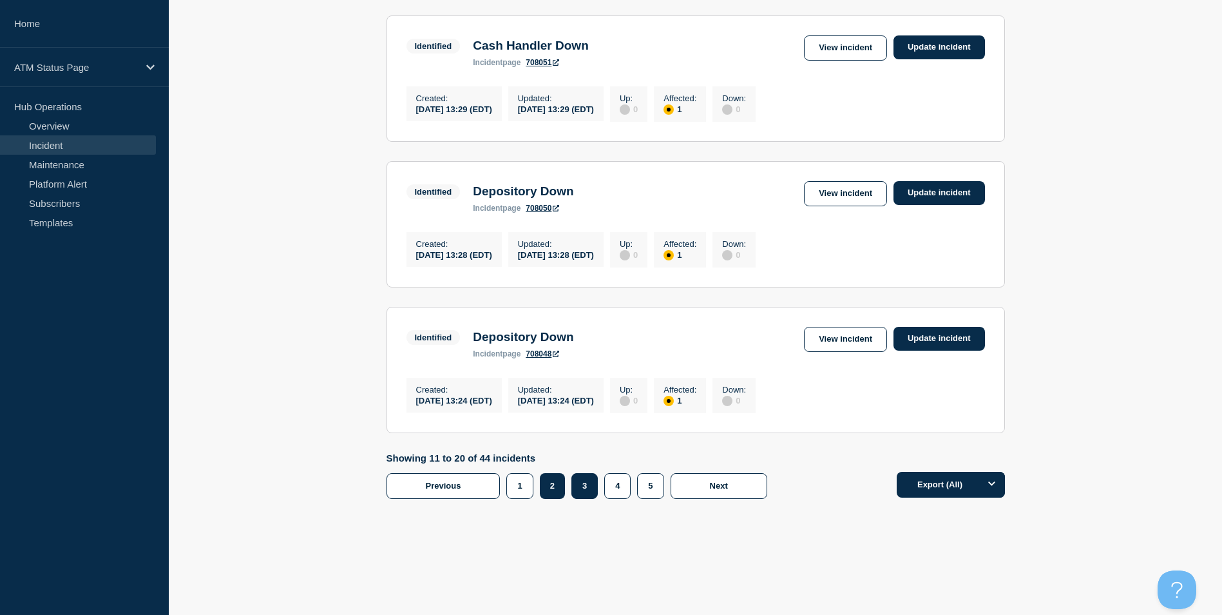
click at [581, 485] on button "3" at bounding box center [585, 486] width 26 height 26
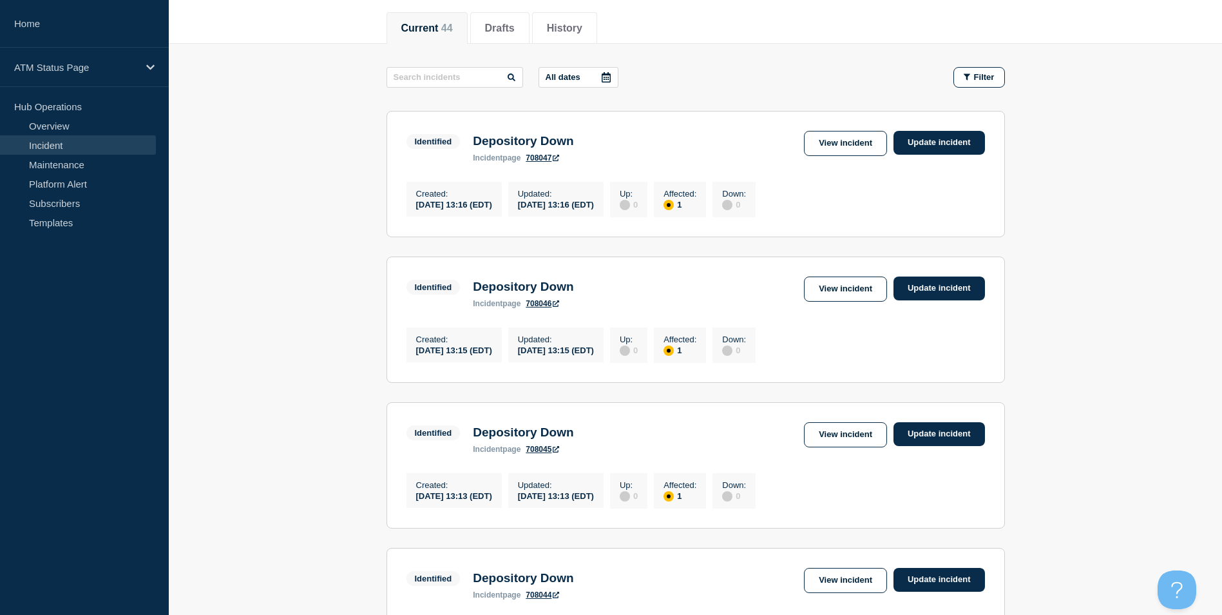
scroll to position [92, 0]
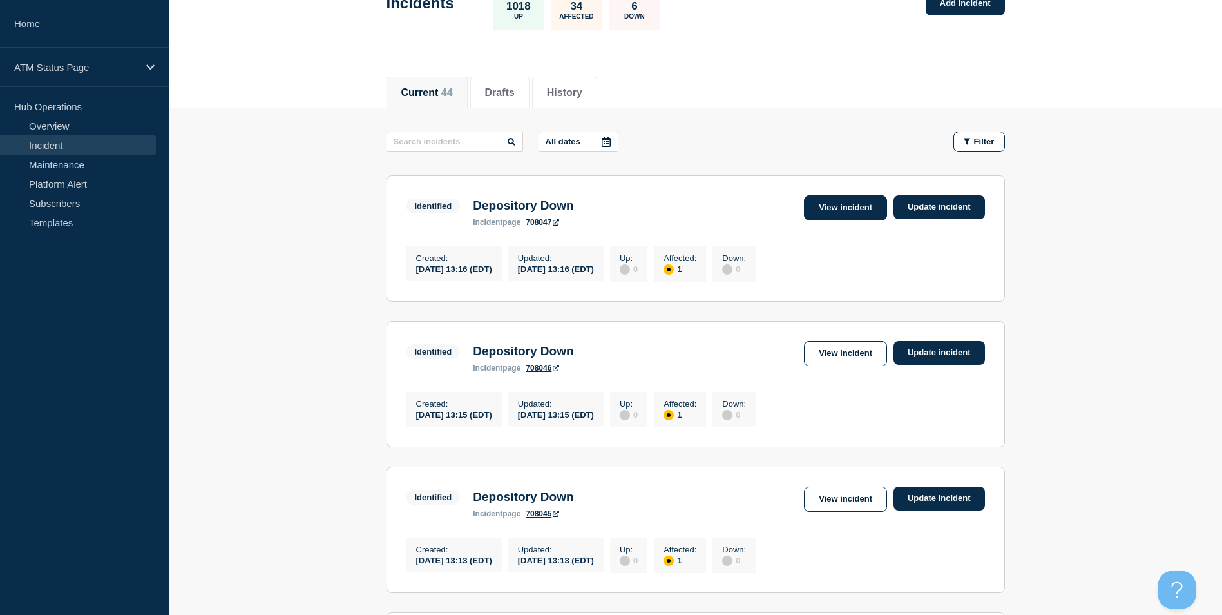
click at [809, 207] on link "View incident" at bounding box center [845, 207] width 83 height 25
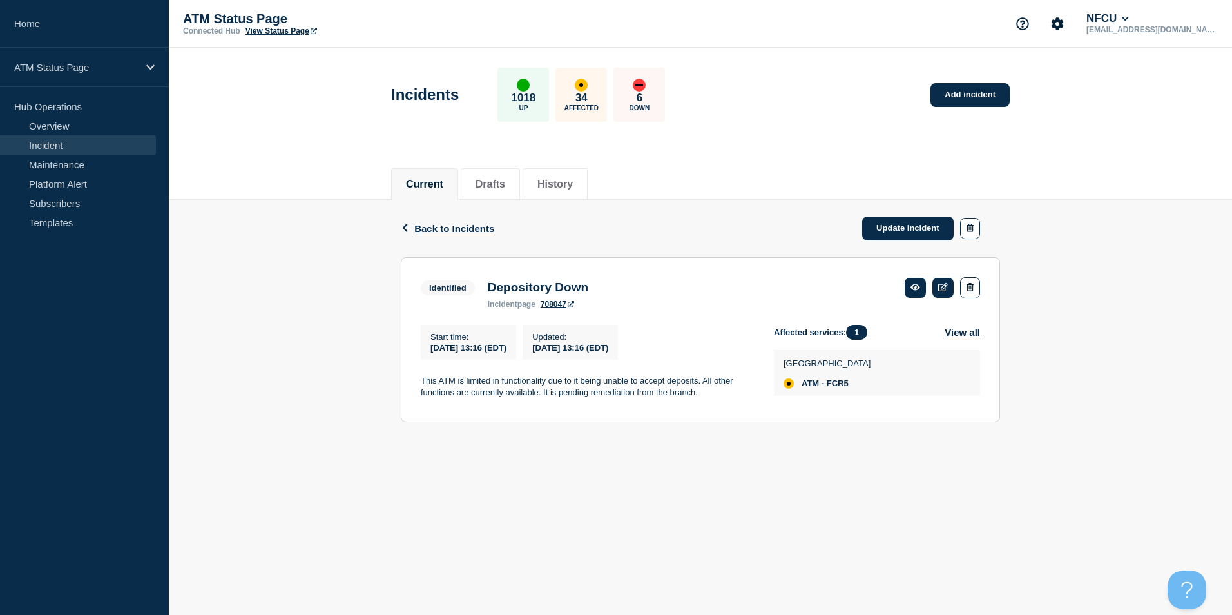
click at [425, 236] on div "Back Back to Incidents Update incident" at bounding box center [700, 228] width 599 height 57
click at [429, 228] on span "Back to Incidents" at bounding box center [454, 228] width 80 height 11
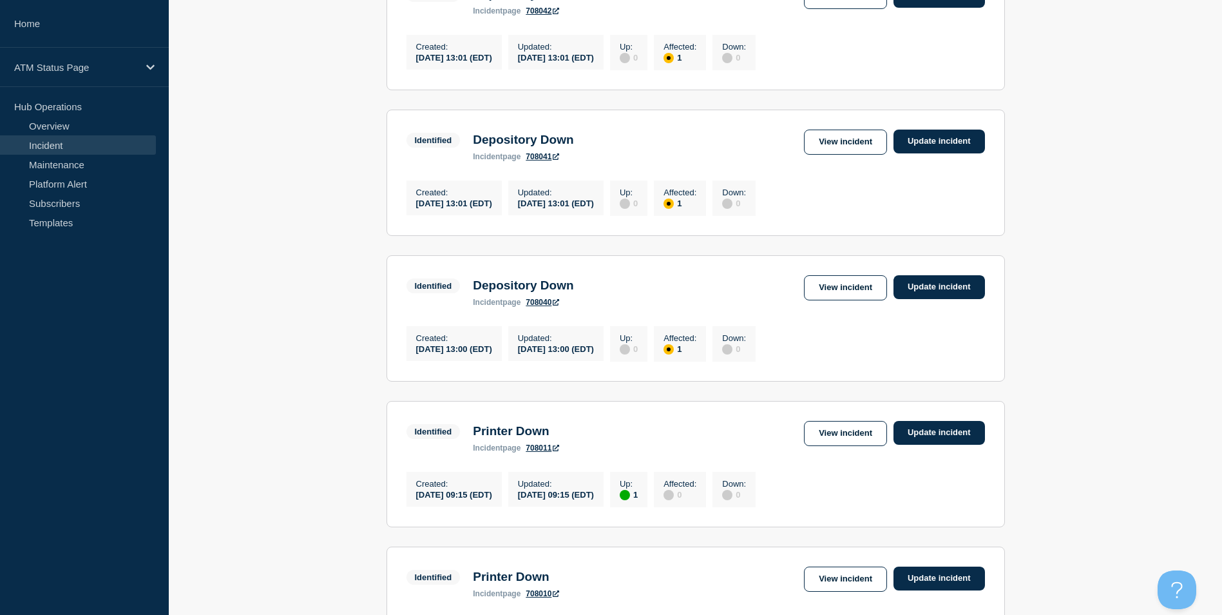
scroll to position [1095, 0]
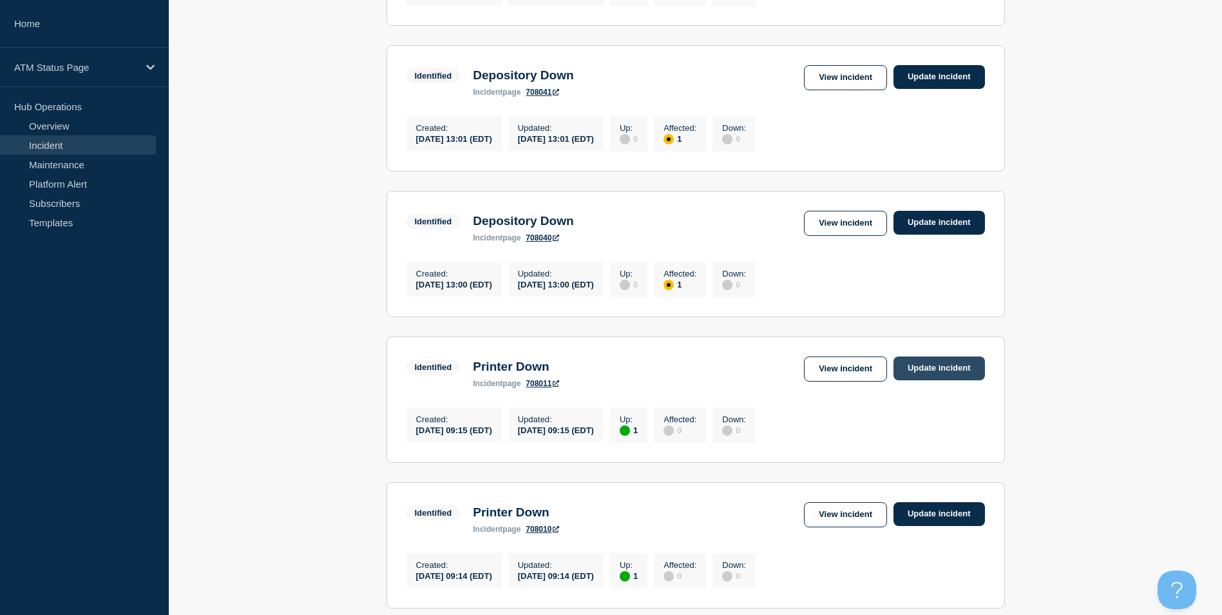
click at [923, 380] on link "Update incident" at bounding box center [940, 368] width 92 height 24
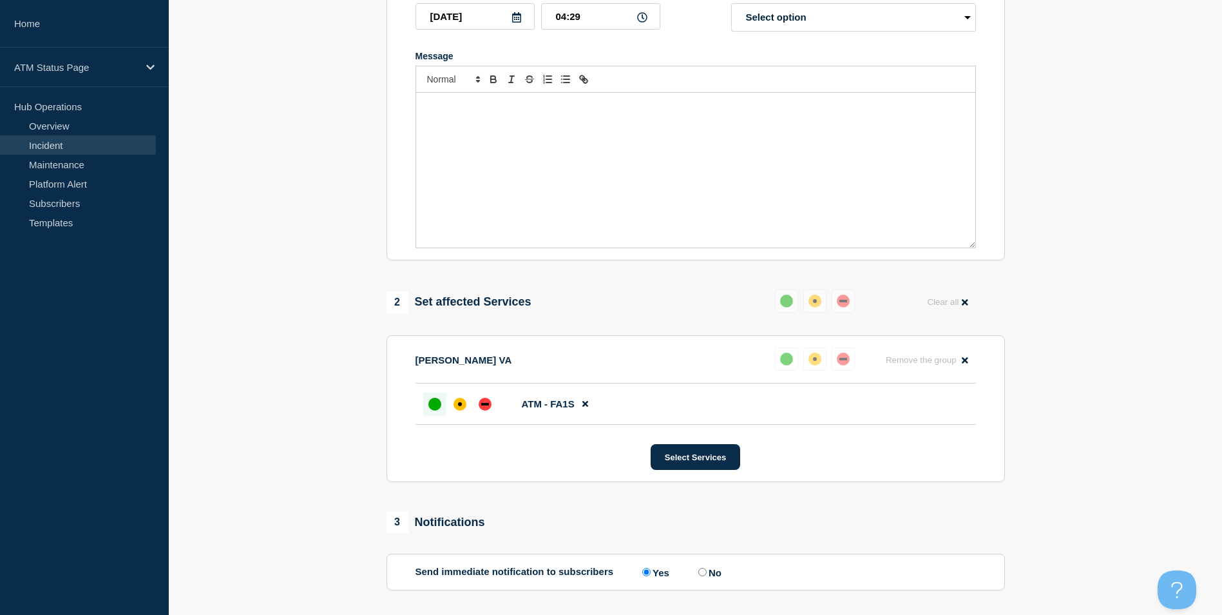
scroll to position [45, 0]
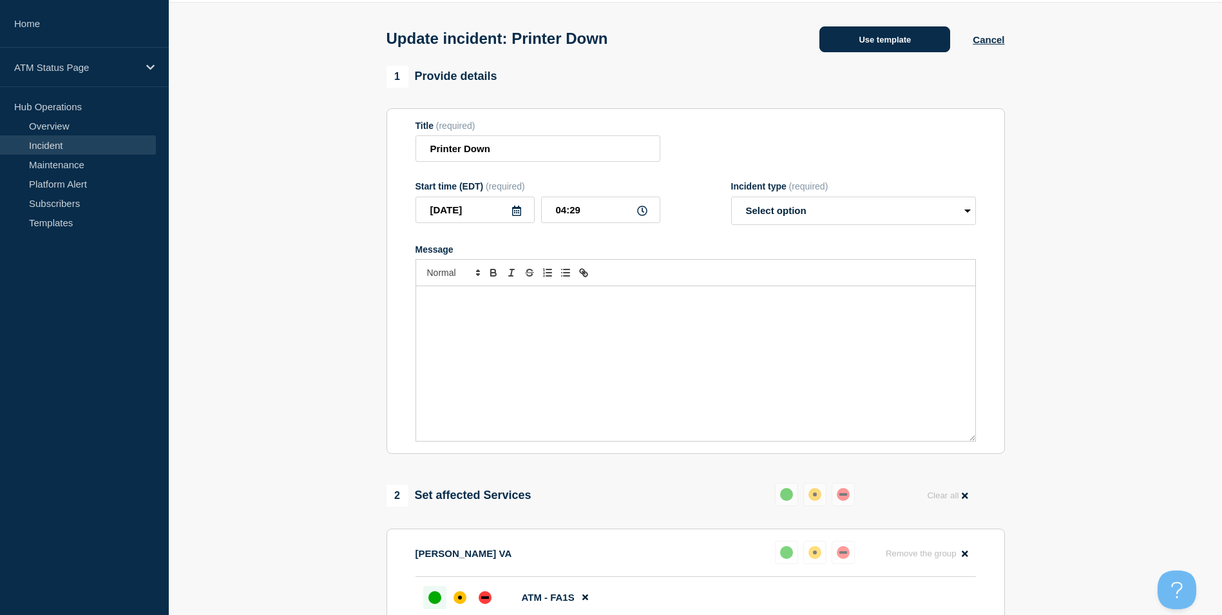
click at [866, 49] on button "Use template" at bounding box center [885, 39] width 131 height 26
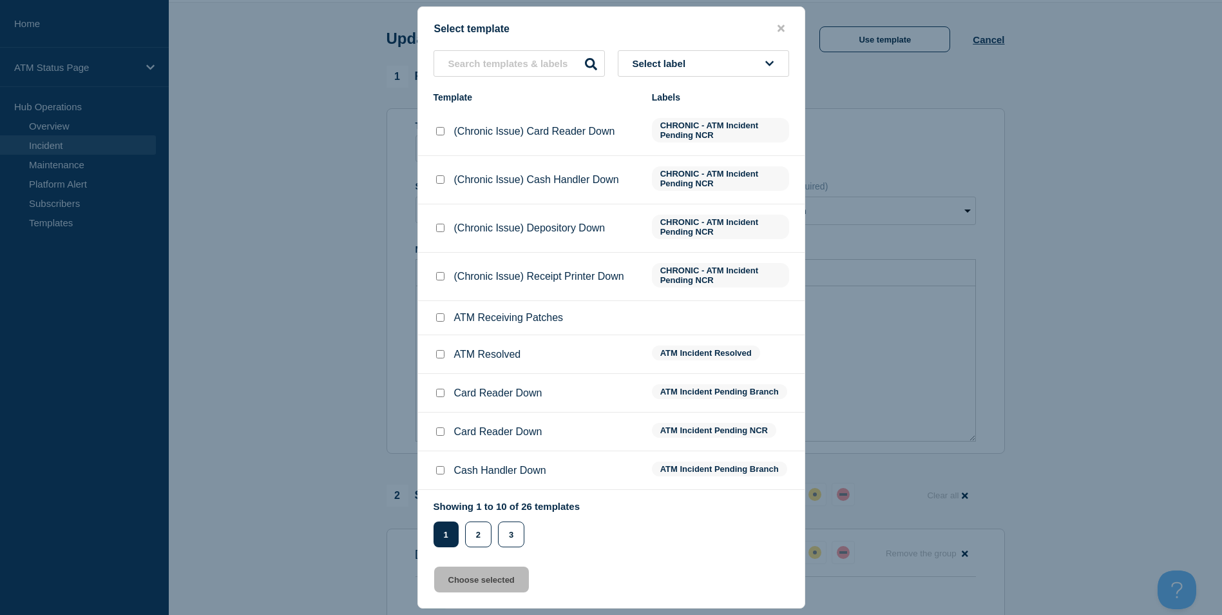
click at [443, 354] on input "ATM Resolved checkbox" at bounding box center [440, 354] width 8 height 8
click at [481, 587] on button "Choose selected" at bounding box center [481, 579] width 95 height 26
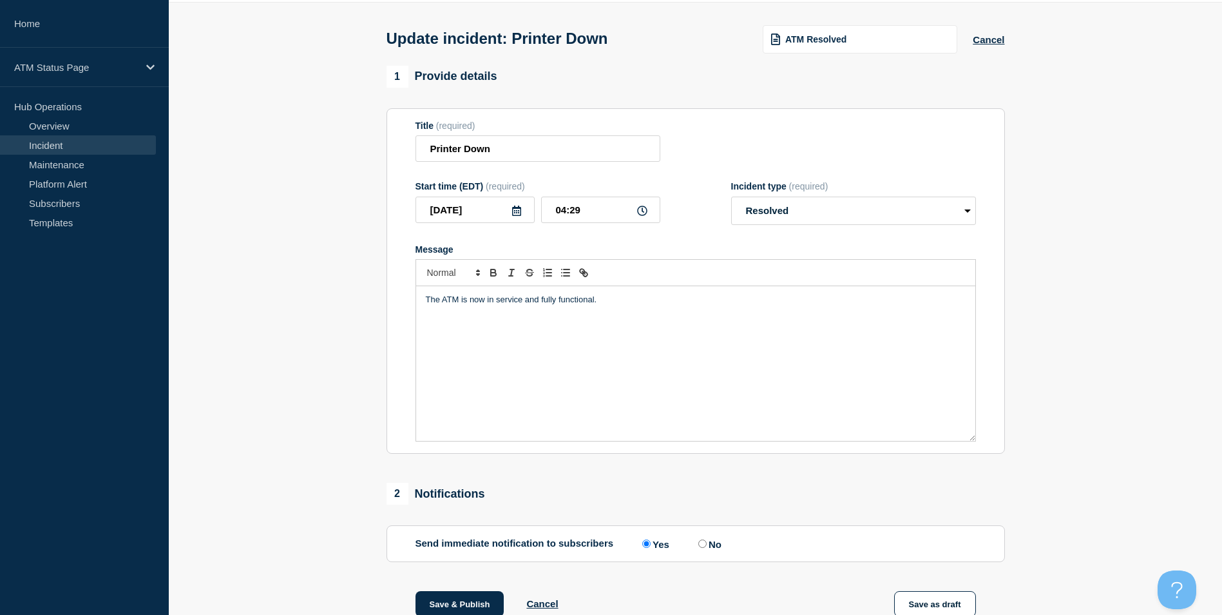
scroll to position [174, 0]
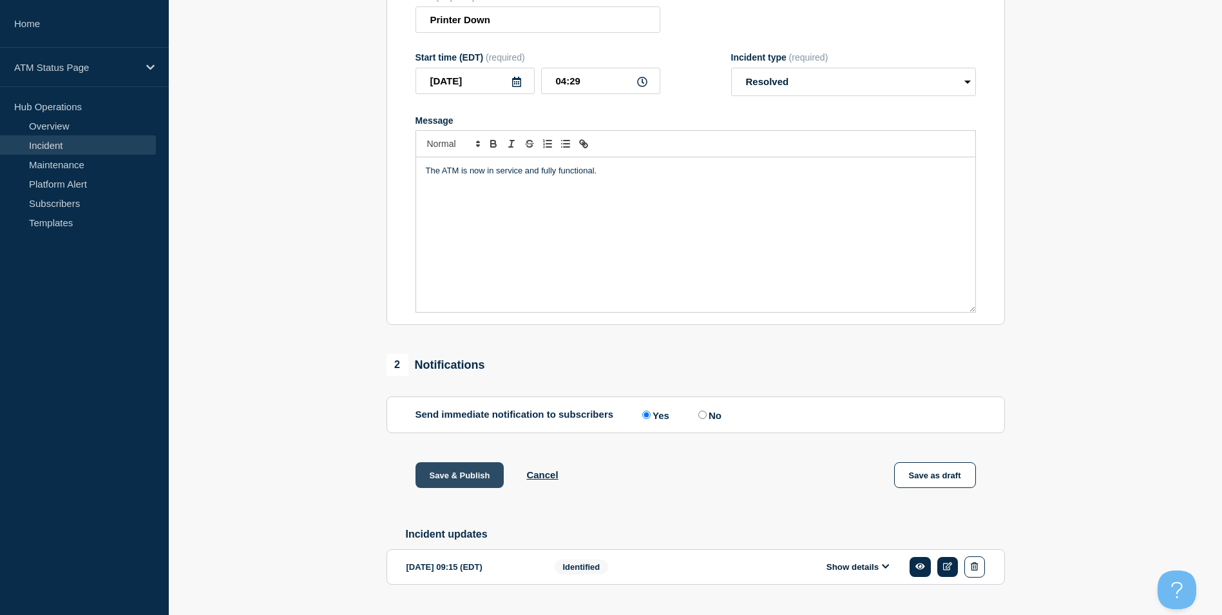
click at [461, 480] on button "Save & Publish" at bounding box center [460, 475] width 89 height 26
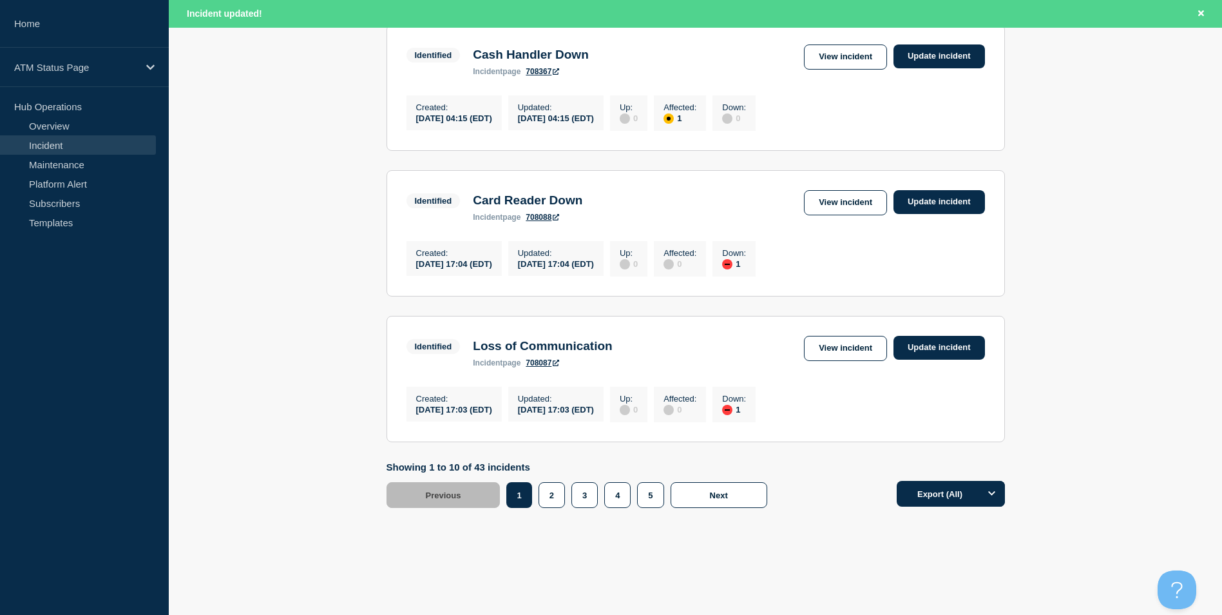
scroll to position [1343, 0]
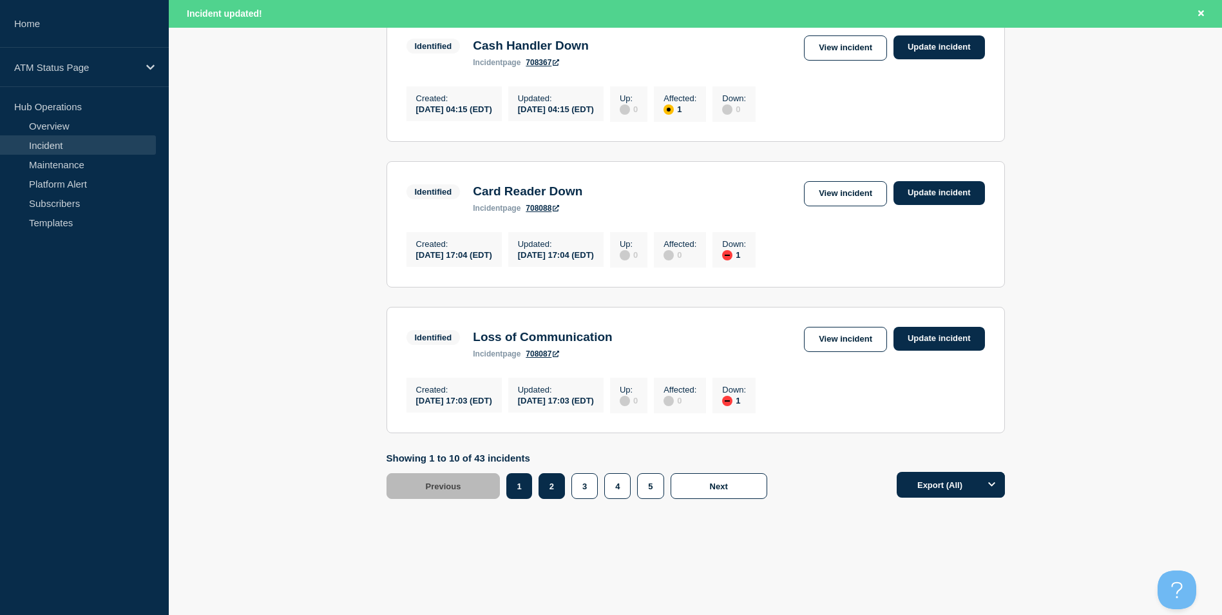
click at [544, 491] on button "2" at bounding box center [552, 486] width 26 height 26
click at [586, 490] on button "3" at bounding box center [585, 486] width 26 height 26
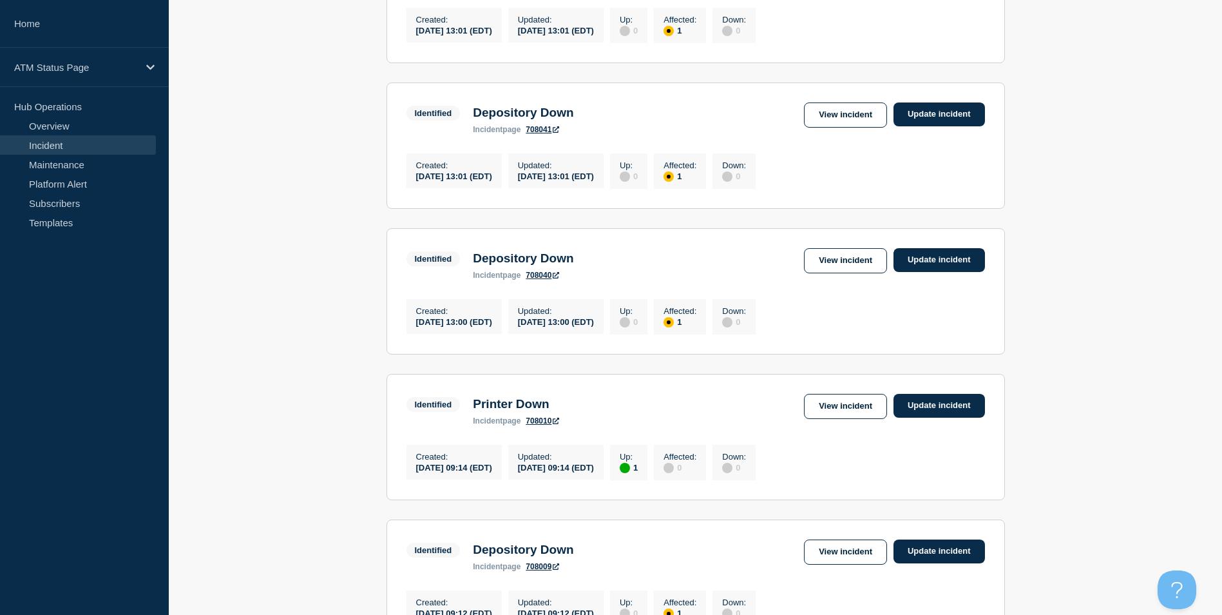
scroll to position [1187, 0]
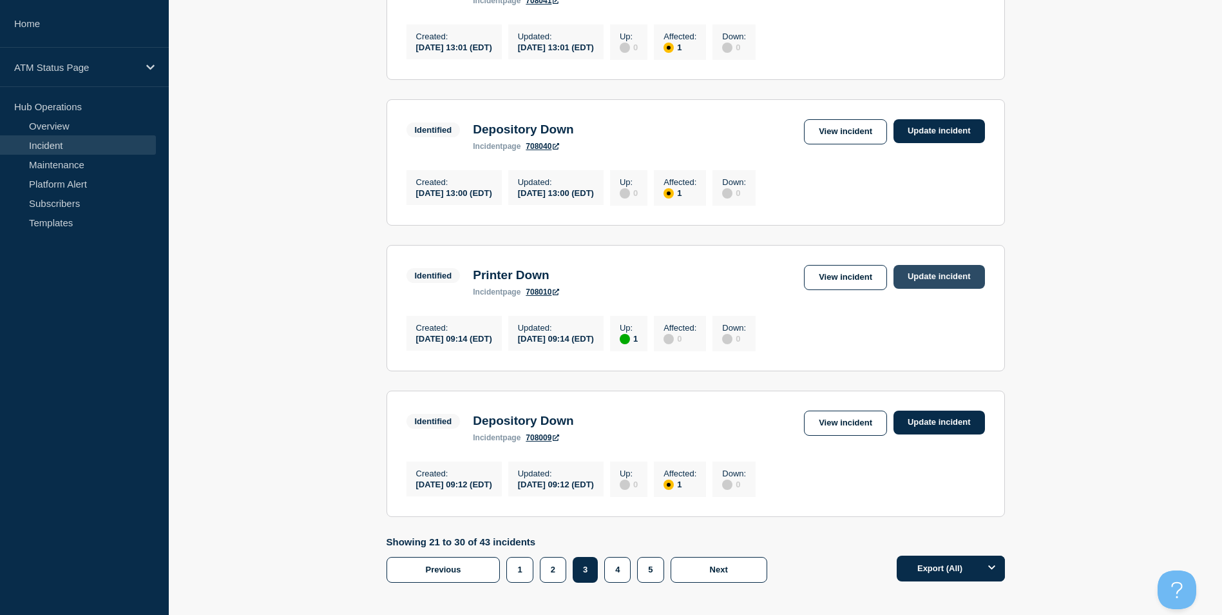
click at [920, 289] on link "Update incident" at bounding box center [940, 277] width 92 height 24
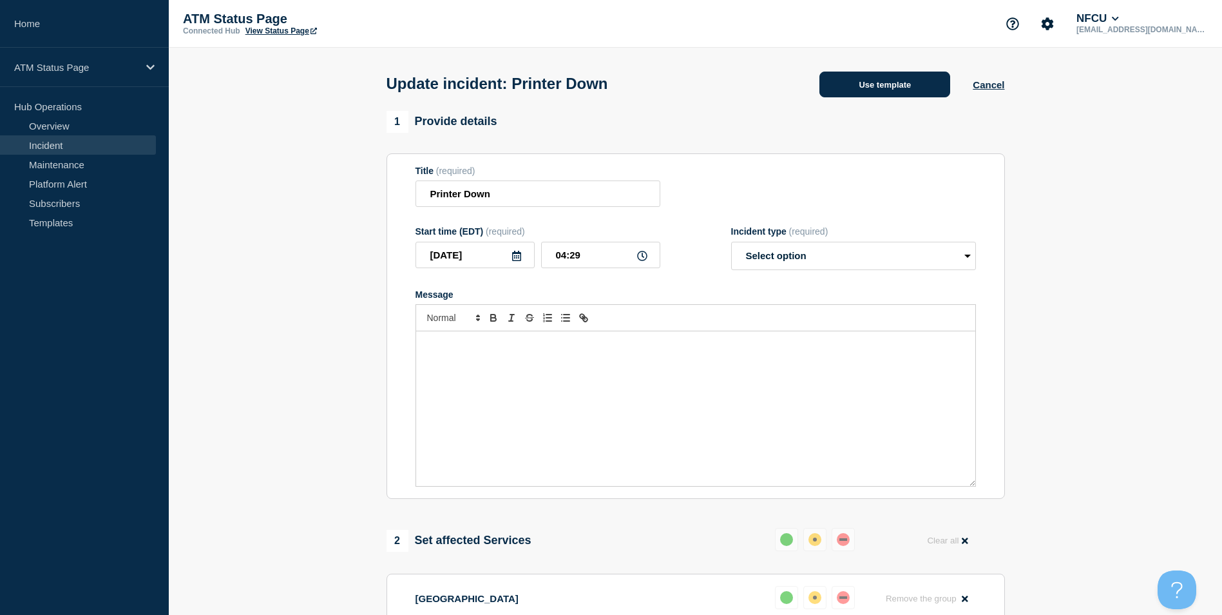
click at [861, 93] on button "Use template" at bounding box center [885, 85] width 131 height 26
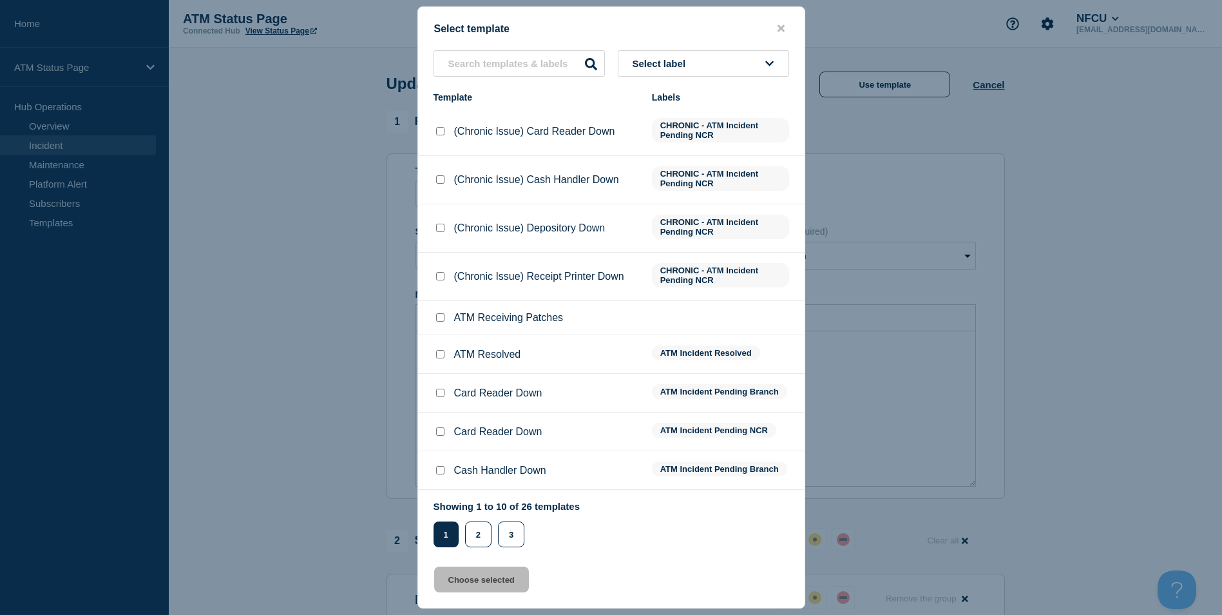
click at [444, 358] on input "ATM Resolved checkbox" at bounding box center [440, 354] width 8 height 8
click at [501, 591] on button "Choose selected" at bounding box center [481, 579] width 95 height 26
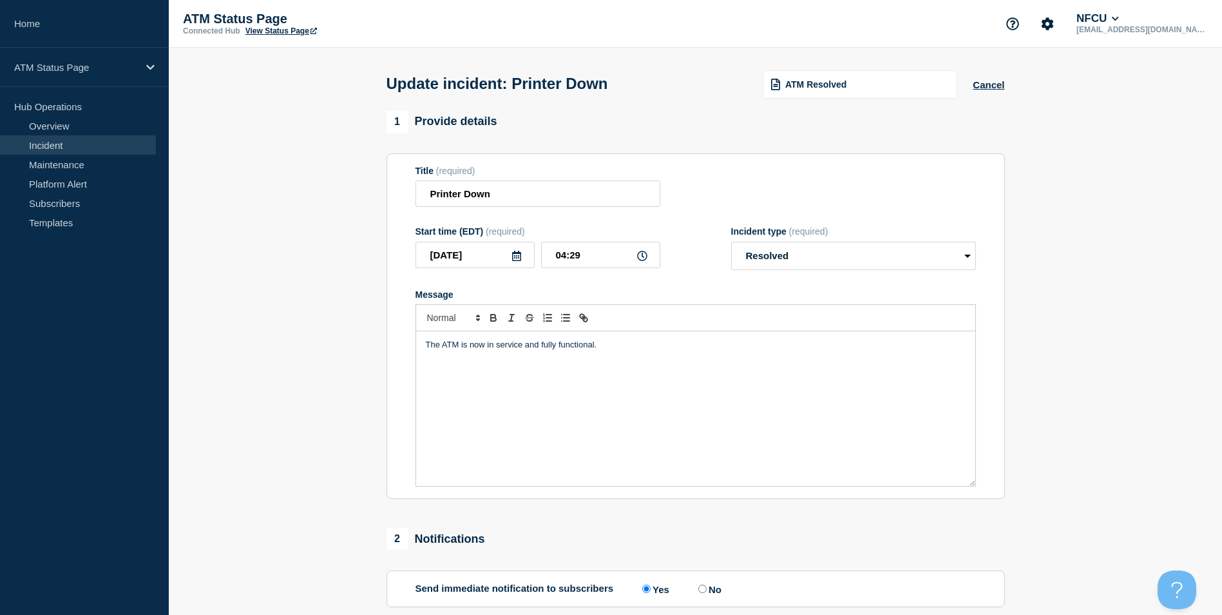
scroll to position [129, 0]
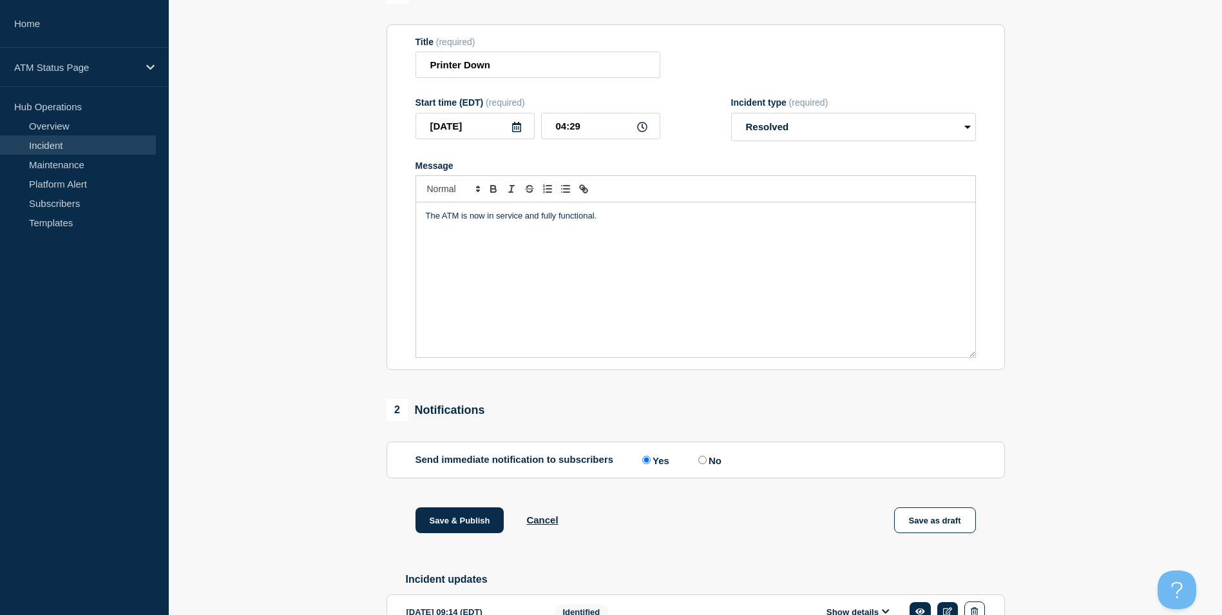
click at [479, 523] on button "Save & Publish" at bounding box center [460, 520] width 89 height 26
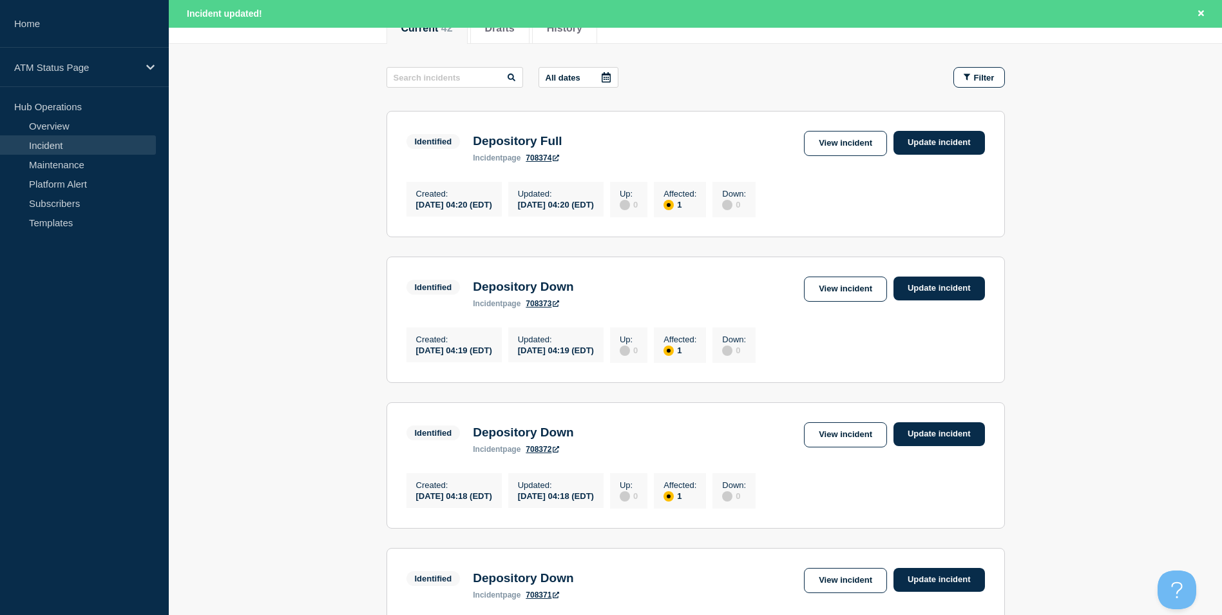
scroll to position [119, 0]
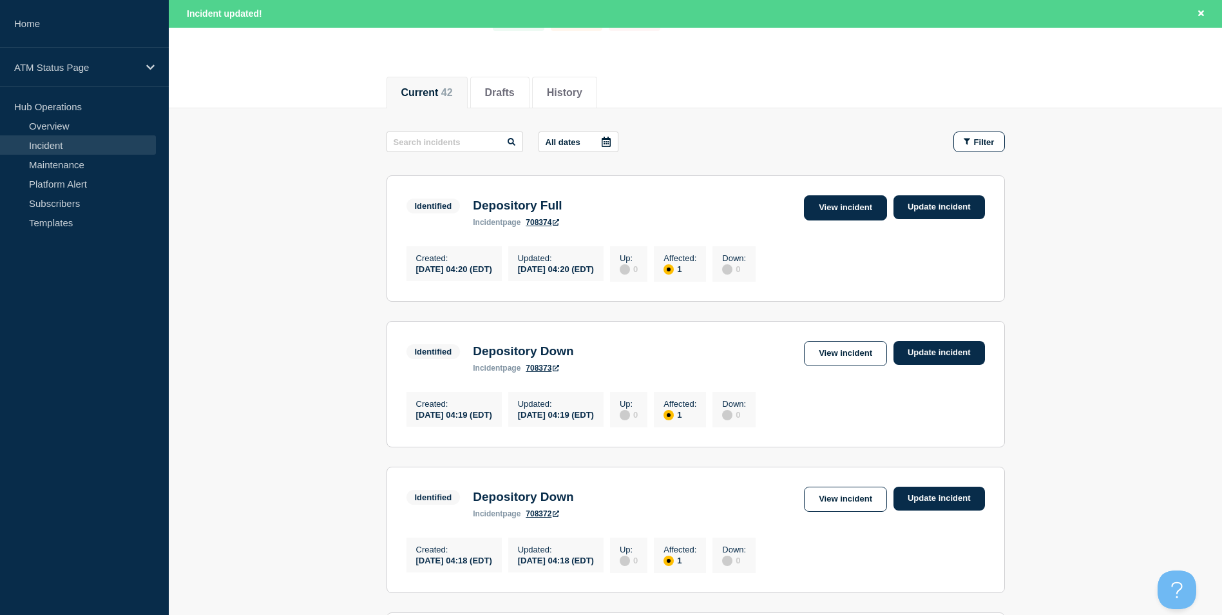
click at [829, 203] on link "View incident" at bounding box center [845, 207] width 83 height 25
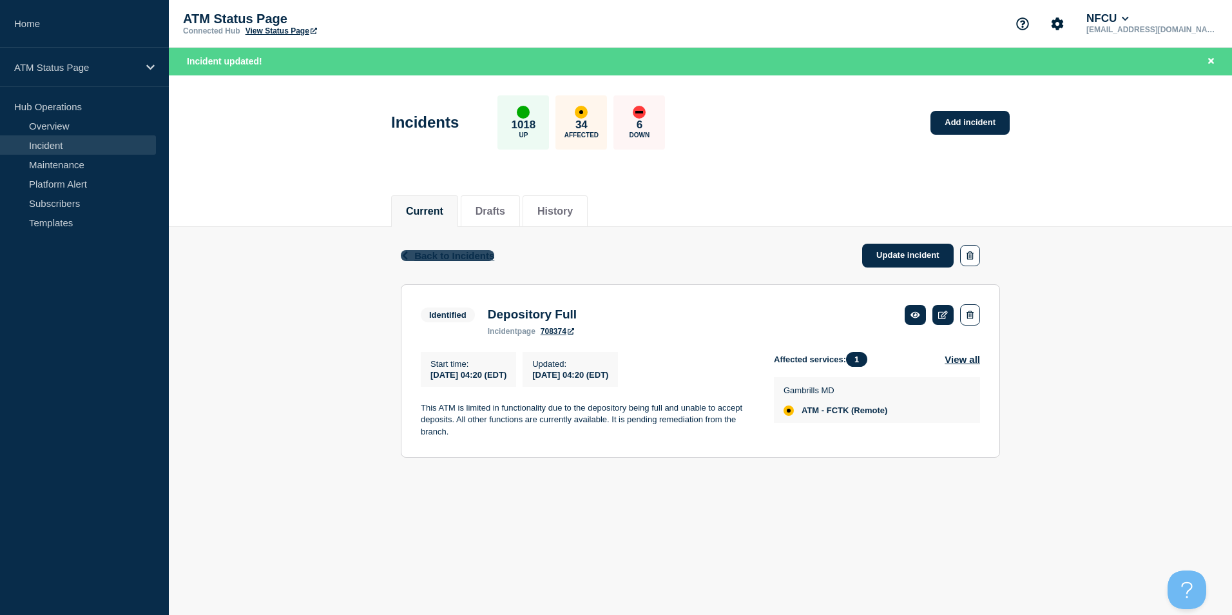
click at [418, 250] on span "Back to Incidents" at bounding box center [454, 255] width 80 height 11
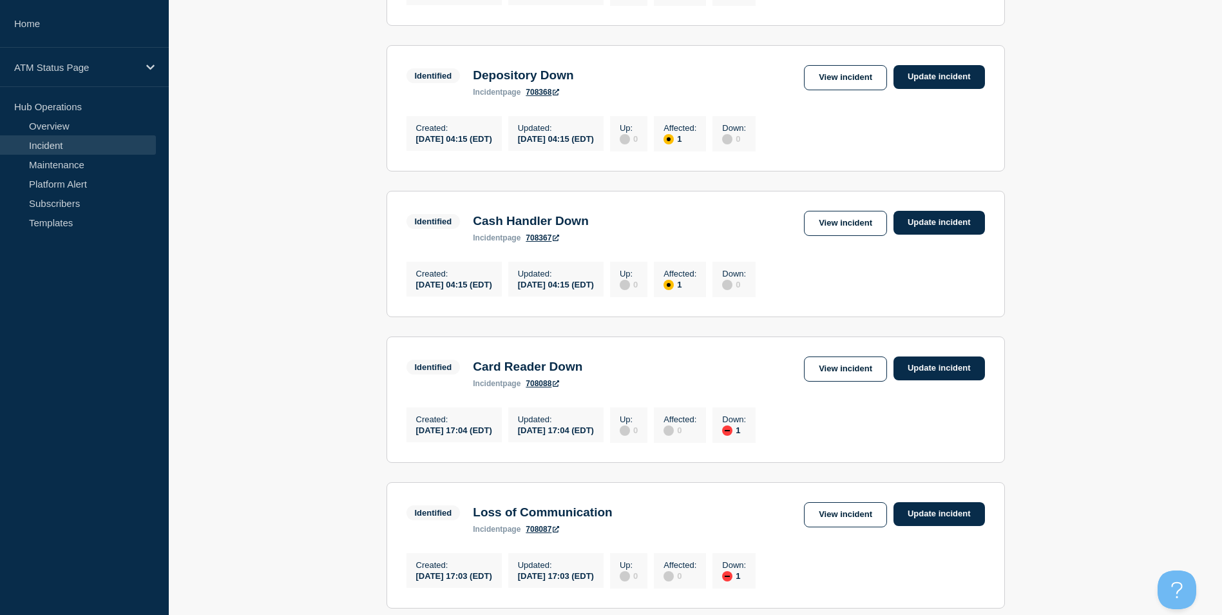
scroll to position [1316, 0]
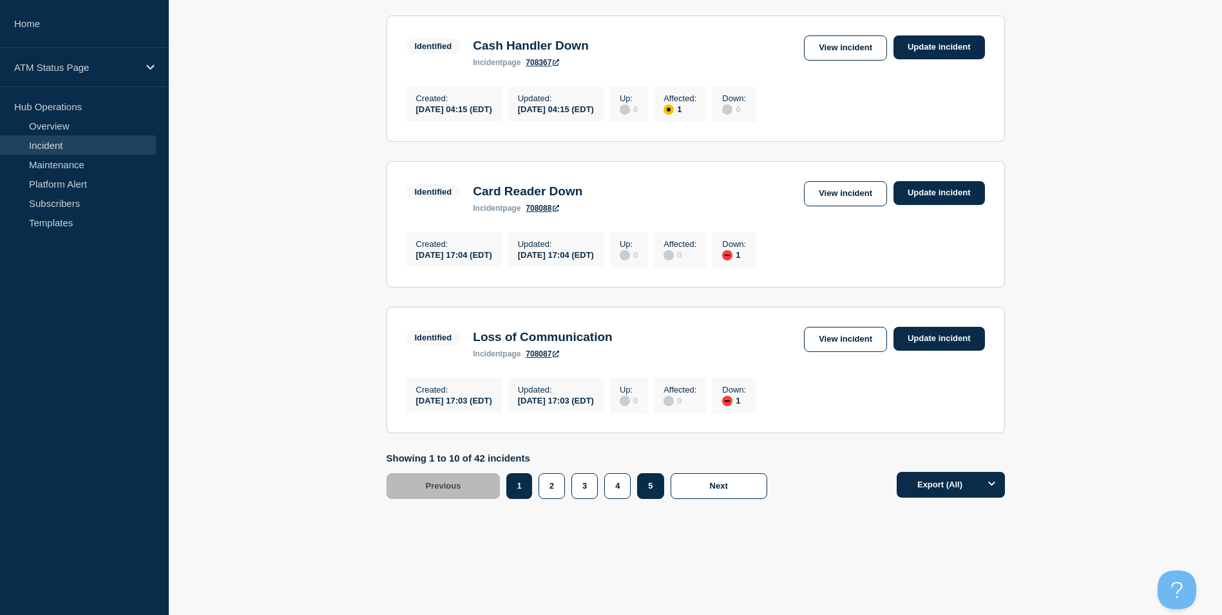
click at [645, 485] on button "5" at bounding box center [650, 486] width 26 height 26
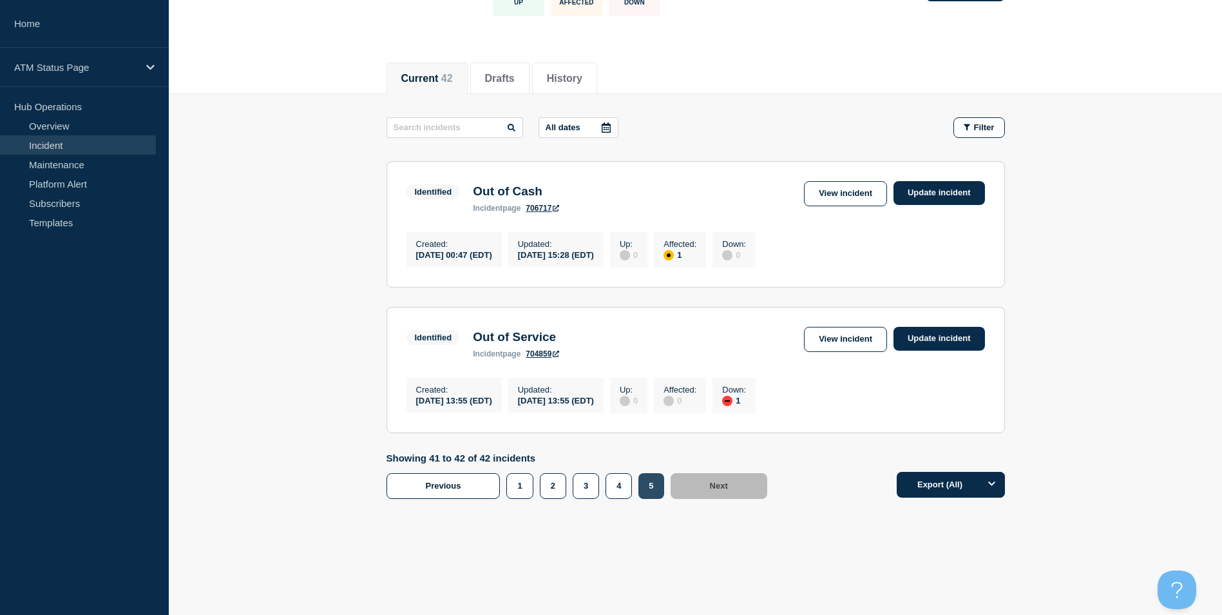
scroll to position [115, 0]
click at [836, 181] on link "View incident" at bounding box center [845, 193] width 83 height 25
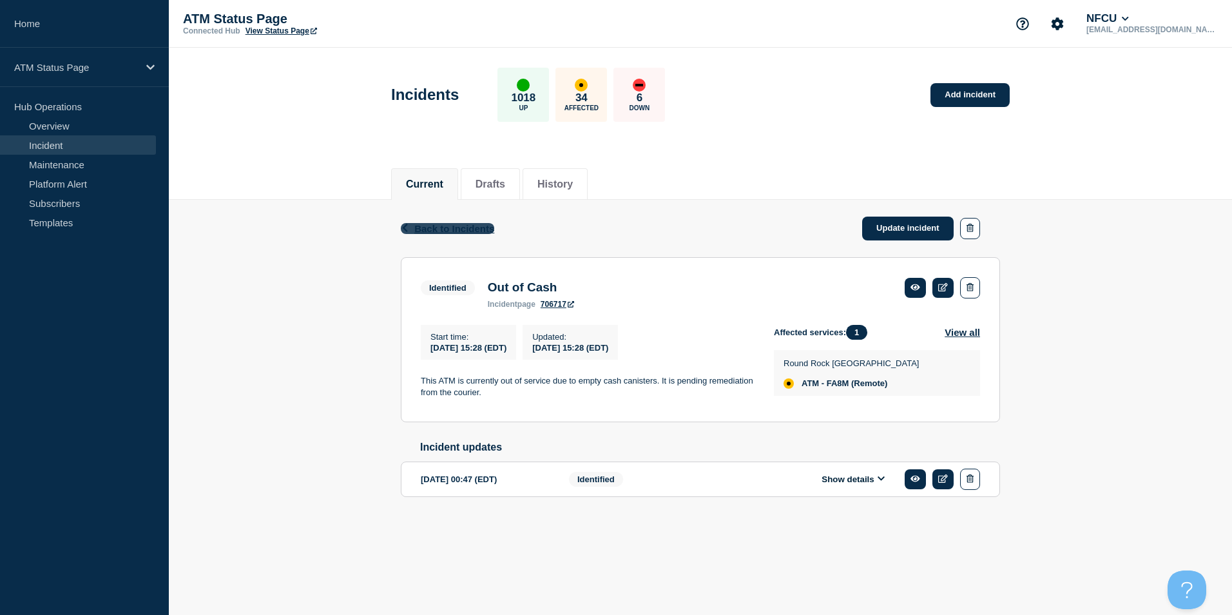
click at [417, 229] on span "Back to Incidents" at bounding box center [454, 228] width 80 height 11
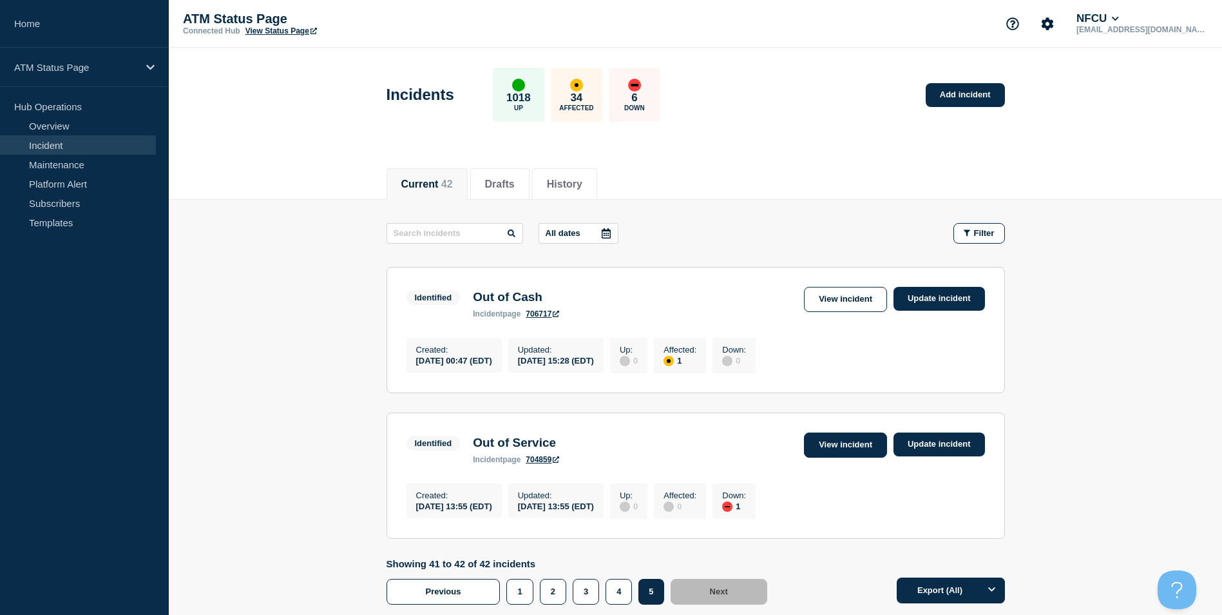
click at [841, 450] on link "View incident" at bounding box center [845, 444] width 83 height 25
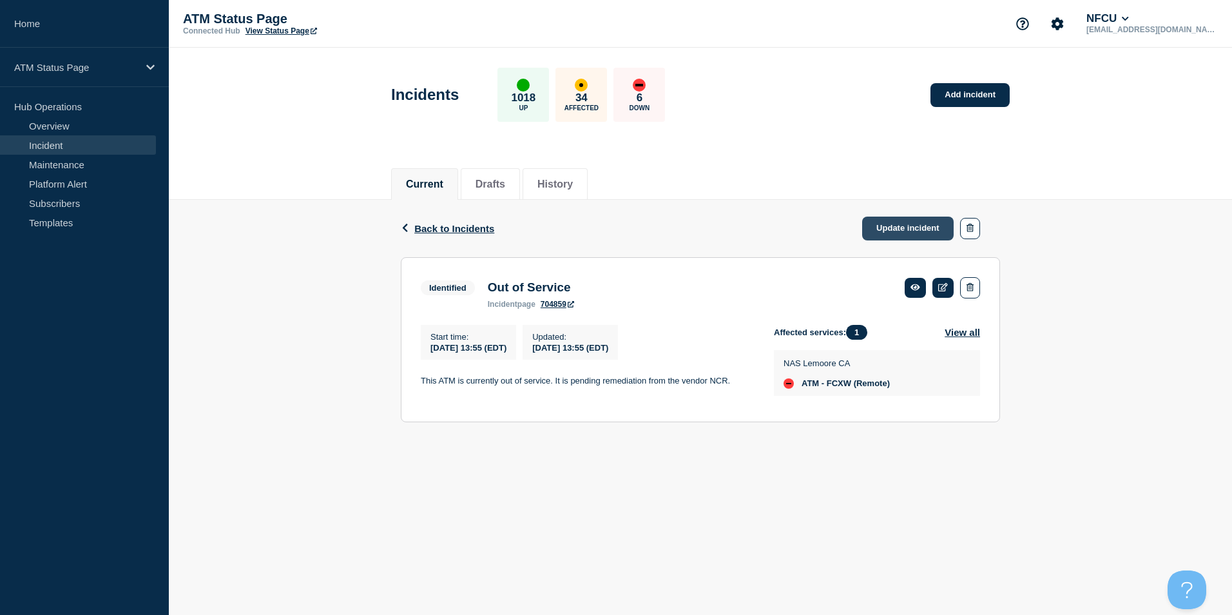
click at [923, 233] on link "Update incident" at bounding box center [908, 229] width 92 height 24
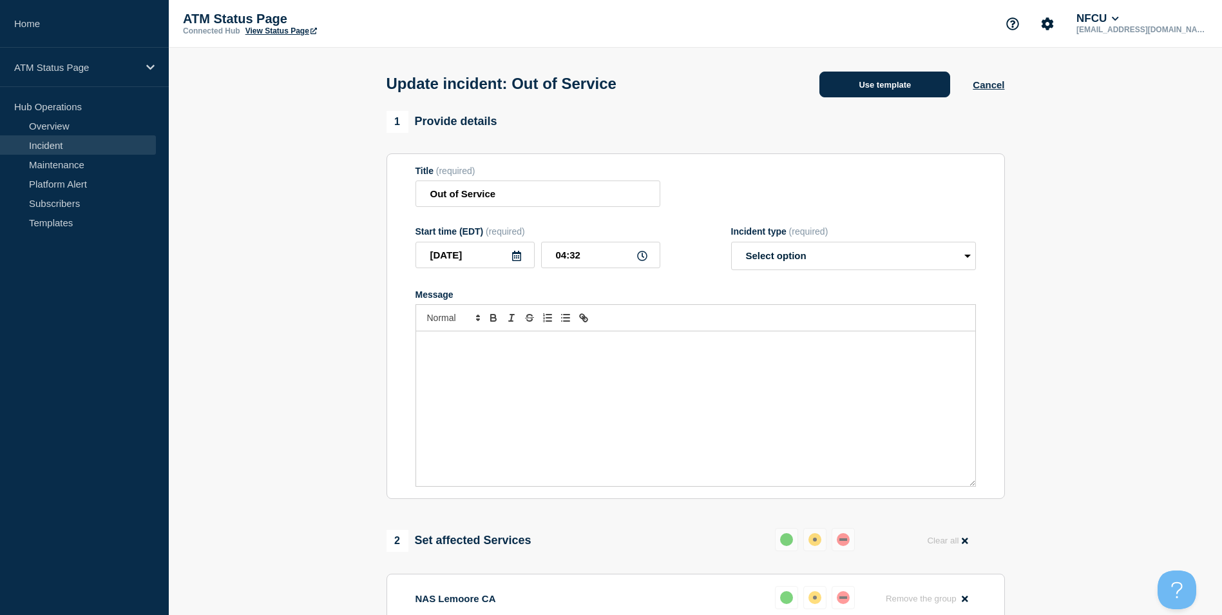
click at [888, 92] on button "Use template" at bounding box center [885, 85] width 131 height 26
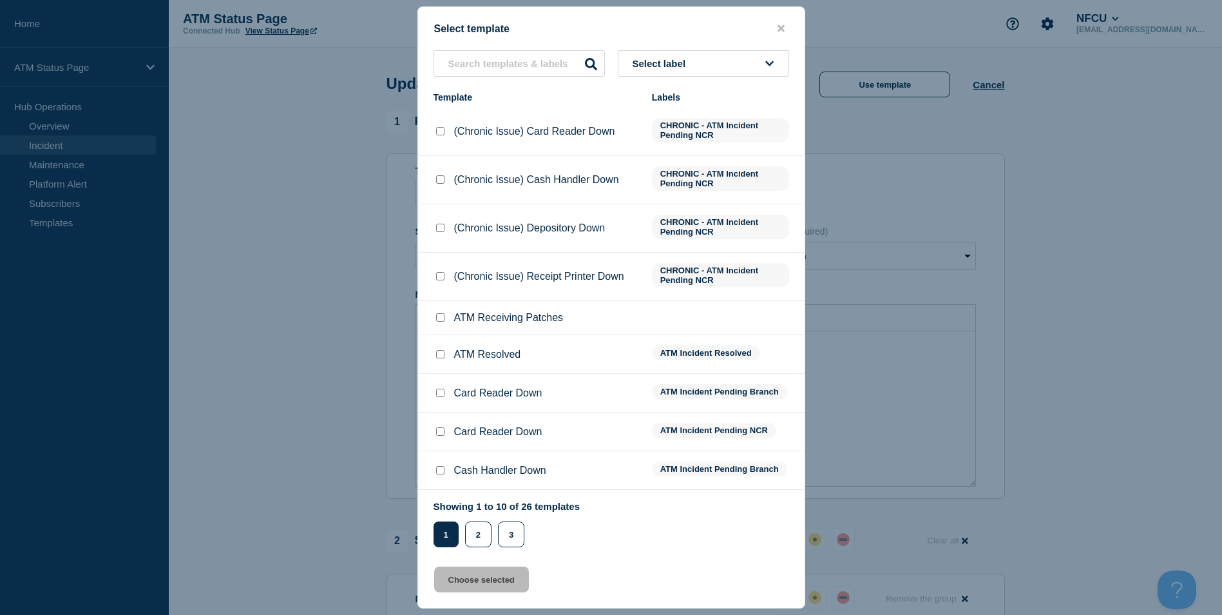
click at [439, 356] on input "ATM Resolved checkbox" at bounding box center [440, 354] width 8 height 8
click at [510, 581] on button "Choose selected" at bounding box center [481, 579] width 95 height 26
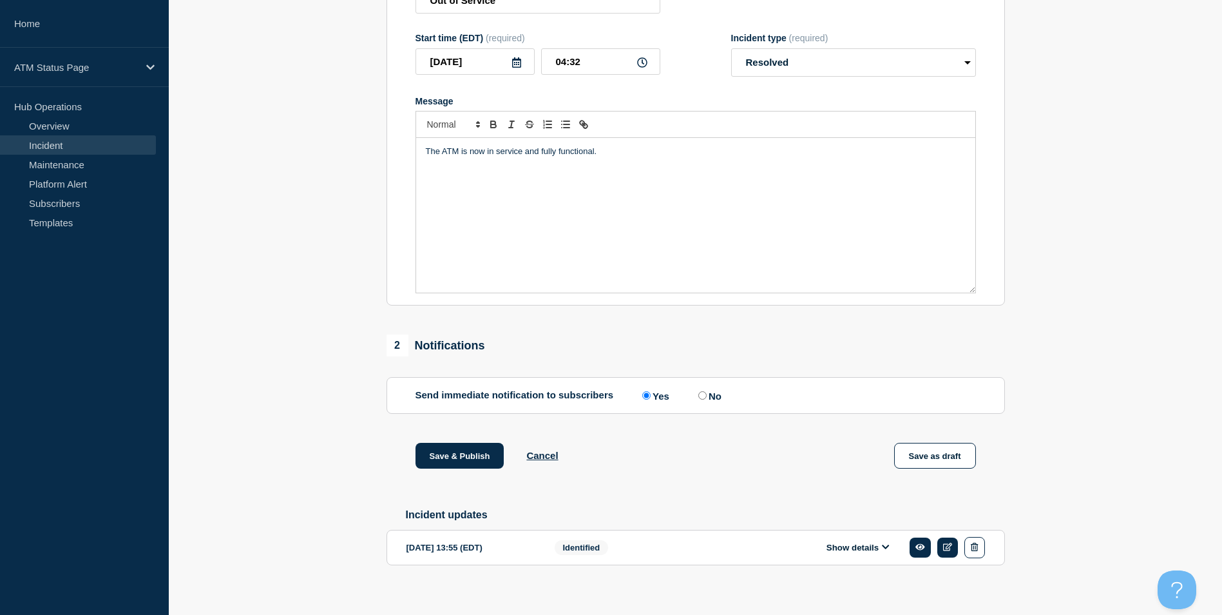
scroll to position [210, 0]
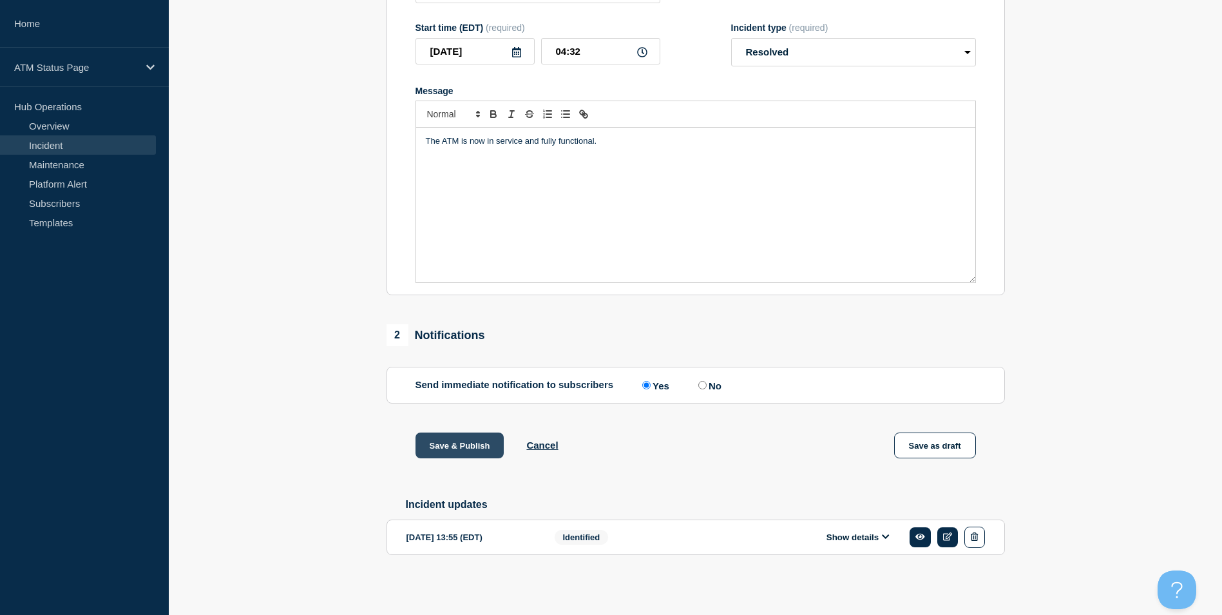
click at [475, 439] on button "Save & Publish" at bounding box center [460, 445] width 89 height 26
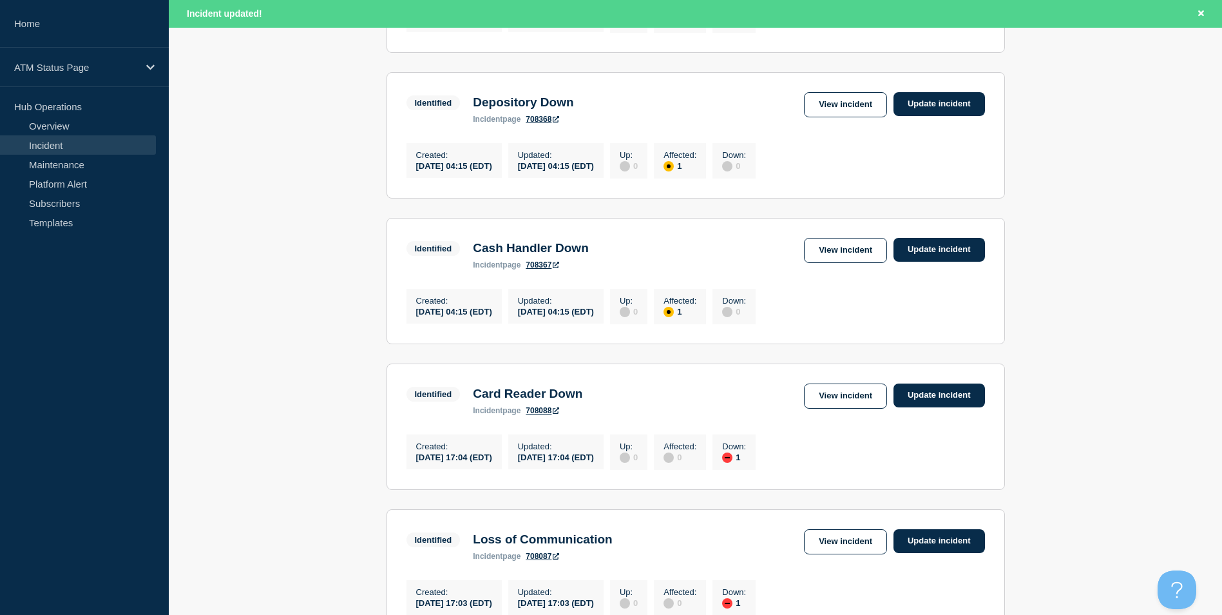
scroll to position [1343, 0]
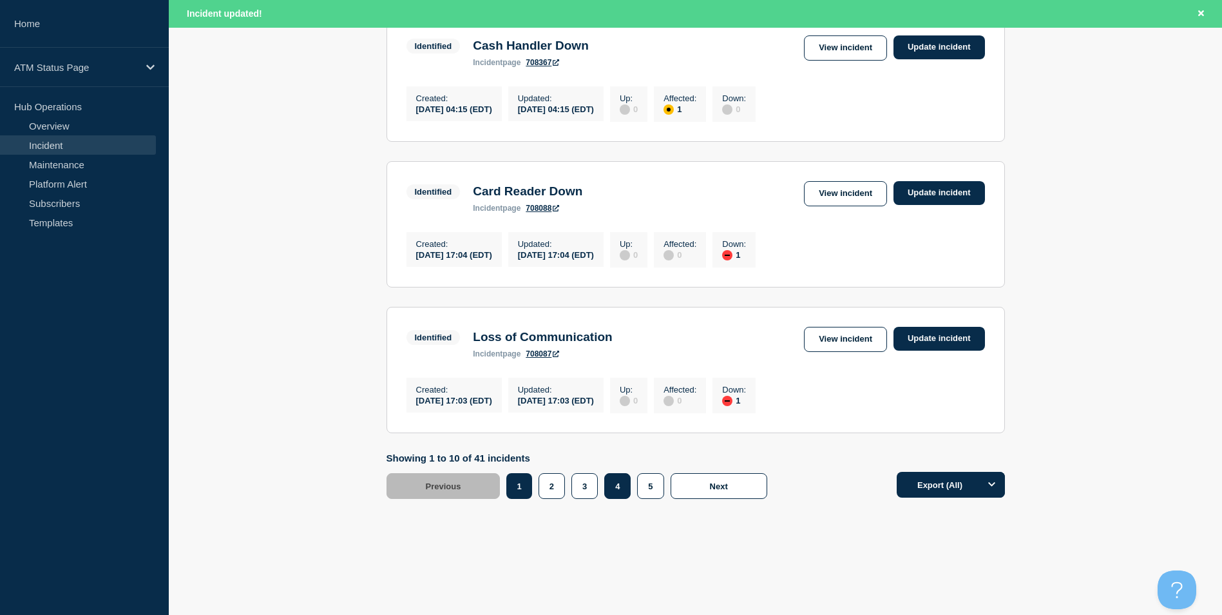
click at [622, 485] on button "4" at bounding box center [617, 486] width 26 height 26
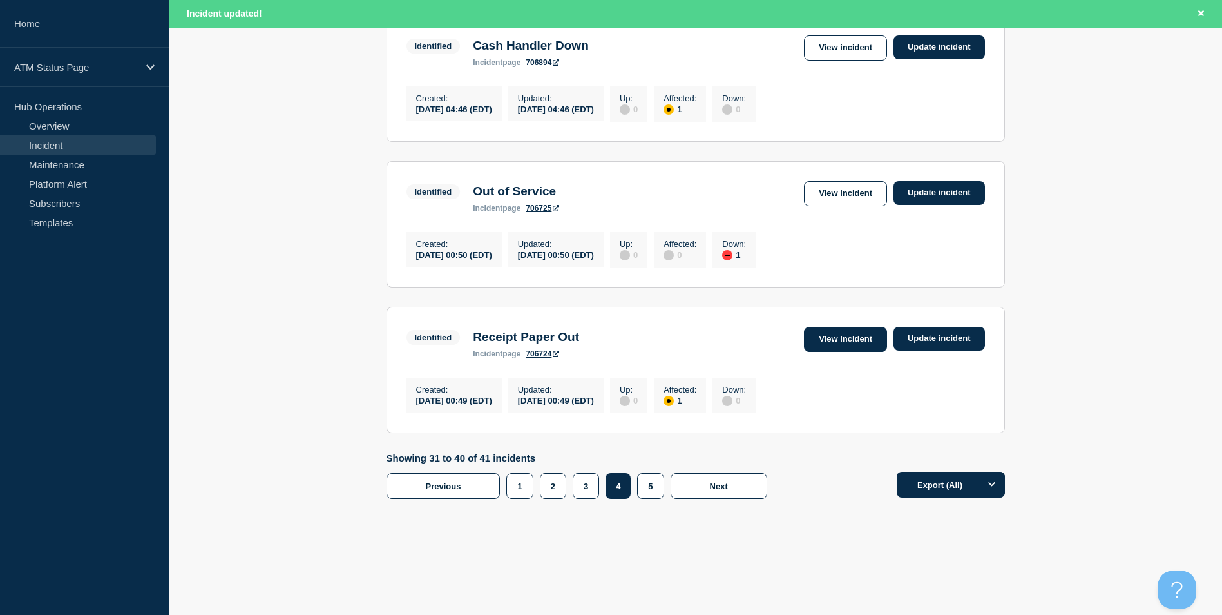
click at [840, 331] on link "View incident" at bounding box center [845, 339] width 83 height 25
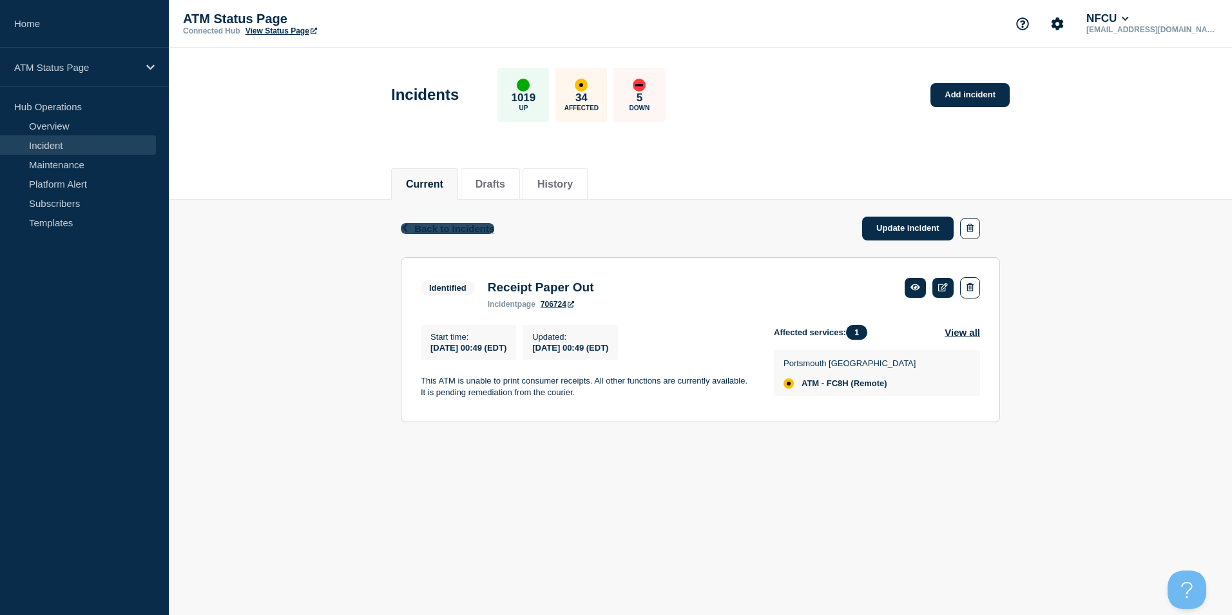
click at [409, 224] on icon "button" at bounding box center [405, 228] width 10 height 8
